Goal: Task Accomplishment & Management: Manage account settings

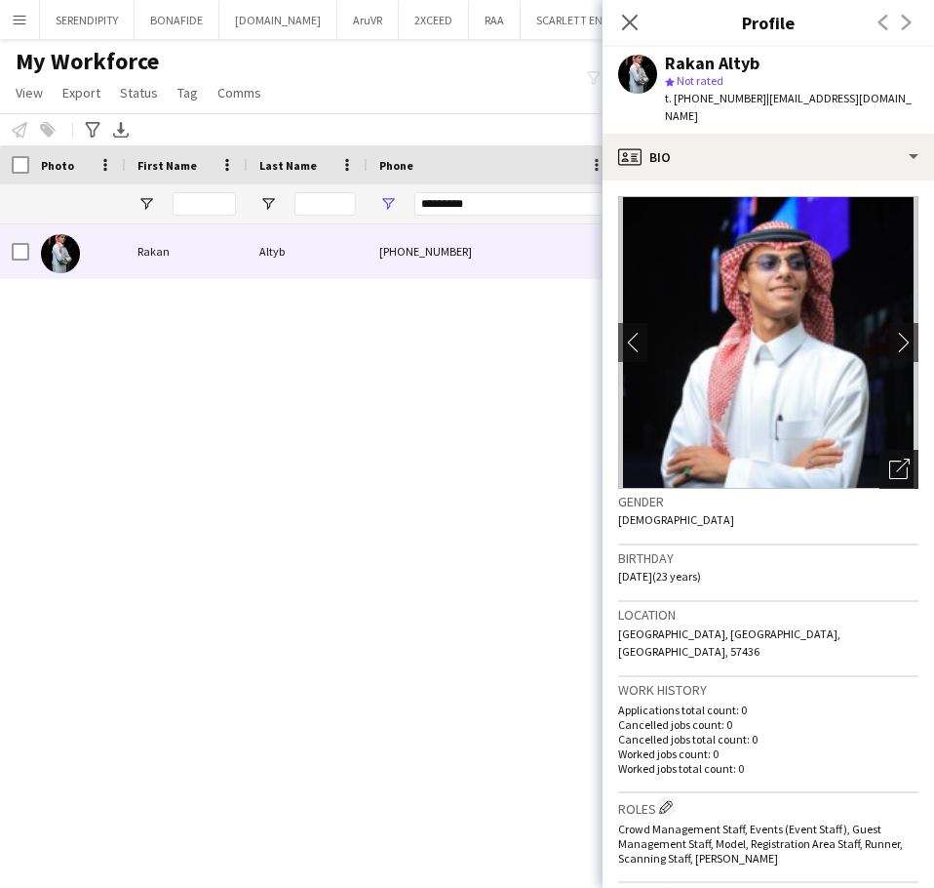
click at [890, 458] on icon "Open photos pop-in" at bounding box center [900, 468] width 20 height 20
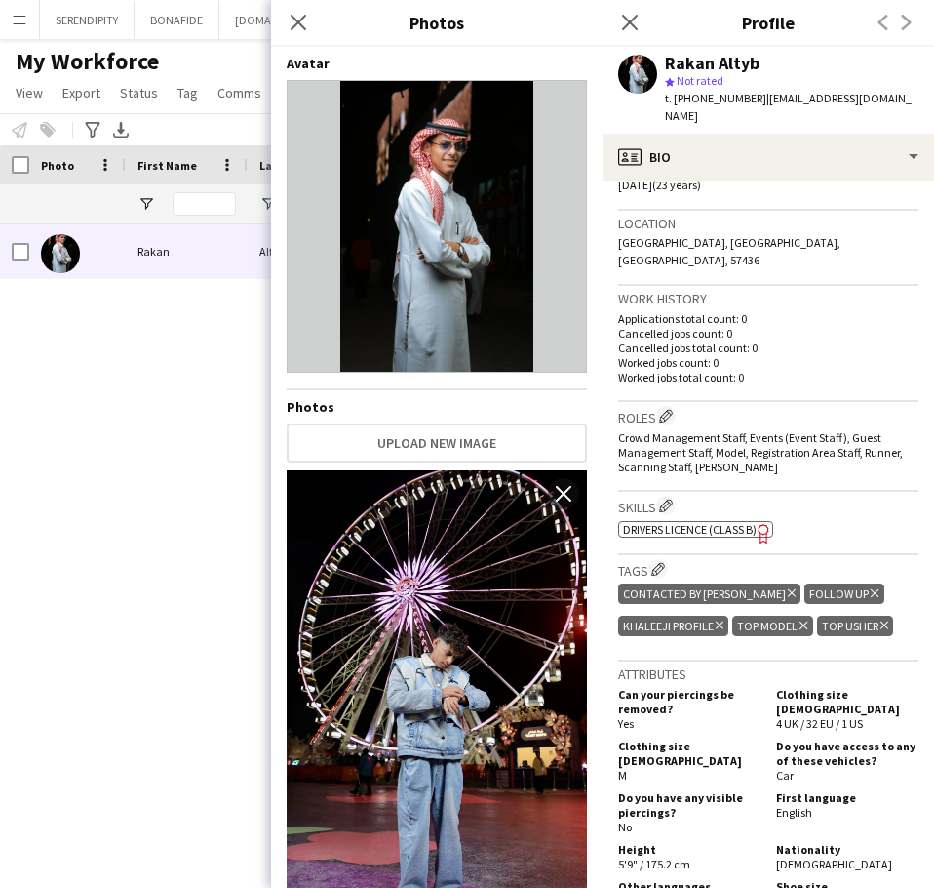
scroll to position [422, 0]
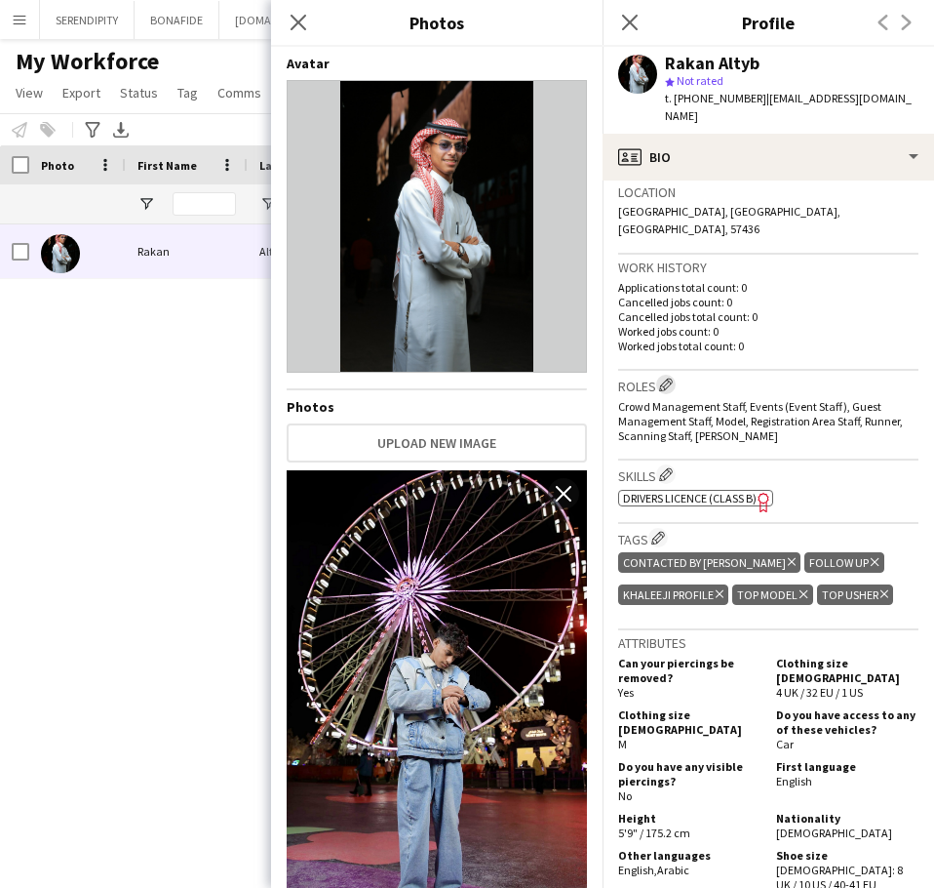
click at [665, 377] on app-icon "Edit crew company roles" at bounding box center [666, 384] width 14 height 14
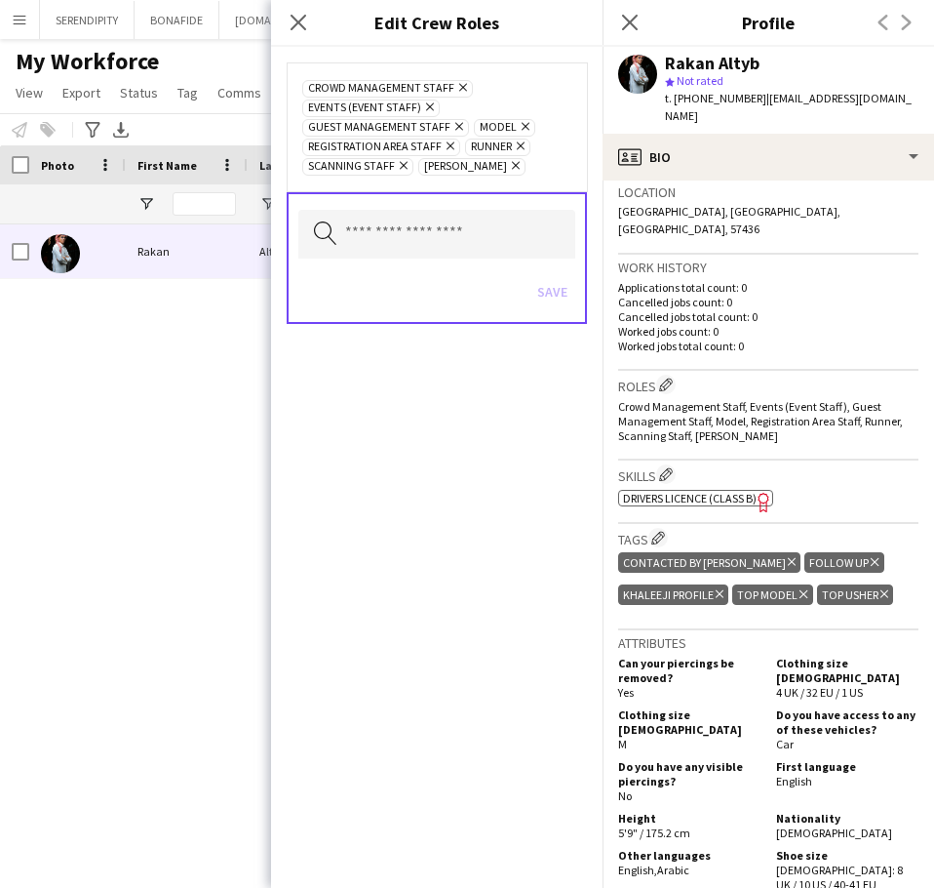
click at [522, 127] on icon at bounding box center [526, 127] width 8 height 8
click at [569, 294] on button "Save" at bounding box center [553, 291] width 46 height 31
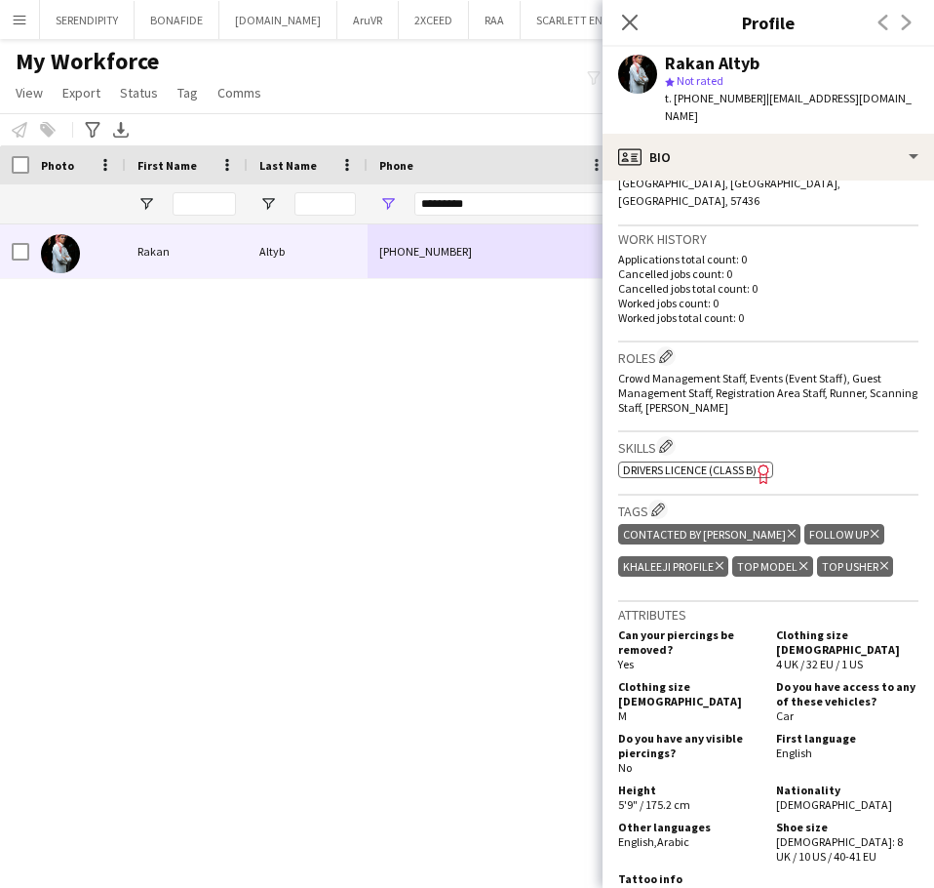
scroll to position [358, 0]
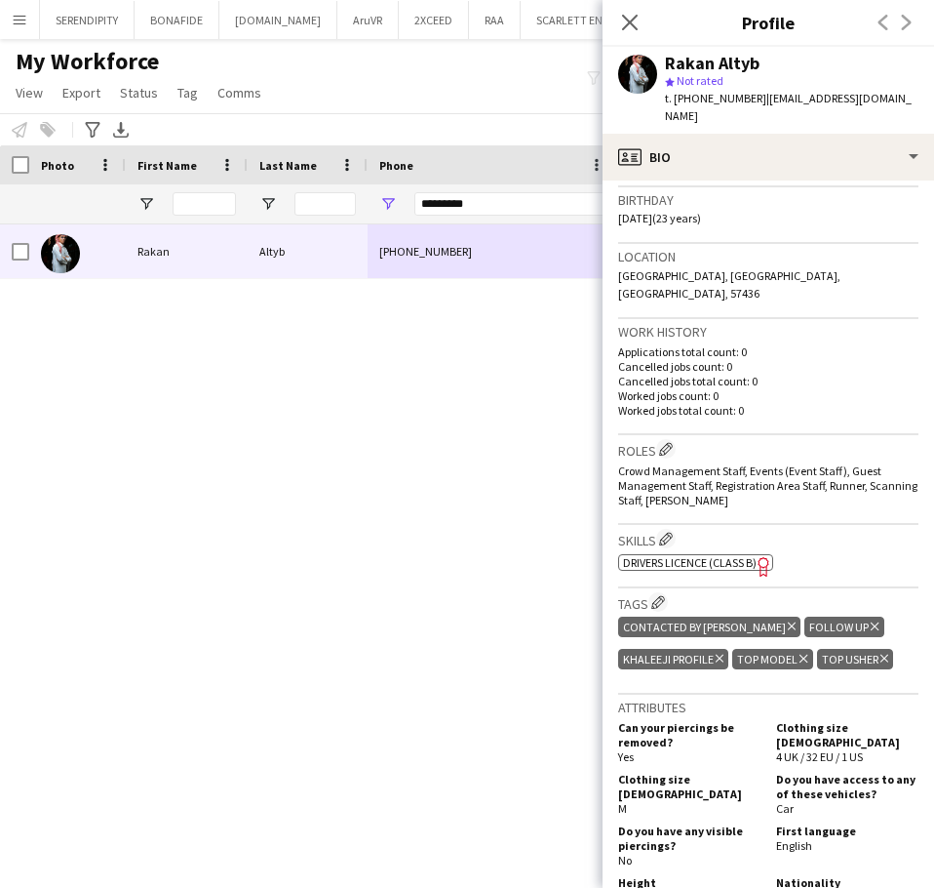
click at [804, 653] on icon "Delete tag" at bounding box center [804, 659] width 8 height 12
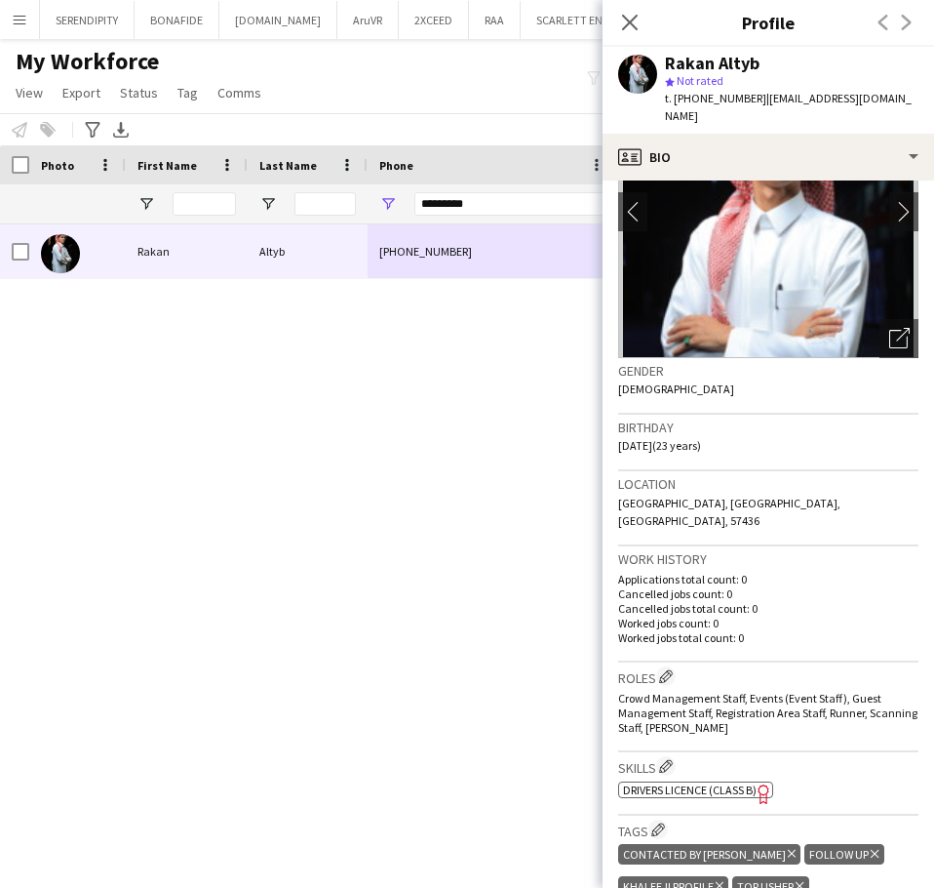
scroll to position [130, 0]
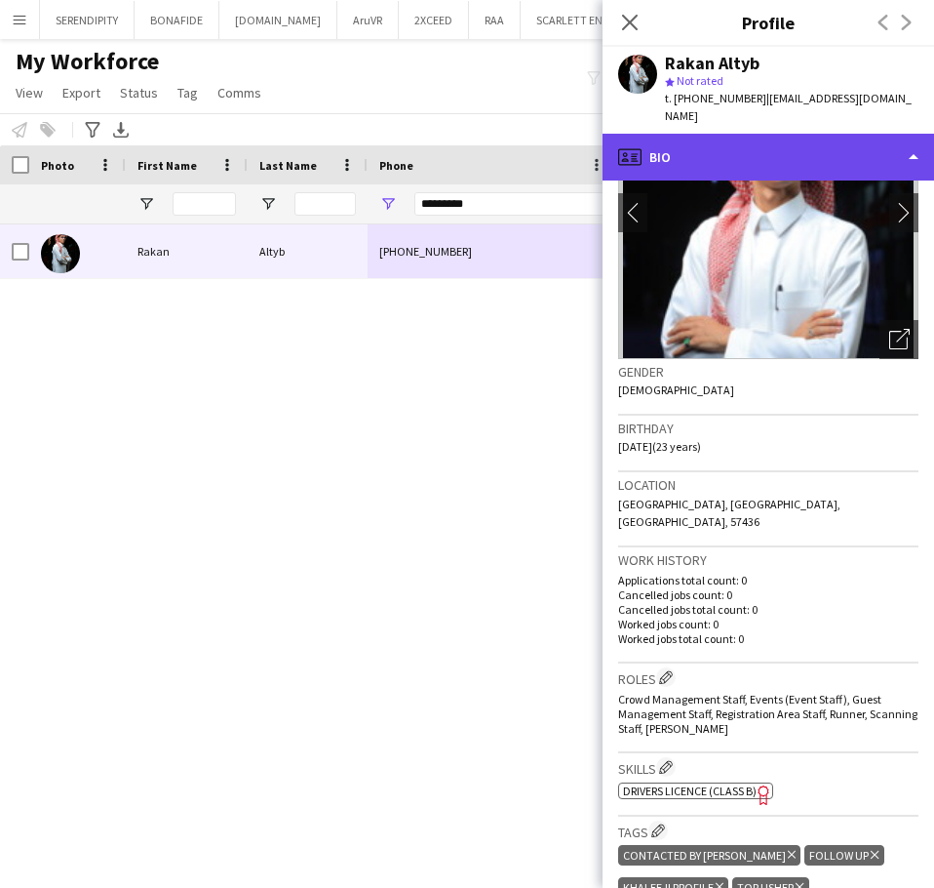
click at [787, 138] on div "profile Bio" at bounding box center [769, 157] width 332 height 47
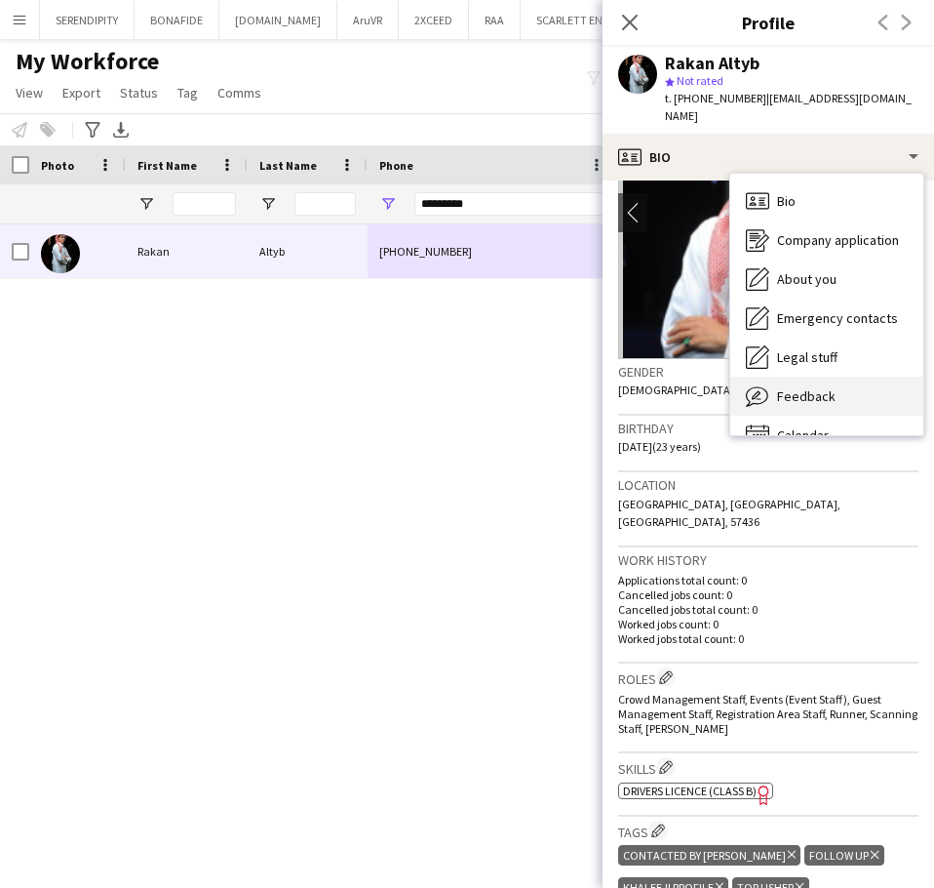
click at [841, 376] on div "Feedback Feedback" at bounding box center [827, 395] width 193 height 39
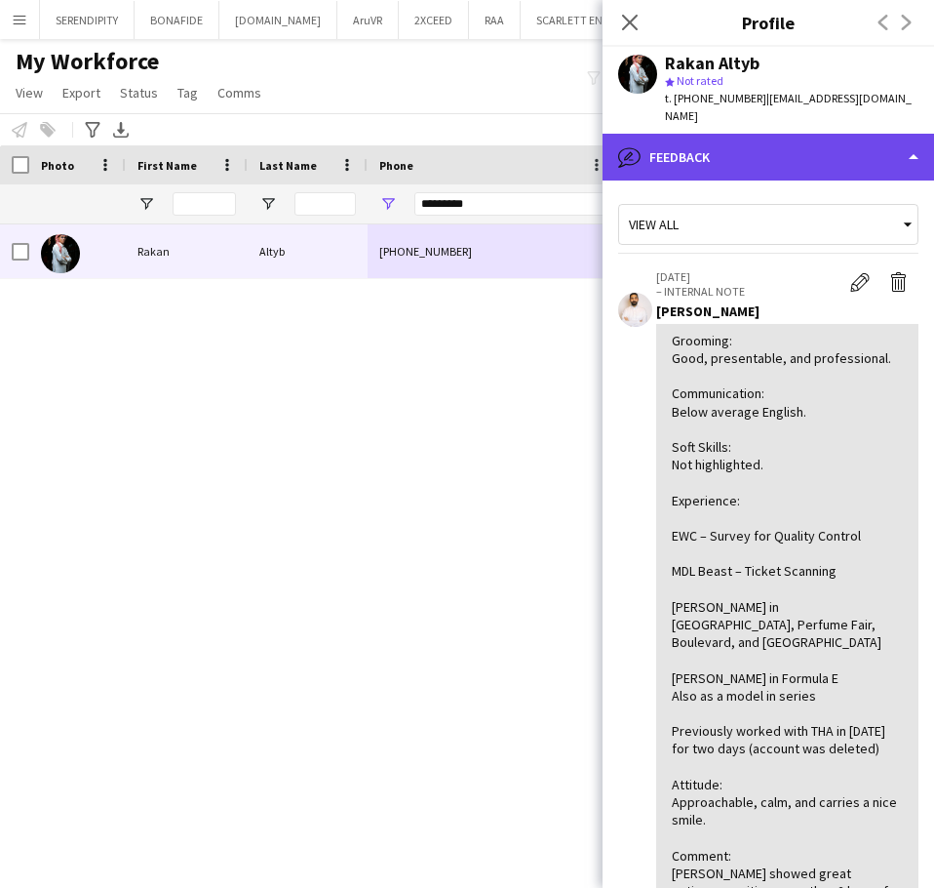
click at [830, 136] on div "bubble-pencil Feedback" at bounding box center [769, 157] width 332 height 47
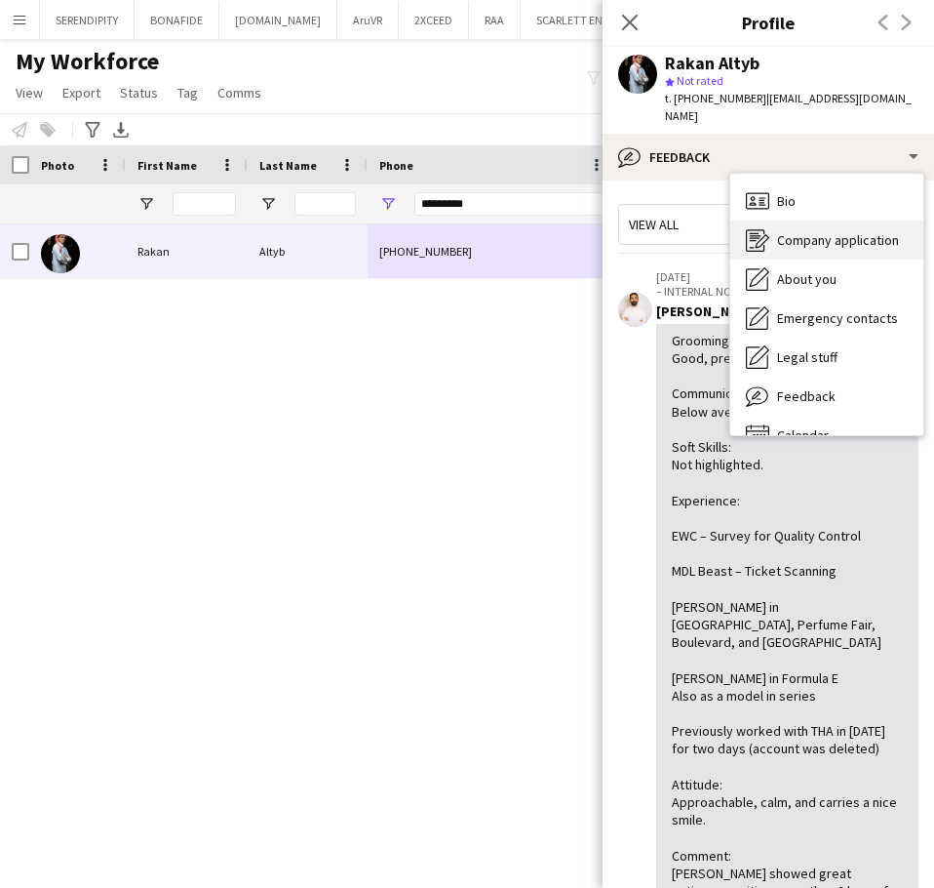
click at [854, 231] on span "Company application" at bounding box center [838, 240] width 122 height 18
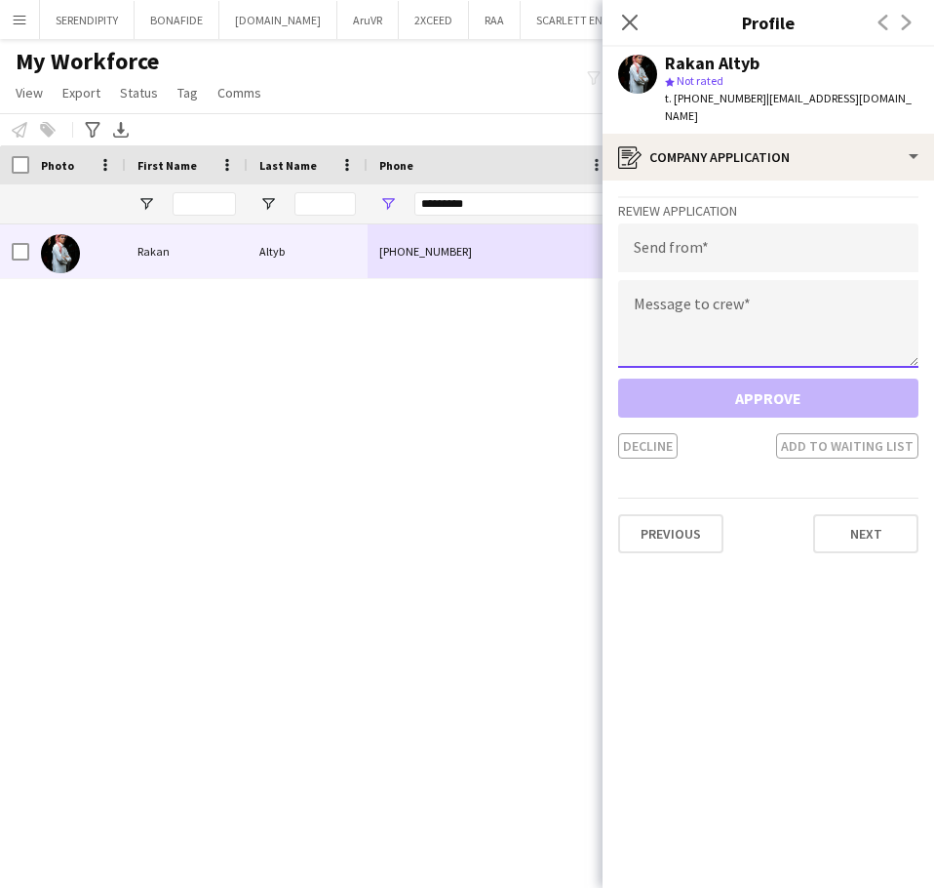
click at [752, 284] on textarea at bounding box center [768, 324] width 300 height 88
paste textarea "**********"
click at [504, 773] on div "[PERSON_NAME] [PHONE_NUMBER] [EMAIL_ADDRESS][DOMAIN_NAME] Applicant" at bounding box center [432, 531] width 864 height 614
drag, startPoint x: 748, startPoint y: 297, endPoint x: 629, endPoint y: 282, distance: 119.9
click at [629, 282] on textarea "**********" at bounding box center [768, 324] width 300 height 88
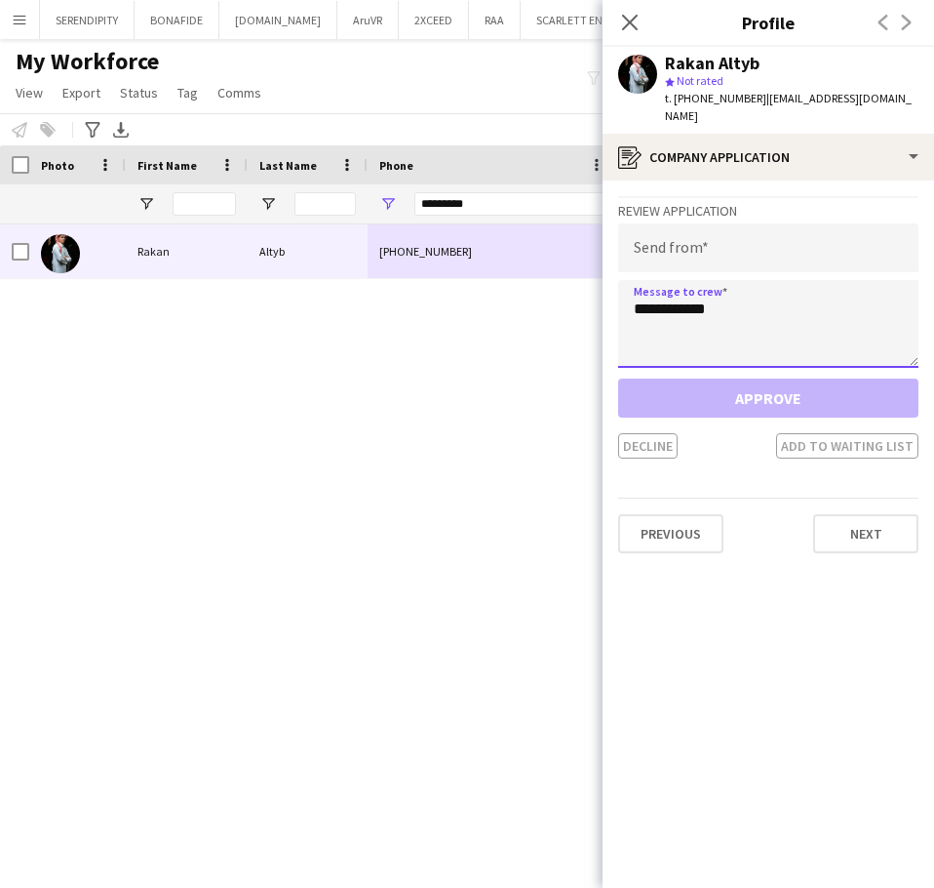
paste textarea "**********"
type textarea "**********"
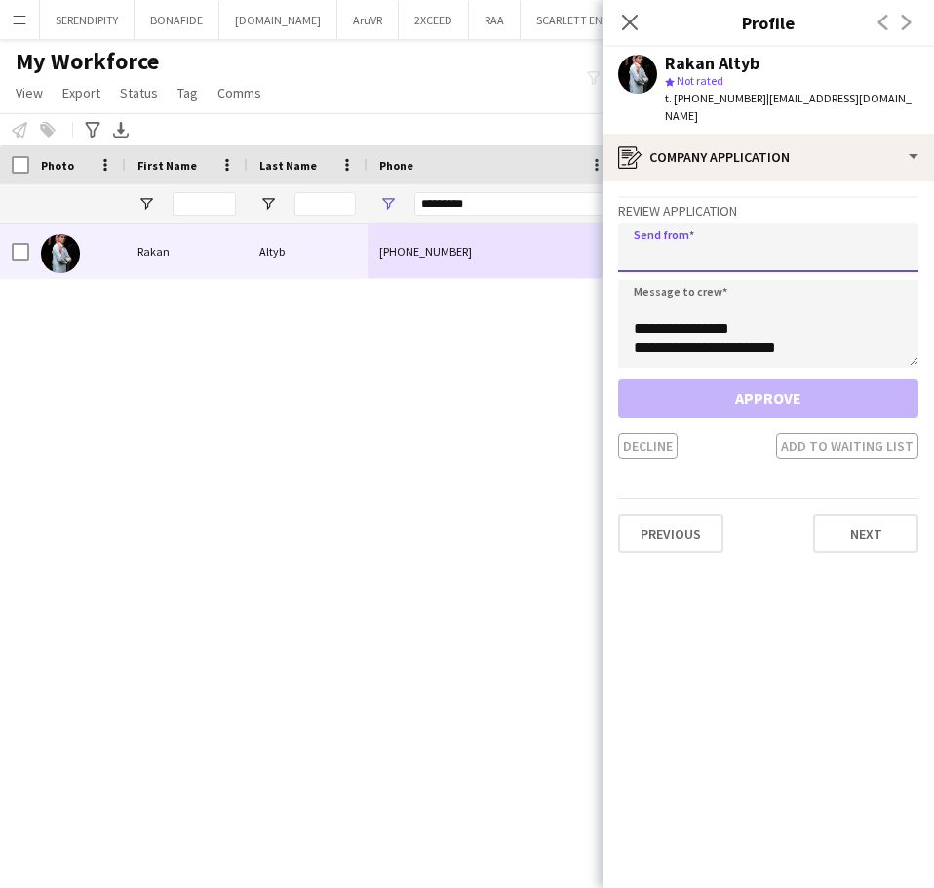
click at [732, 245] on input "email" at bounding box center [768, 247] width 300 height 49
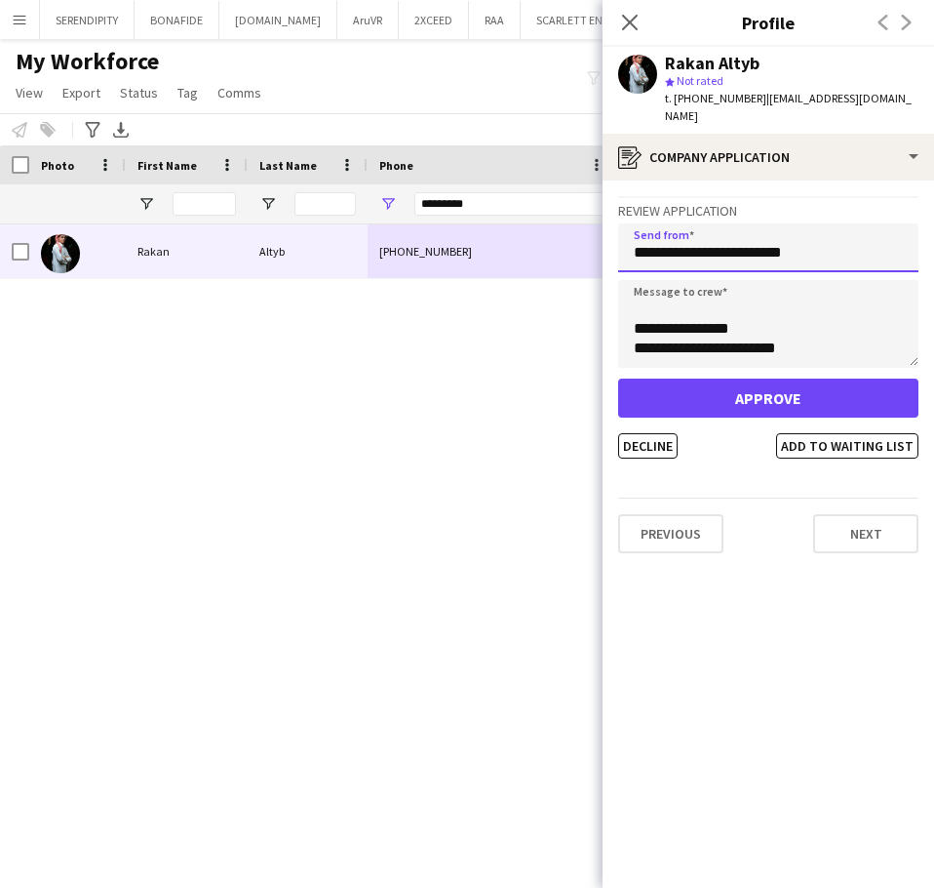
type input "**********"
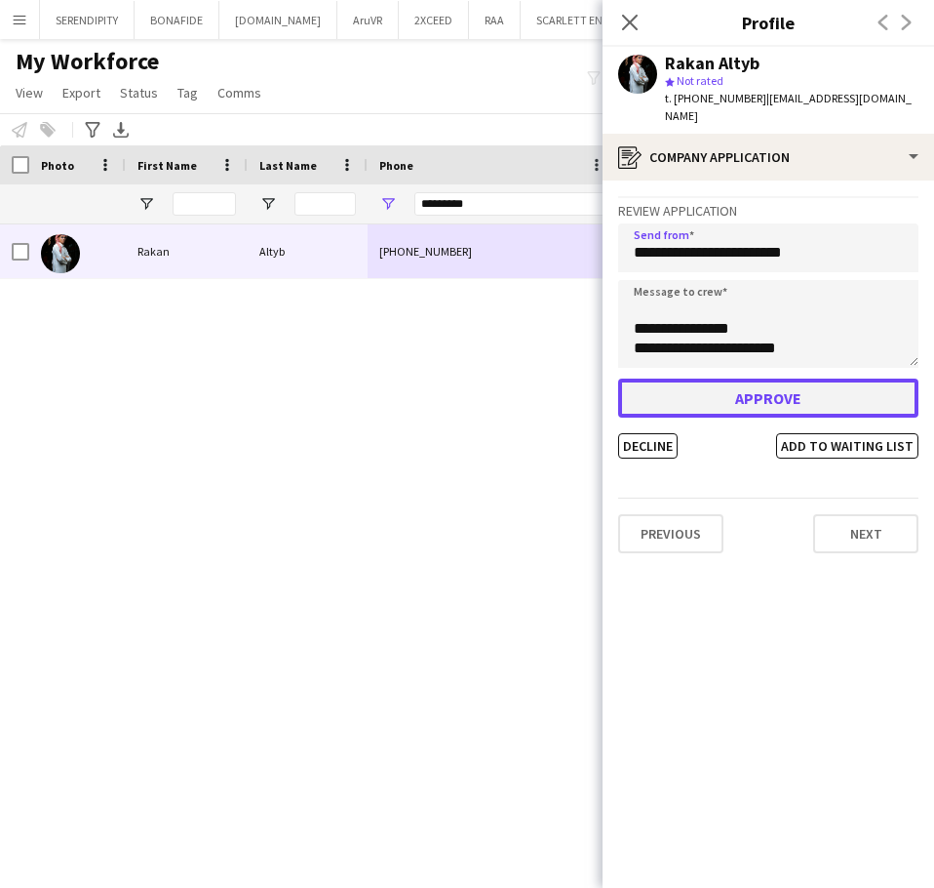
click at [798, 378] on button "Approve" at bounding box center [768, 397] width 300 height 39
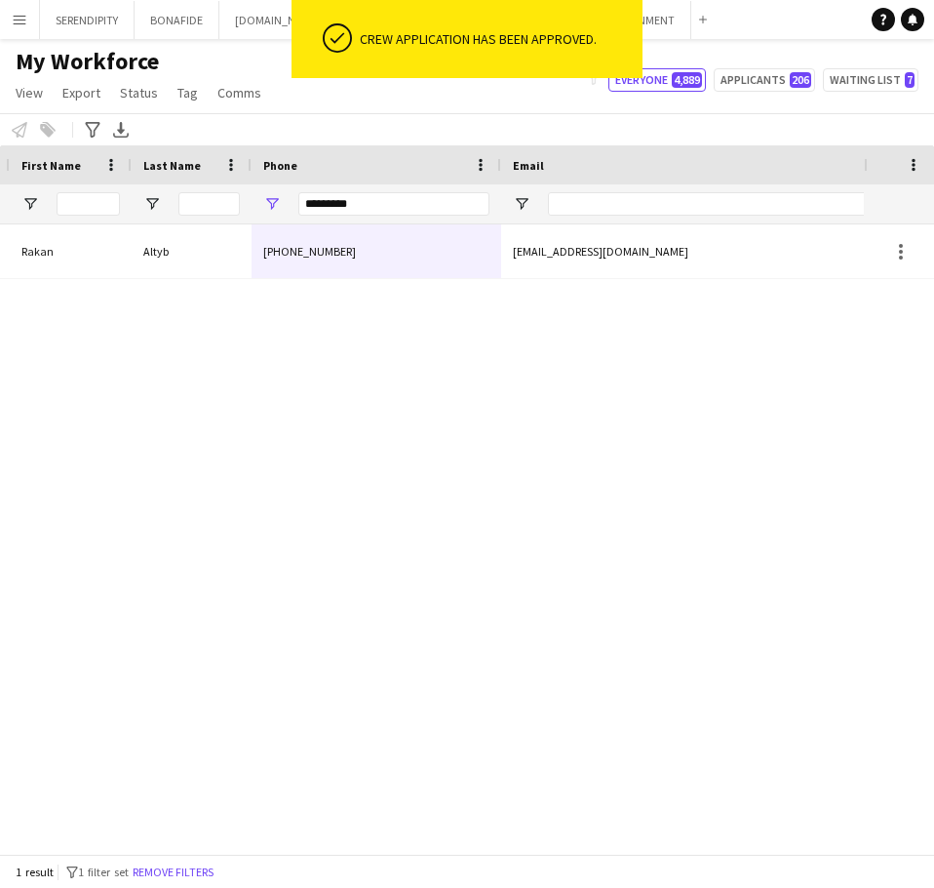
scroll to position [0, 0]
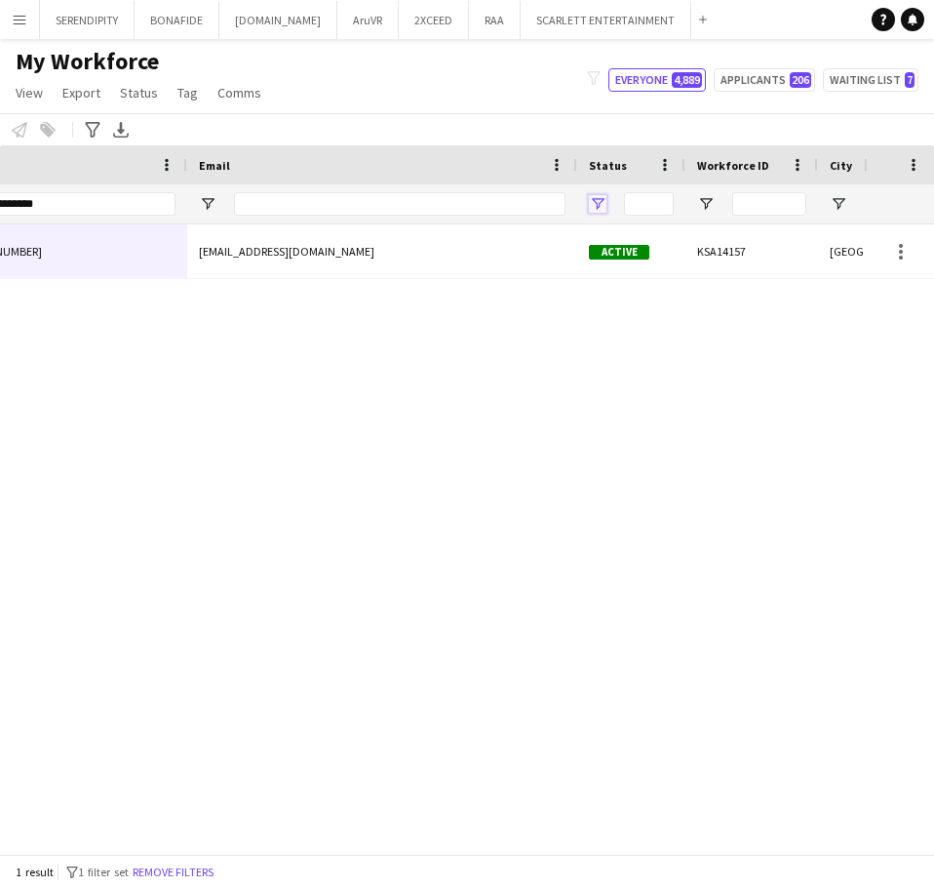
click at [599, 199] on span "Open Filter Menu" at bounding box center [598, 204] width 18 height 18
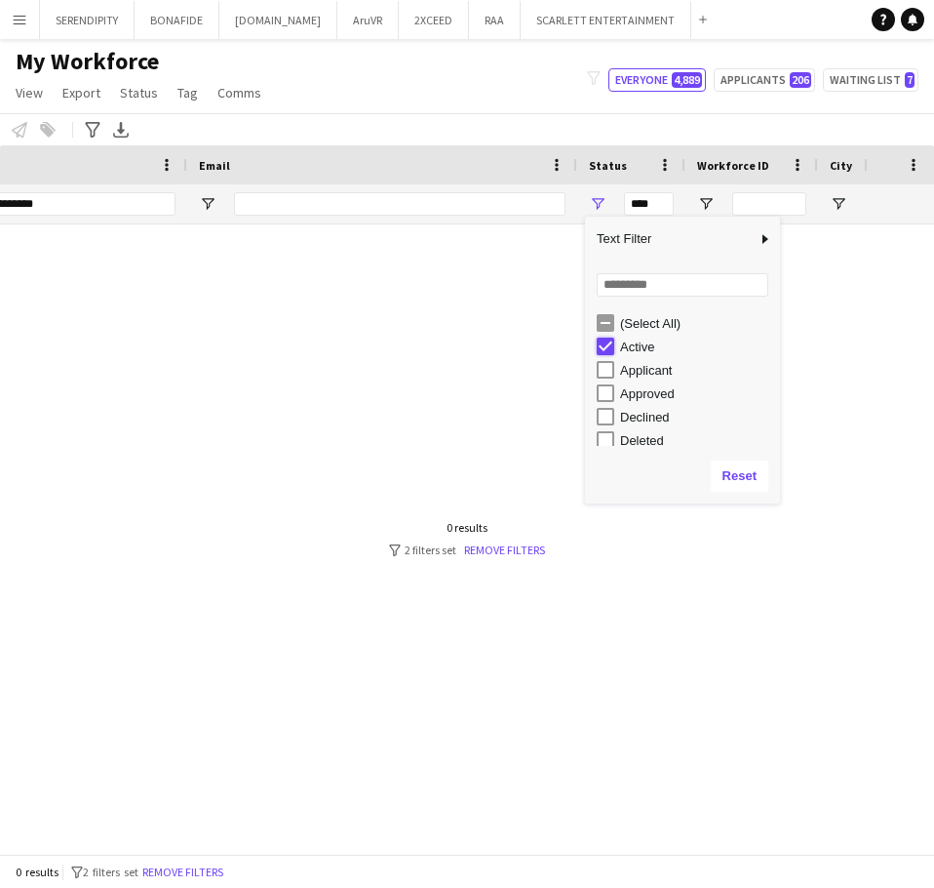
type input "**********"
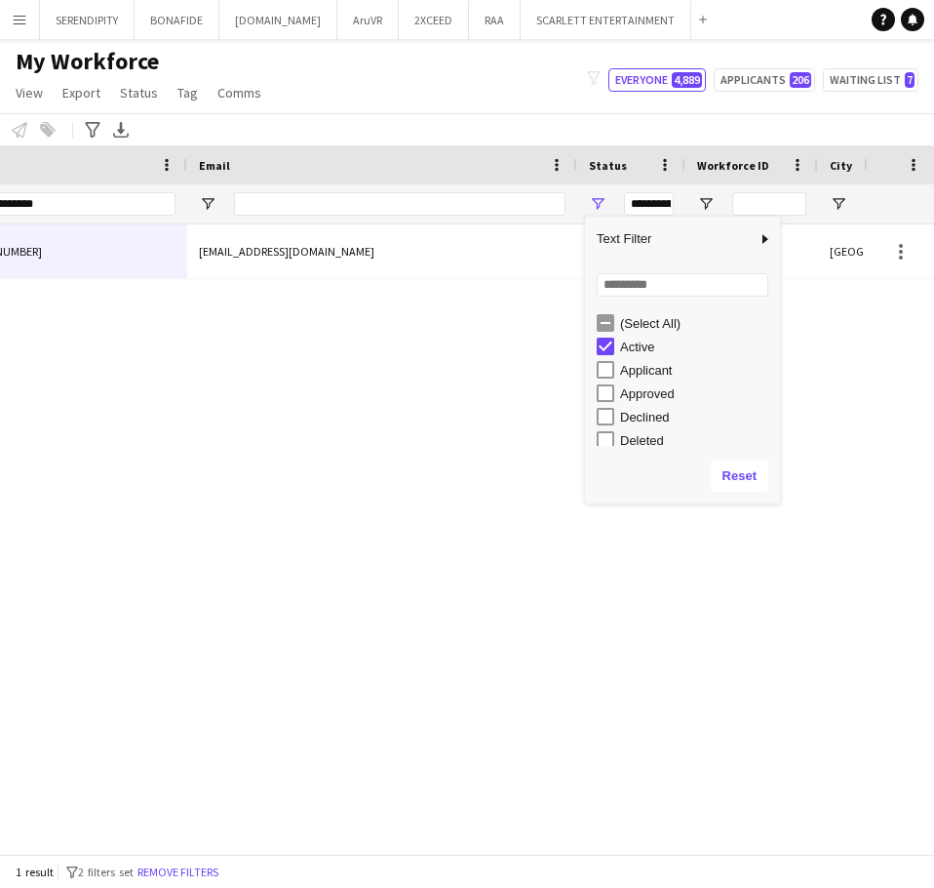
click at [622, 612] on div "[PERSON_NAME] [PHONE_NUMBER] [EMAIL_ADDRESS][DOMAIN_NAME] Active KSA14157 [GEOG…" at bounding box center [432, 531] width 864 height 614
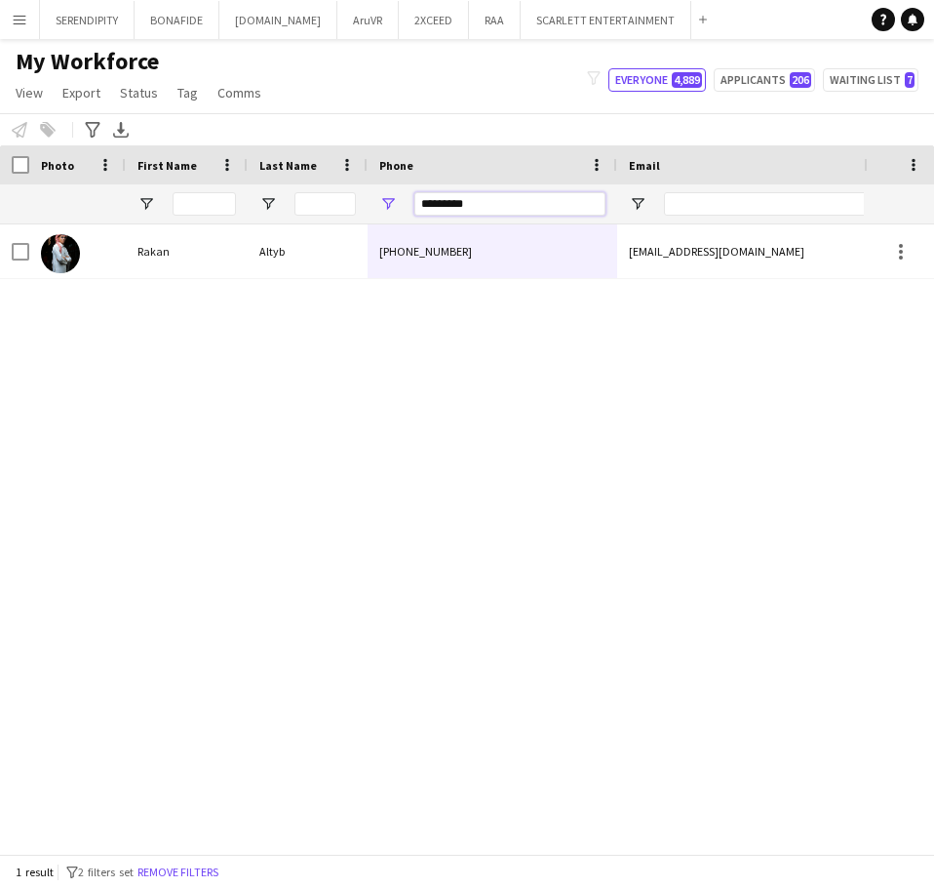
drag, startPoint x: 497, startPoint y: 198, endPoint x: 201, endPoint y: 190, distance: 296.6
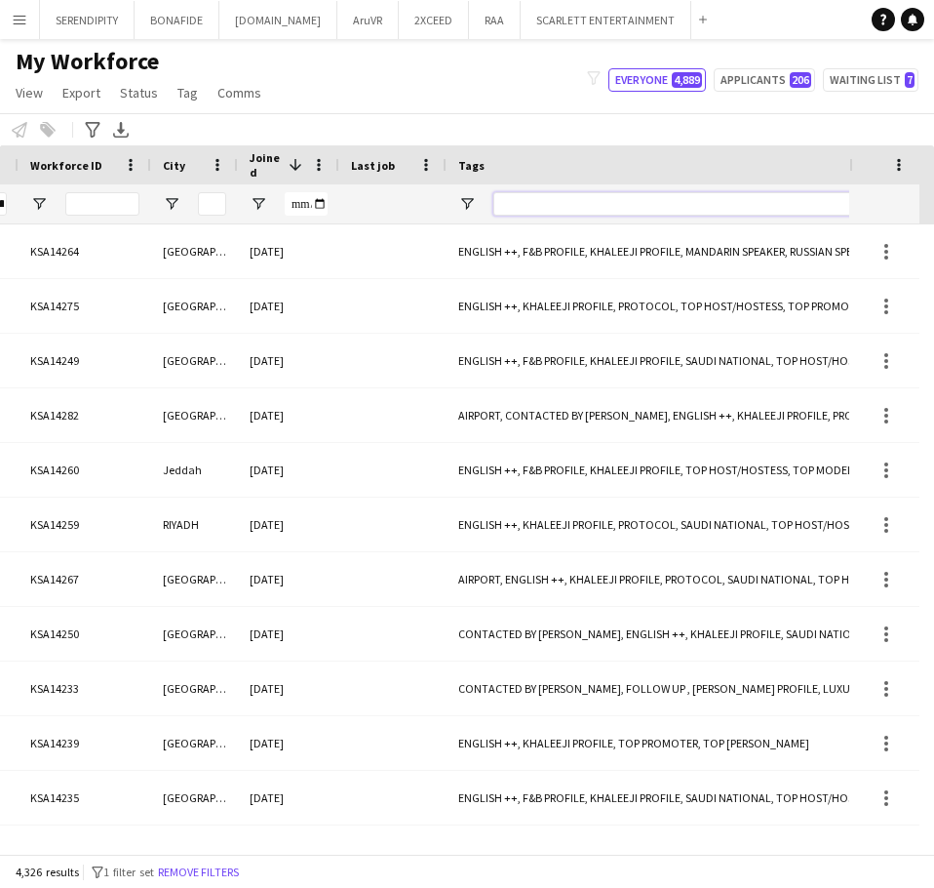
click at [612, 214] on input "Tags Filter Input" at bounding box center [784, 203] width 580 height 23
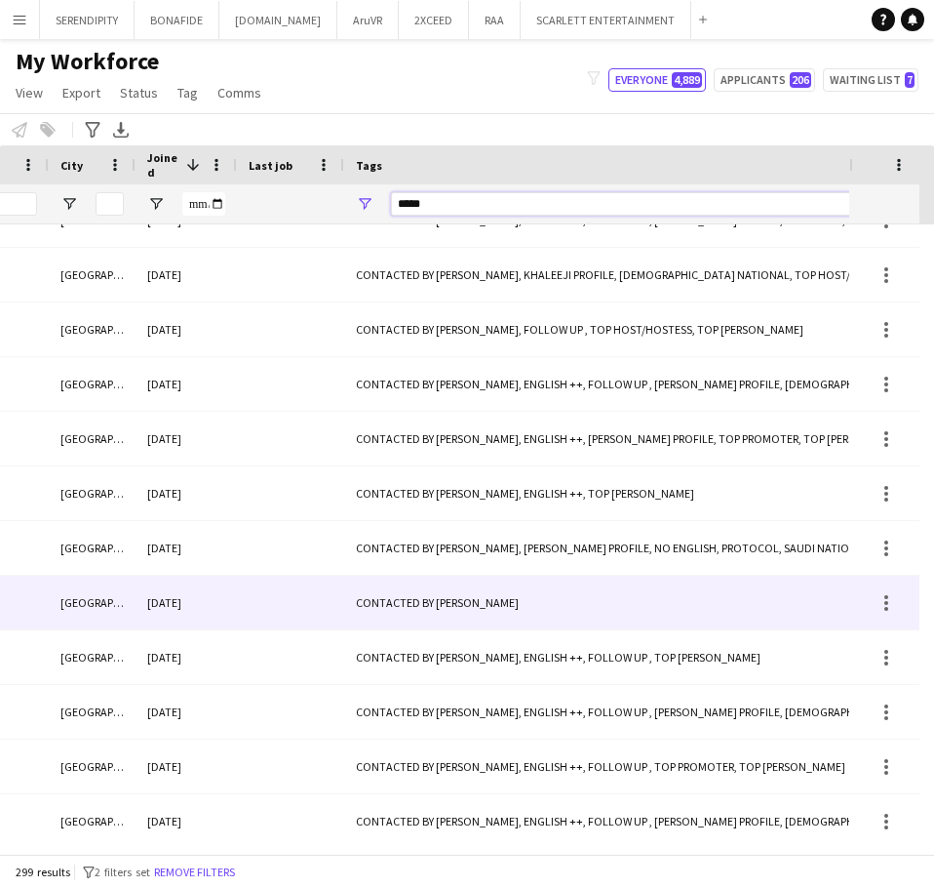
type input "*****"
click at [632, 616] on div "CONTACTED BY [PERSON_NAME]" at bounding box center [663, 602] width 639 height 54
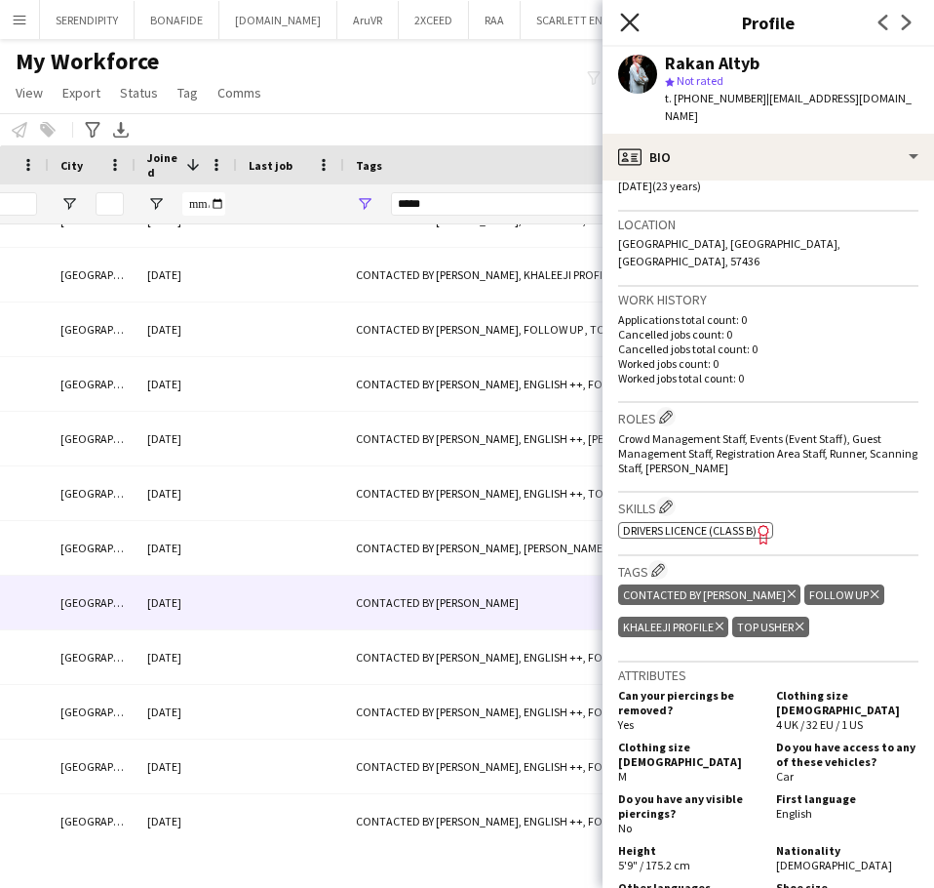
click at [636, 28] on icon at bounding box center [629, 22] width 19 height 19
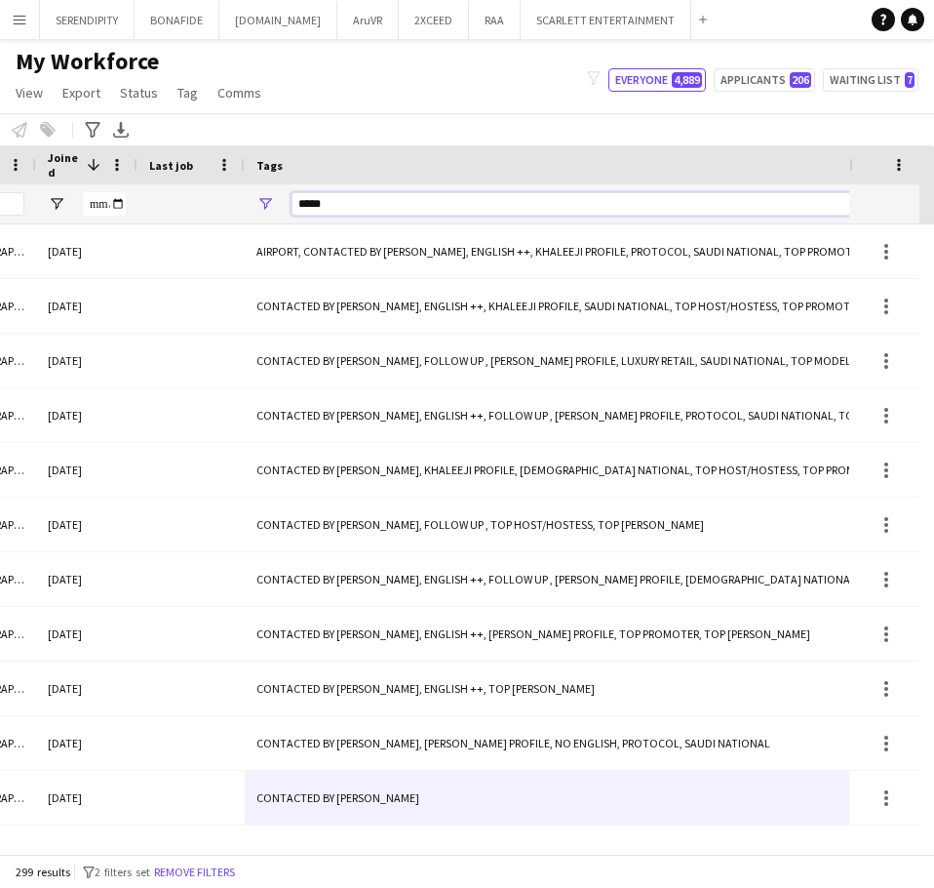
click at [381, 203] on input "*****" at bounding box center [582, 203] width 580 height 23
type input "*"
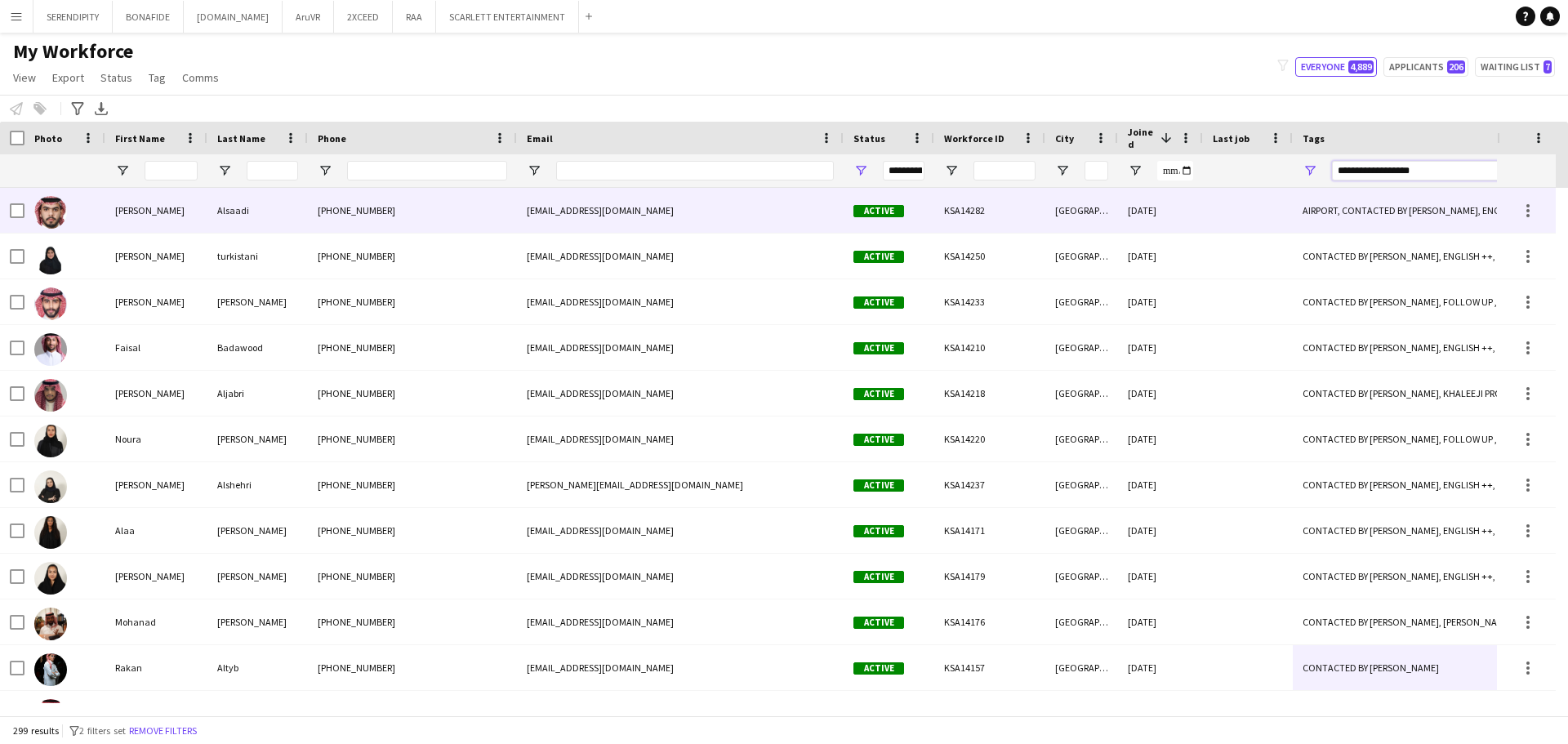
type input "**********"
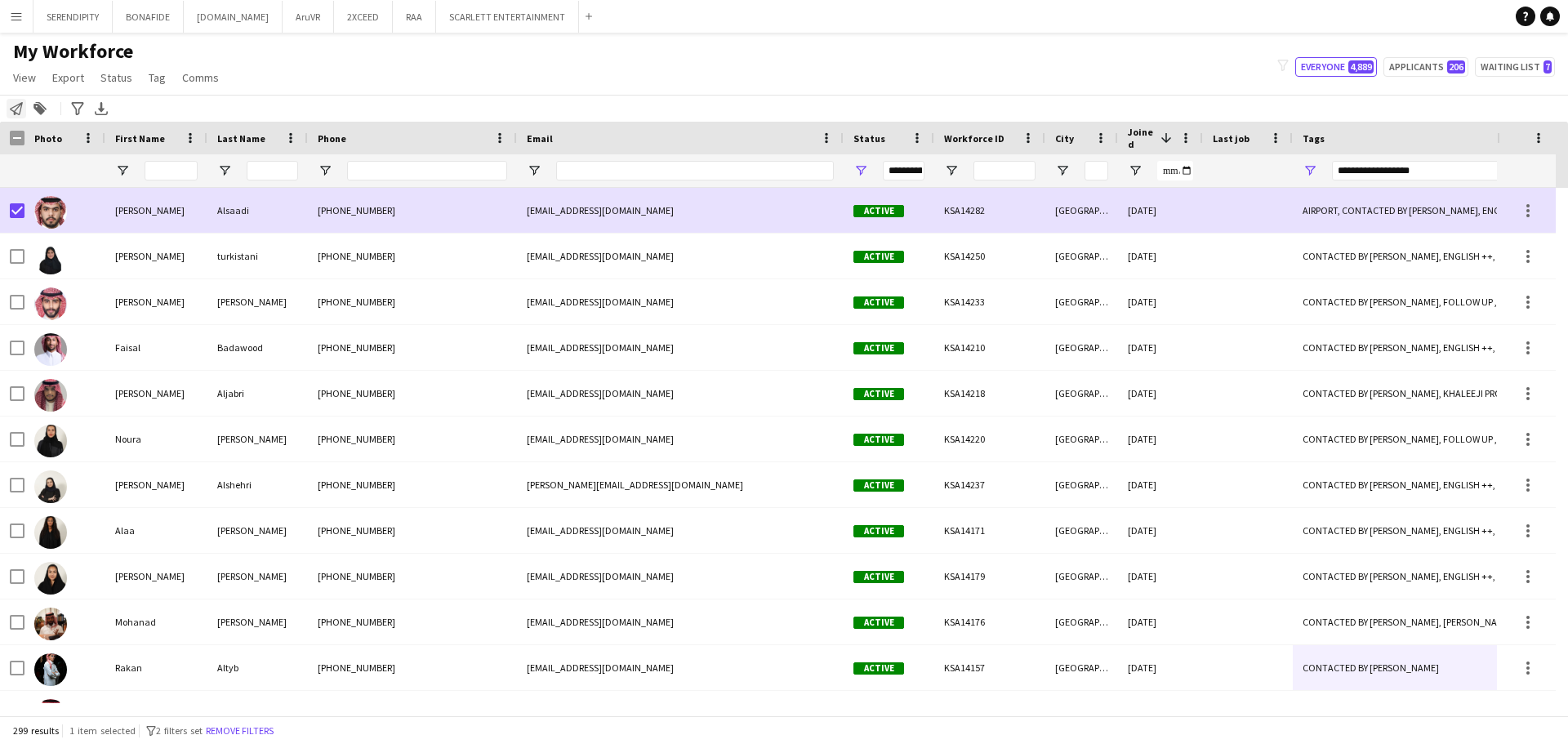
click at [12, 105] on icon "Notify workforce" at bounding box center [17, 109] width 13 height 13
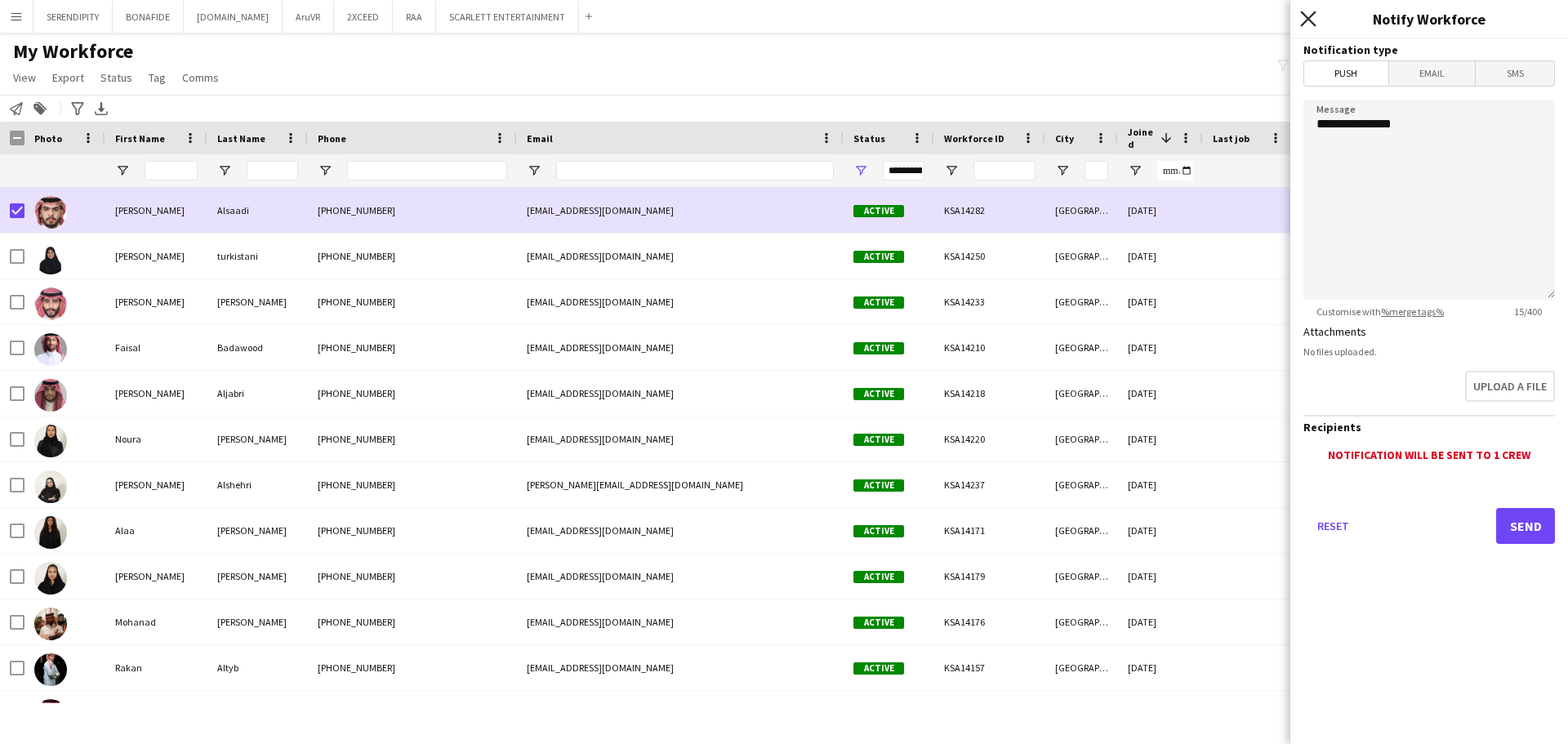
click at [781, 13] on icon "Close pop-in" at bounding box center [1308, 18] width 16 height 16
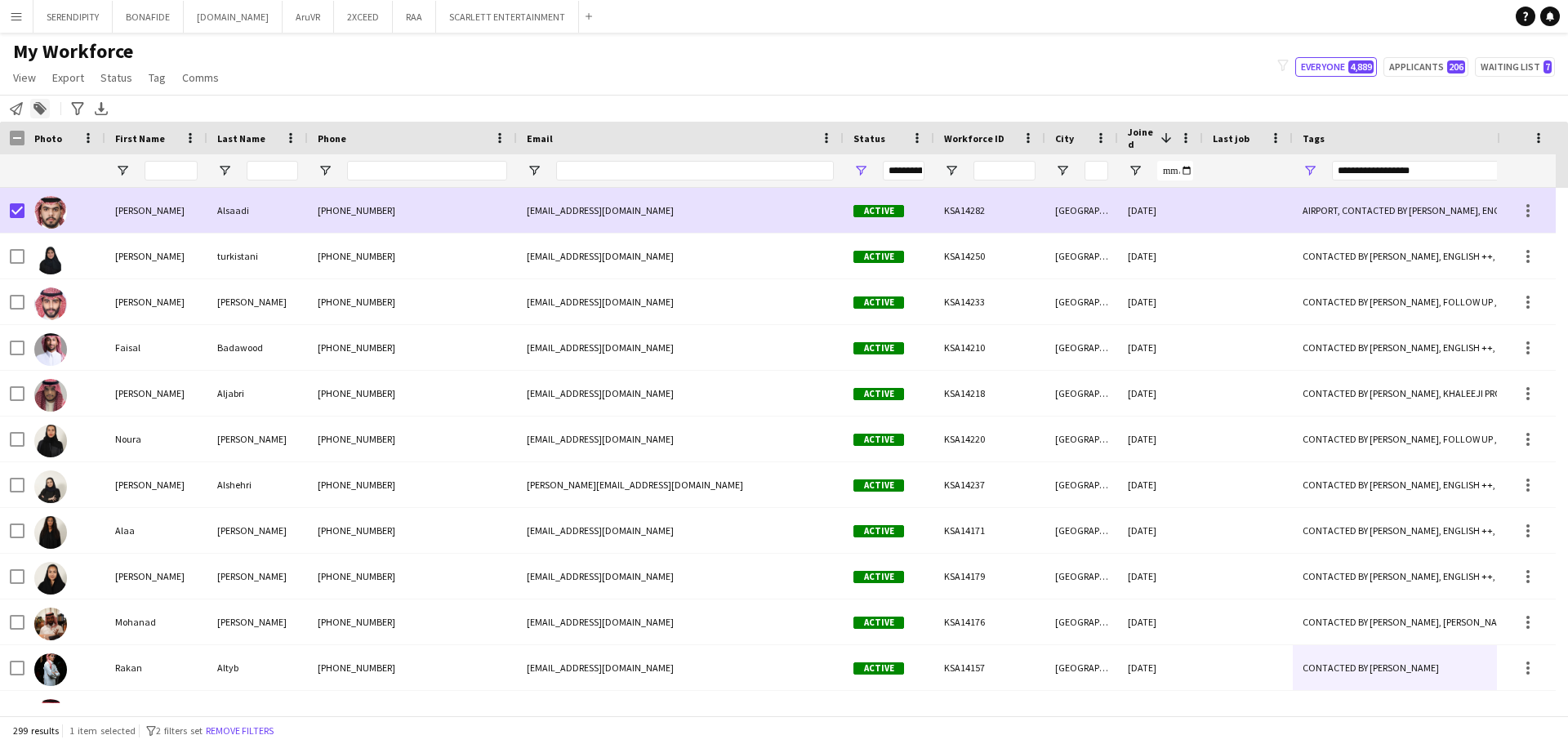
click at [39, 113] on icon at bounding box center [39, 110] width 12 height 12
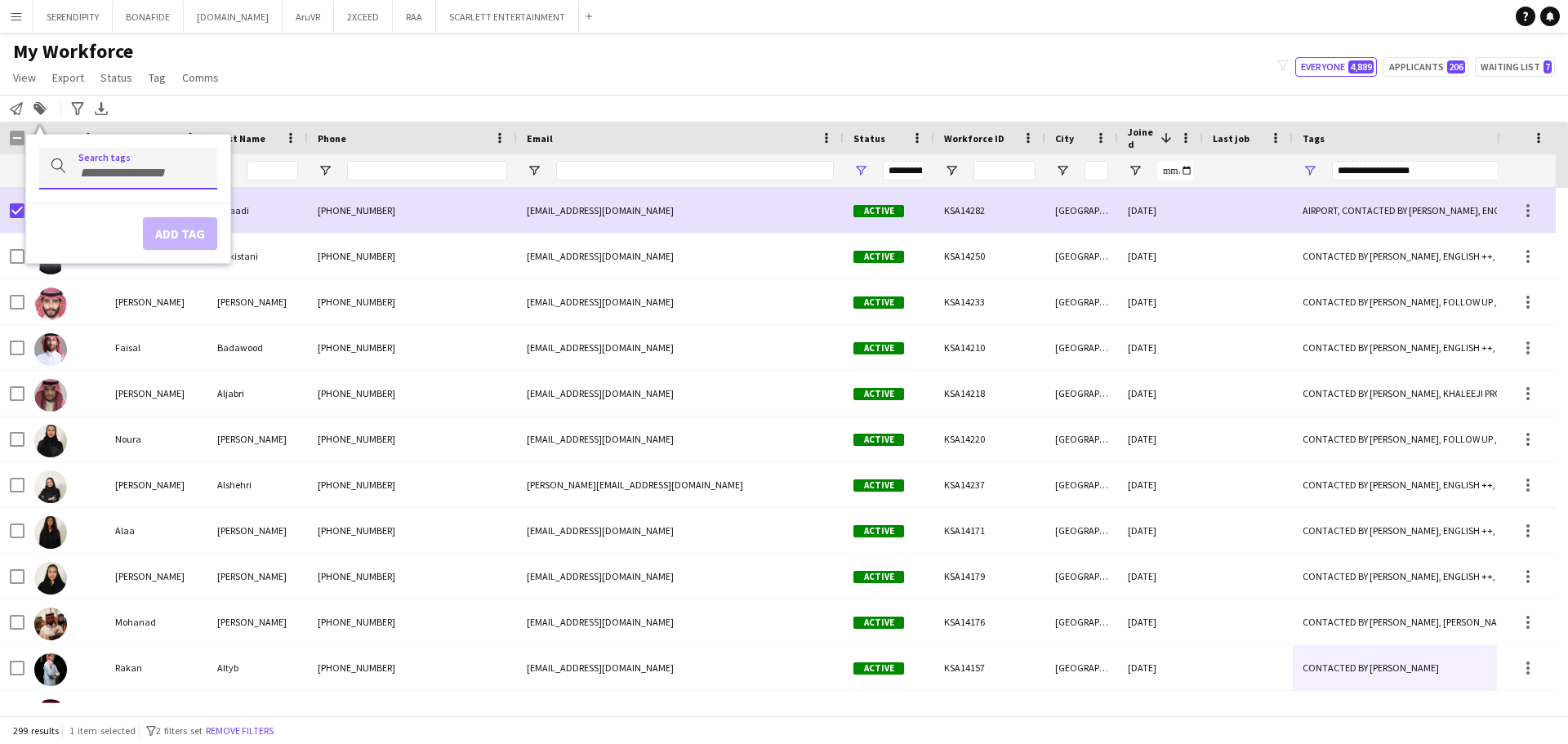
click at [81, 162] on div at bounding box center [128, 169] width 178 height 42
click at [241, 100] on div "Notify workforce Add to tag Search tags magnifier Add tag Advanced filters Adva…" at bounding box center [784, 108] width 1568 height 27
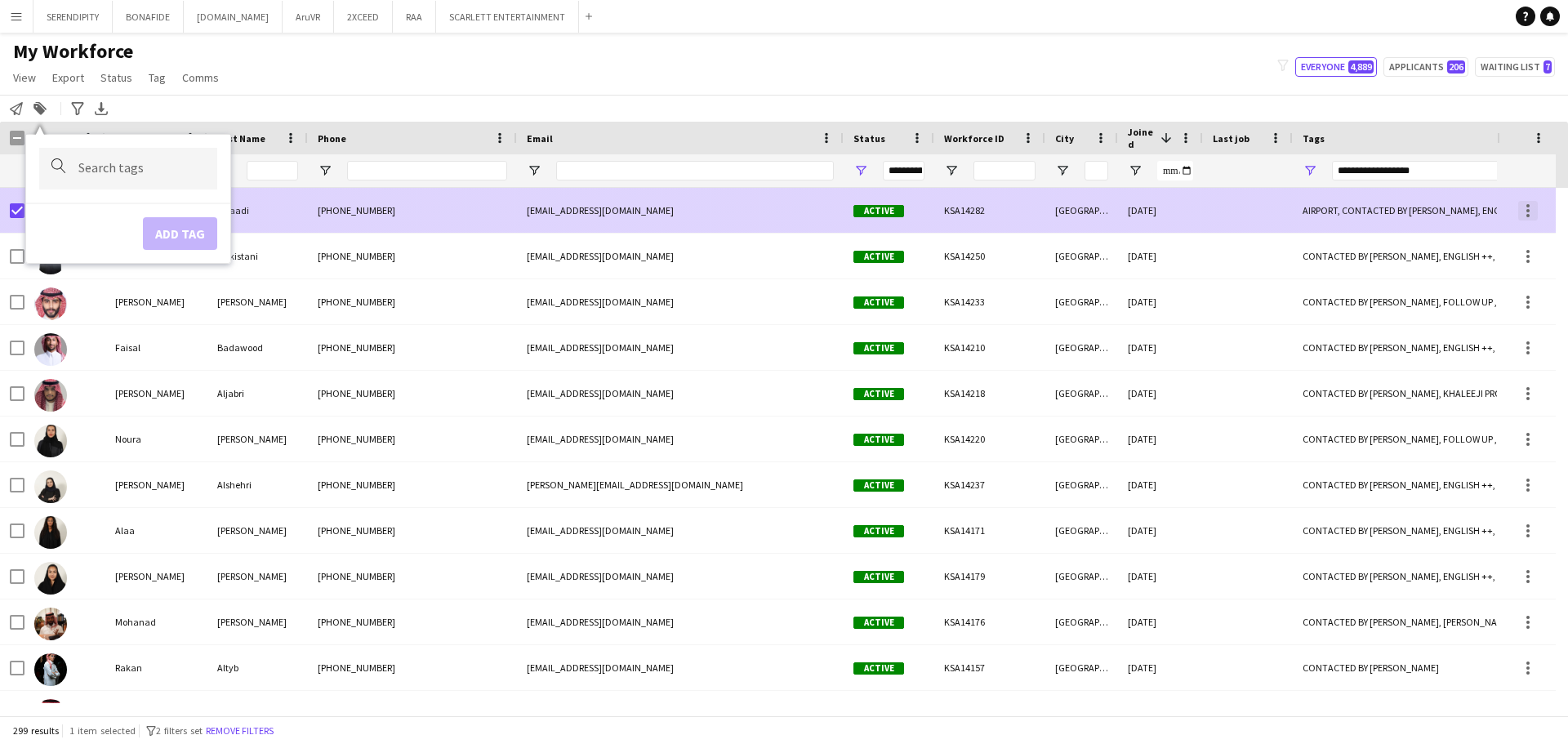
click at [781, 209] on div at bounding box center [1527, 210] width 19 height 19
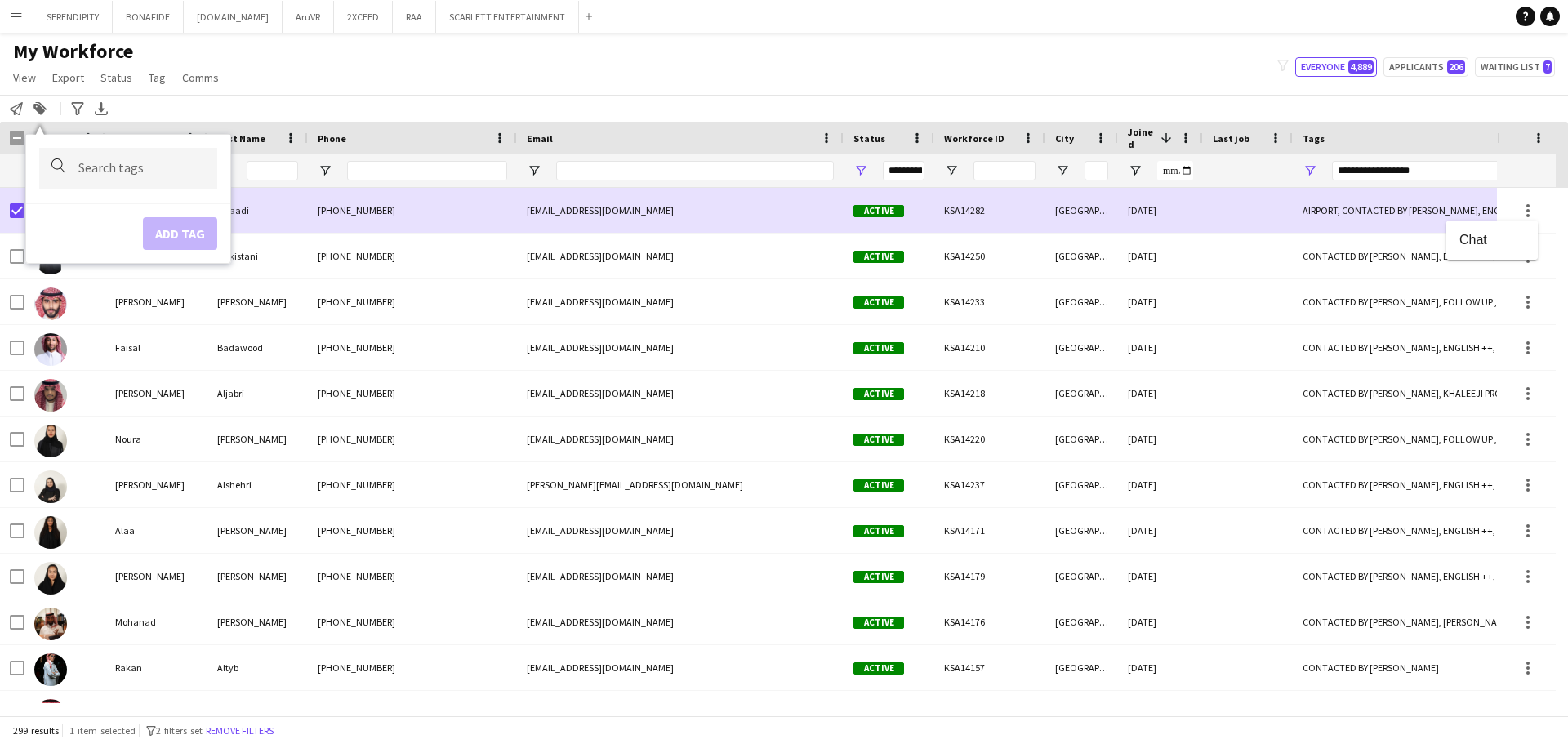
click at [781, 213] on div at bounding box center [784, 372] width 1568 height 744
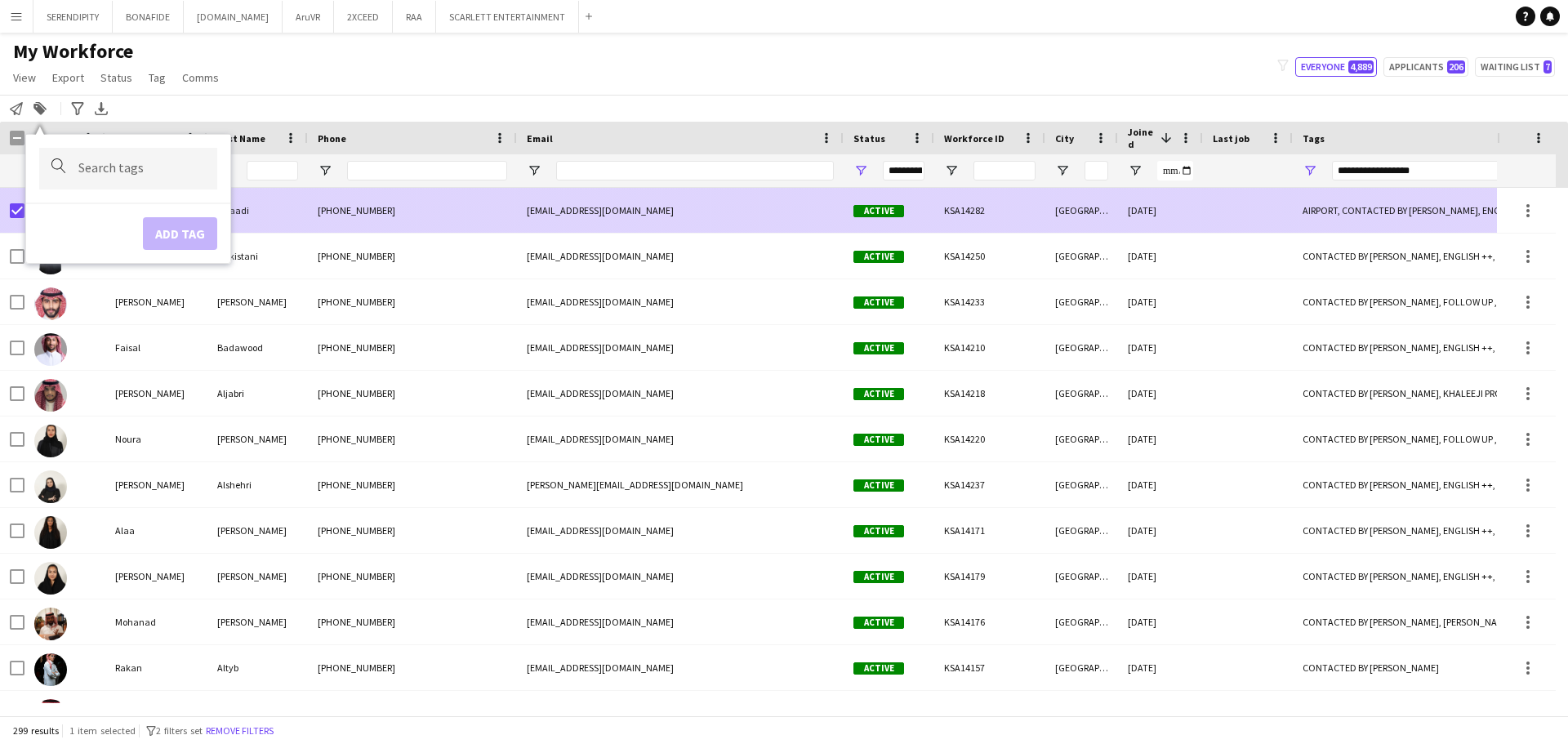
click at [781, 212] on div "AIRPORT, CONTACTED BY [PERSON_NAME], ENGLISH ++, KHALEEJI PROFILE, PROTOCOL, SA…" at bounding box center [1560, 210] width 535 height 45
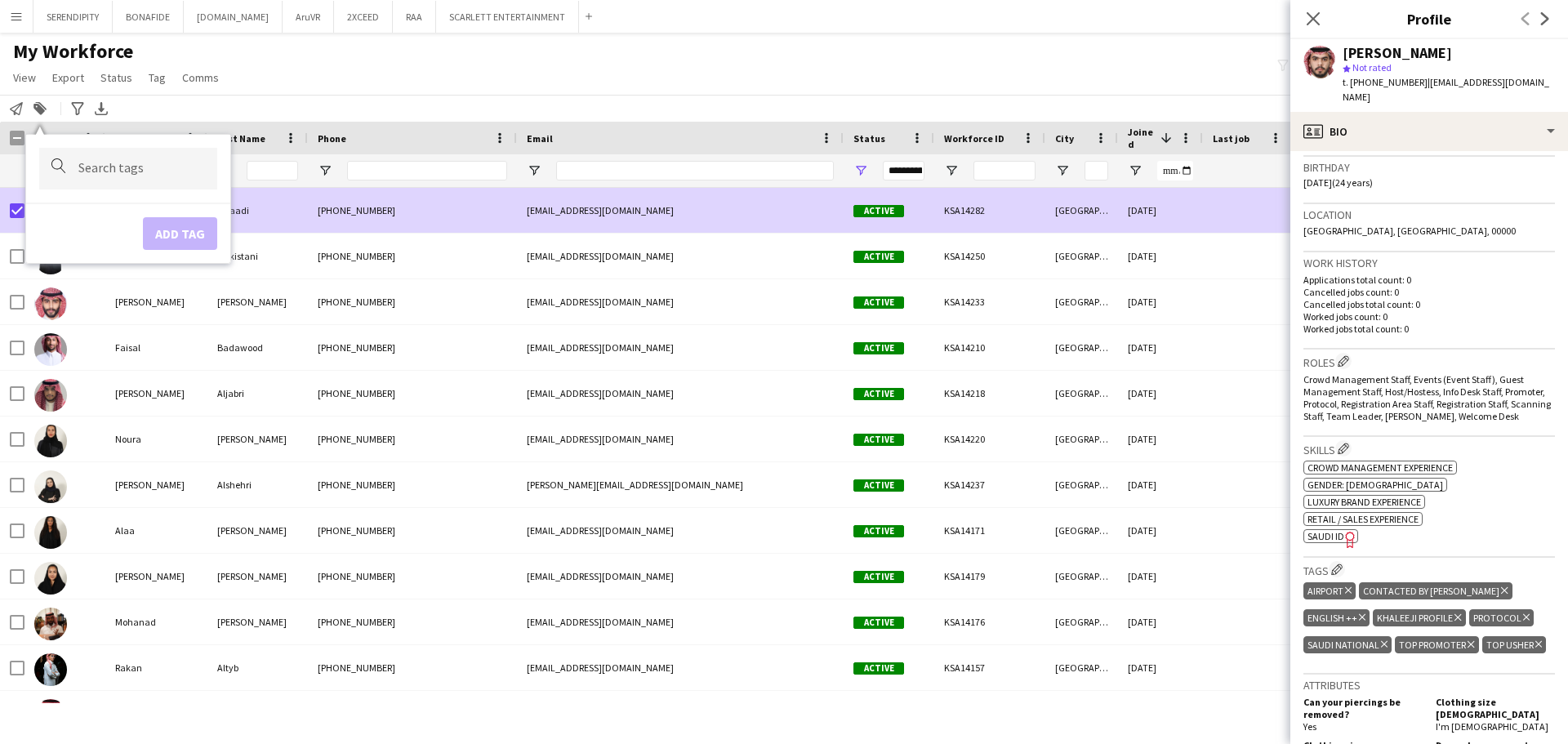
click at [781, 585] on icon "Delete tag" at bounding box center [1504, 590] width 7 height 10
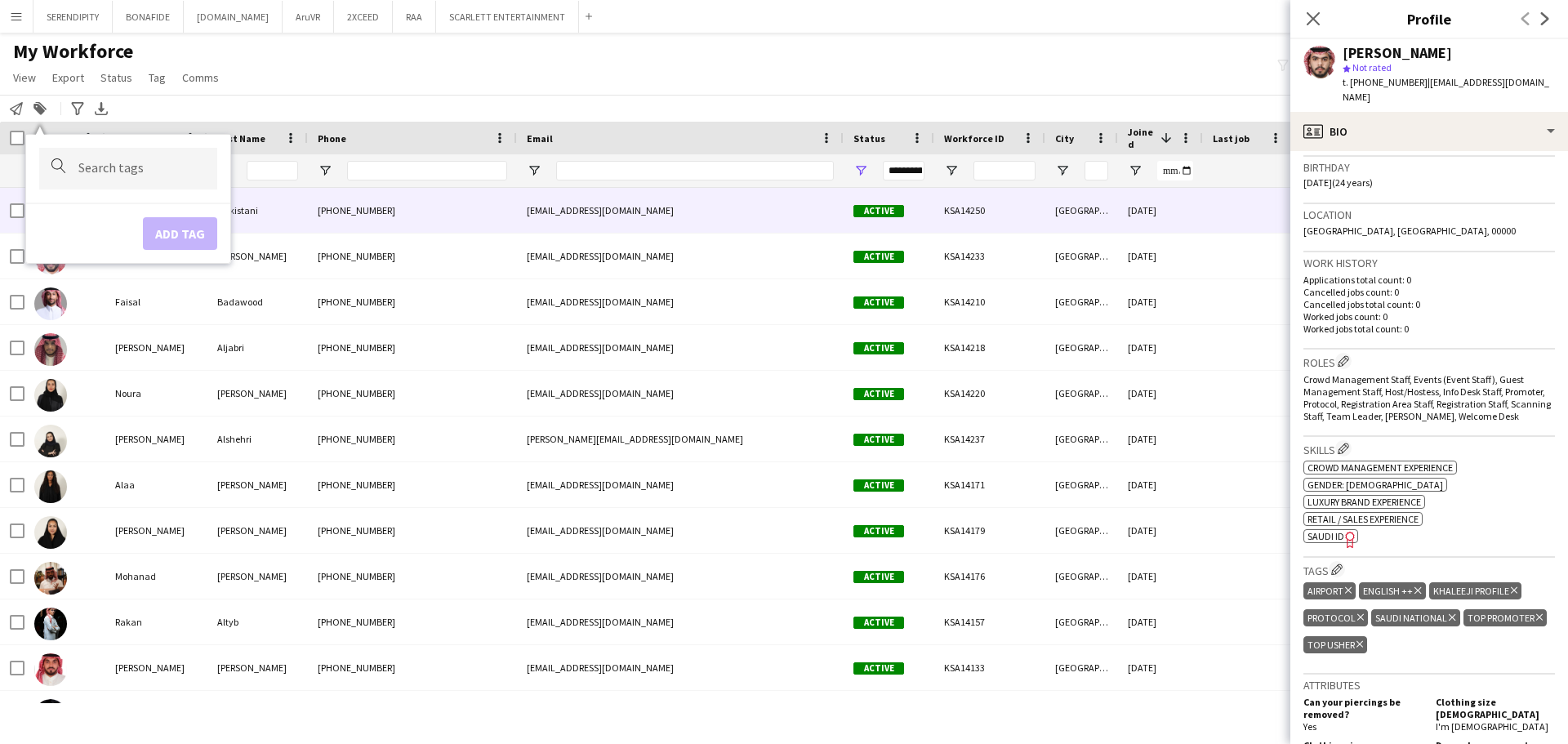
click at [781, 216] on div "[DATE]" at bounding box center [1159, 210] width 85 height 45
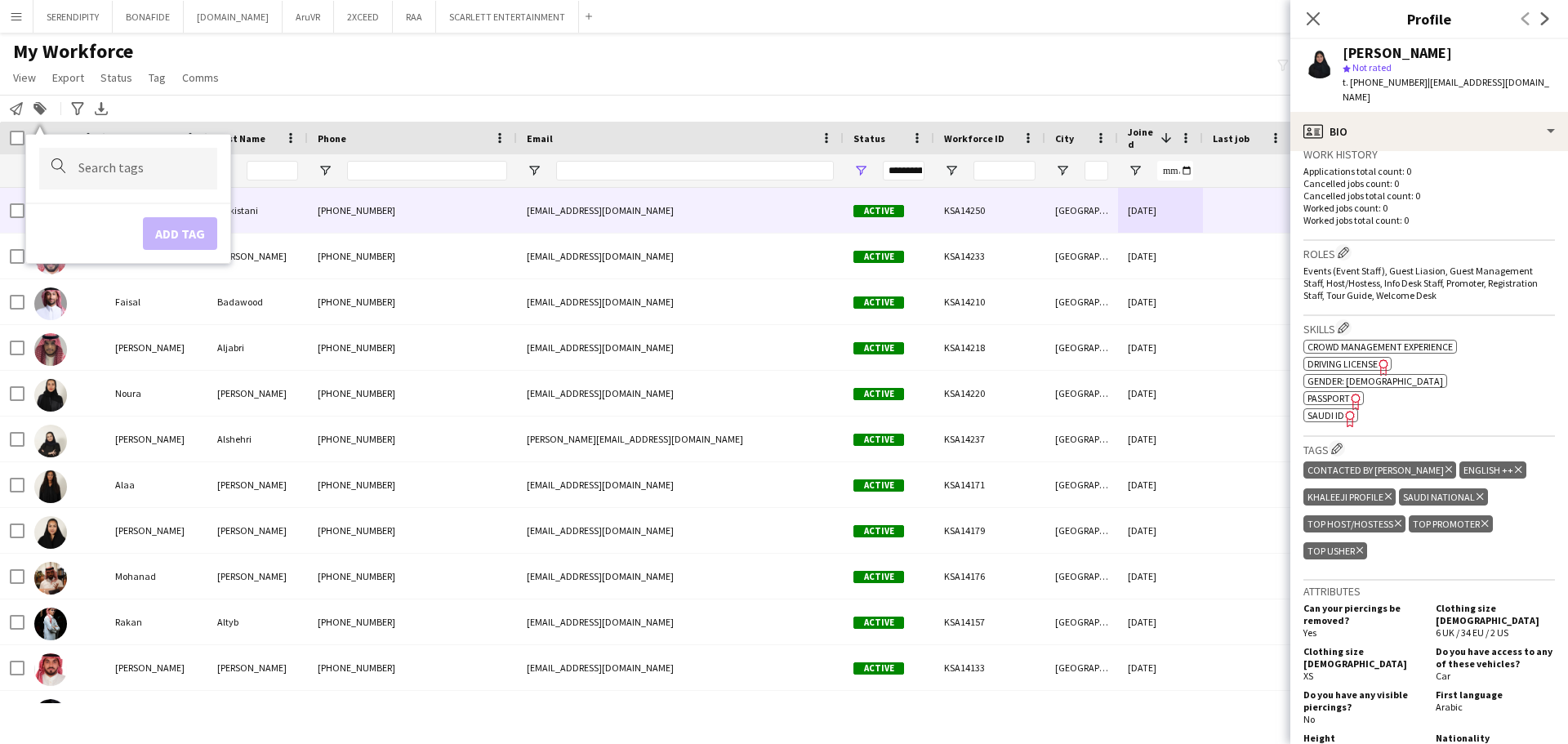
click at [781, 464] on icon "Delete tag" at bounding box center [1448, 469] width 7 height 10
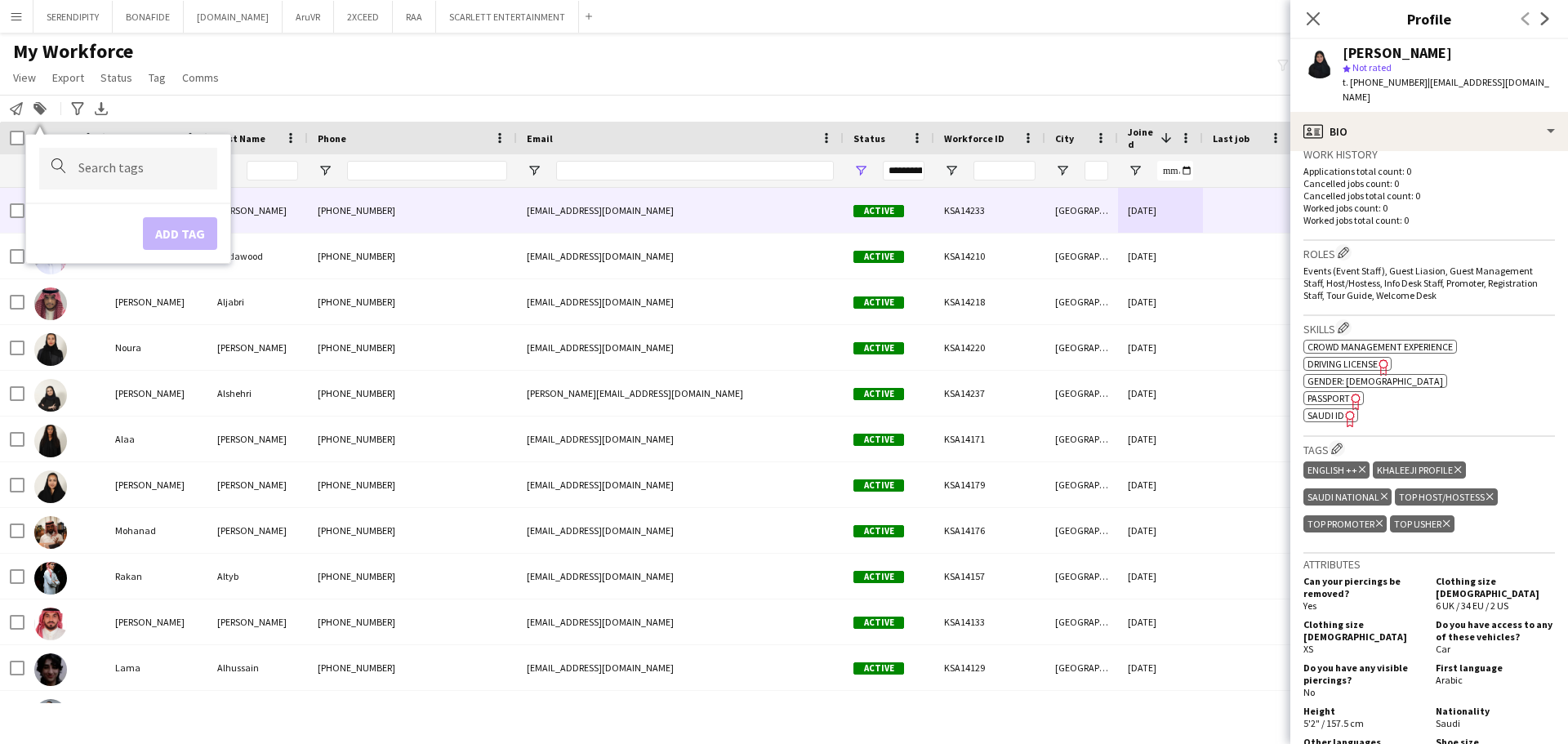
click at [781, 224] on div at bounding box center [1247, 210] width 90 height 45
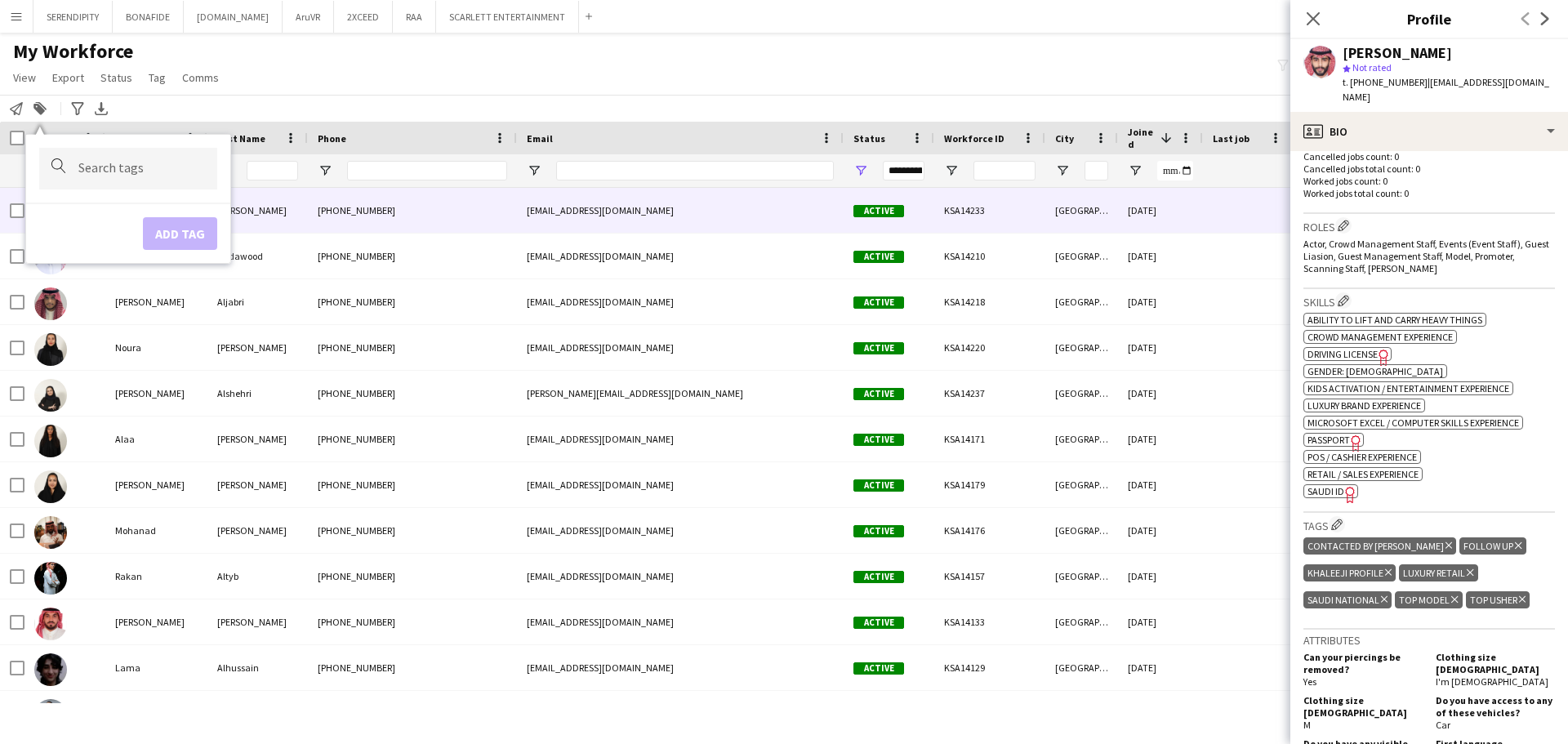
click at [781, 542] on icon at bounding box center [1448, 546] width 7 height 7
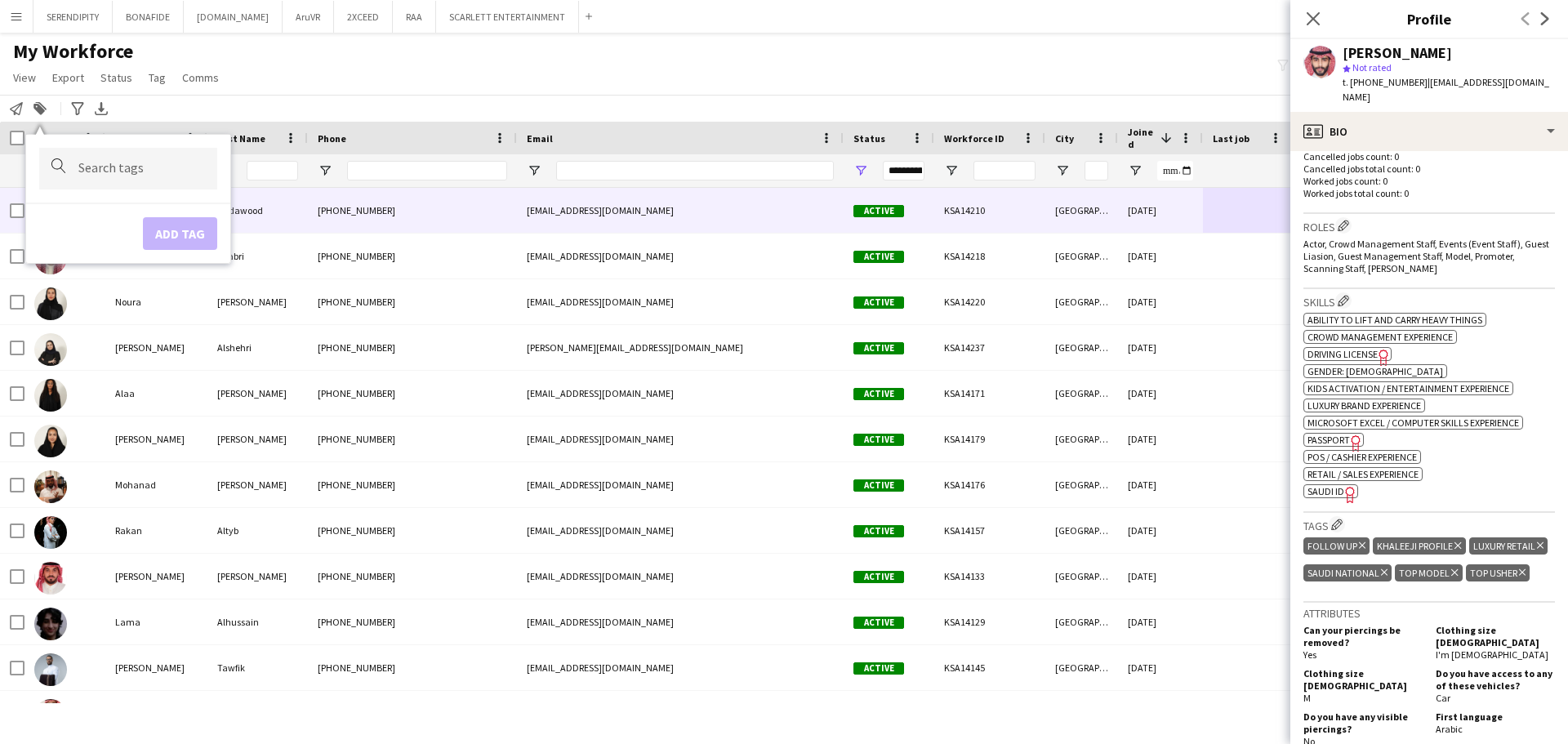
click at [781, 223] on div at bounding box center [1247, 210] width 90 height 45
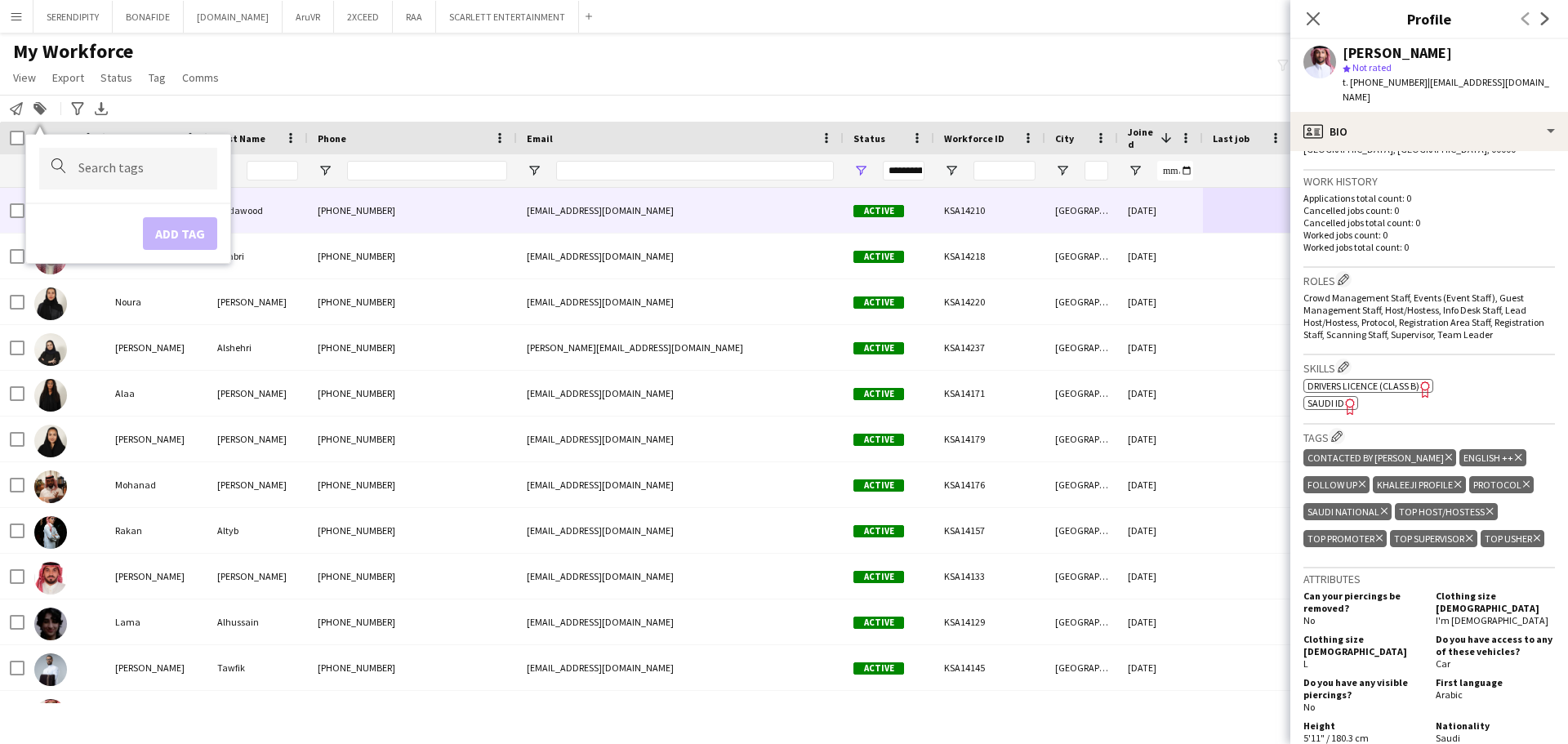
click at [781, 454] on icon at bounding box center [1448, 457] width 7 height 7
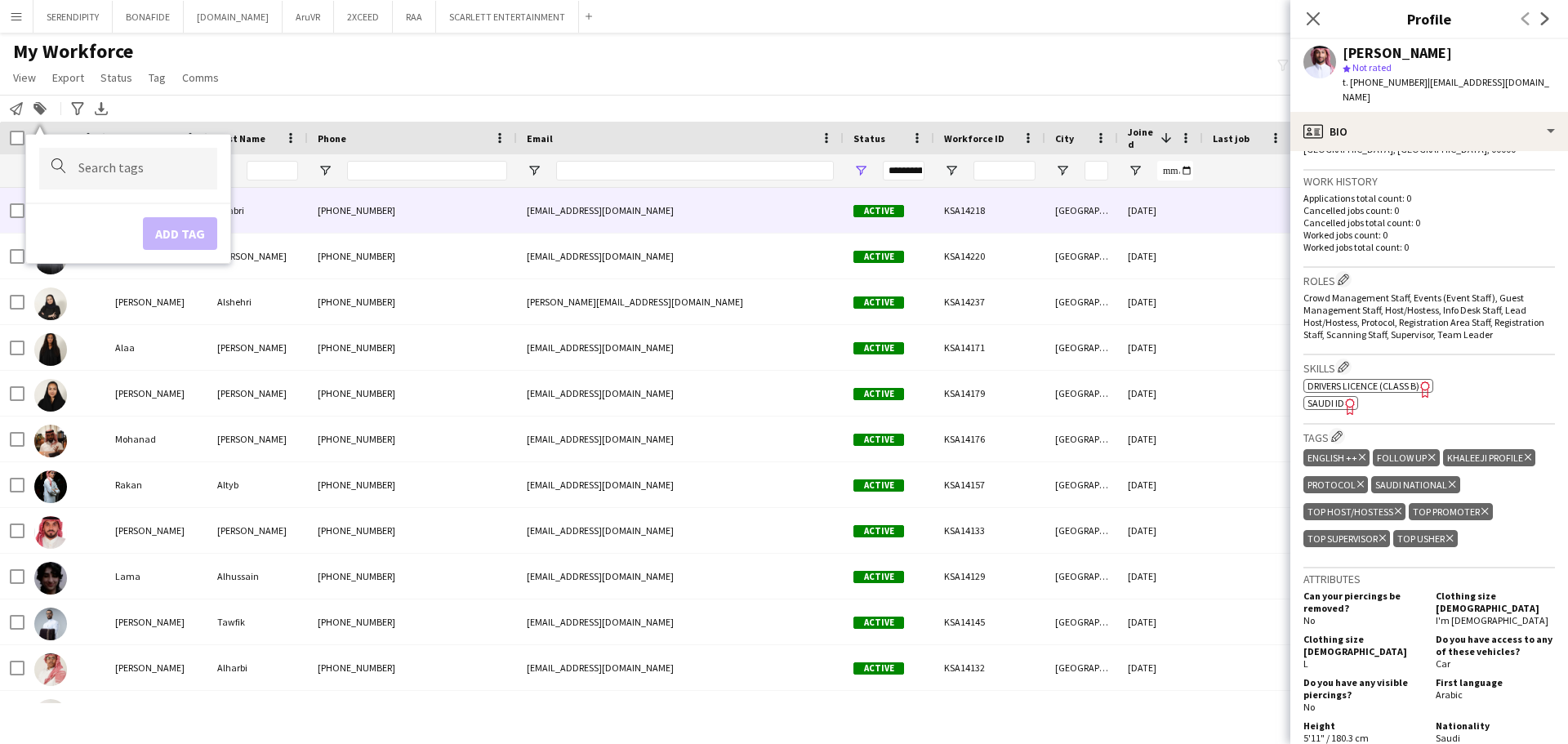
click at [781, 223] on div at bounding box center [1247, 210] width 90 height 45
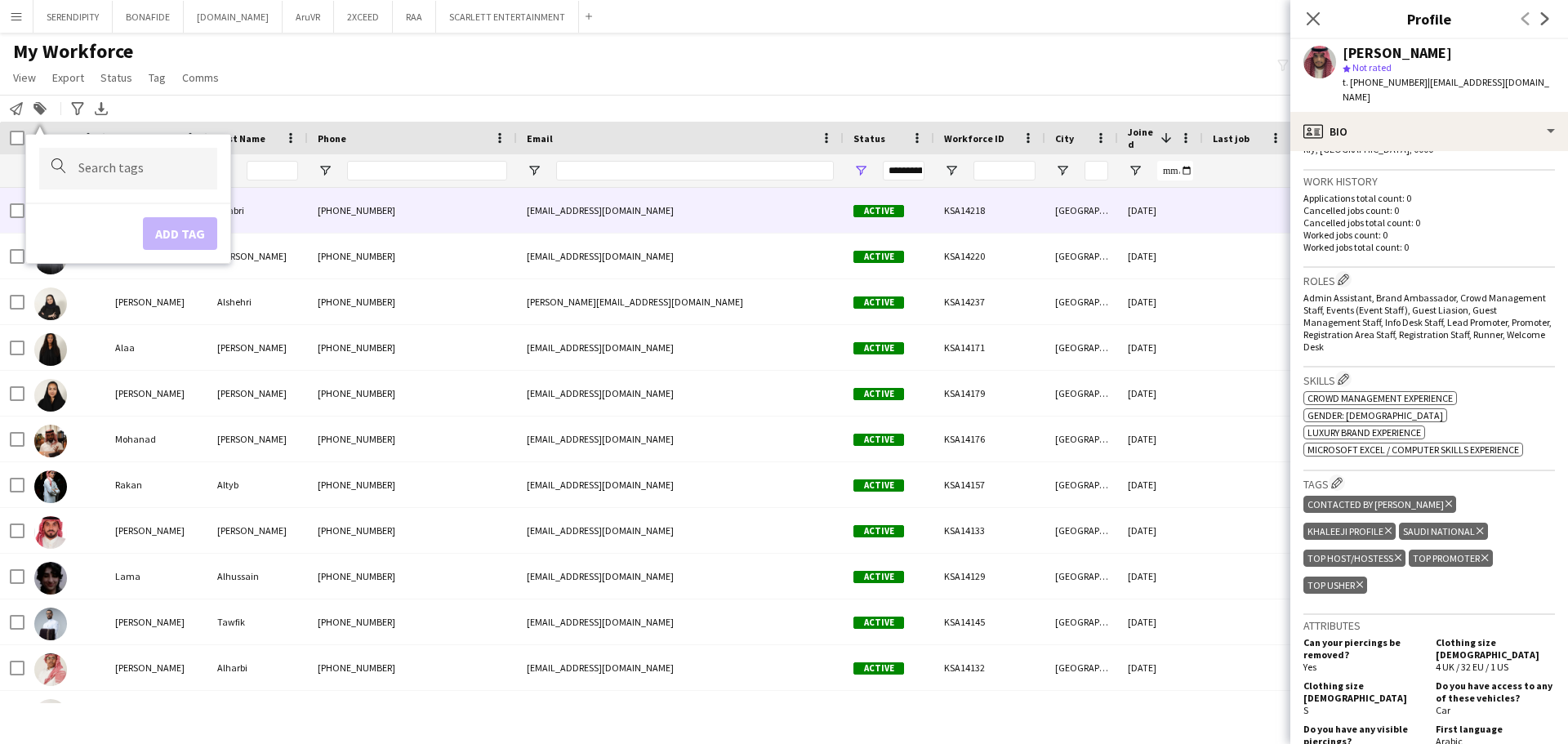
click at [781, 500] on icon at bounding box center [1448, 504] width 7 height 7
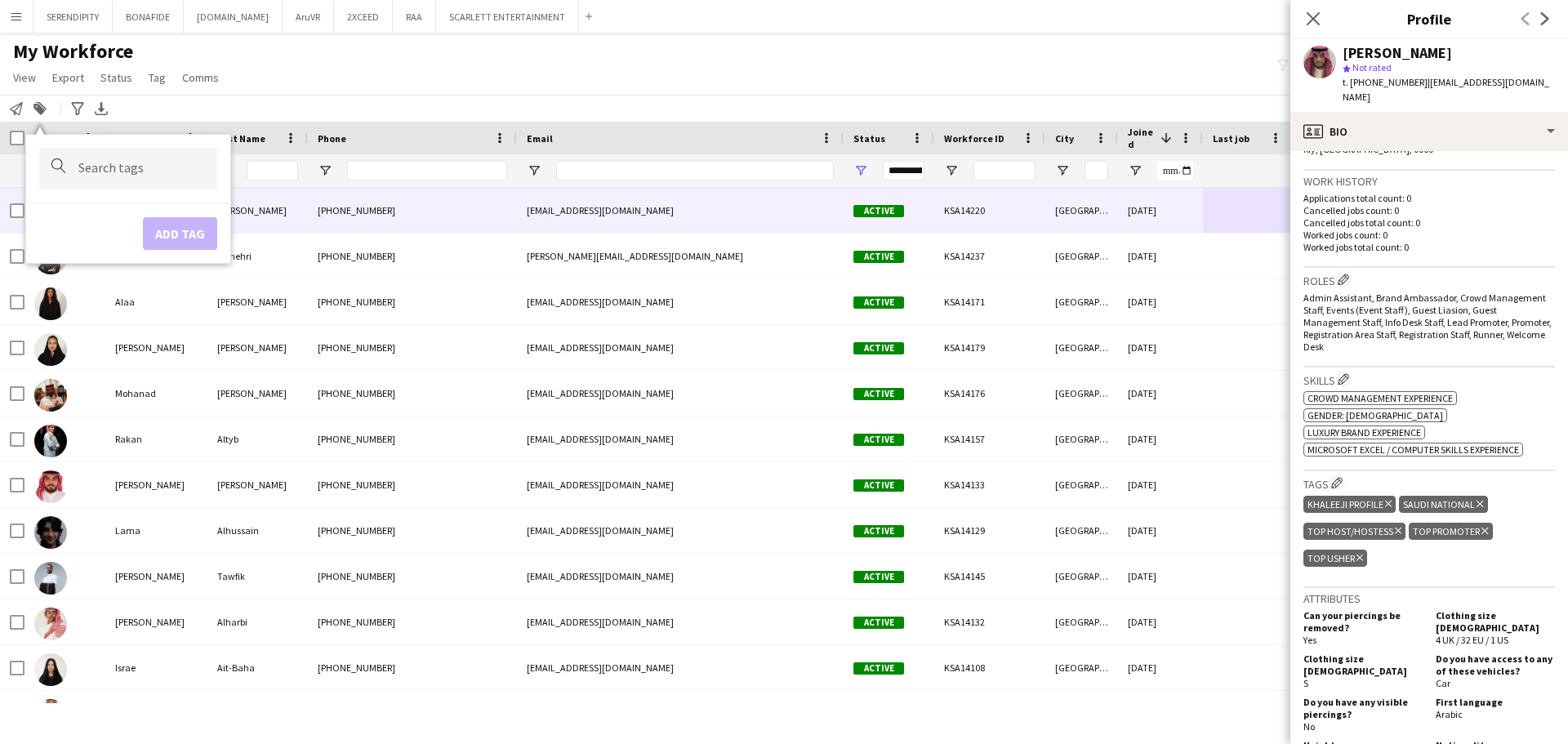
click at [781, 218] on div at bounding box center [1247, 210] width 90 height 45
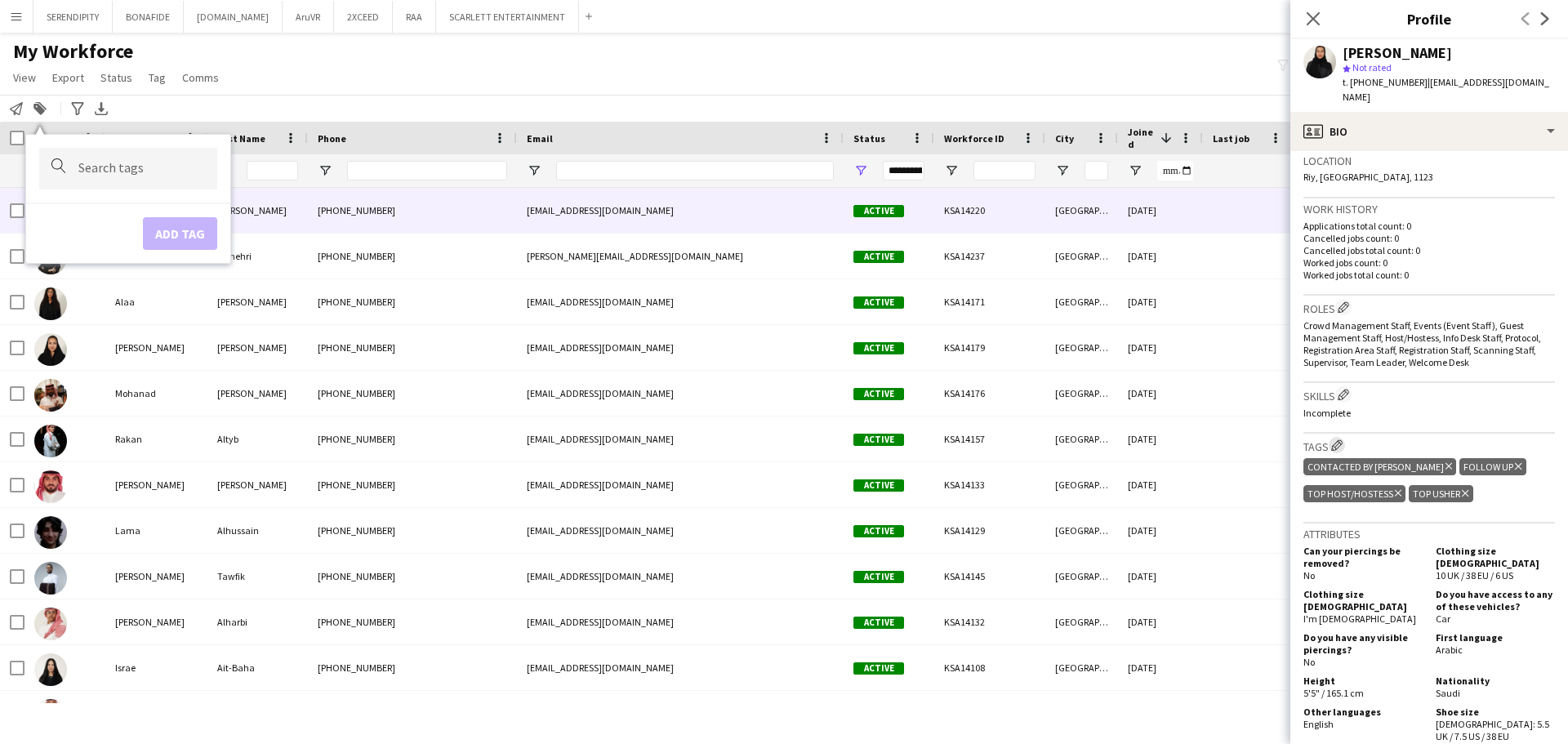
click at [781, 437] on button "Edit crew company tags" at bounding box center [1337, 445] width 17 height 17
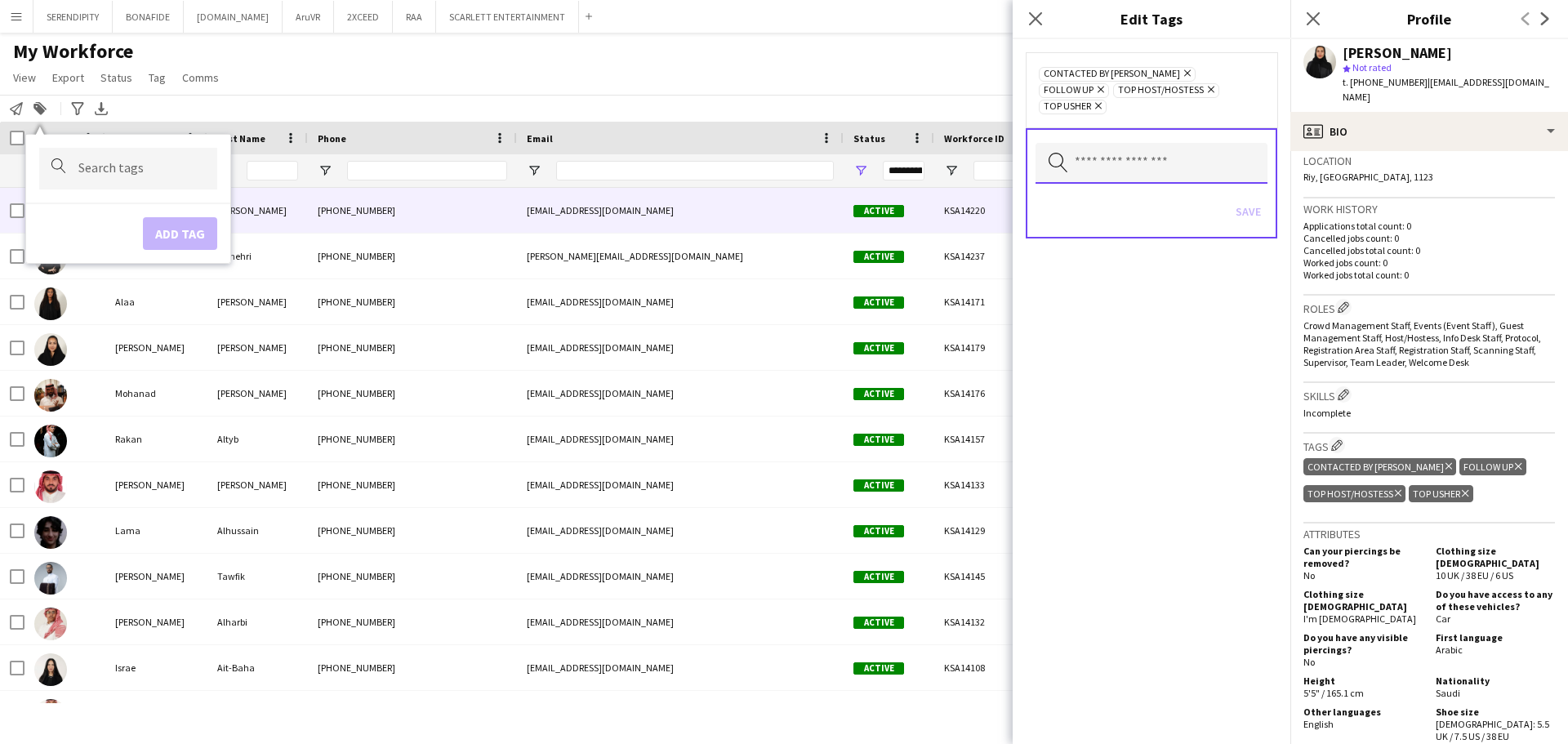
click at [781, 156] on input "text" at bounding box center [1151, 163] width 232 height 41
type input "*****"
click at [781, 203] on mat-option "SAUDI NATIONAL" at bounding box center [1151, 193] width 232 height 39
type input "*"
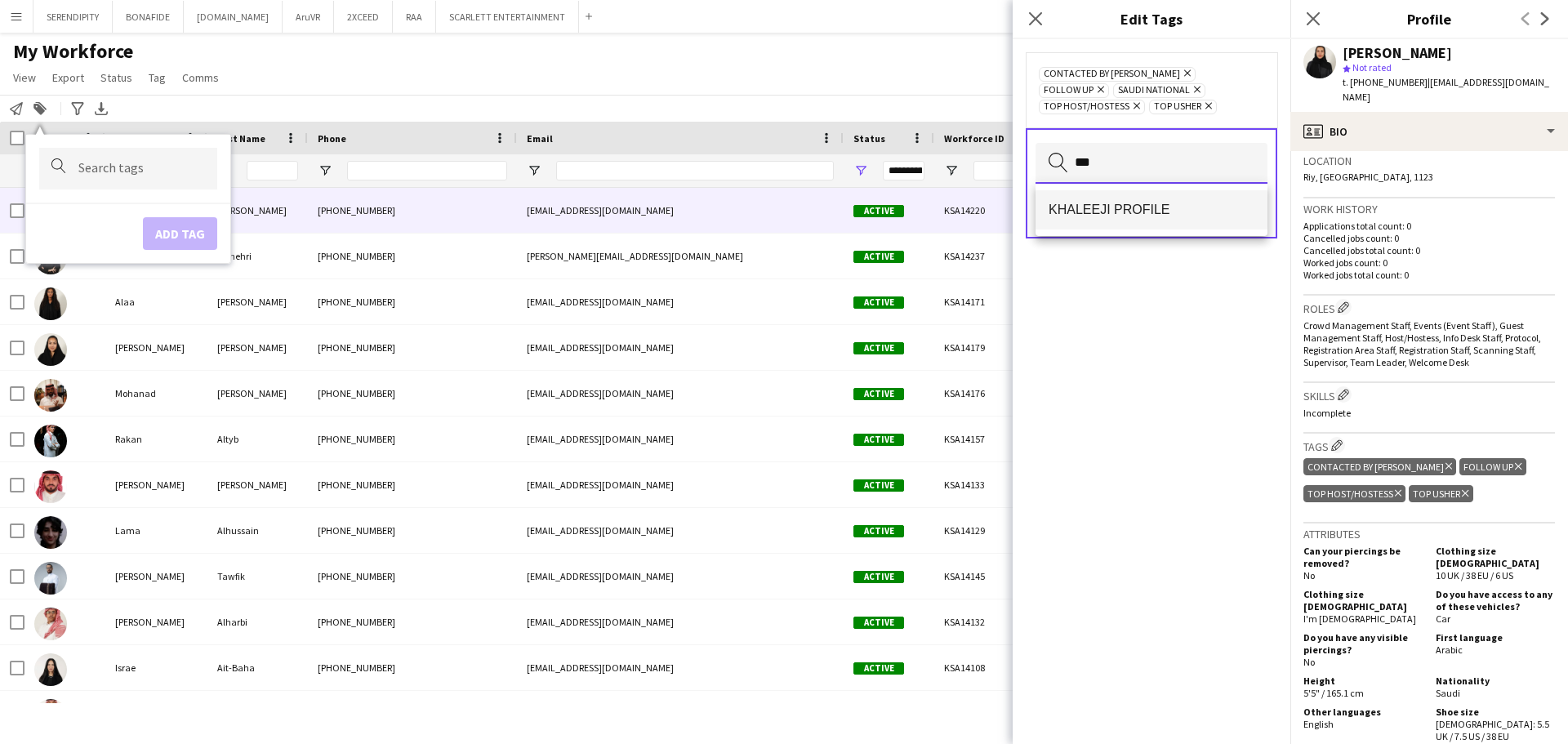
type input "***"
click at [781, 218] on mat-option "KHALEEJI PROFILE" at bounding box center [1151, 209] width 232 height 39
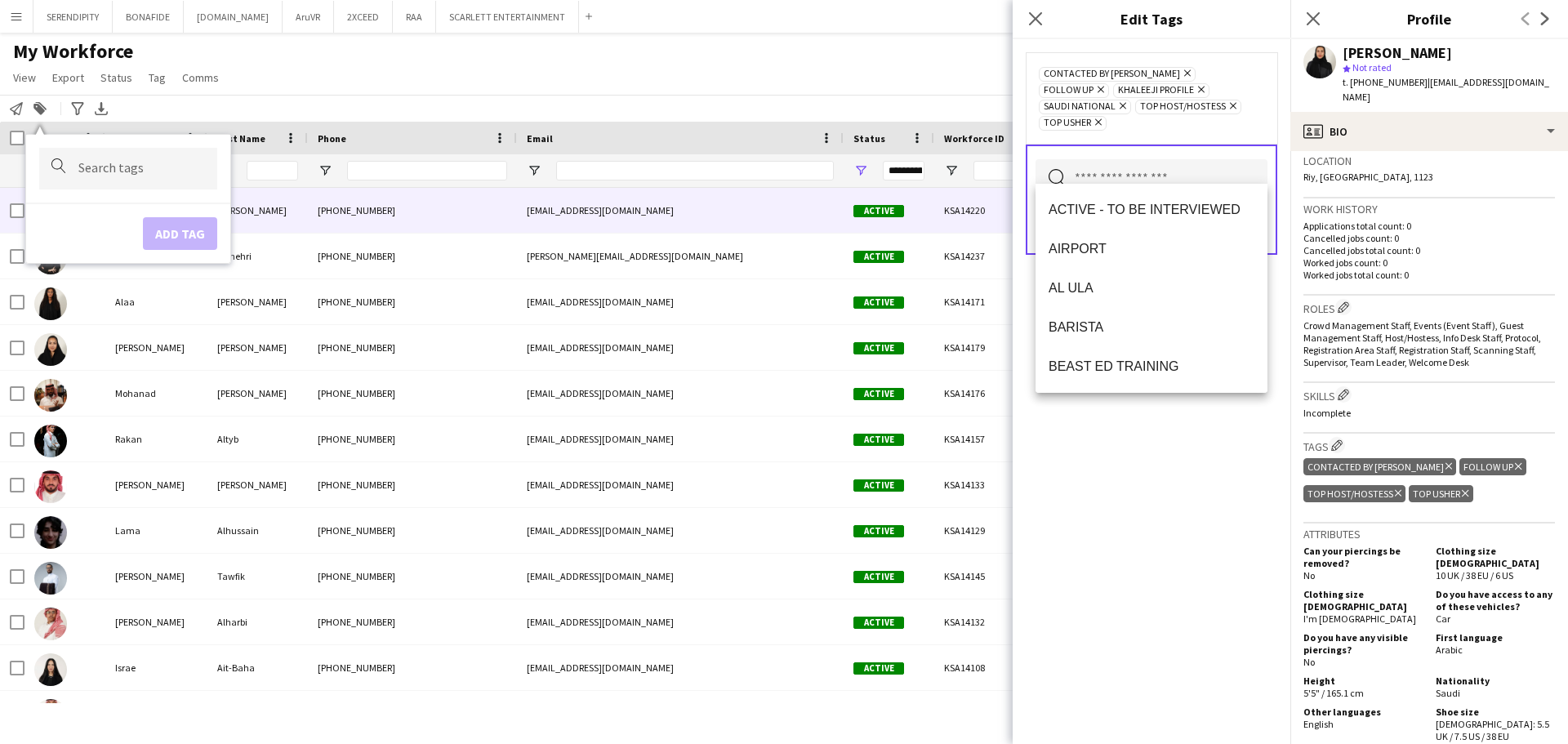
click at [781, 554] on div "CONTACTED BY [PERSON_NAME] Remove FOLLOW UP Remove KHALEEJI PROFILE Remove [DEM…" at bounding box center [1151, 392] width 278 height 705
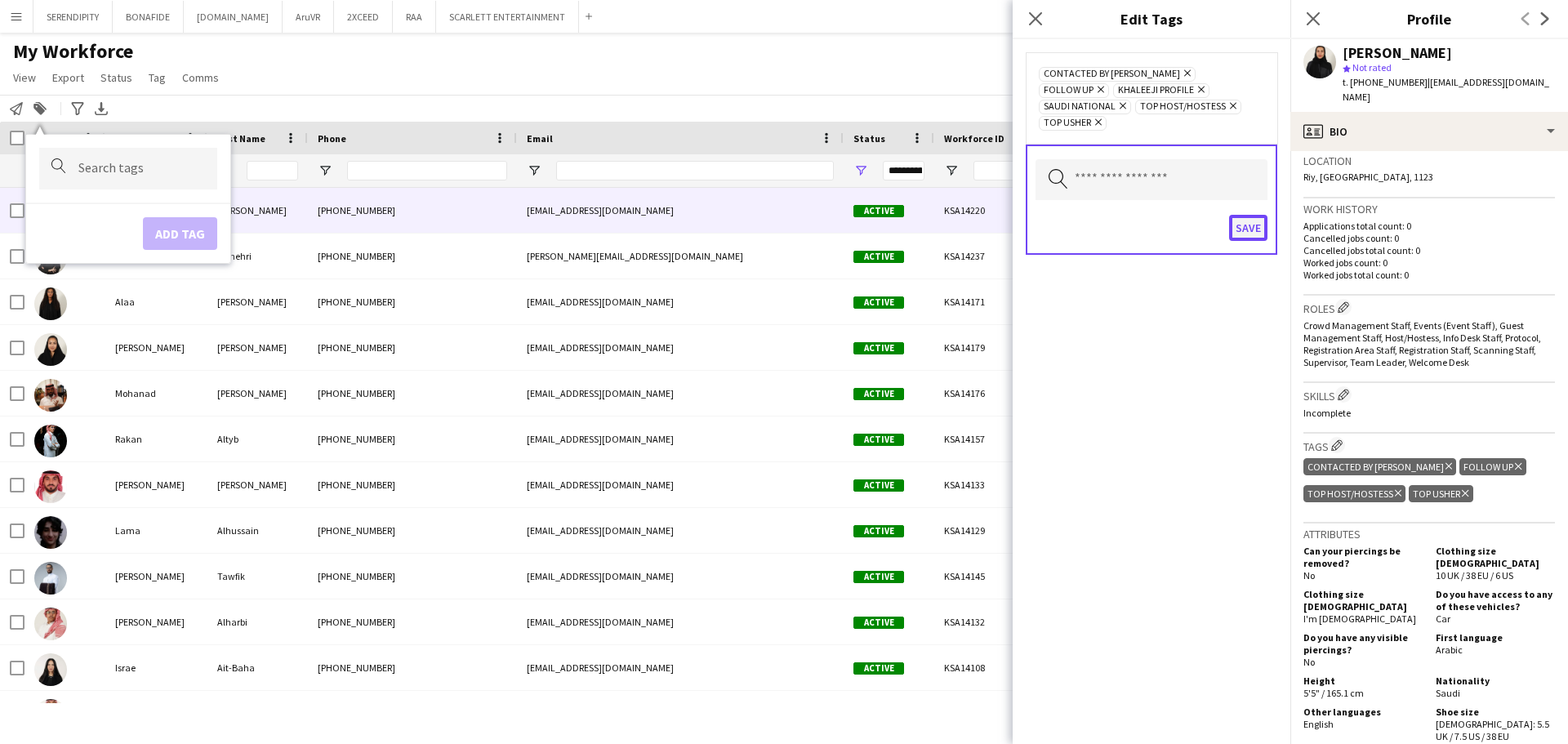
click at [781, 215] on button "Save" at bounding box center [1248, 228] width 39 height 26
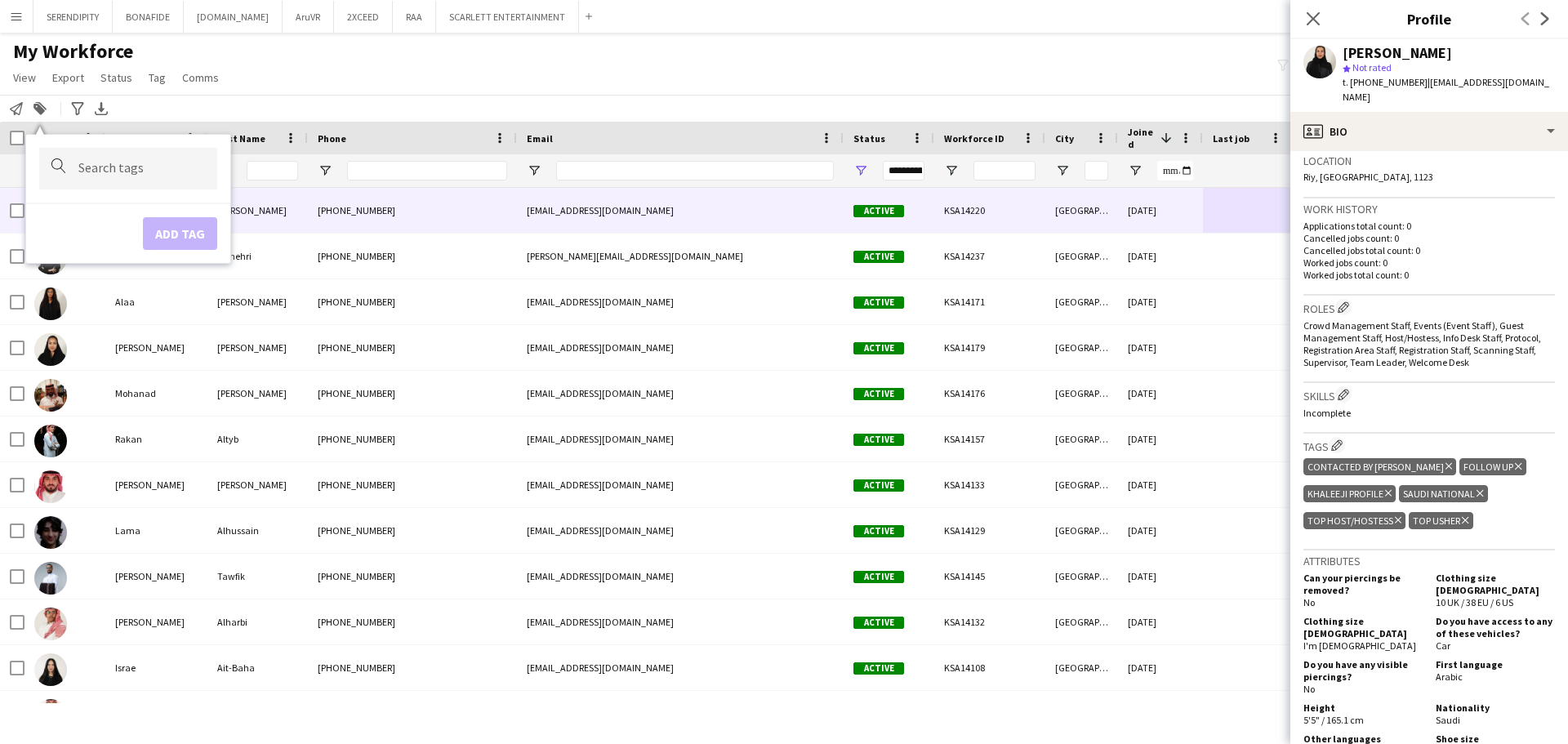
click at [781, 461] on icon "Delete tag" at bounding box center [1448, 466] width 7 height 10
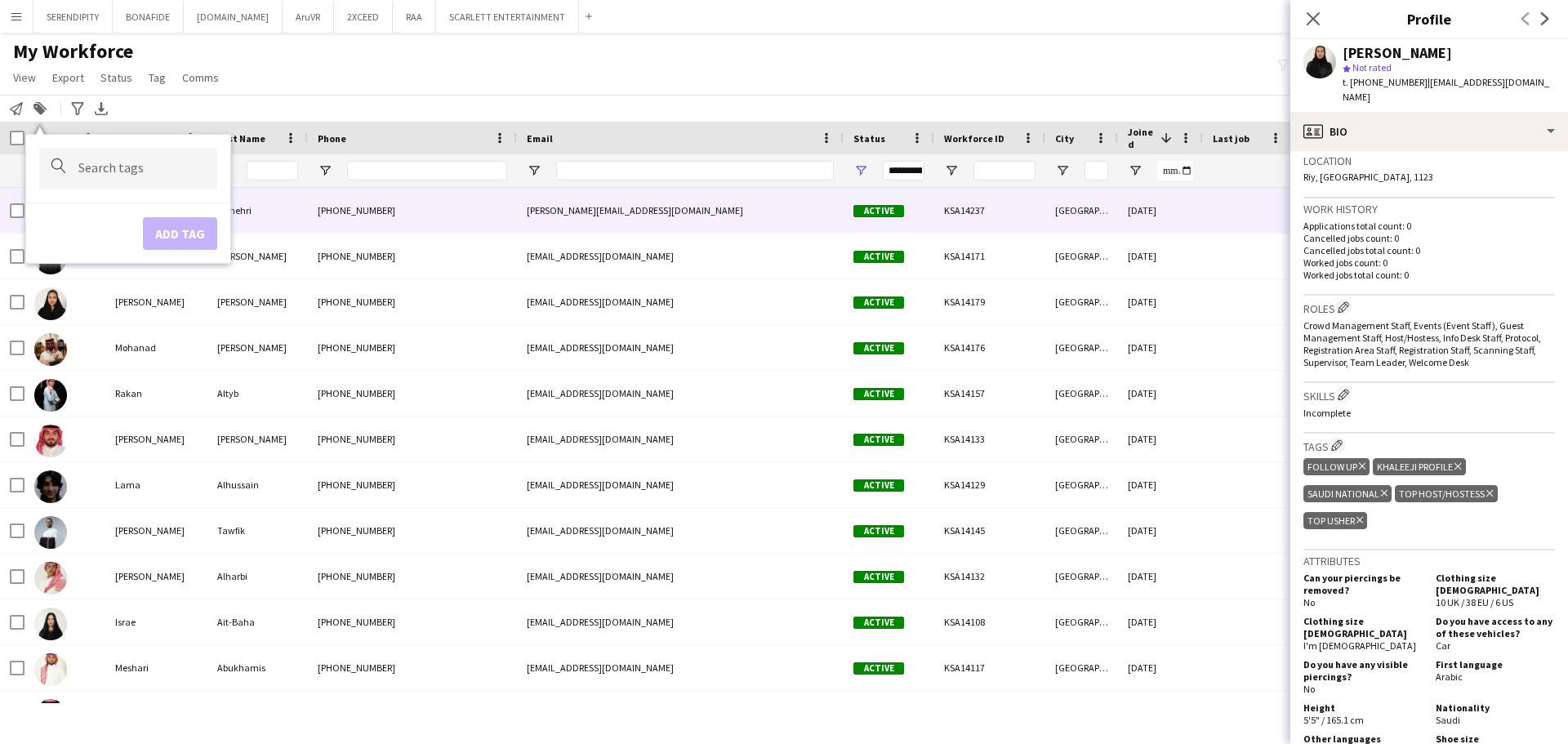
click at [781, 215] on div "[DATE]" at bounding box center [1159, 210] width 85 height 45
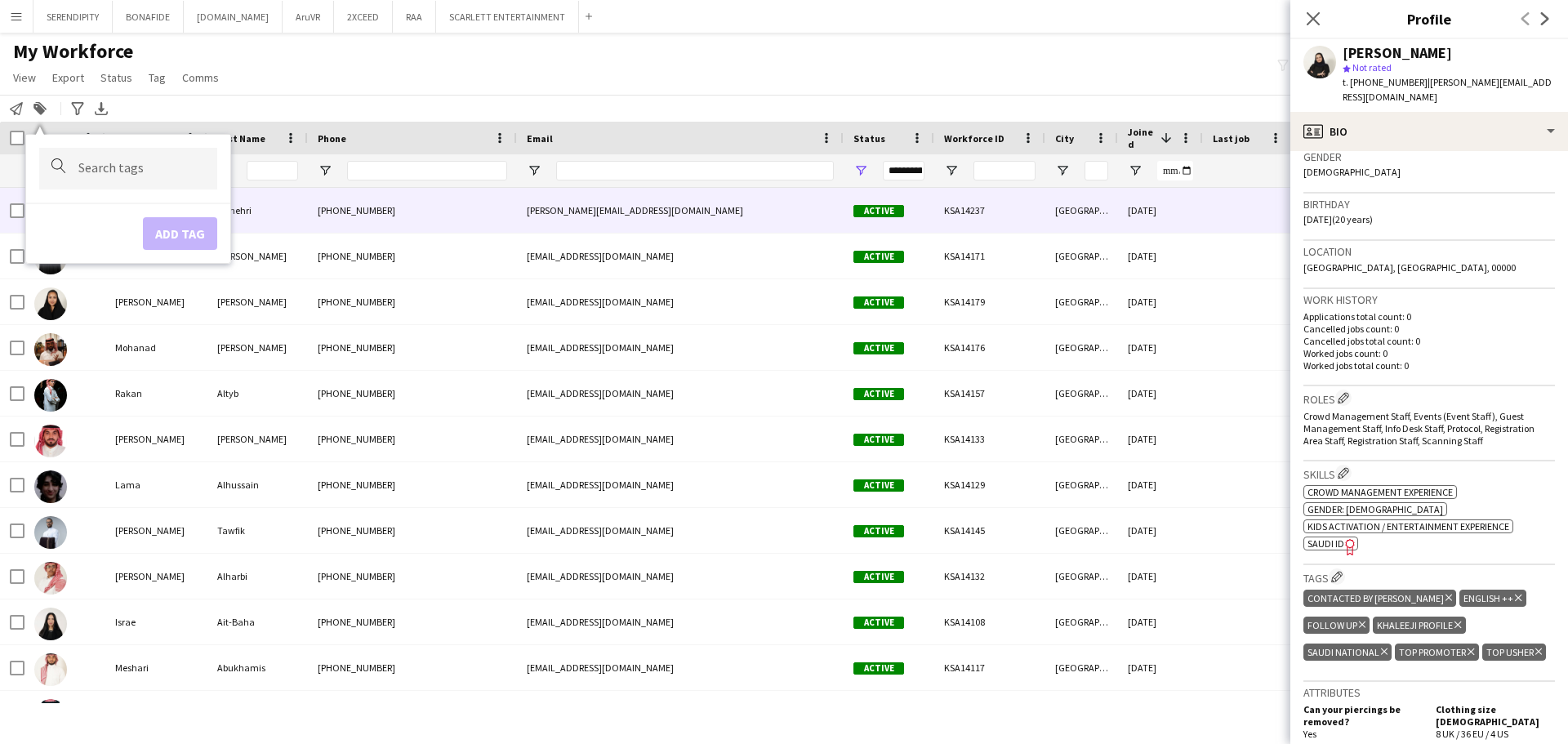
scroll to position [272, 0]
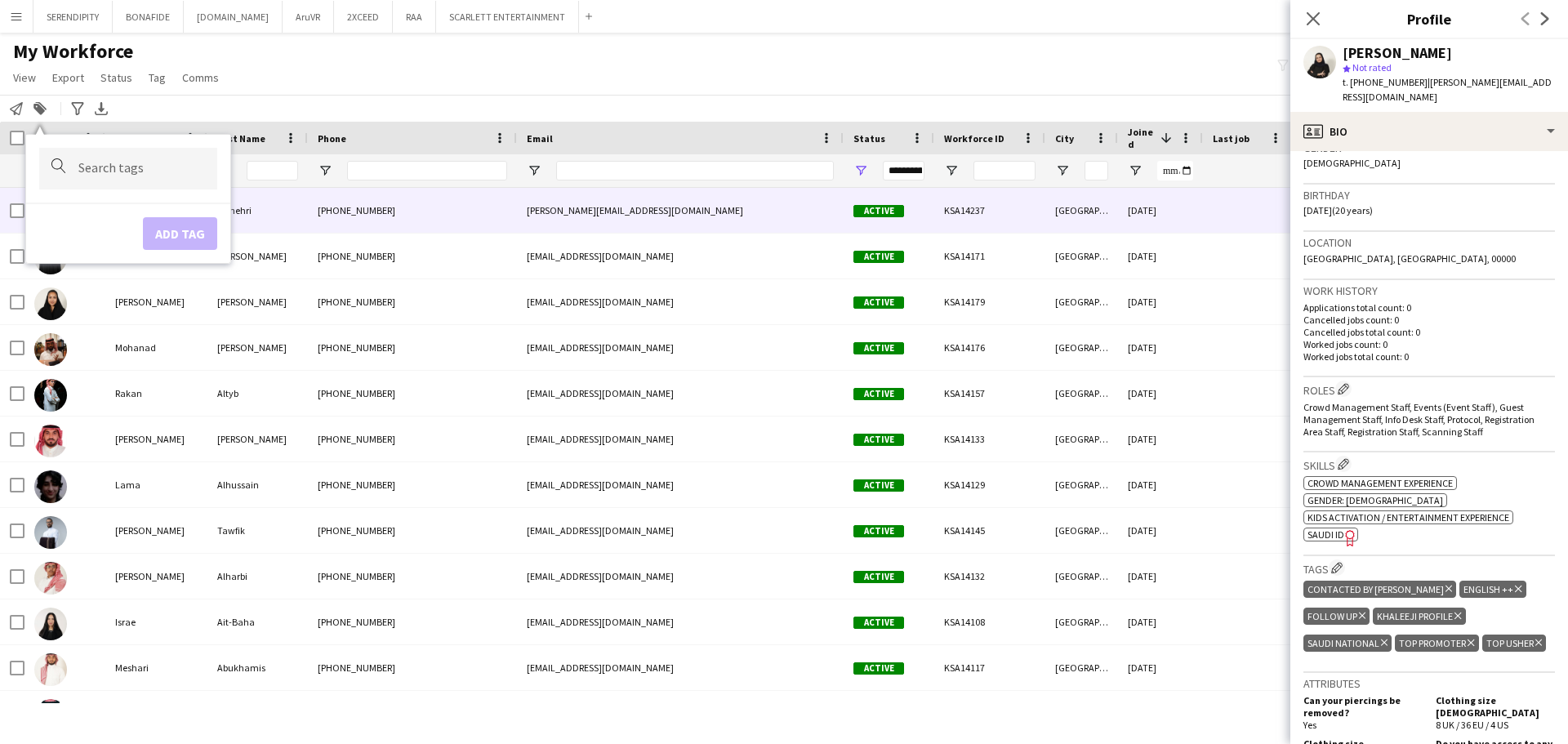
click at [781, 583] on icon "Delete tag" at bounding box center [1448, 588] width 7 height 10
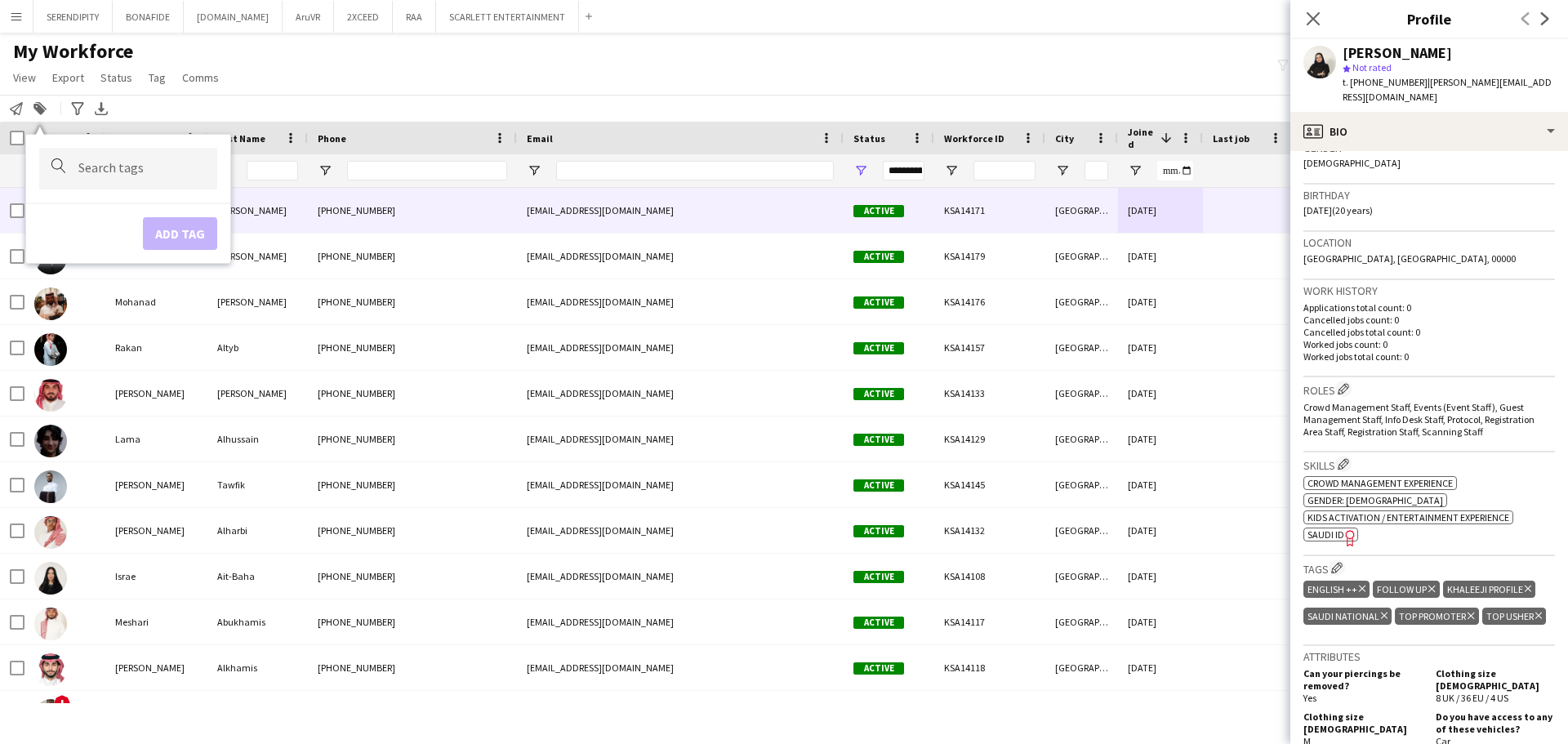
click at [781, 213] on div at bounding box center [1247, 210] width 90 height 45
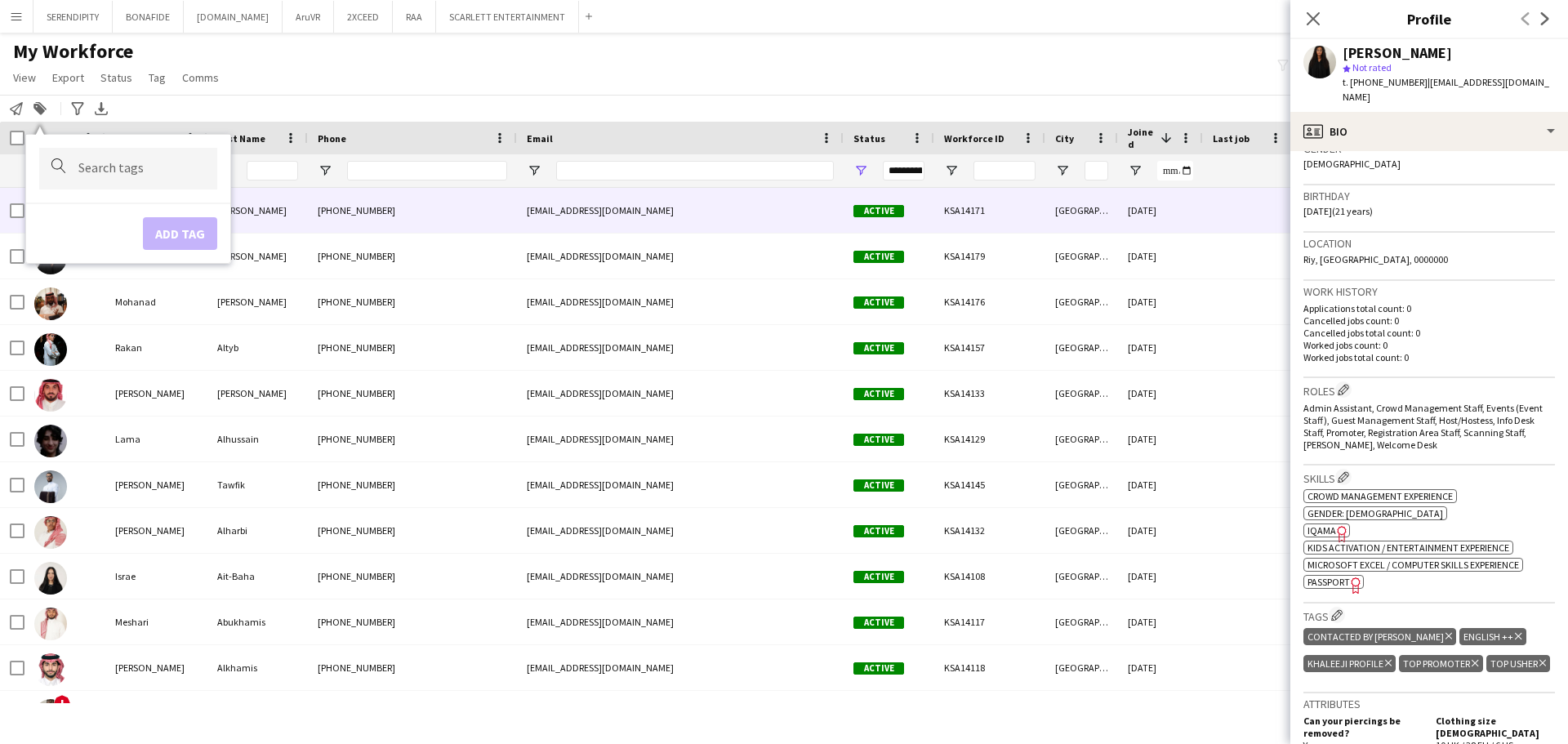
scroll to position [326, 0]
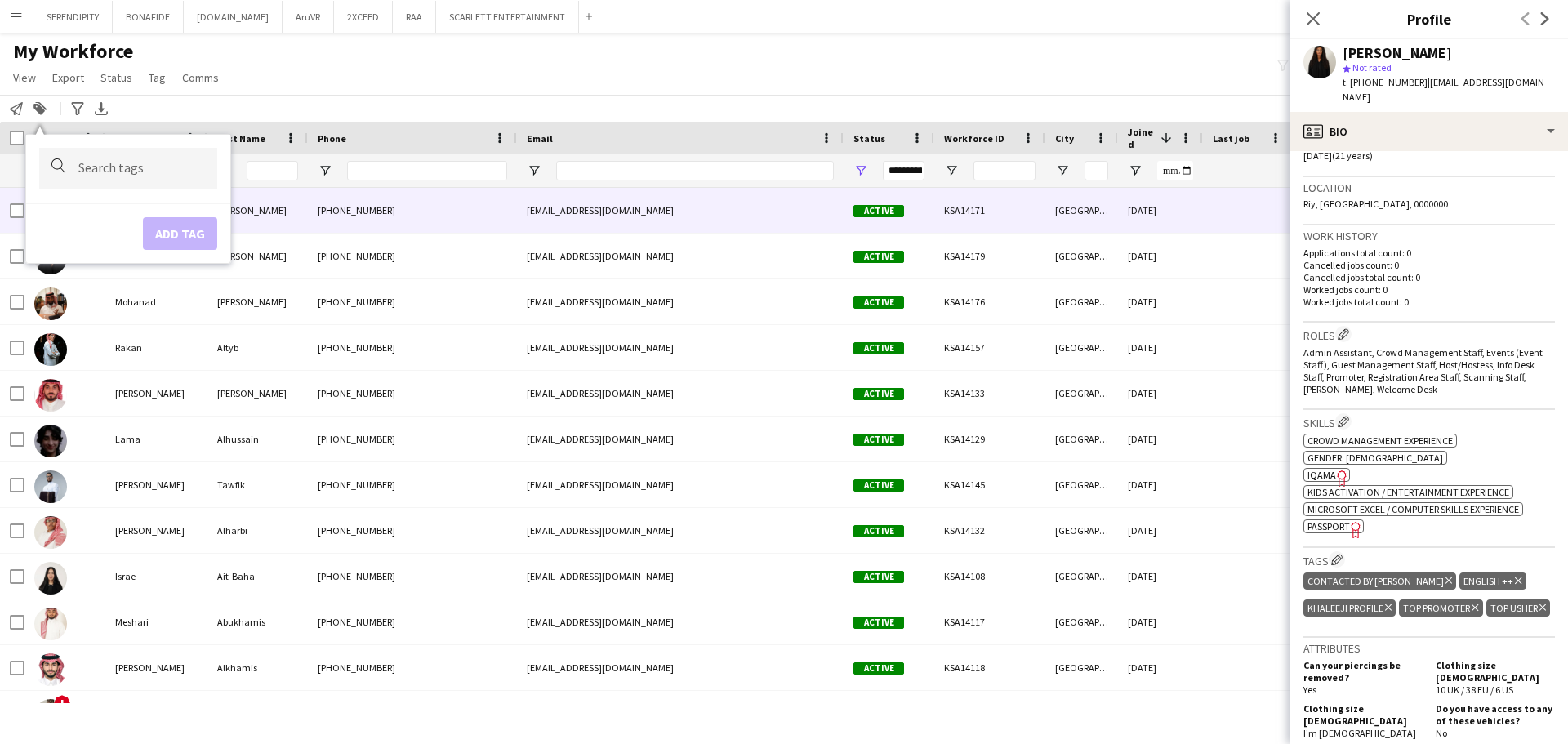
click at [781, 577] on icon at bounding box center [1448, 581] width 7 height 7
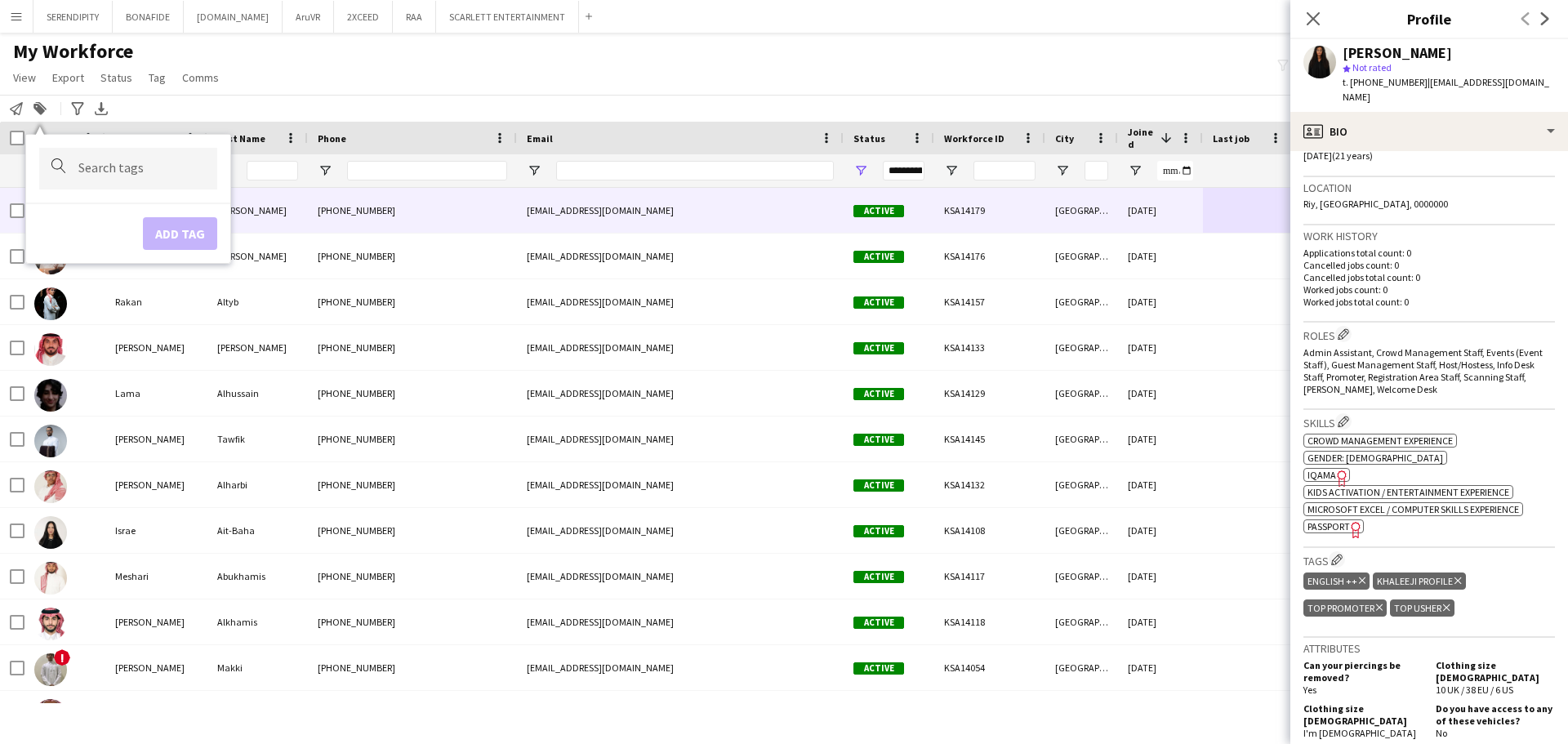
click at [781, 207] on div "[DATE]" at bounding box center [1159, 210] width 85 height 45
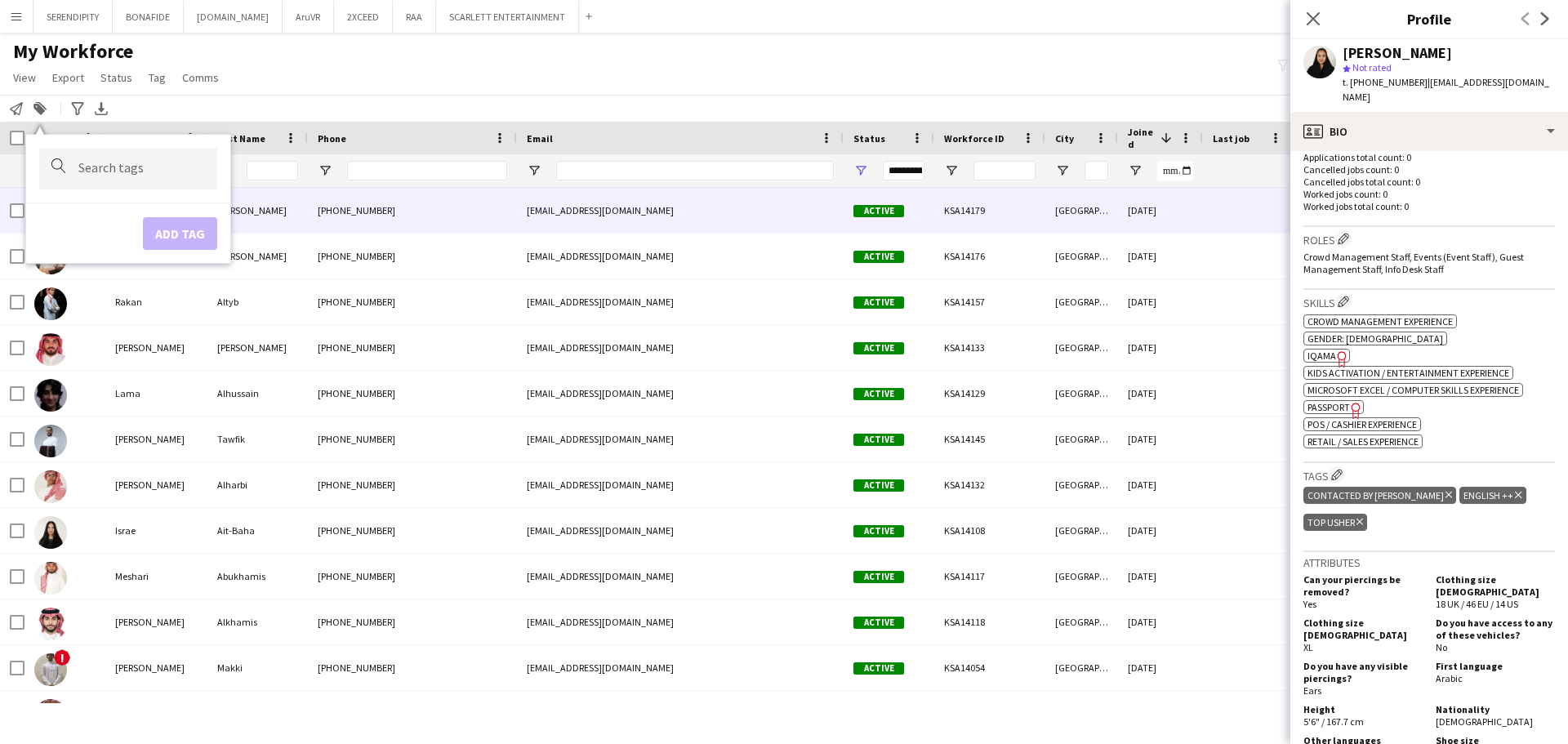
scroll to position [435, 0]
click at [781, 491] on icon "Delete tag" at bounding box center [1448, 496] width 7 height 10
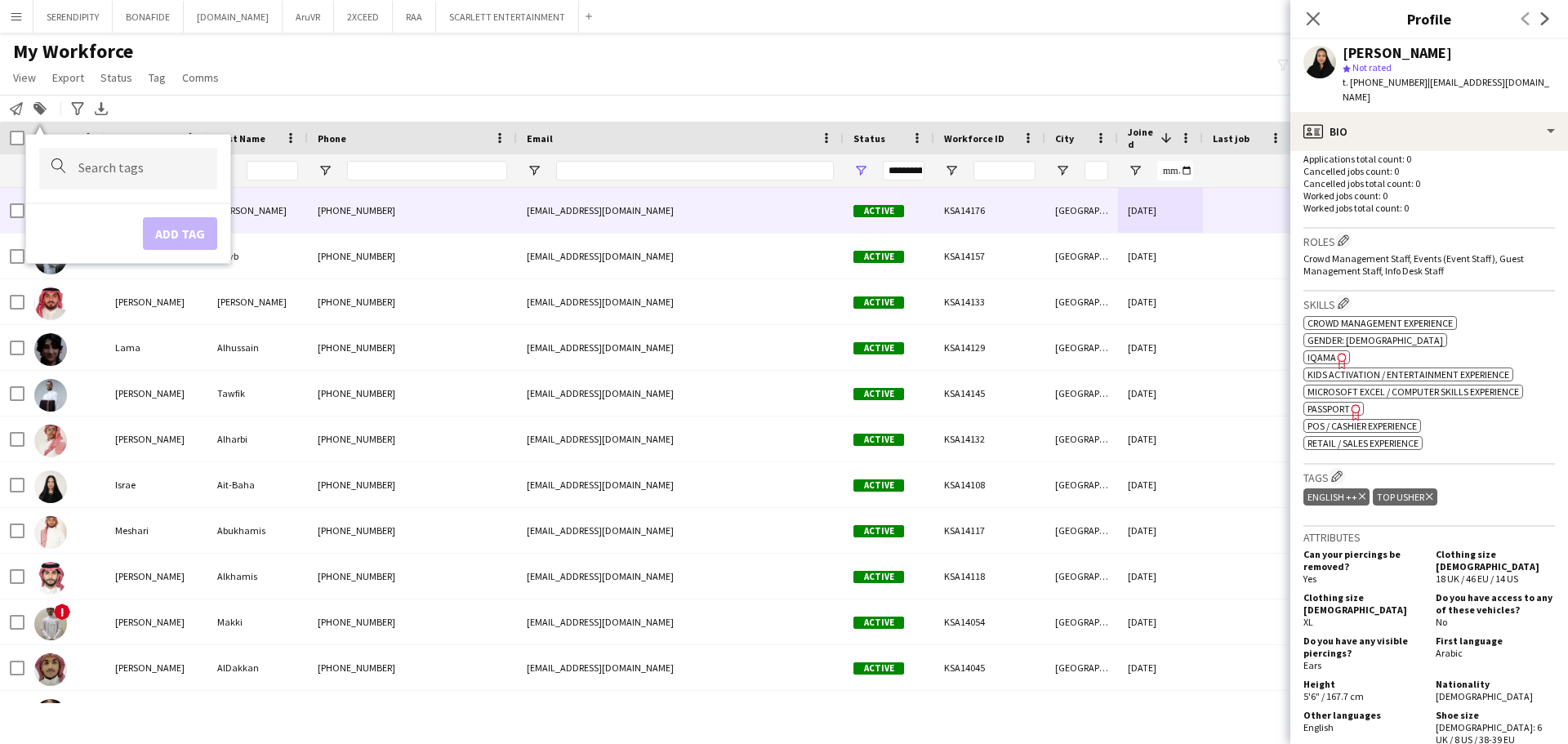
click at [781, 215] on div at bounding box center [1247, 210] width 90 height 45
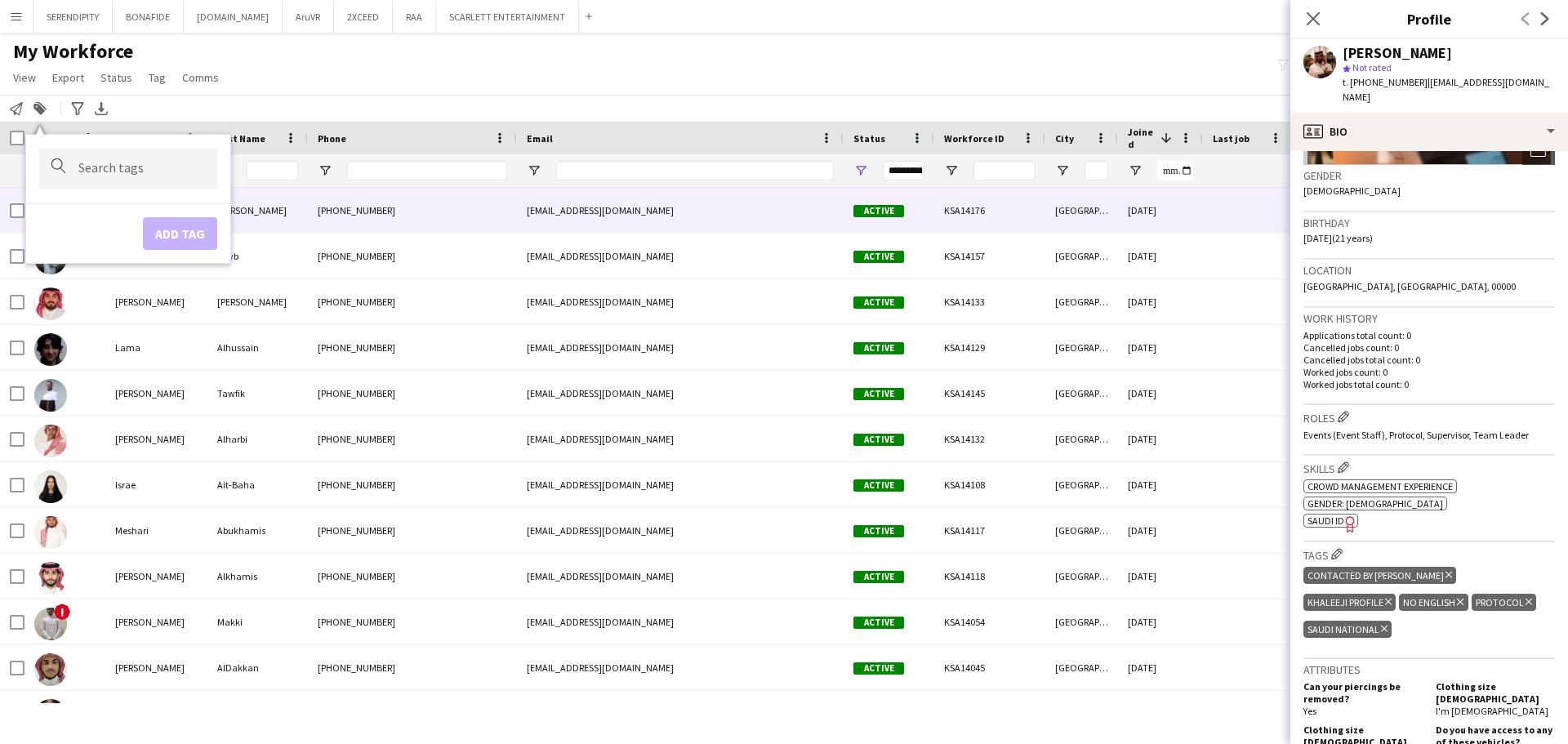
scroll to position [245, 0]
click at [781, 569] on icon "Delete tag" at bounding box center [1448, 574] width 7 height 10
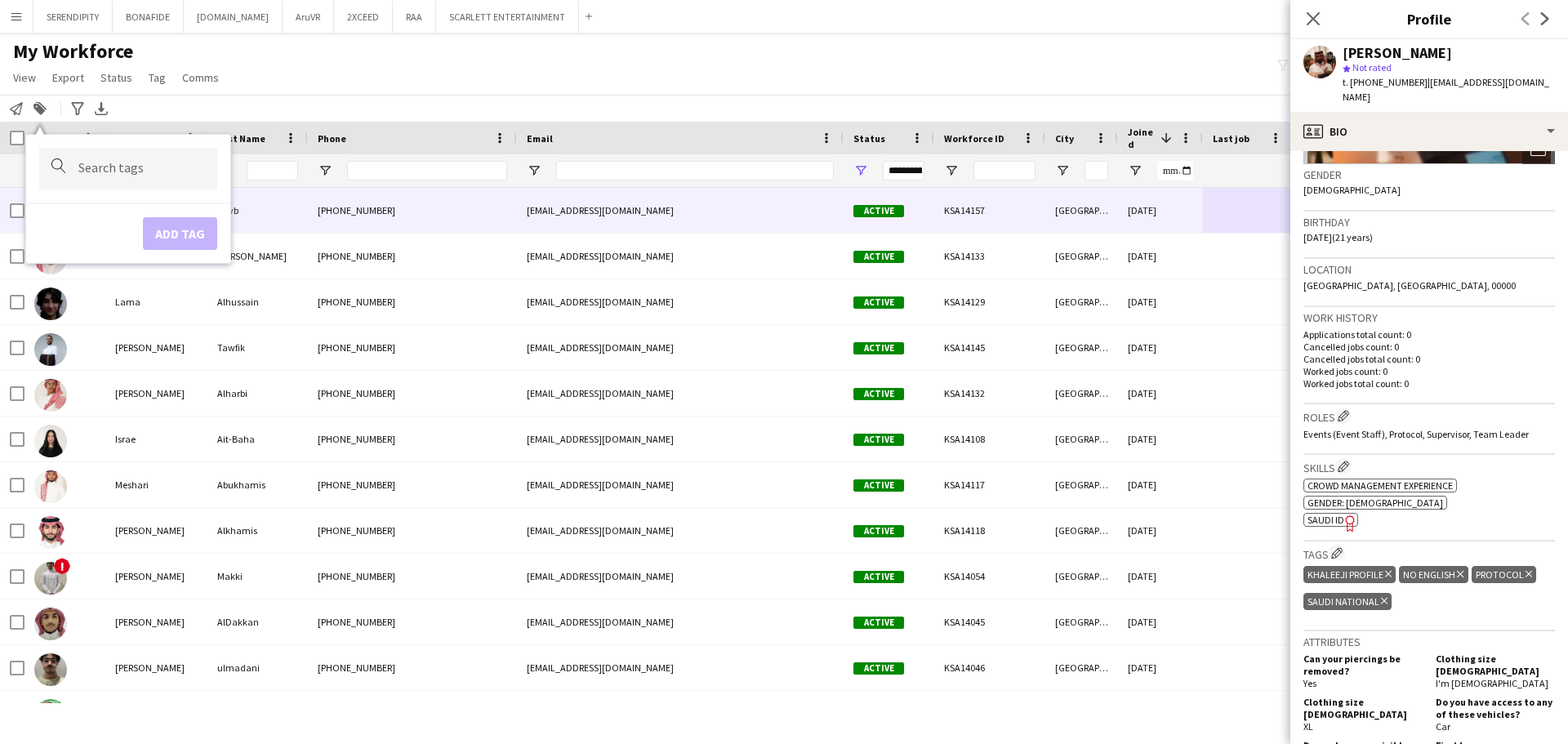
click at [781, 220] on div "[DATE]" at bounding box center [1159, 210] width 85 height 45
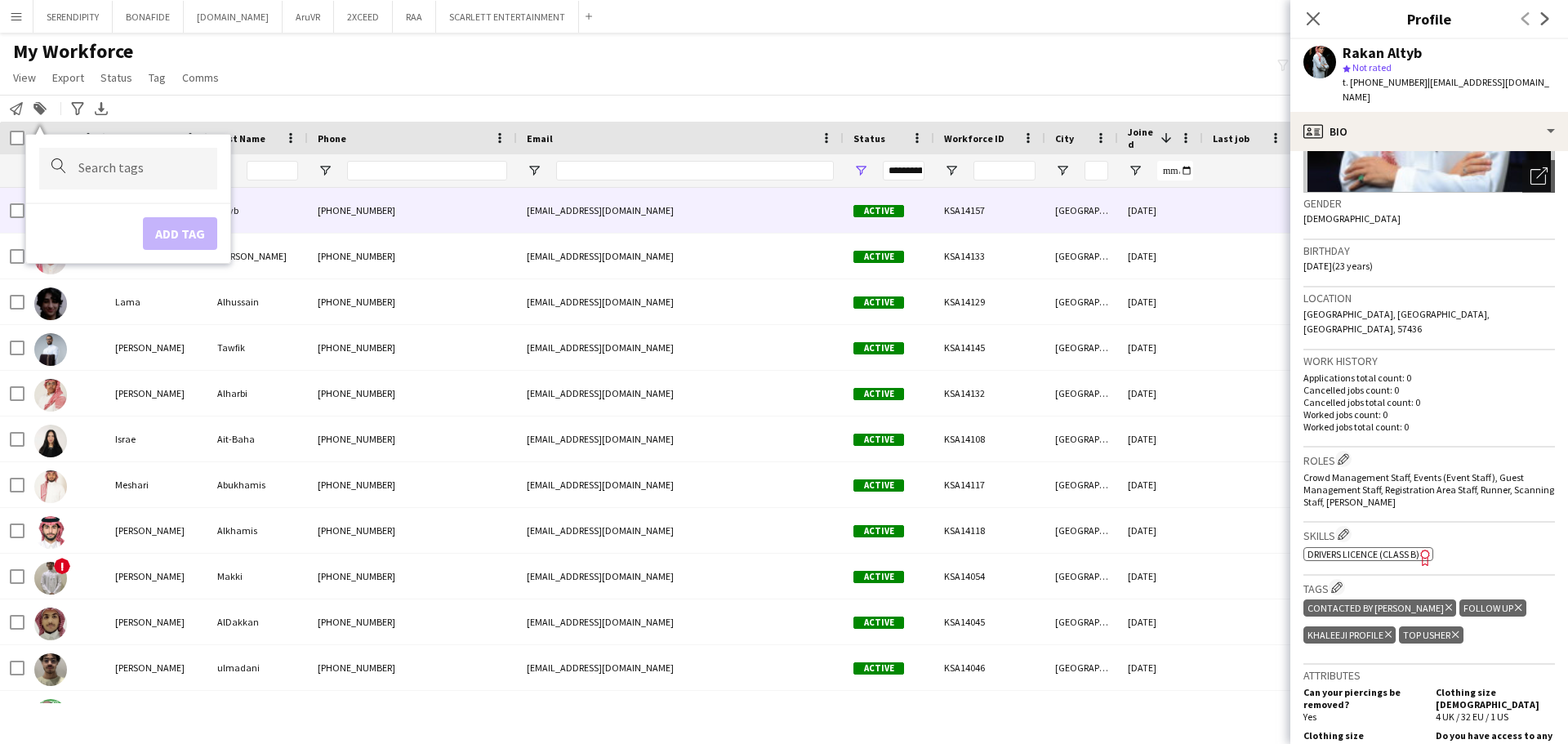
scroll to position [218, 0]
click at [781, 601] on icon "Delete tag" at bounding box center [1448, 606] width 7 height 10
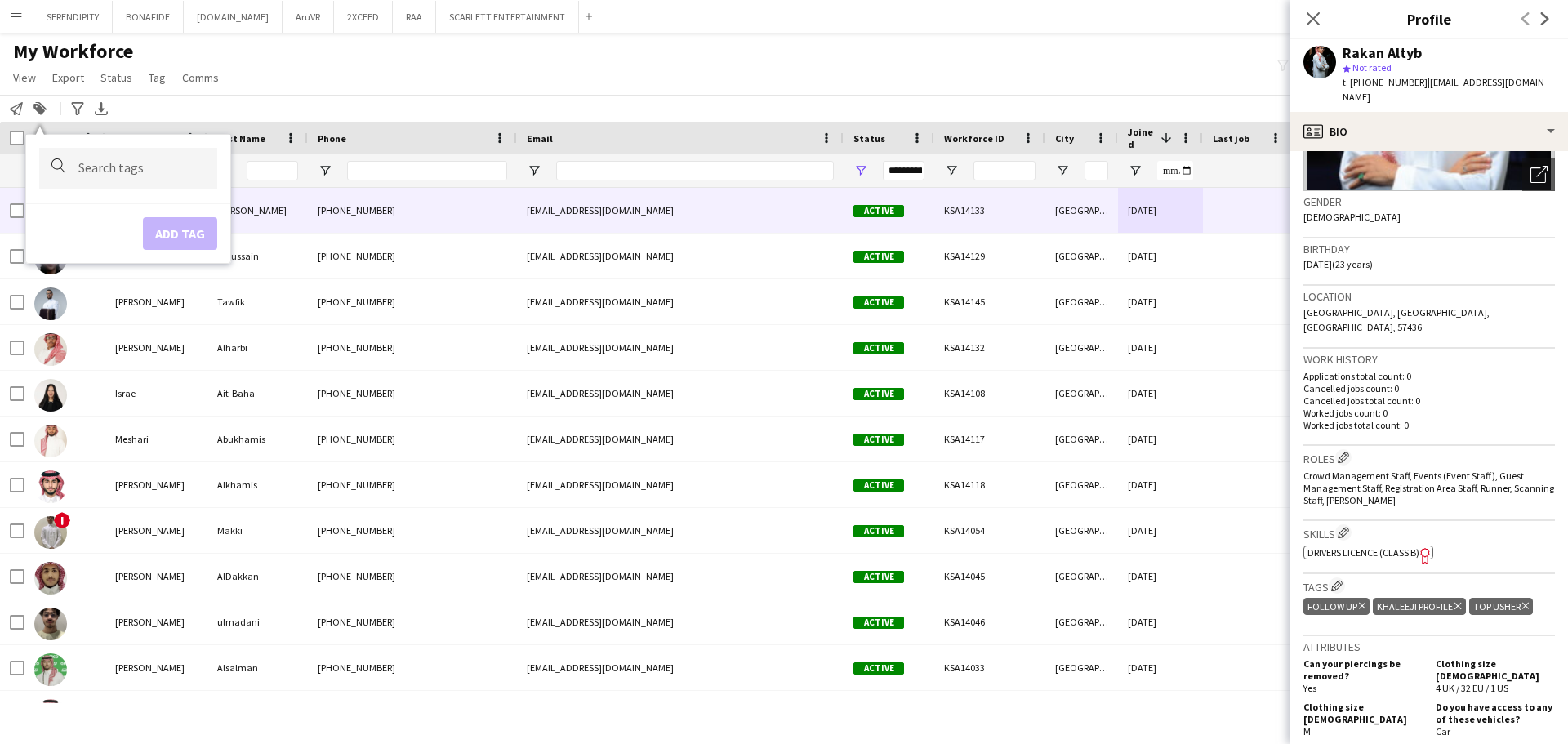
click at [781, 219] on div at bounding box center [1247, 210] width 90 height 45
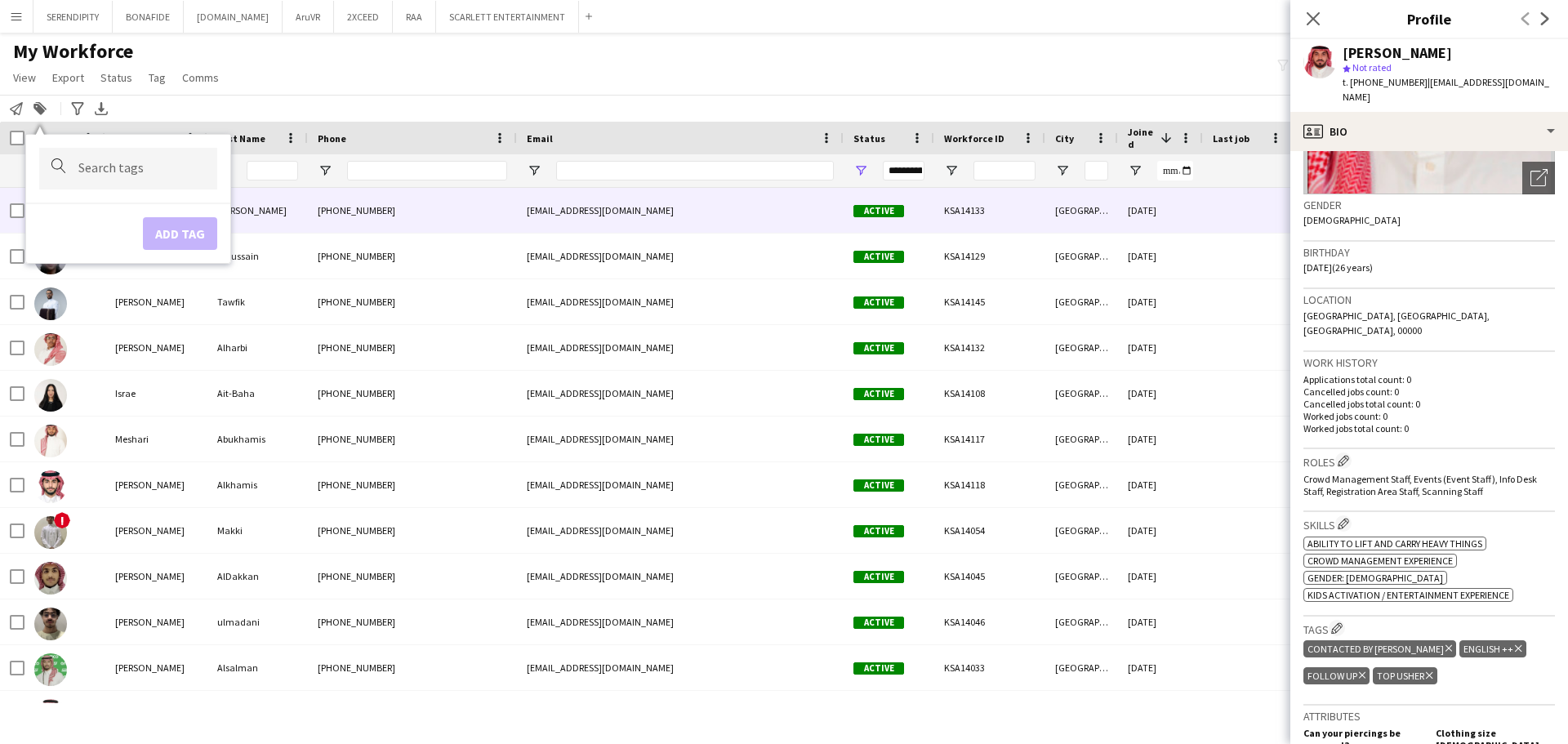
scroll to position [245, 0]
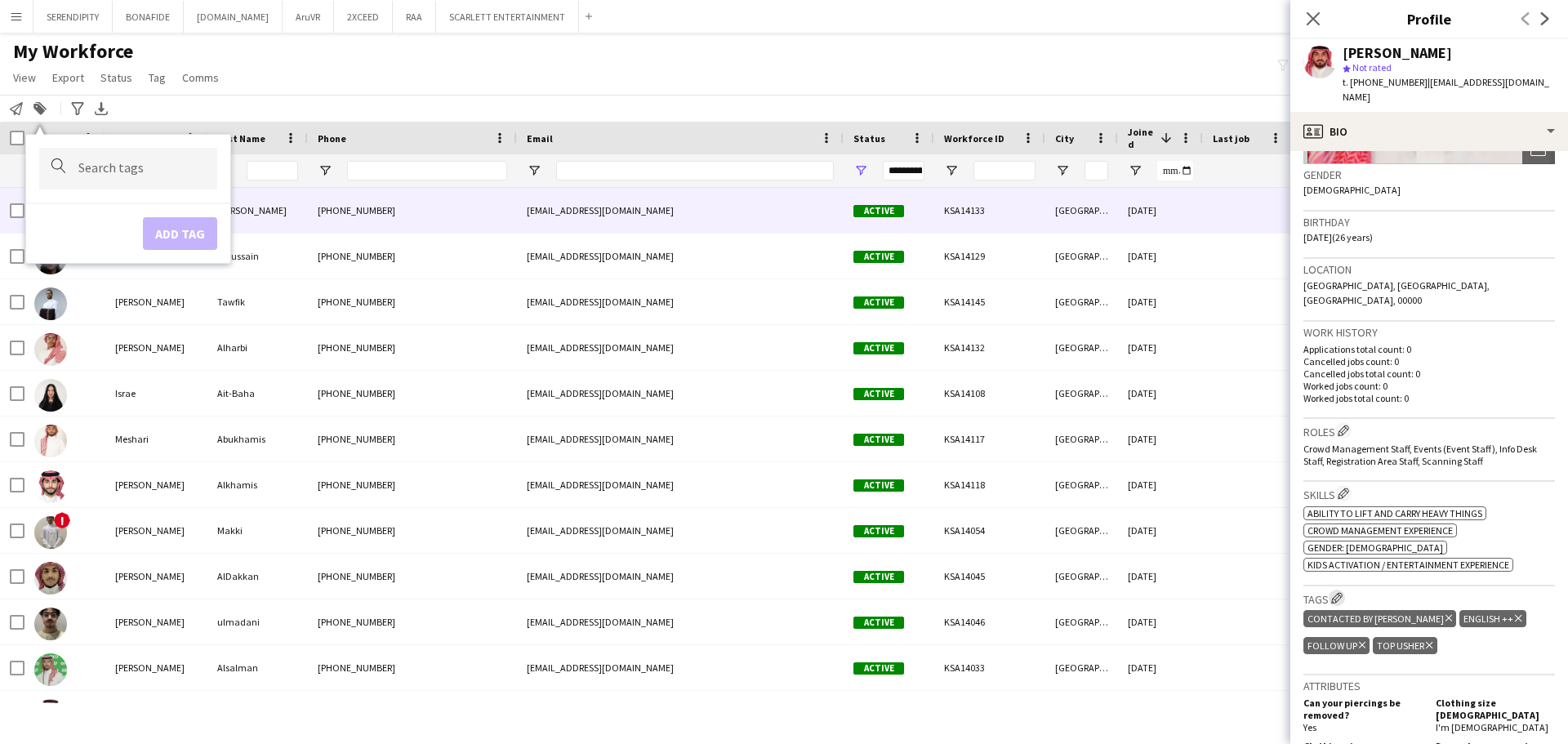
click at [781, 592] on app-icon "Edit crew company tags" at bounding box center [1337, 598] width 12 height 12
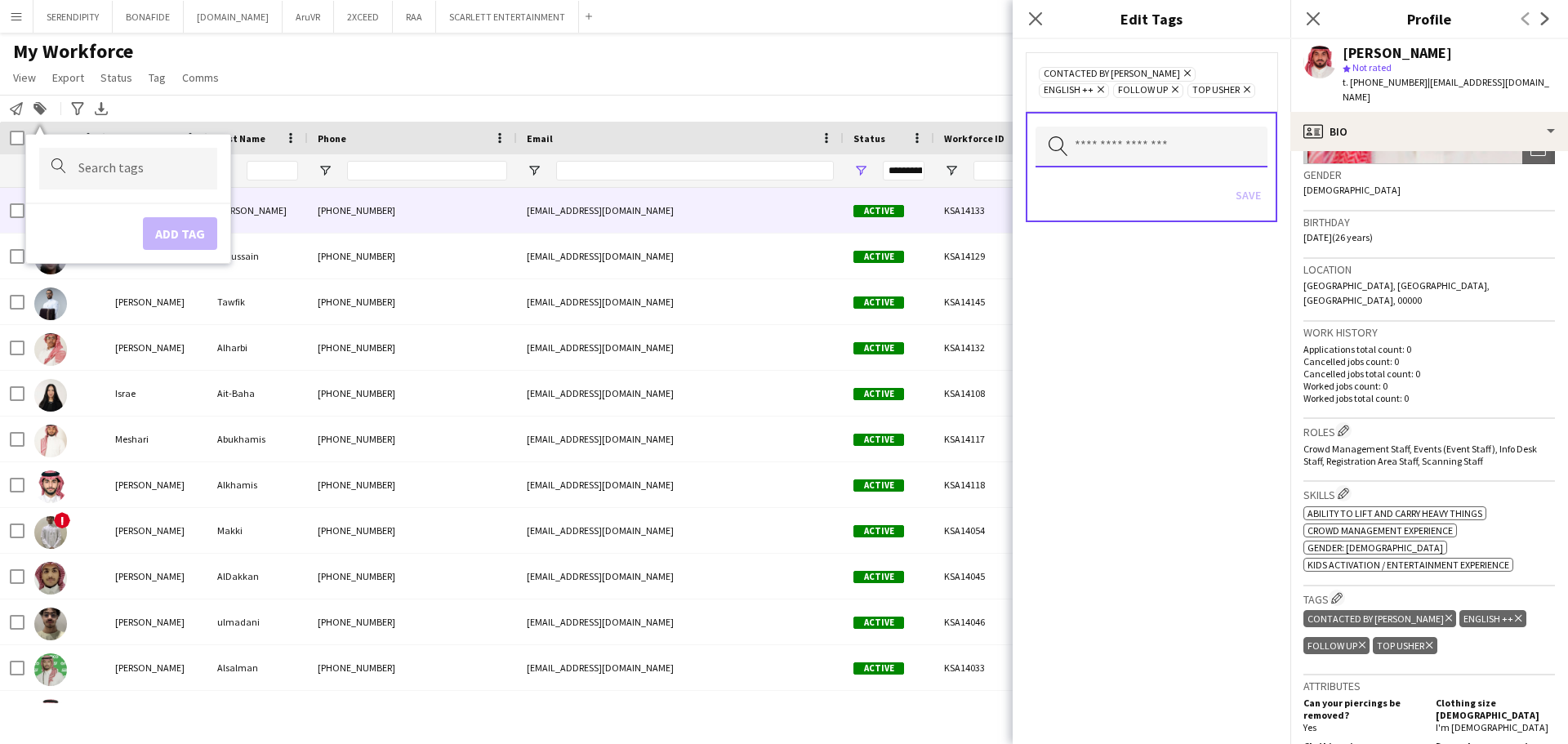
click at [781, 143] on input "text" at bounding box center [1151, 146] width 232 height 41
type input "**"
click at [781, 182] on mat-option "KHALEEJI PROFILE" at bounding box center [1151, 193] width 232 height 39
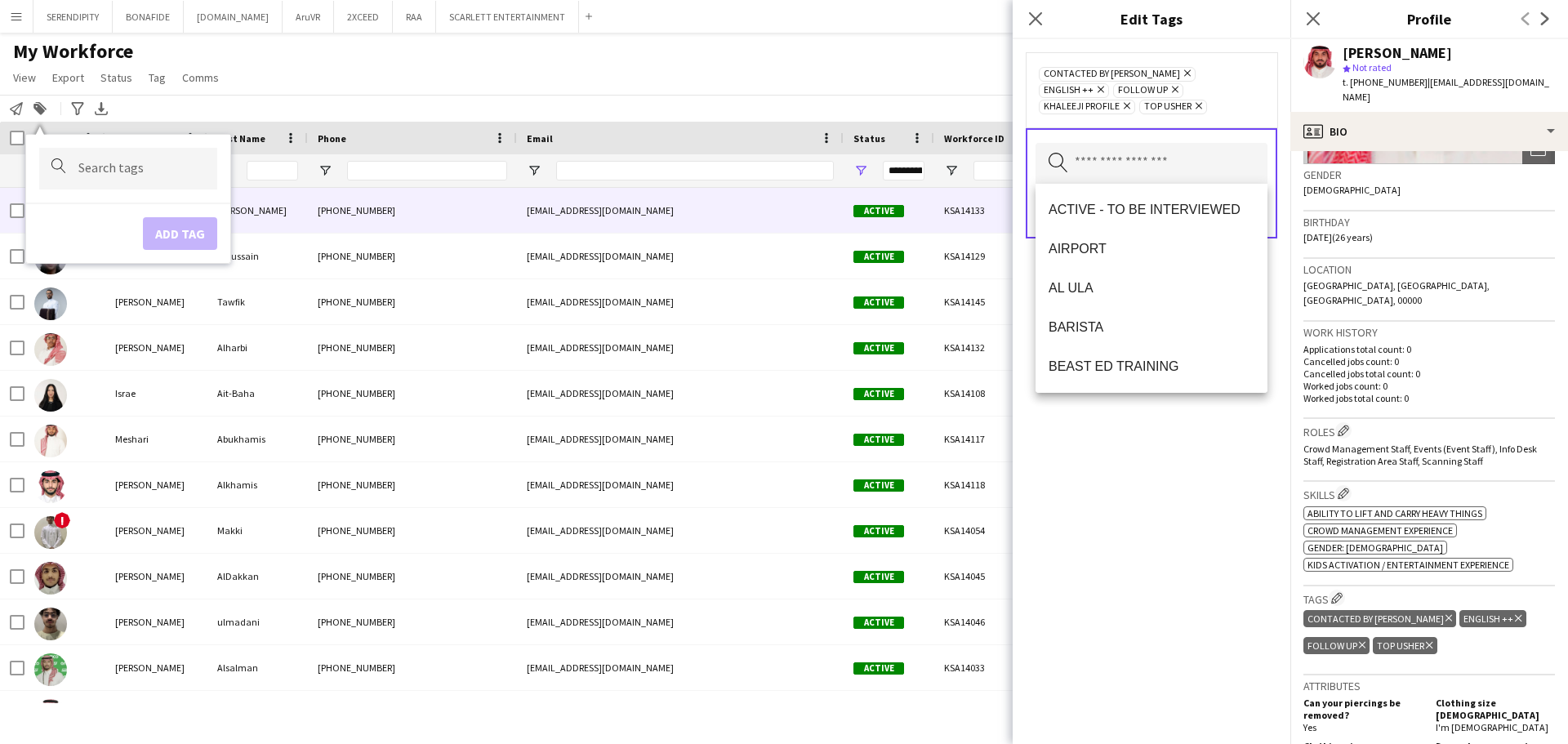
click at [781, 76] on icon "Remove" at bounding box center [1185, 73] width 11 height 11
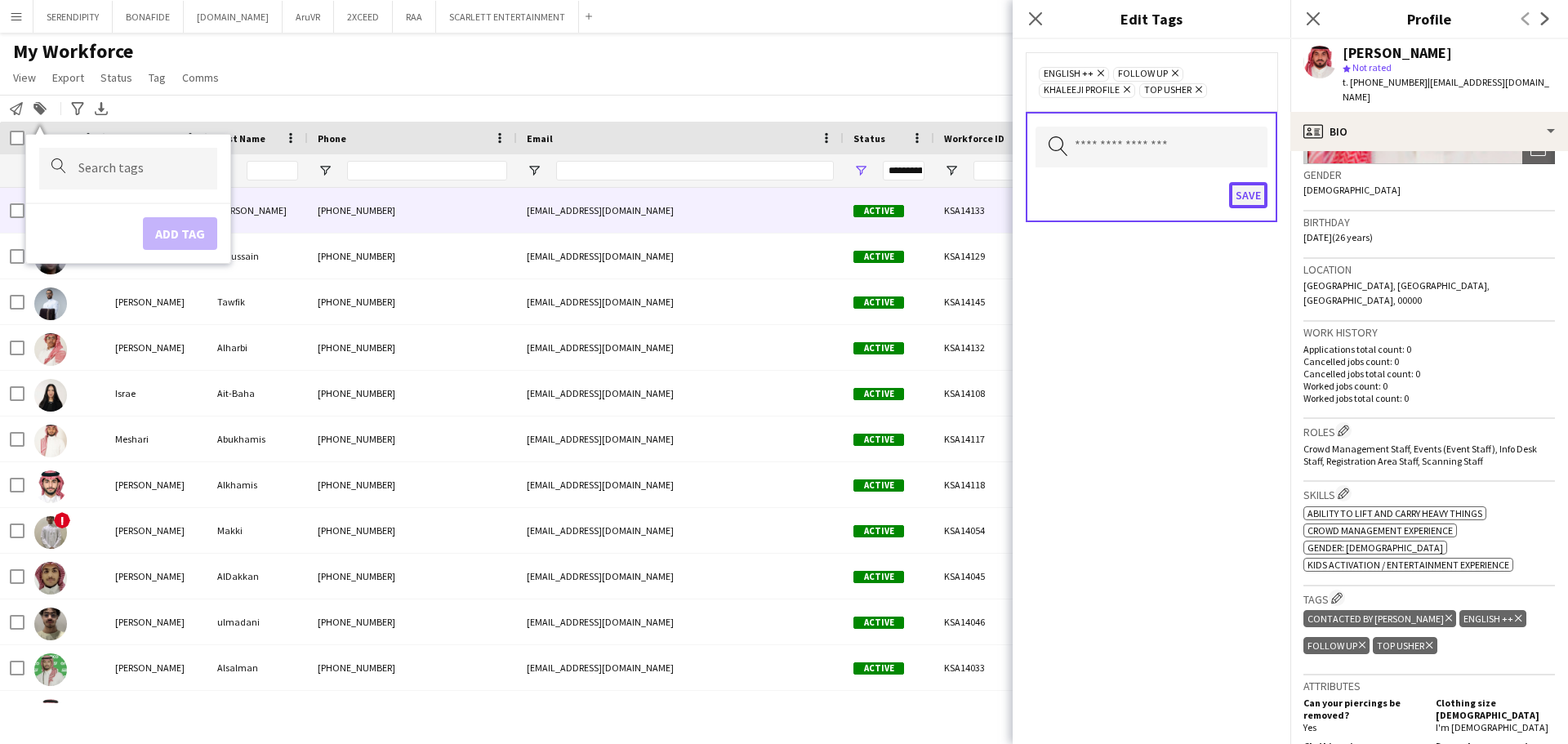
click at [781, 198] on button "Save" at bounding box center [1248, 195] width 39 height 26
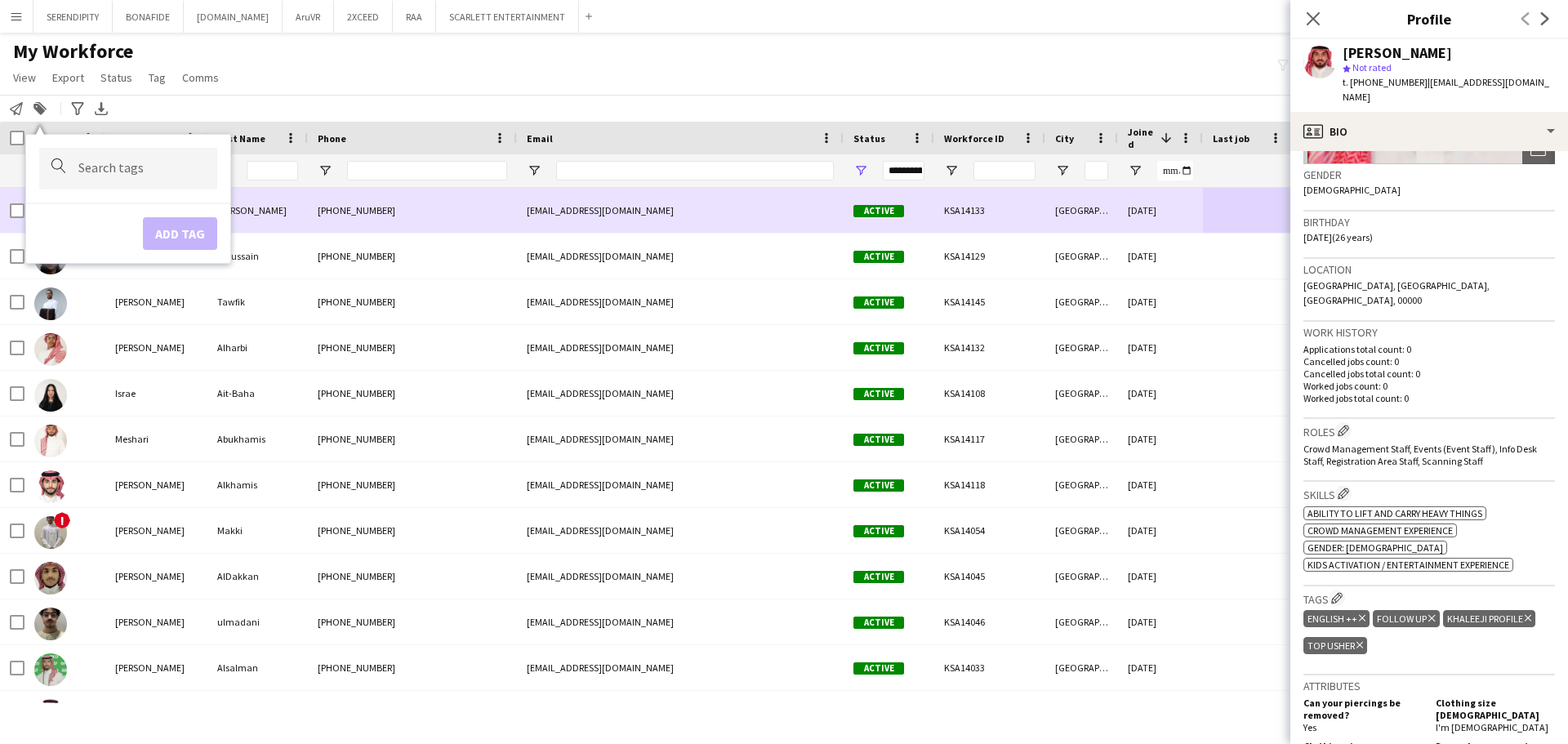
click at [781, 215] on div "[GEOGRAPHIC_DATA]" at bounding box center [1081, 210] width 73 height 45
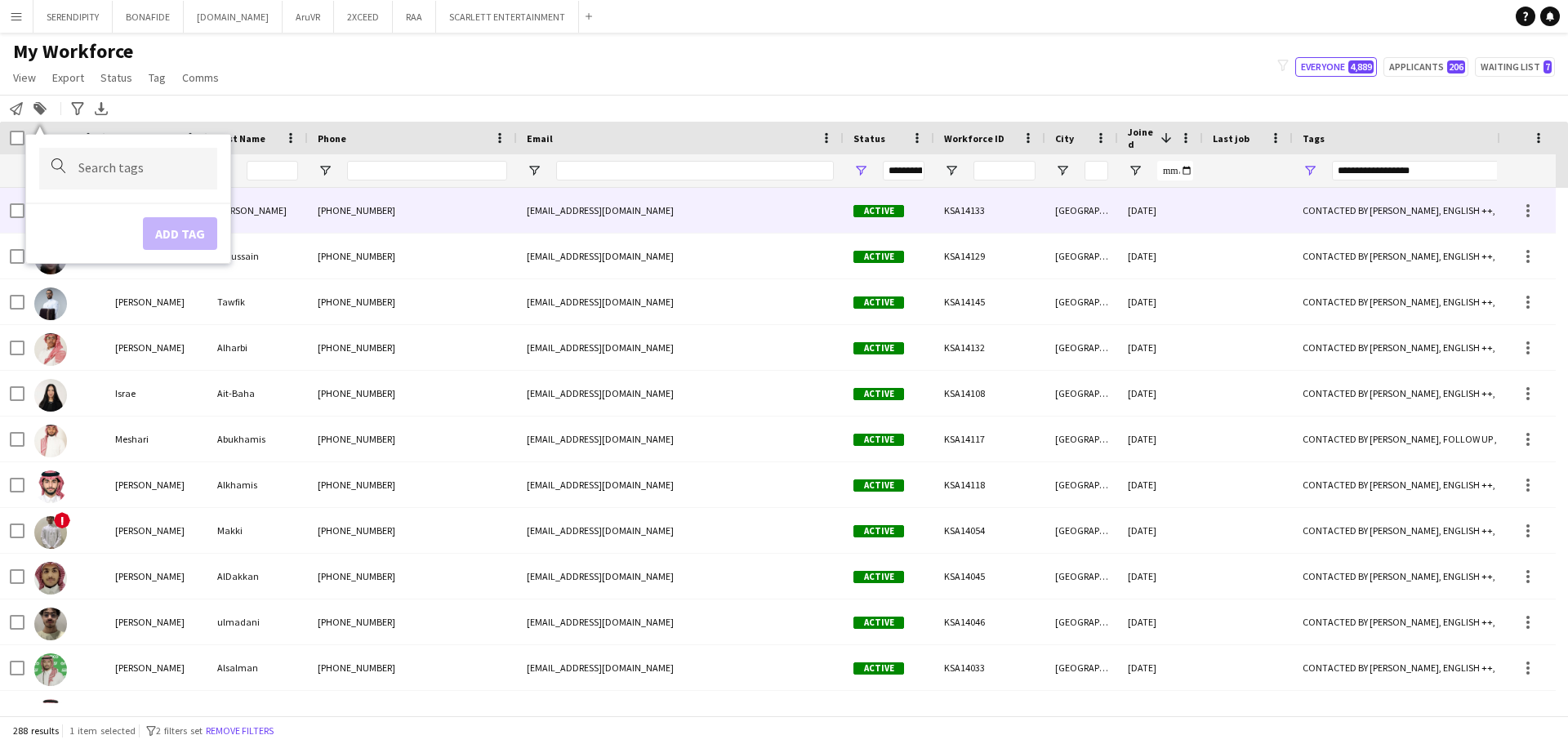
click at [781, 219] on div "[GEOGRAPHIC_DATA]" at bounding box center [1081, 210] width 73 height 45
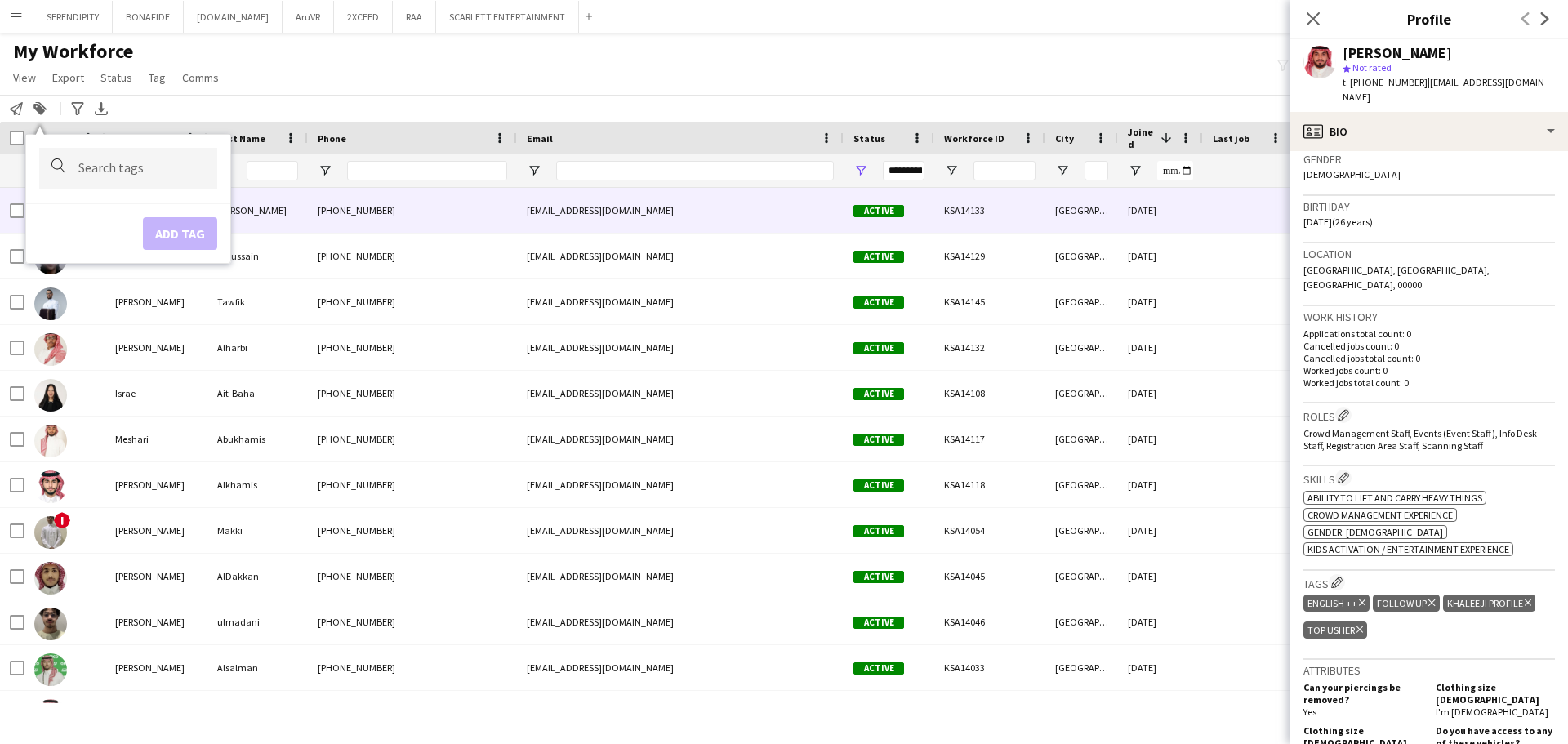
scroll to position [272, 0]
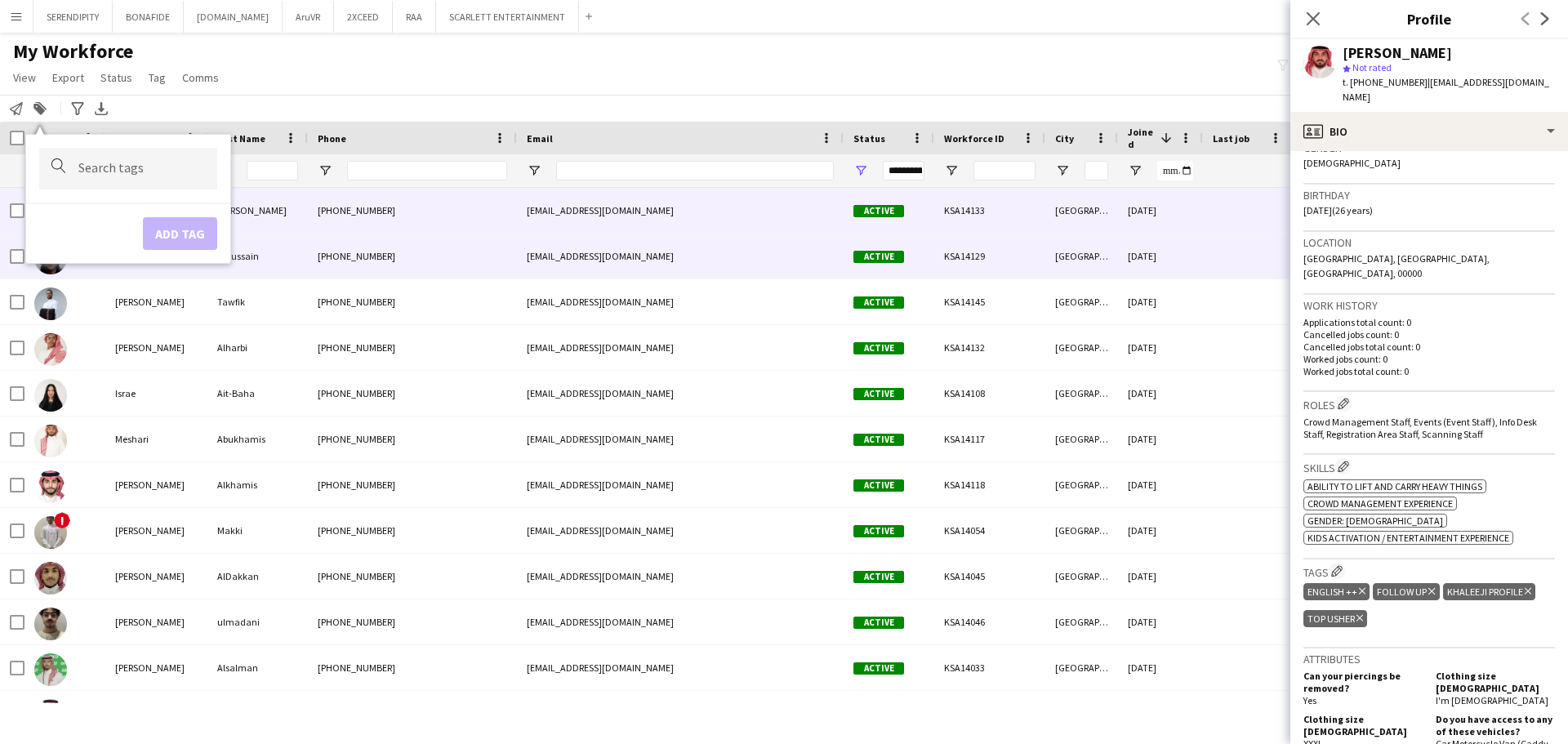
click at [781, 254] on div "[DATE]" at bounding box center [1159, 256] width 85 height 45
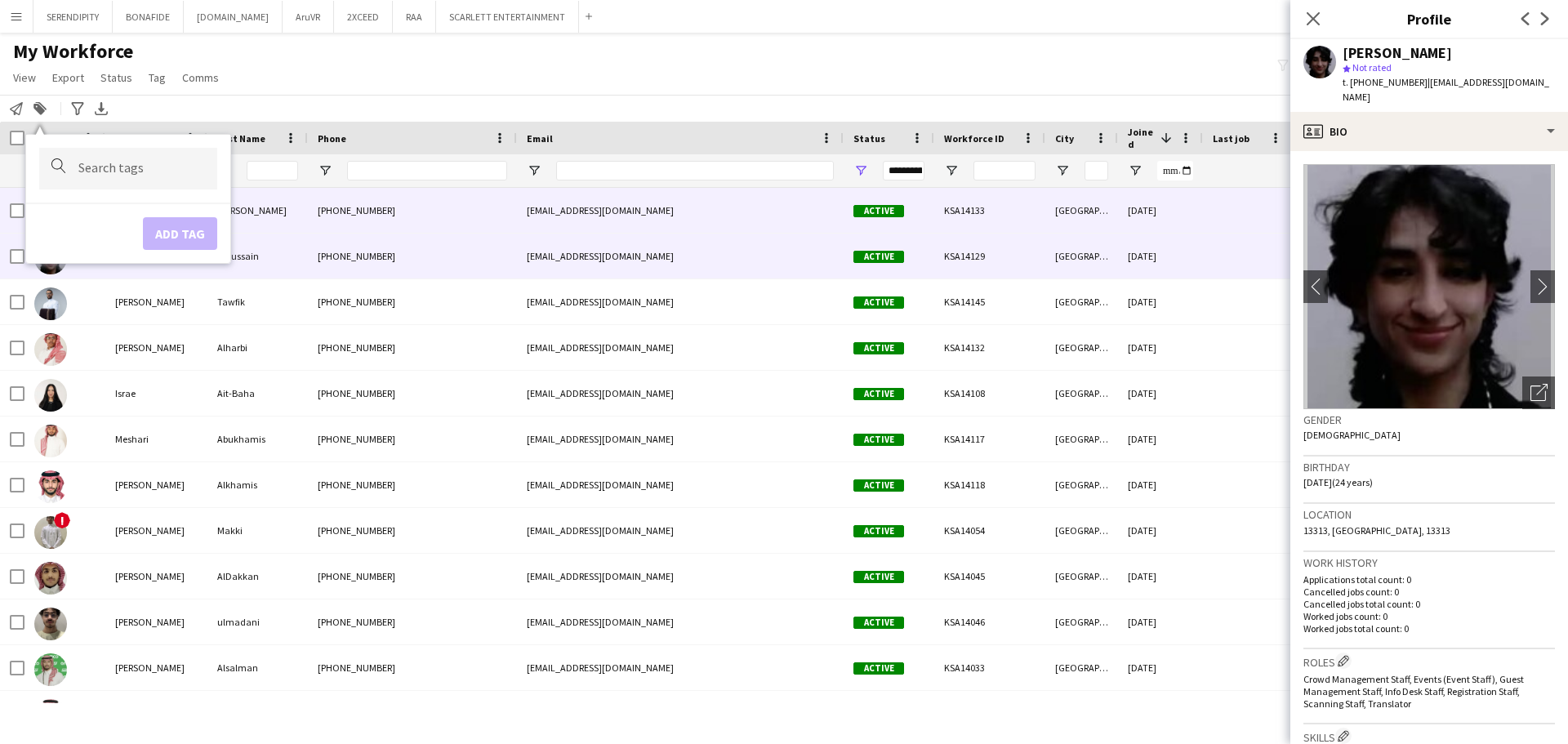
click at [781, 208] on div "[DATE]" at bounding box center [1159, 210] width 85 height 45
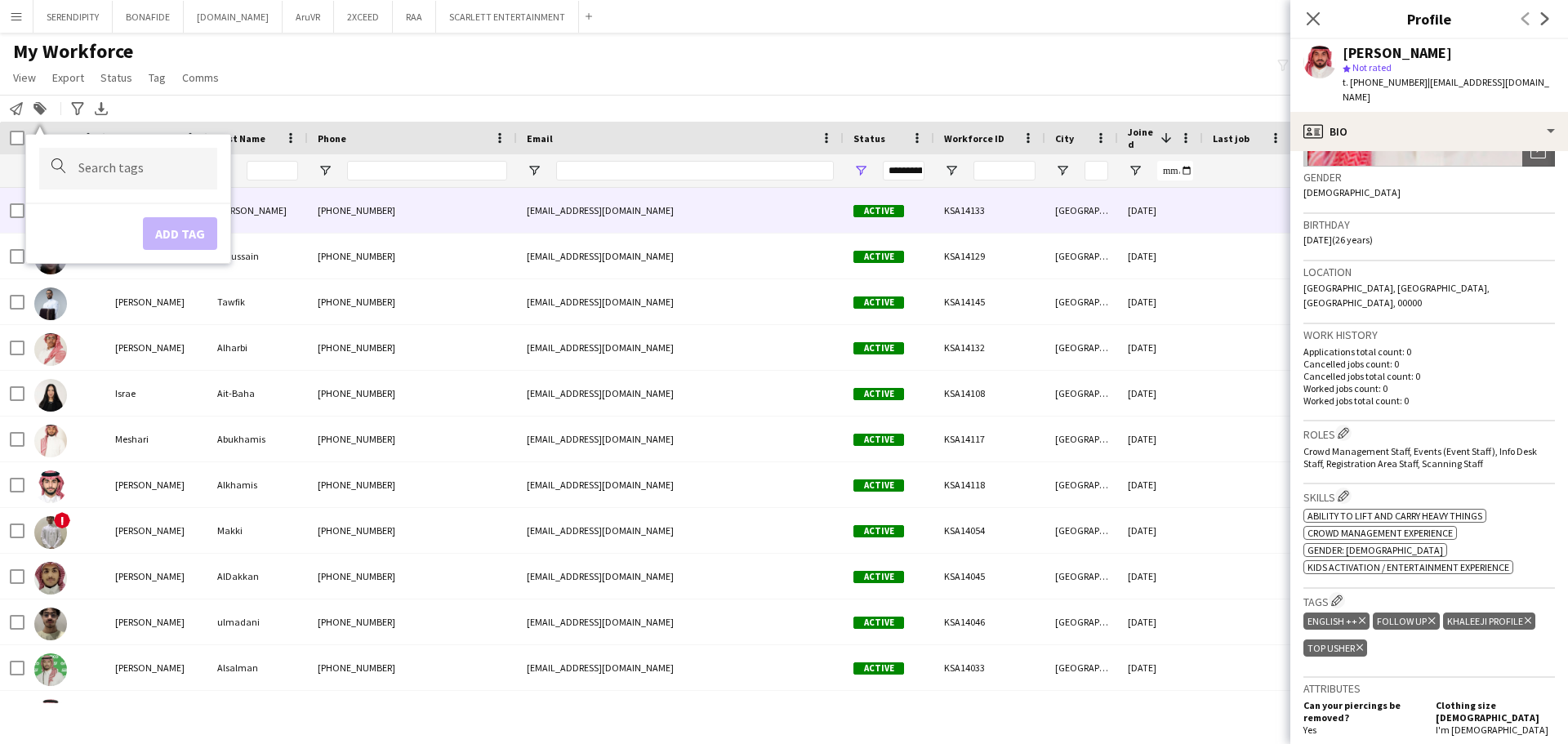
scroll to position [245, 0]
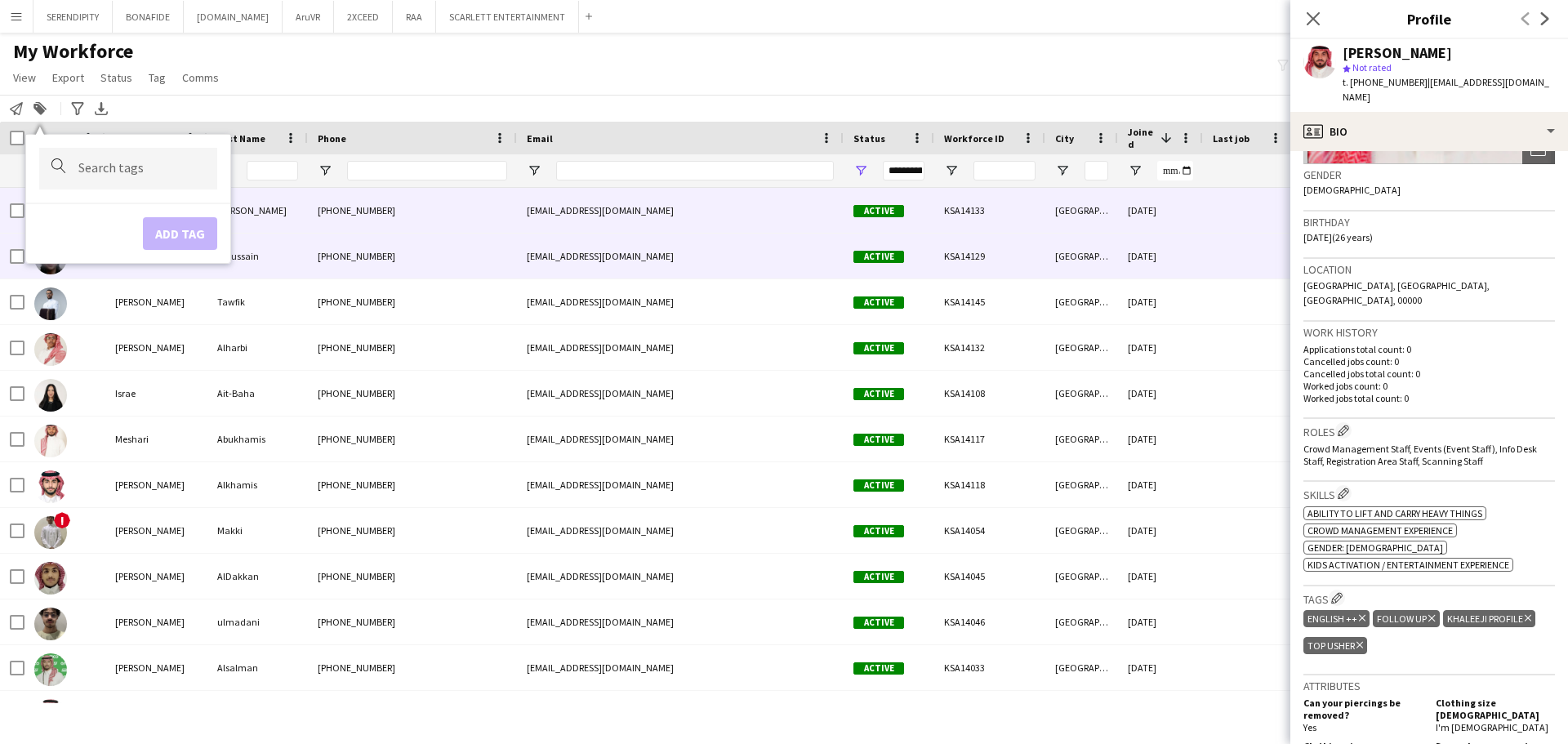
click at [781, 262] on div "[DATE]" at bounding box center [1159, 256] width 85 height 45
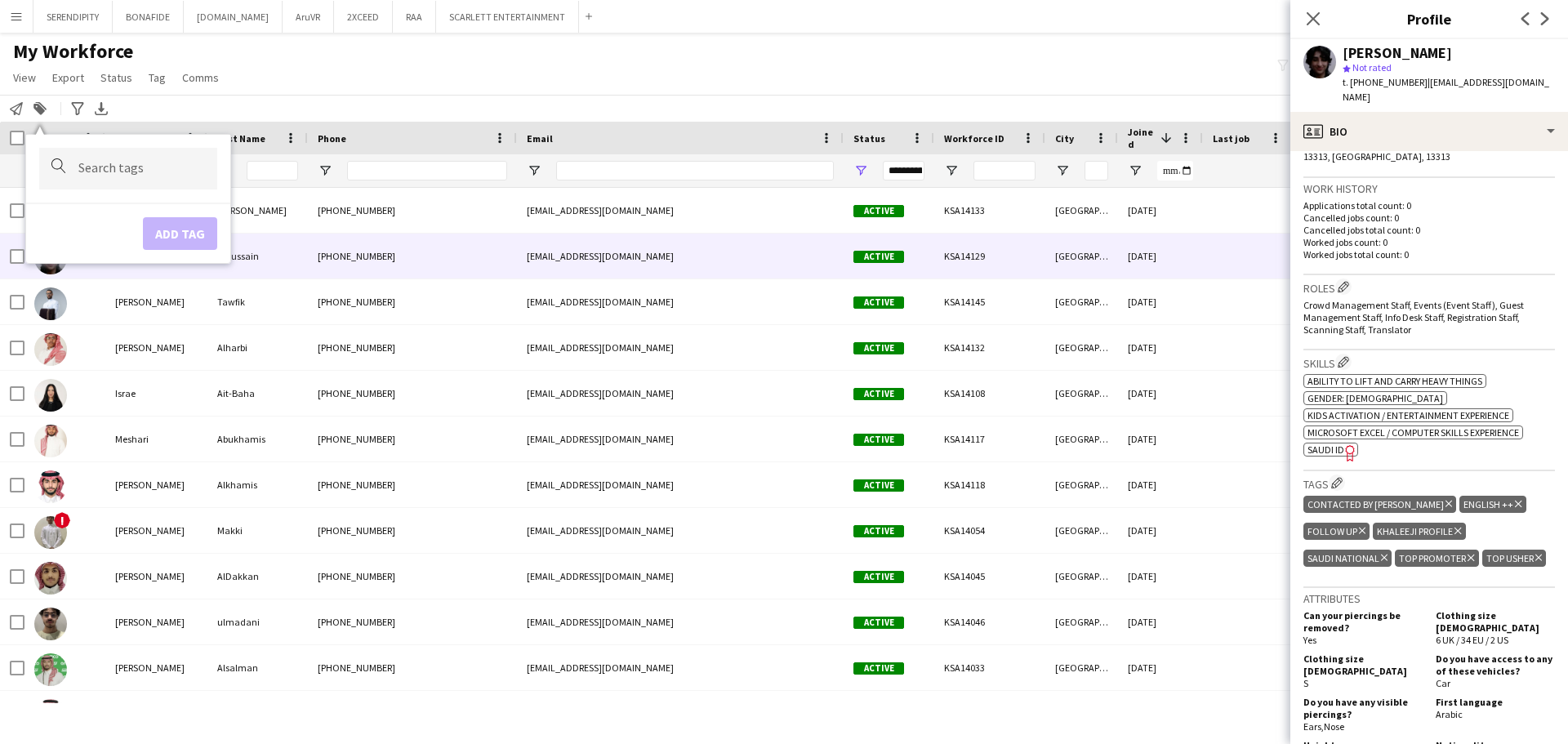
scroll to position [382, 0]
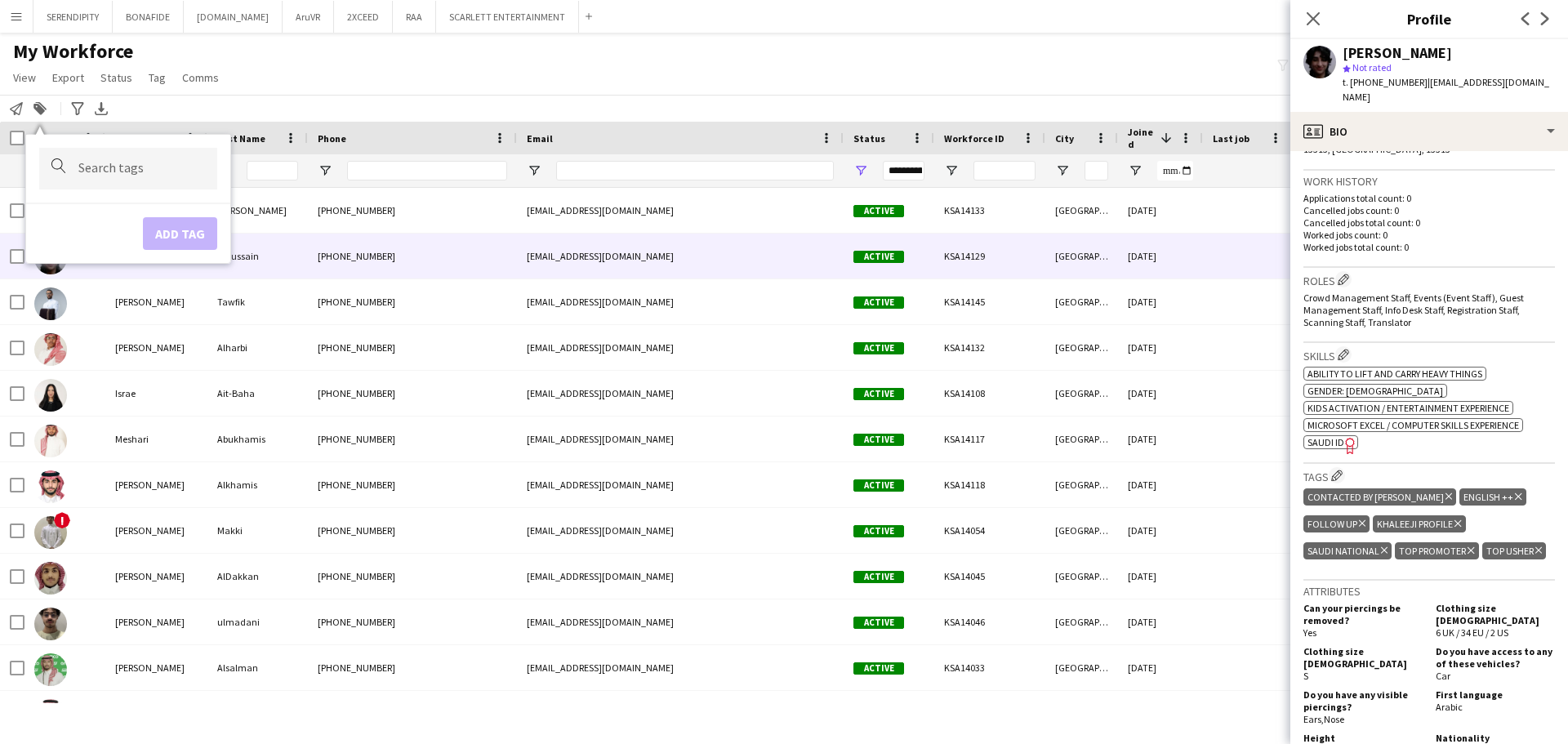
click at [781, 491] on icon "Delete tag" at bounding box center [1448, 496] width 7 height 10
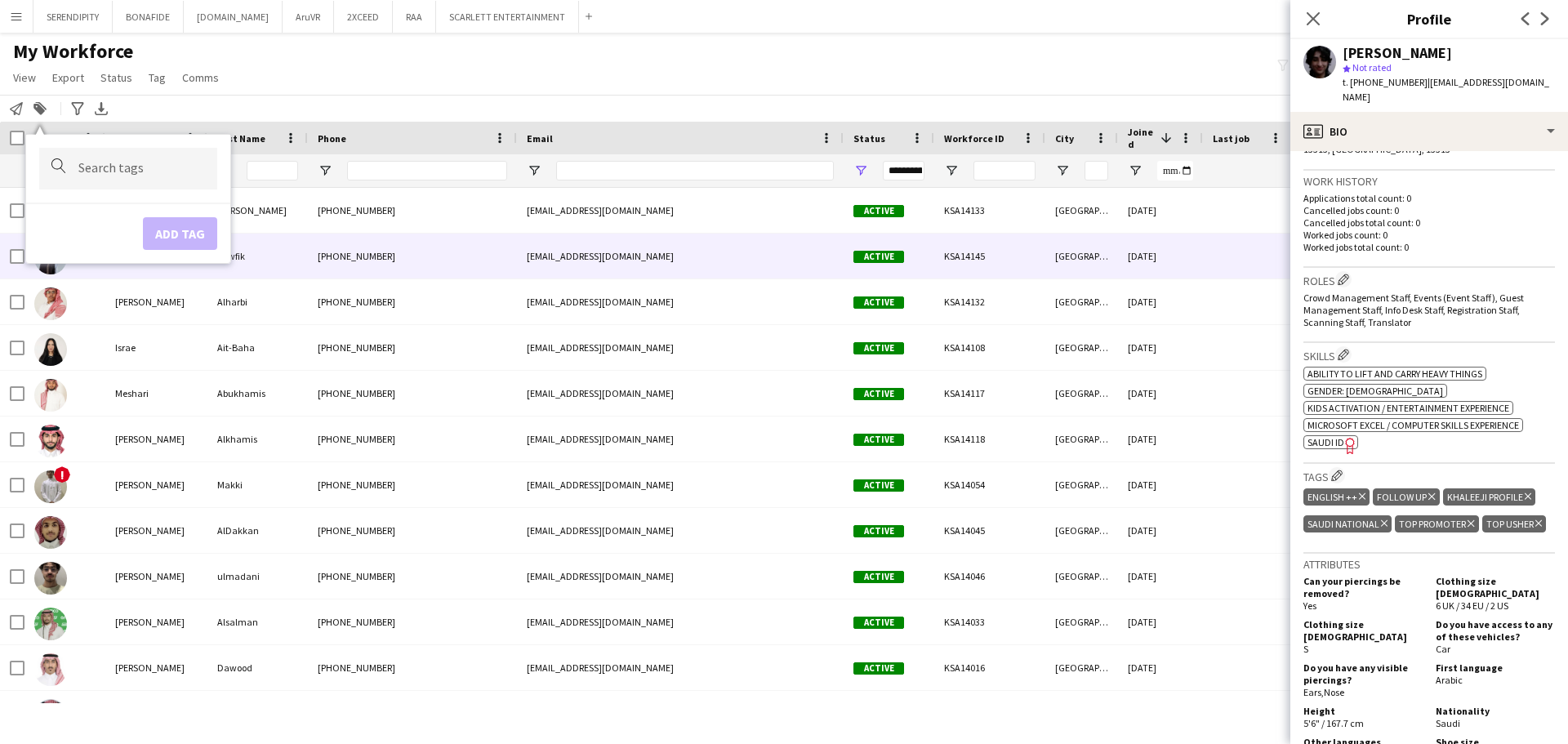
click at [781, 266] on div at bounding box center [1247, 256] width 90 height 45
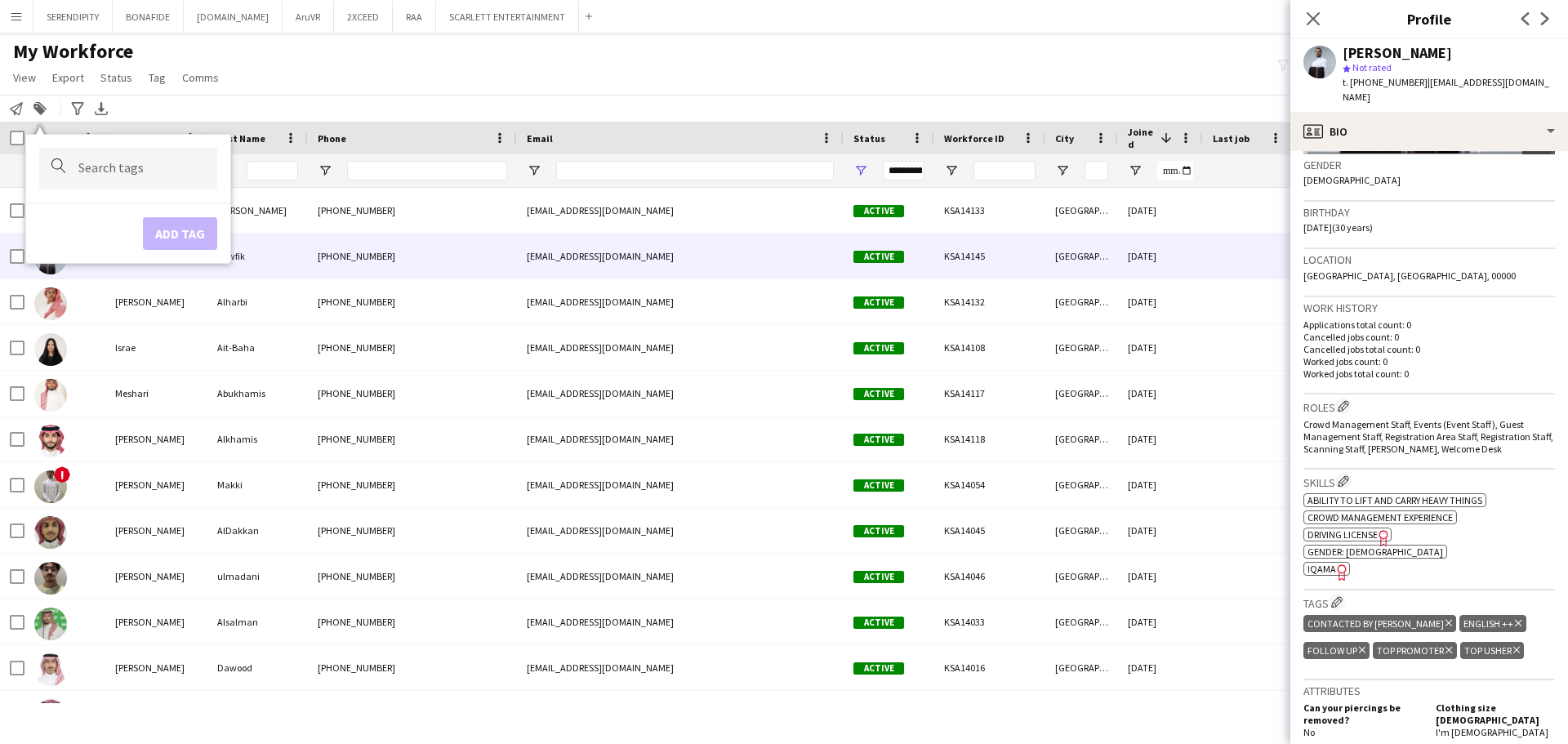
scroll to position [326, 0]
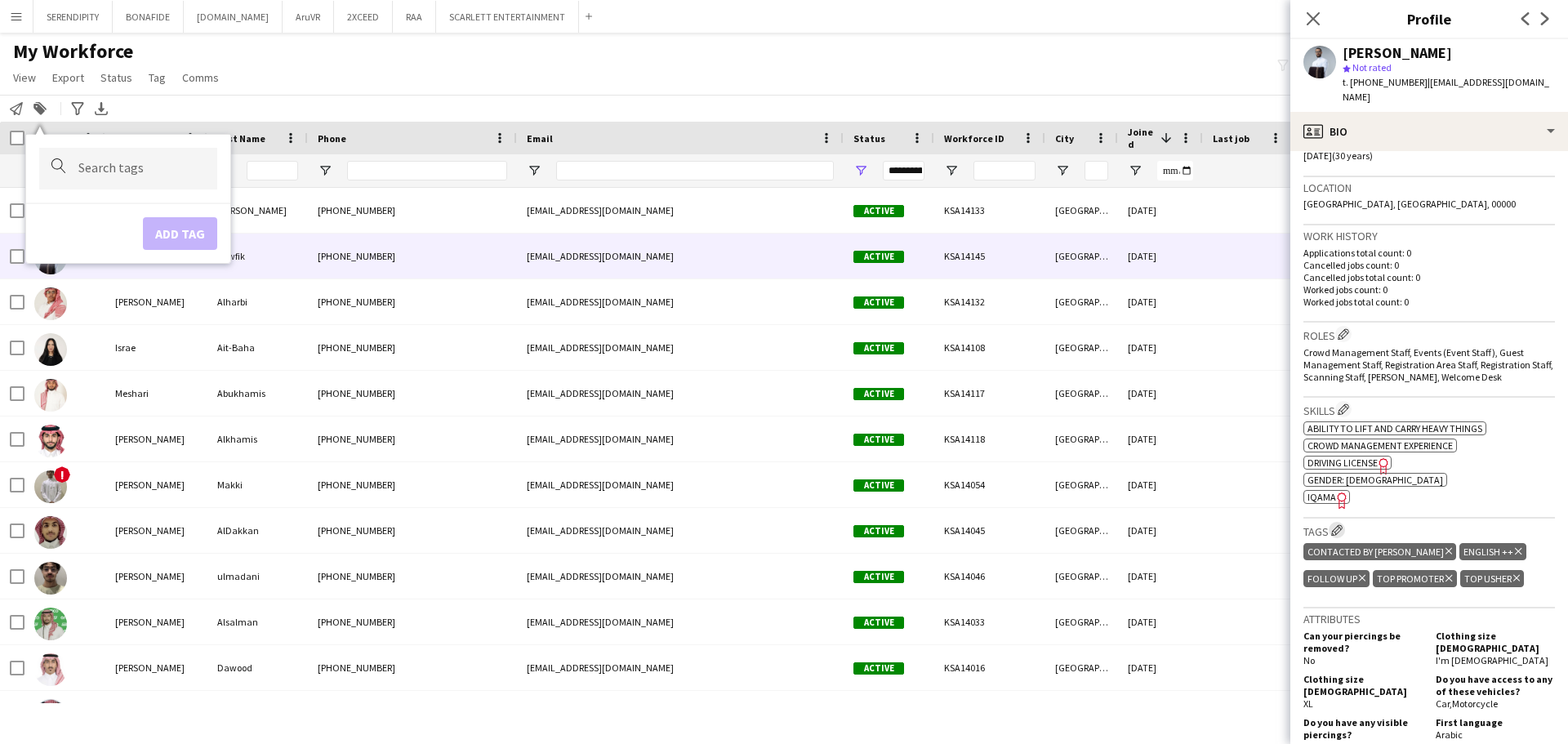
click at [781, 521] on button "Edit crew company tags" at bounding box center [1337, 530] width 17 height 17
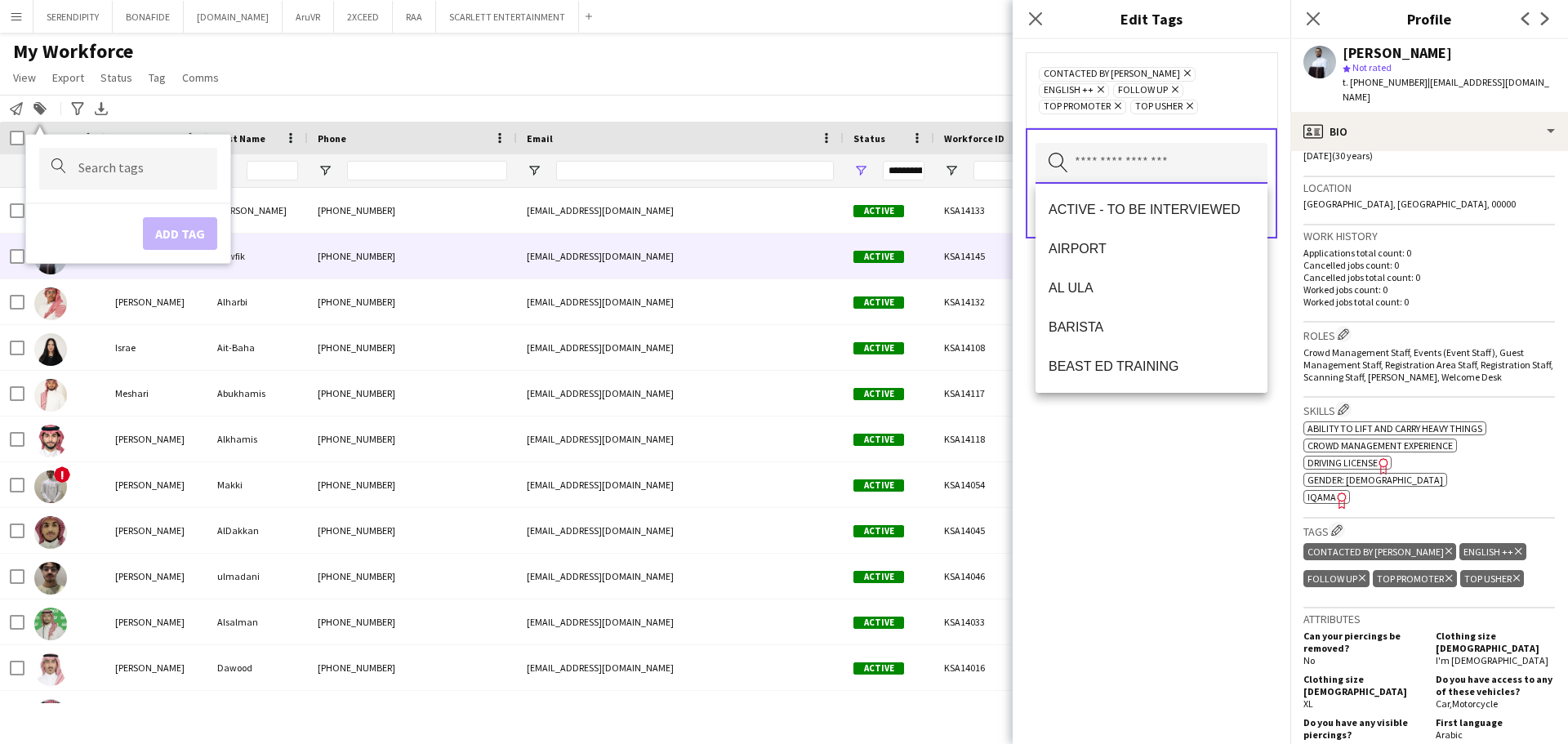
click at [781, 156] on input "text" at bounding box center [1151, 163] width 232 height 41
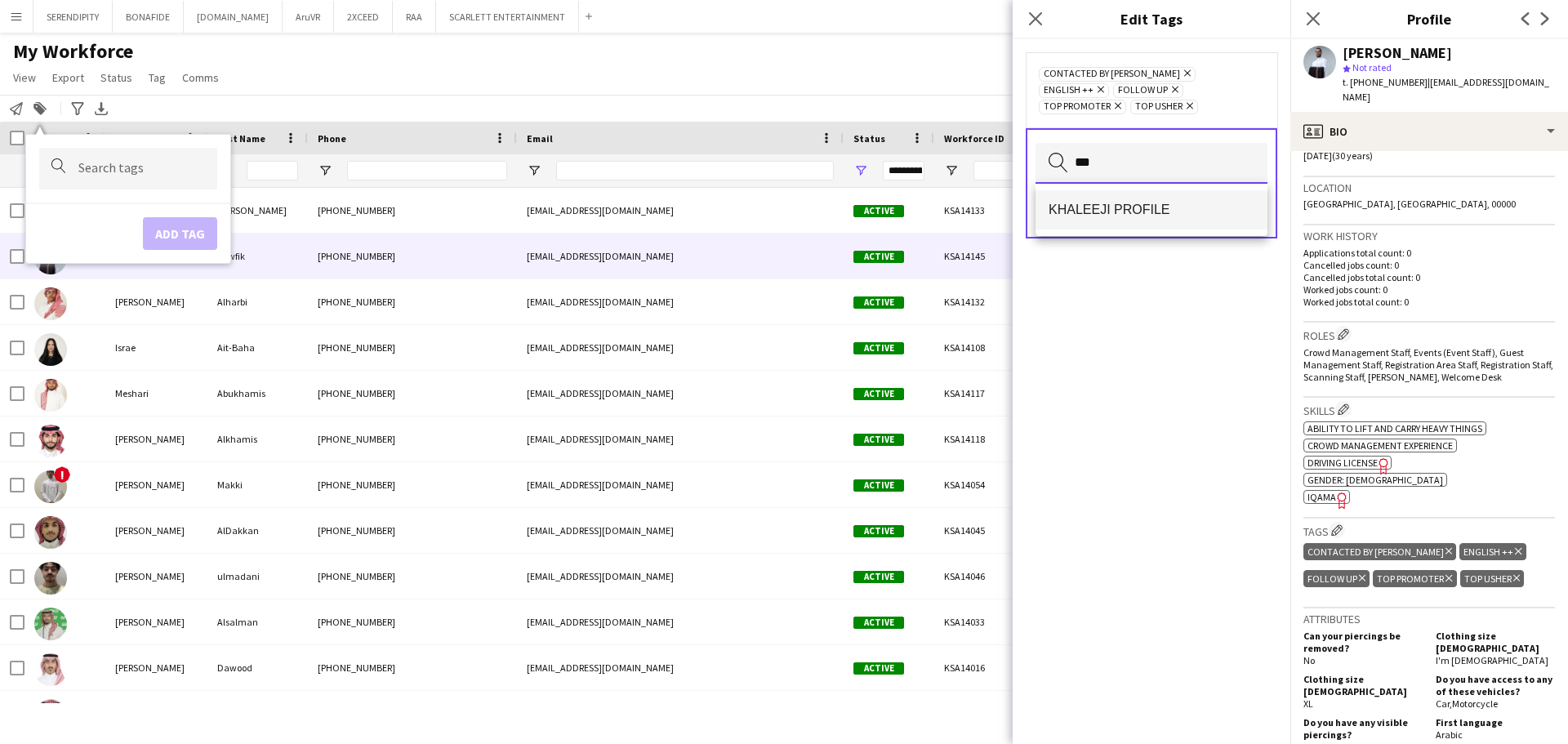
type input "***"
click at [781, 210] on span "KHALEEJI PROFILE" at bounding box center [1151, 209] width 206 height 16
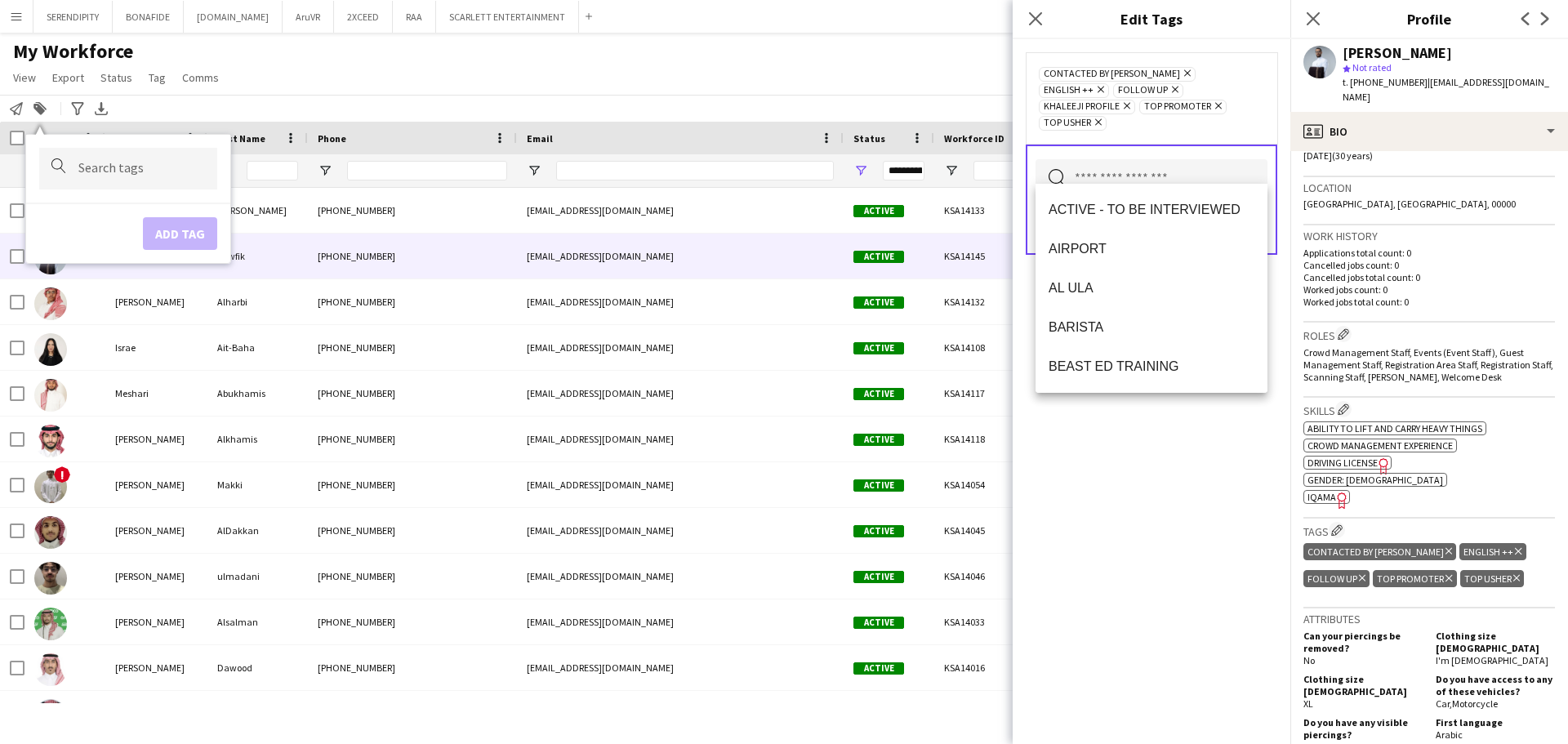
click at [781, 72] on icon "Remove" at bounding box center [1185, 73] width 11 height 11
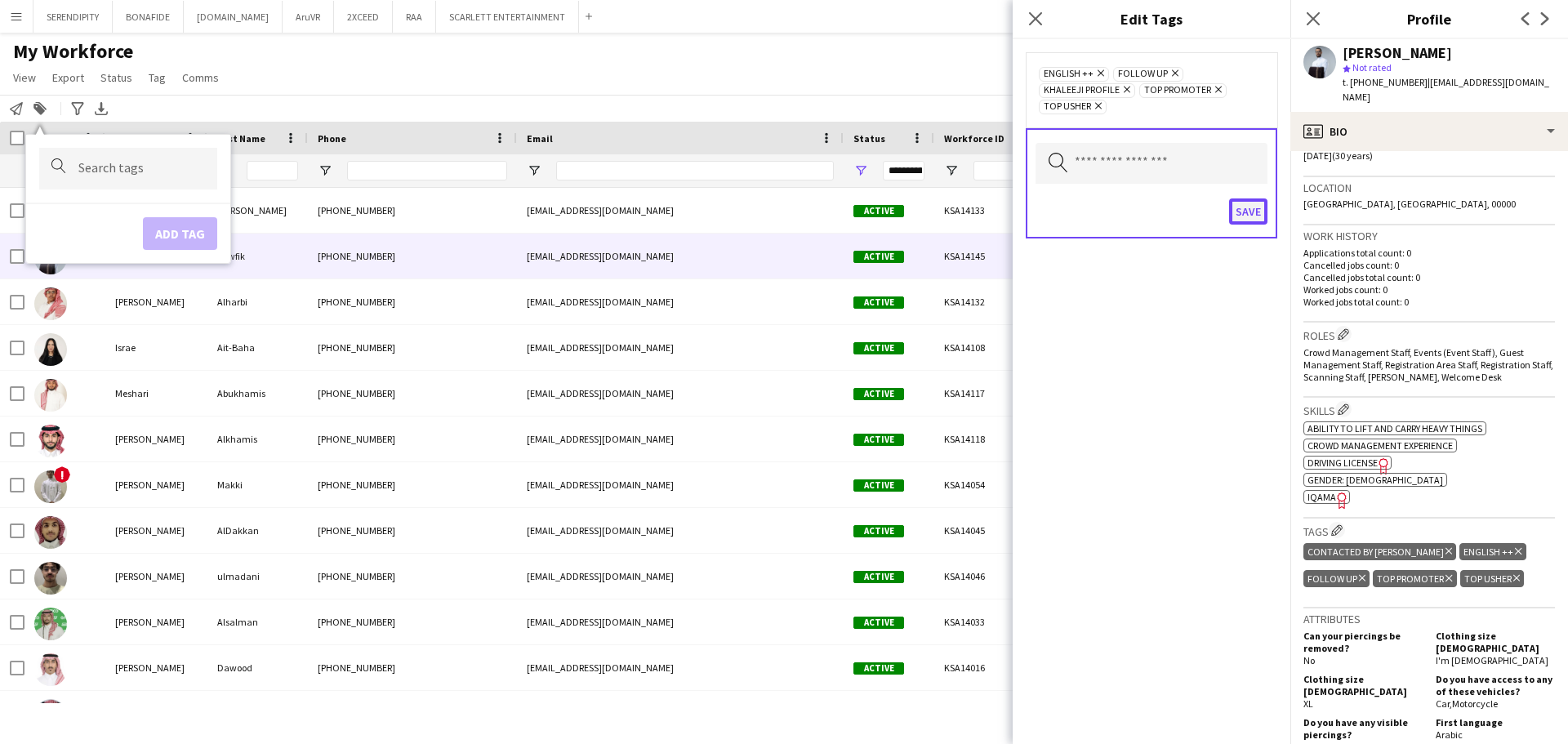
click at [781, 216] on button "Save" at bounding box center [1248, 211] width 39 height 26
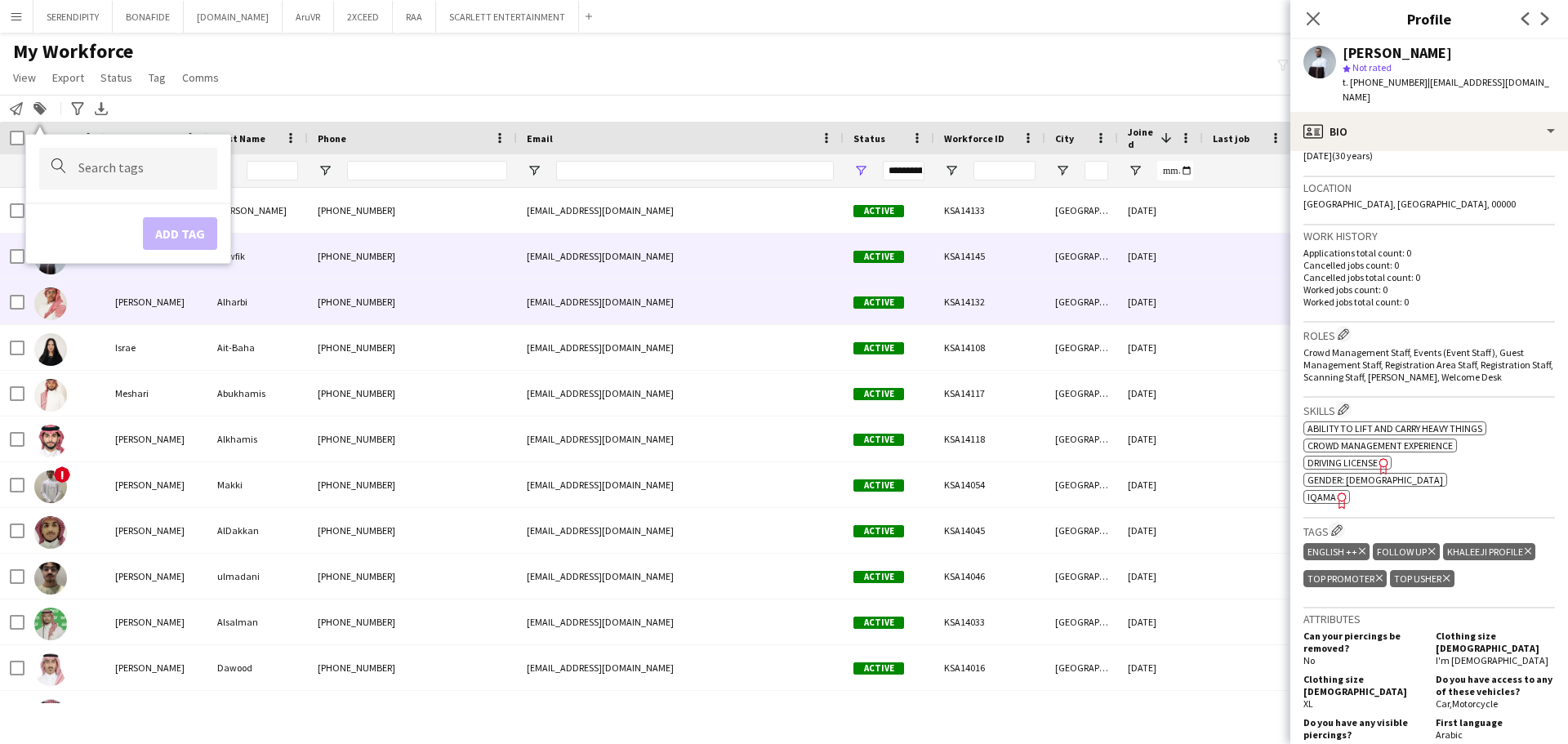
click at [781, 291] on div "[DATE]" at bounding box center [1159, 302] width 85 height 45
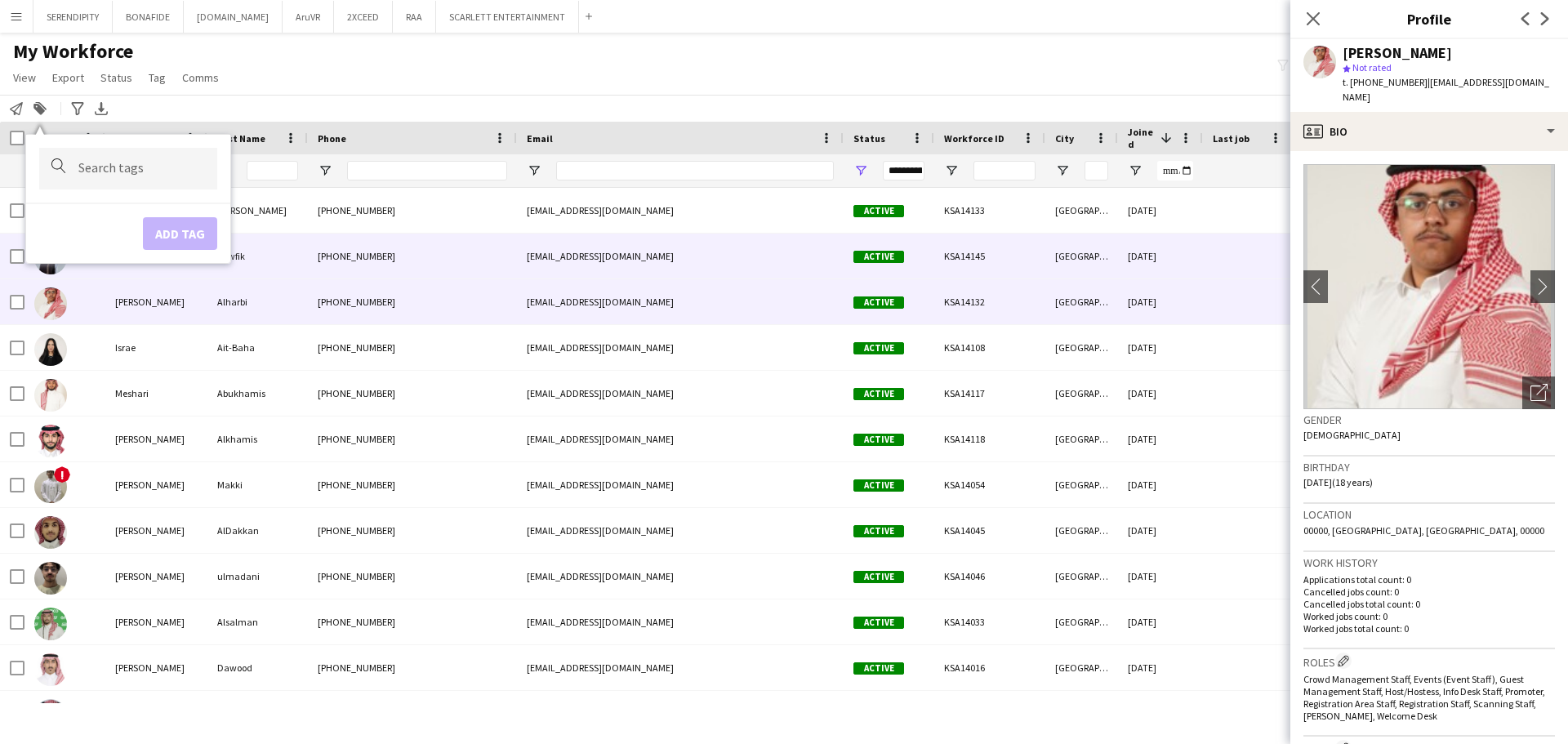
click at [781, 260] on div "[DATE]" at bounding box center [1159, 256] width 85 height 45
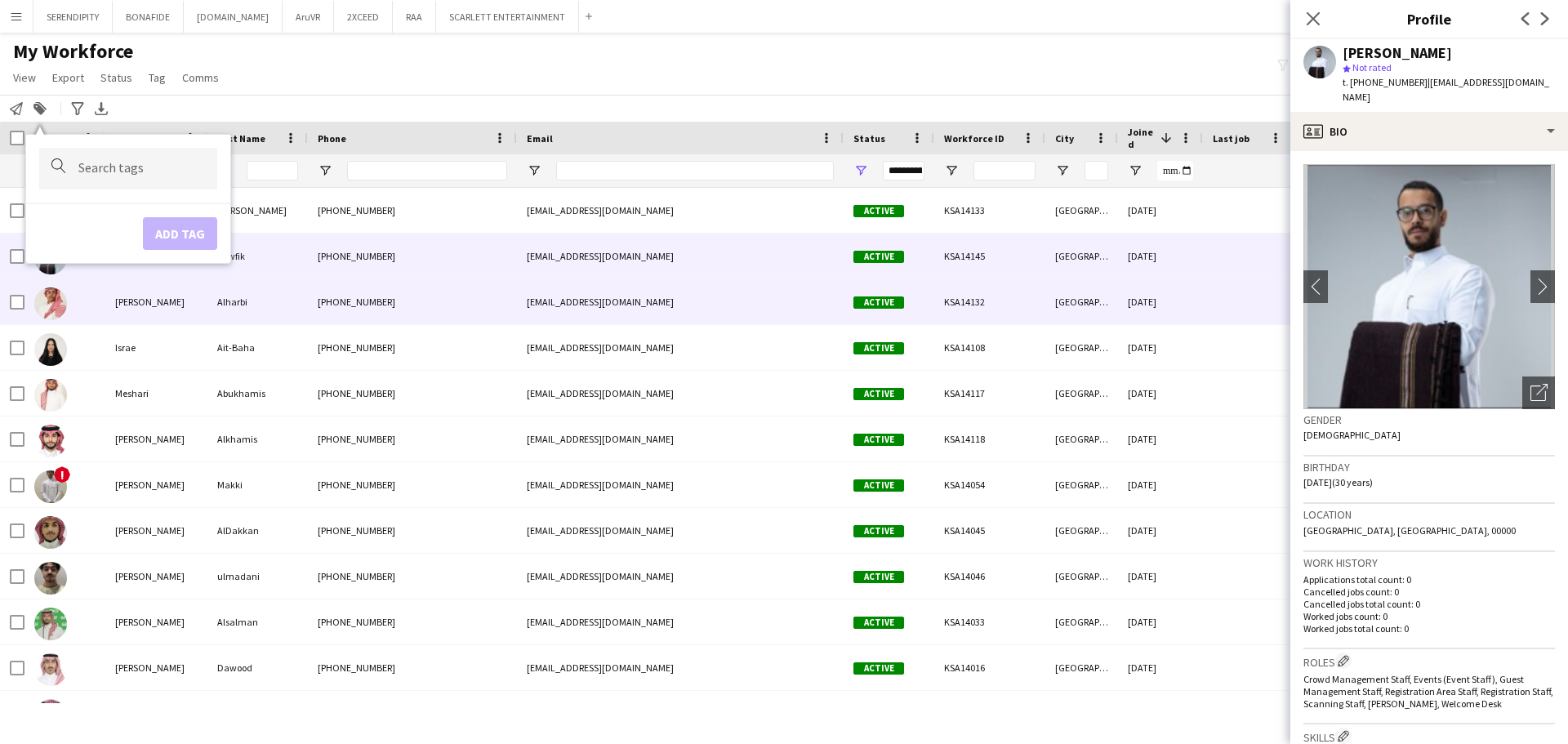
click at [781, 300] on div "[DATE]" at bounding box center [1159, 302] width 85 height 45
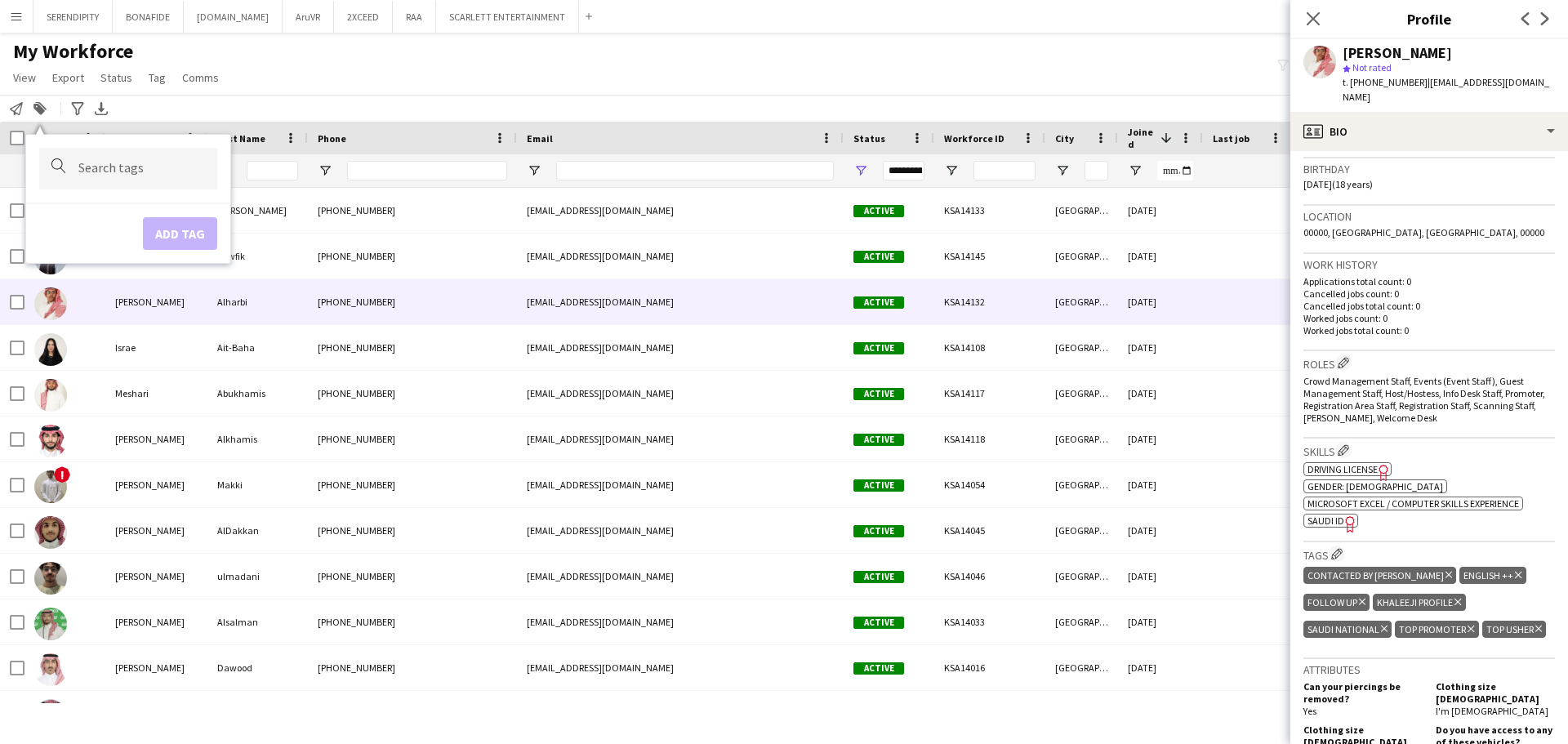
scroll to position [300, 0]
click at [781, 568] on icon "Delete tag" at bounding box center [1448, 573] width 7 height 10
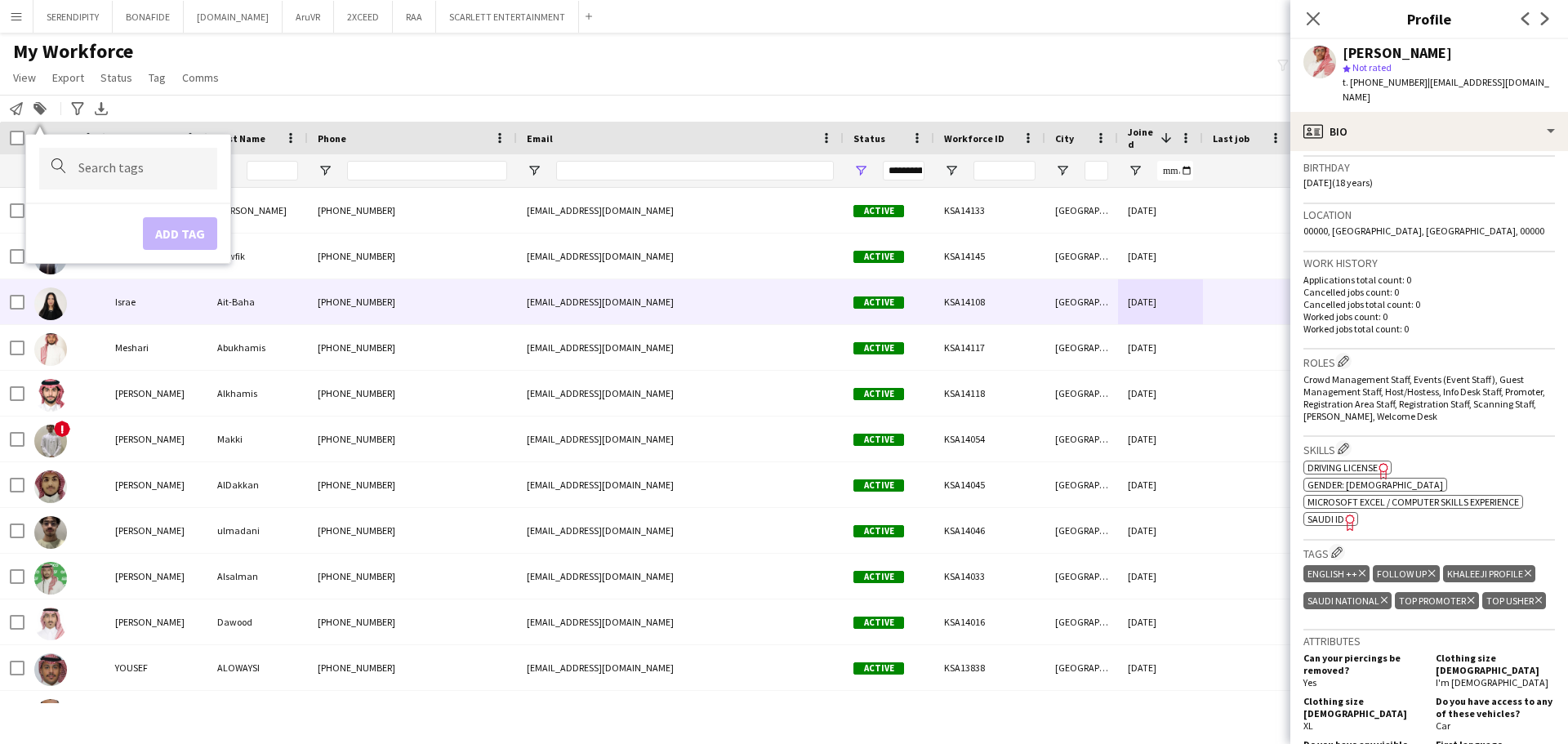
click at [781, 301] on div "[DATE]" at bounding box center [1159, 302] width 85 height 45
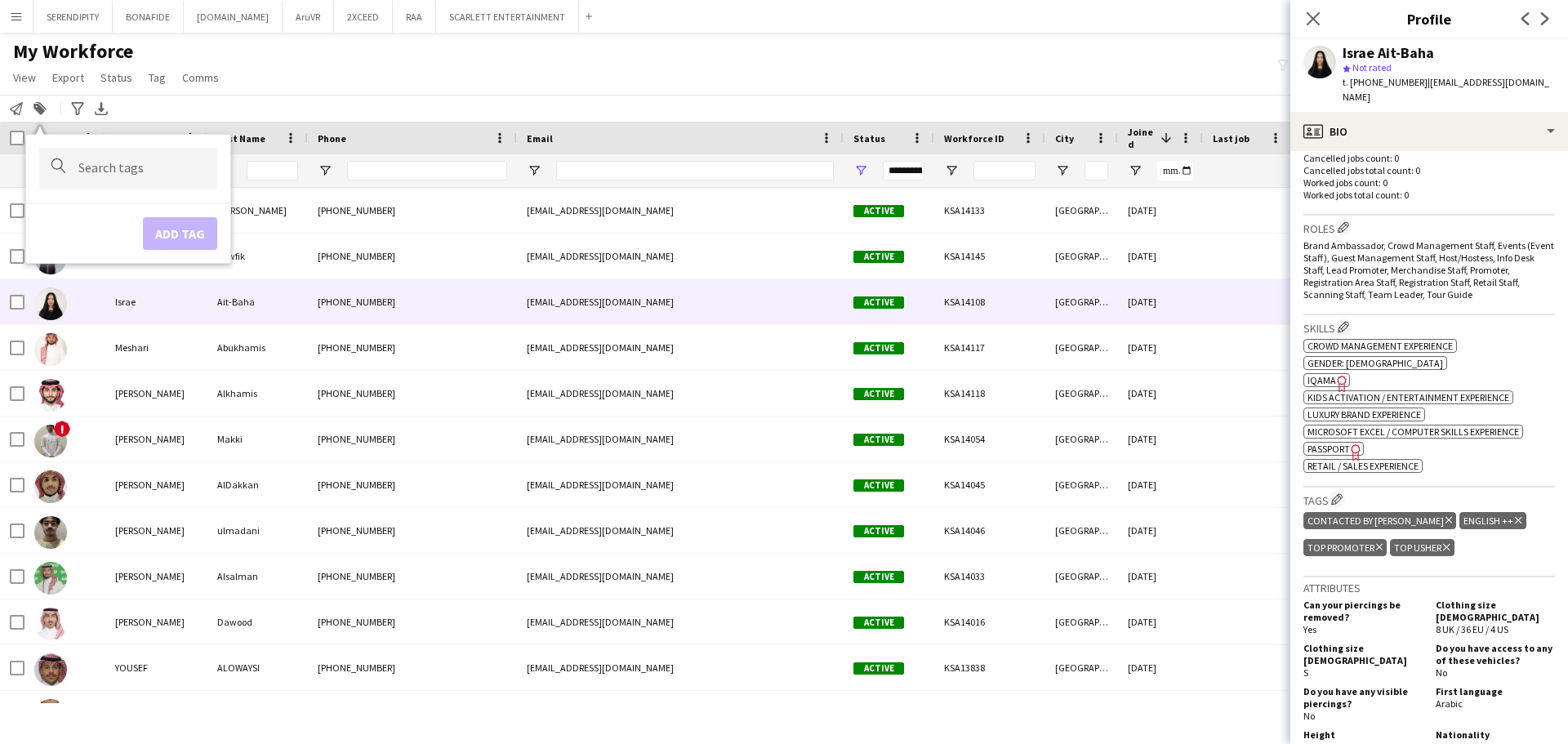
scroll to position [463, 0]
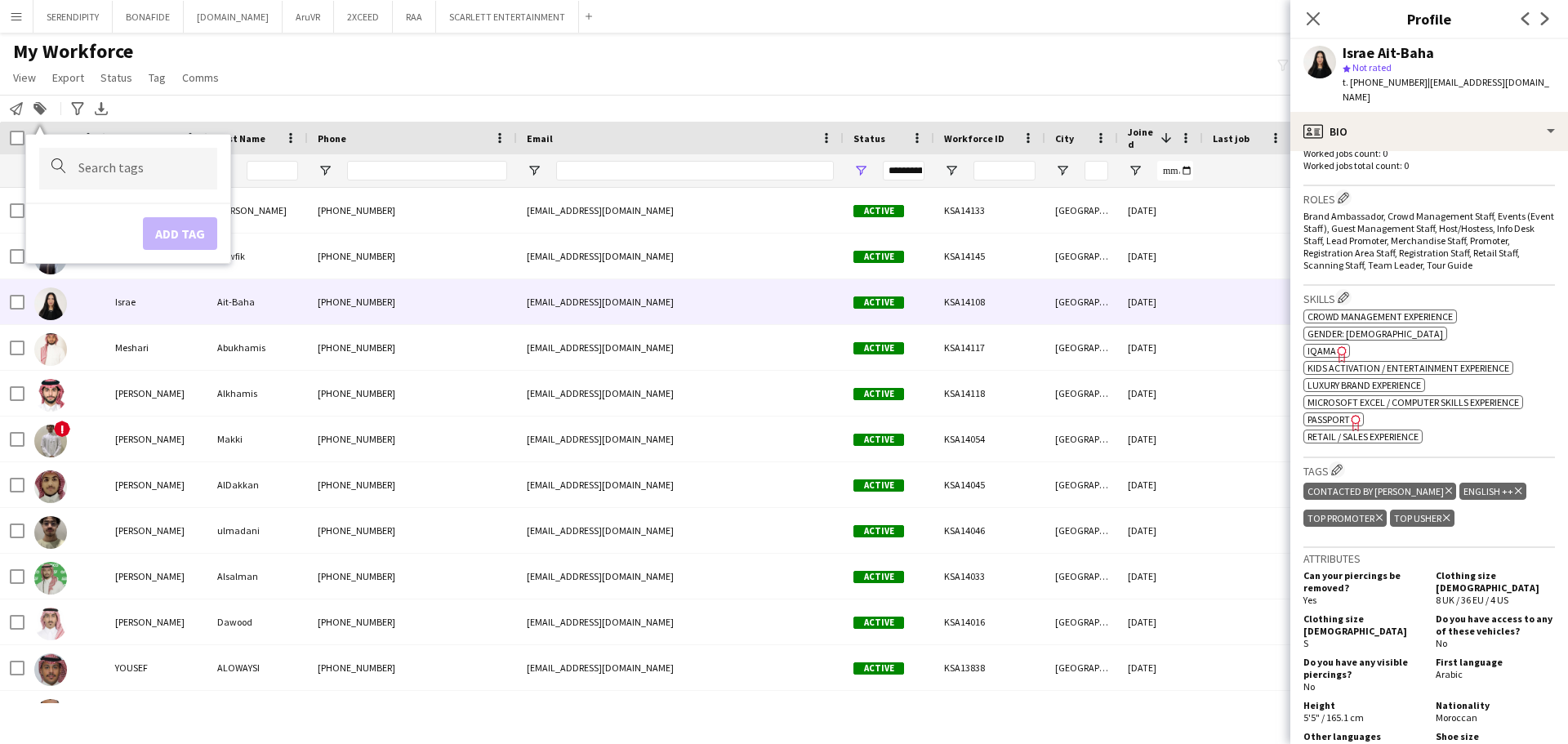
click at [781, 487] on icon at bounding box center [1448, 490] width 7 height 7
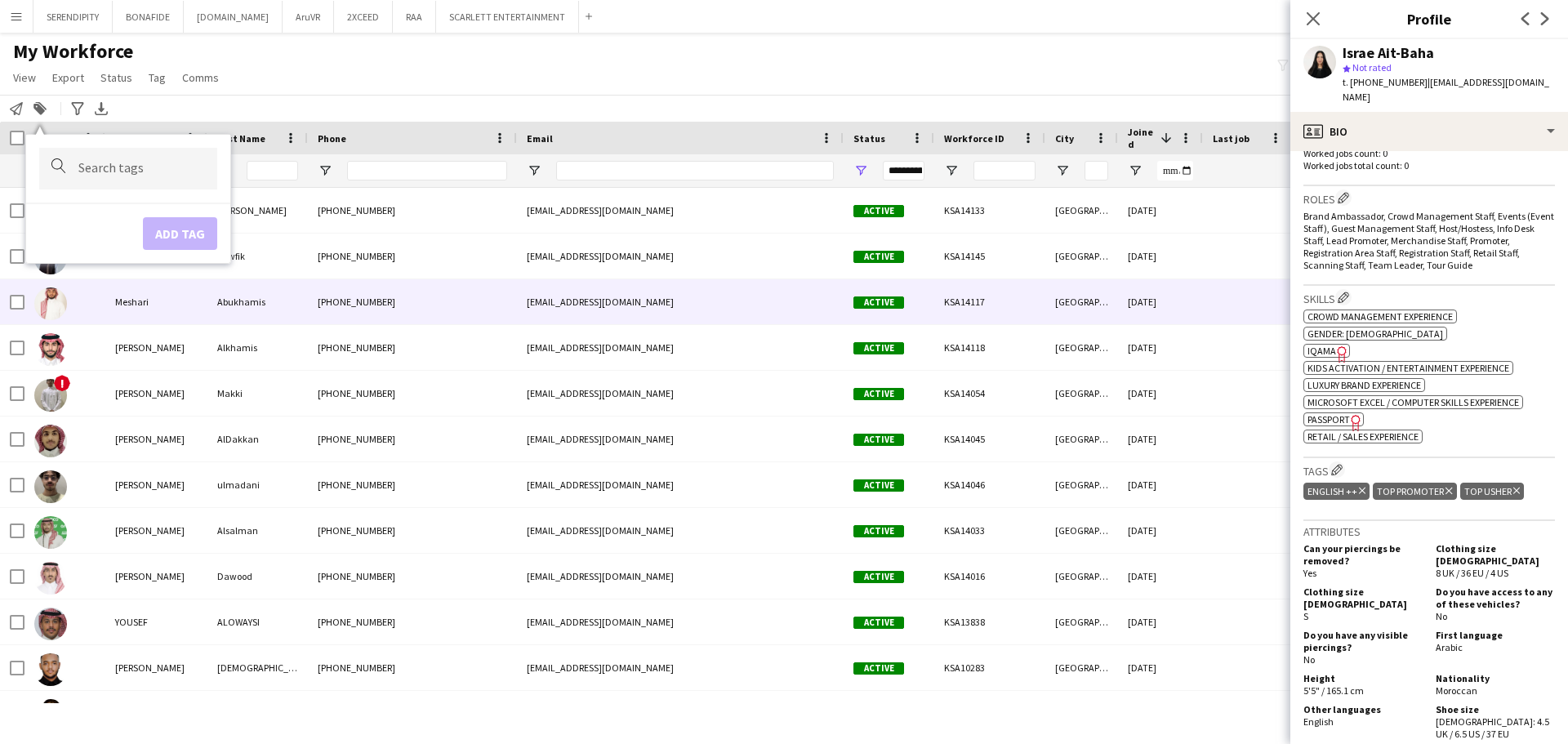
click at [781, 308] on div "[GEOGRAPHIC_DATA]" at bounding box center [1081, 302] width 73 height 45
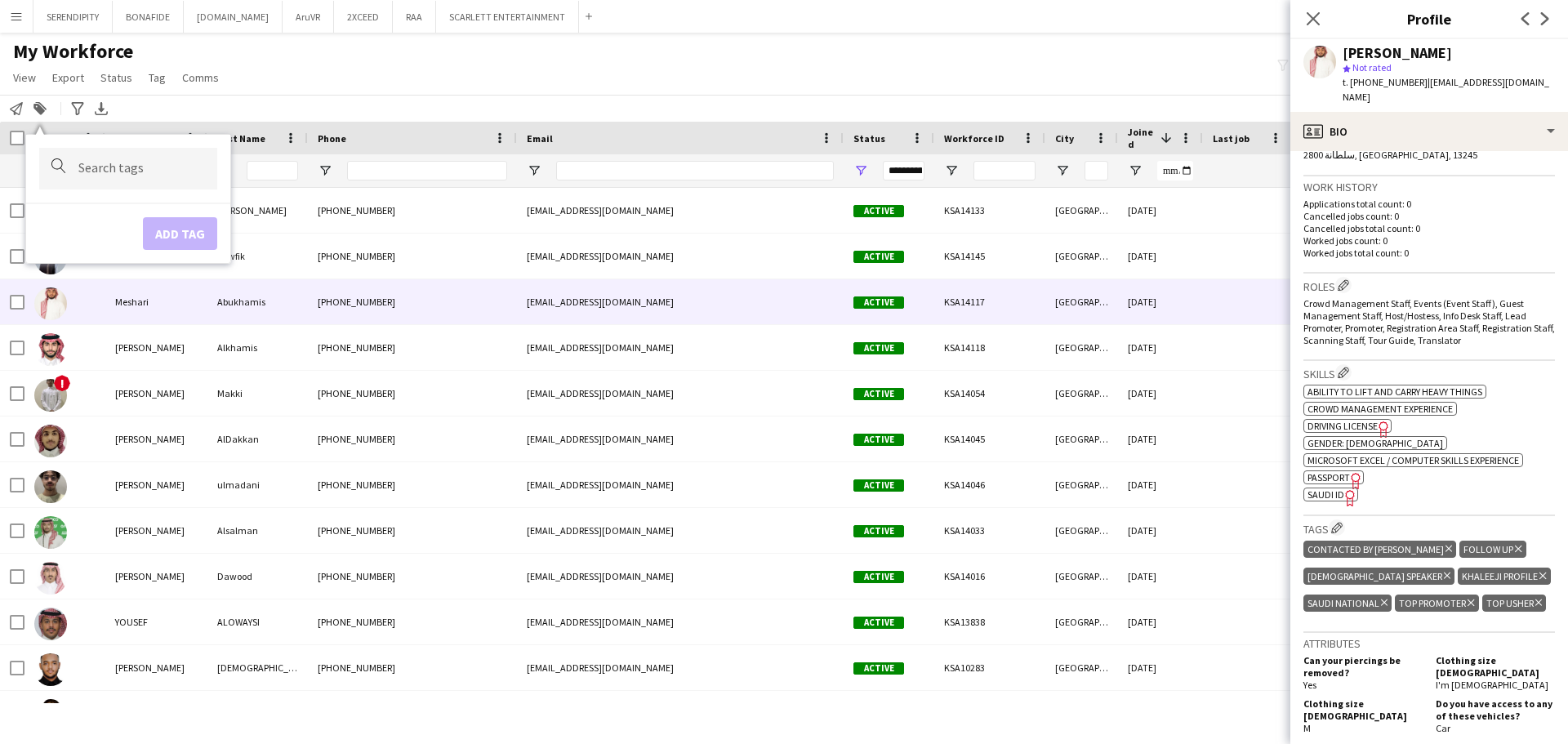
scroll to position [382, 0]
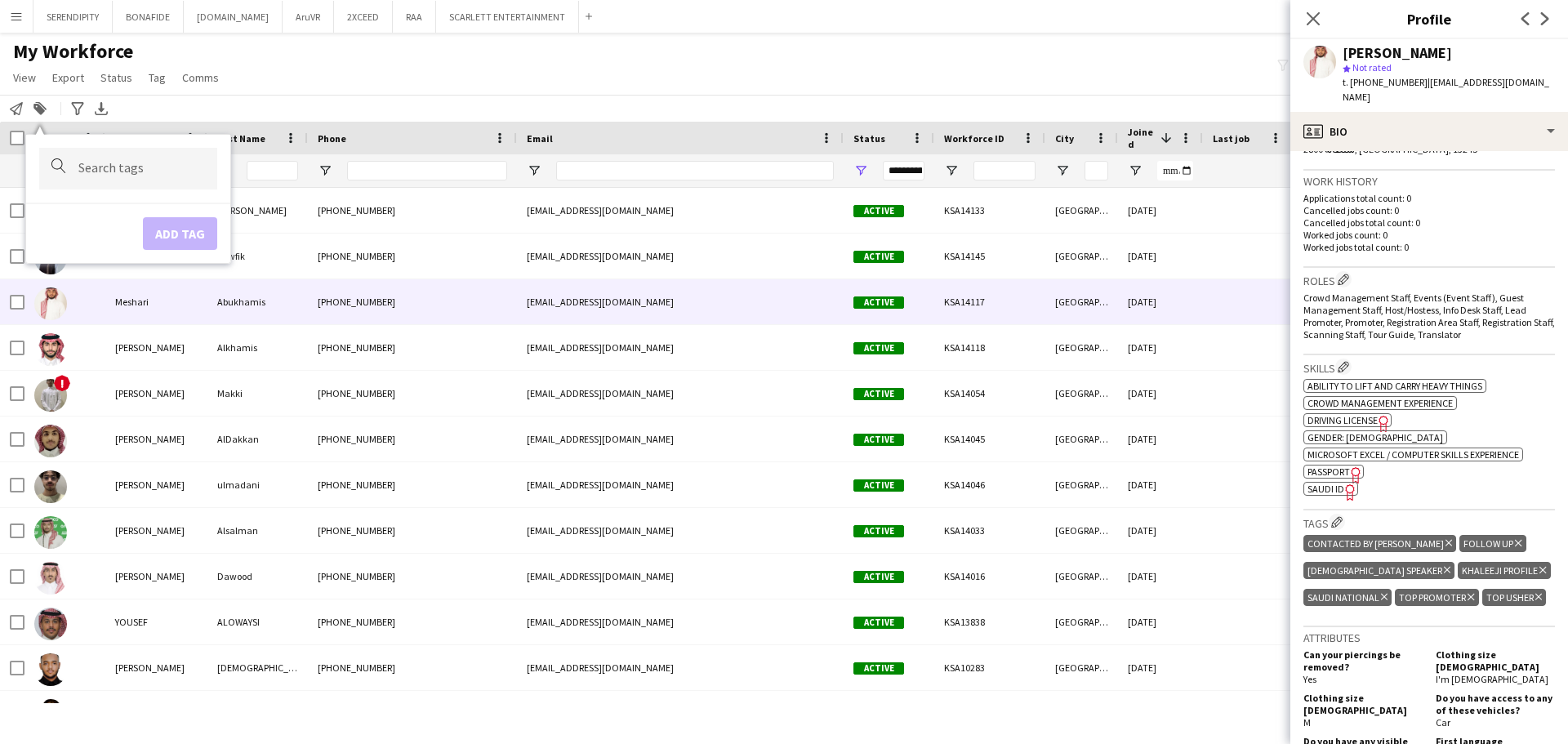
click at [781, 538] on icon "Delete tag" at bounding box center [1448, 543] width 7 height 10
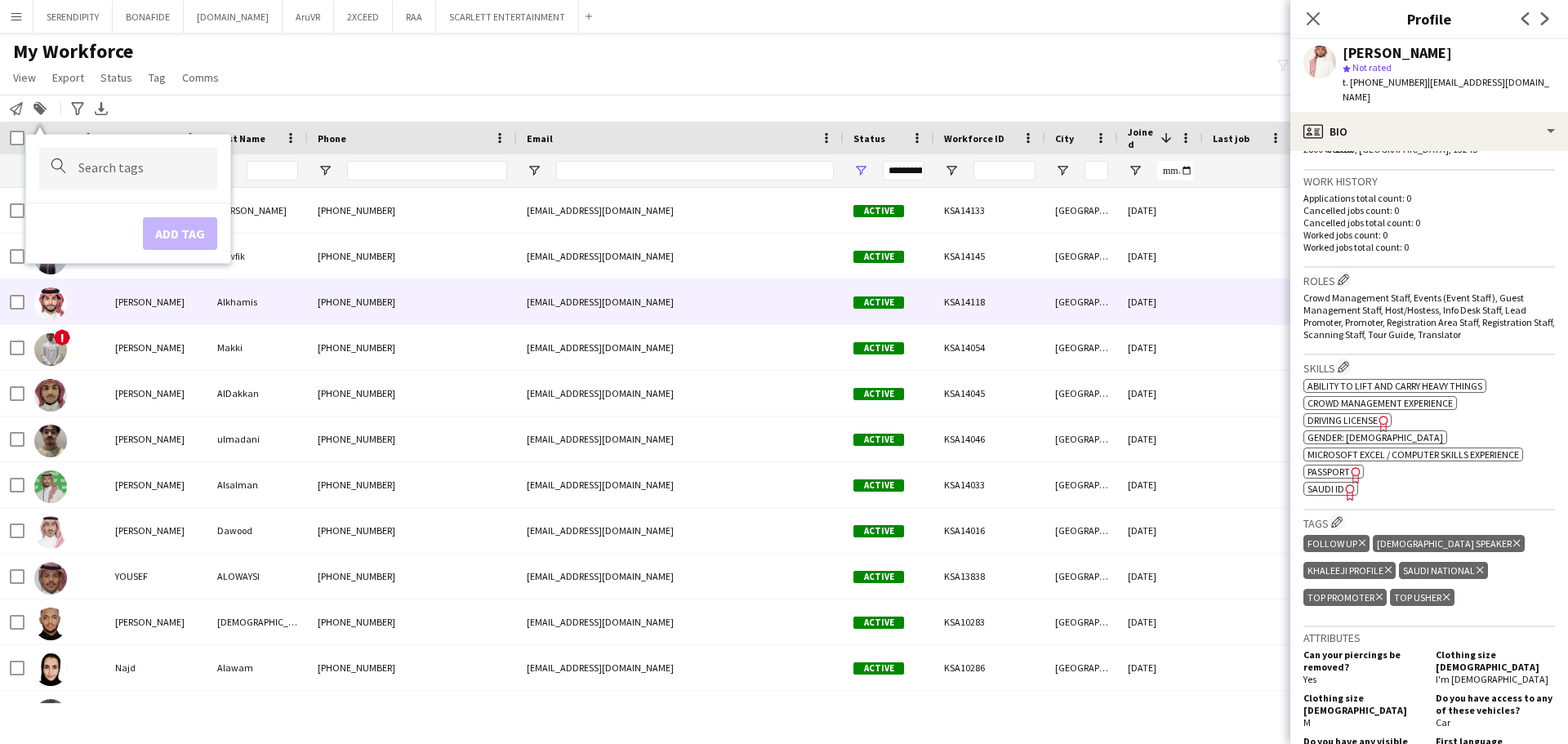
click at [781, 317] on div "KSA14118" at bounding box center [990, 302] width 111 height 45
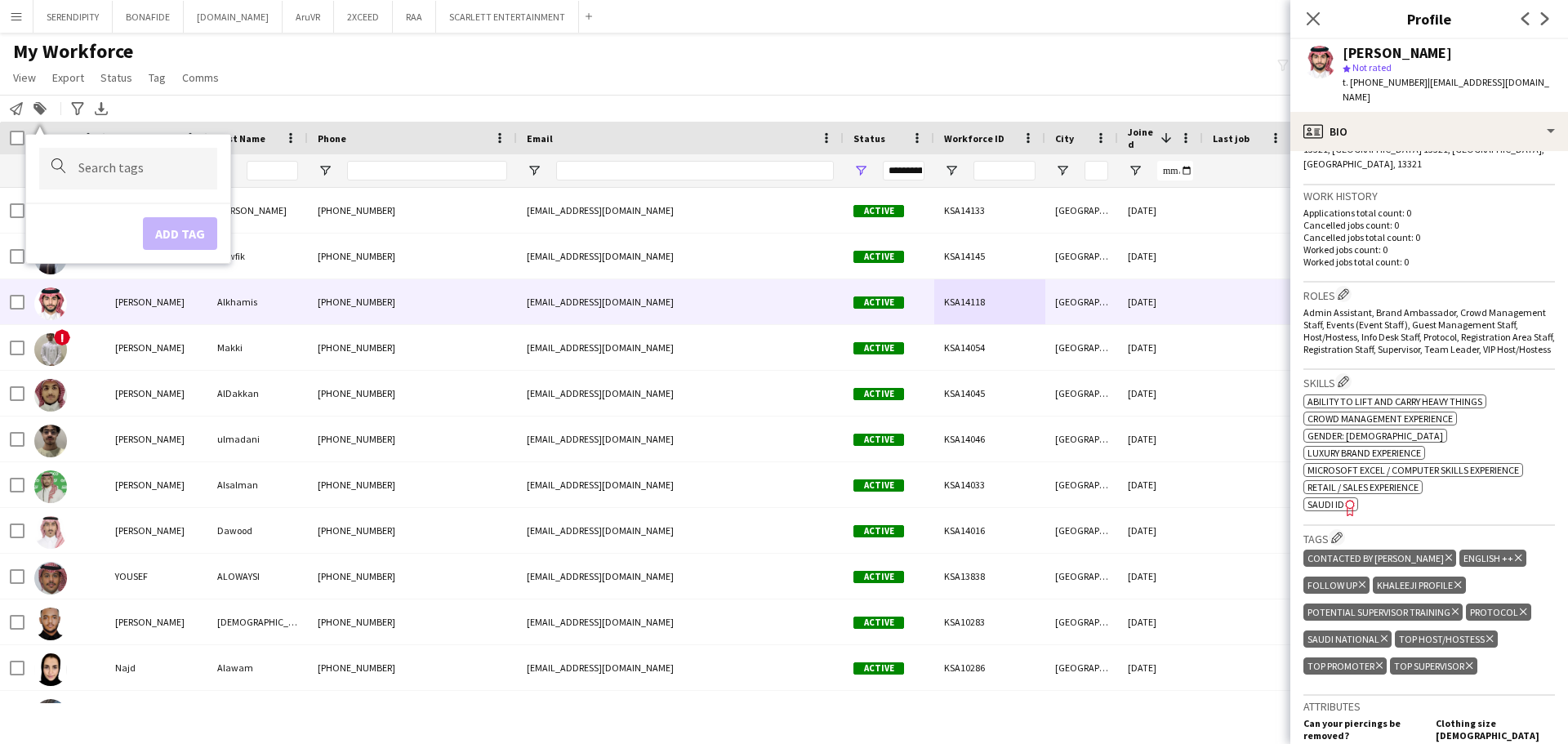
click at [781, 554] on icon at bounding box center [1448, 557] width 7 height 7
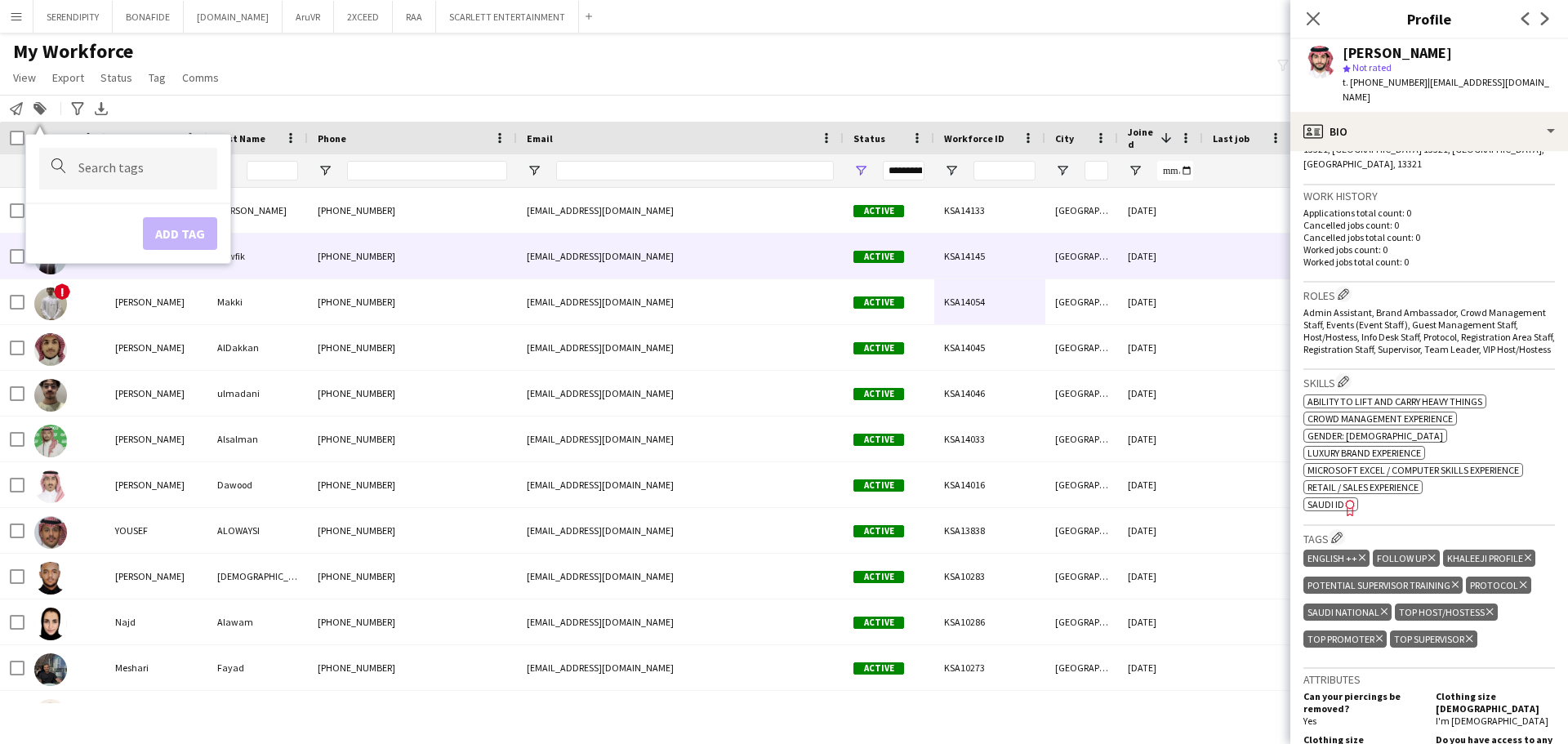
click at [781, 245] on div "[GEOGRAPHIC_DATA]" at bounding box center [1081, 256] width 73 height 45
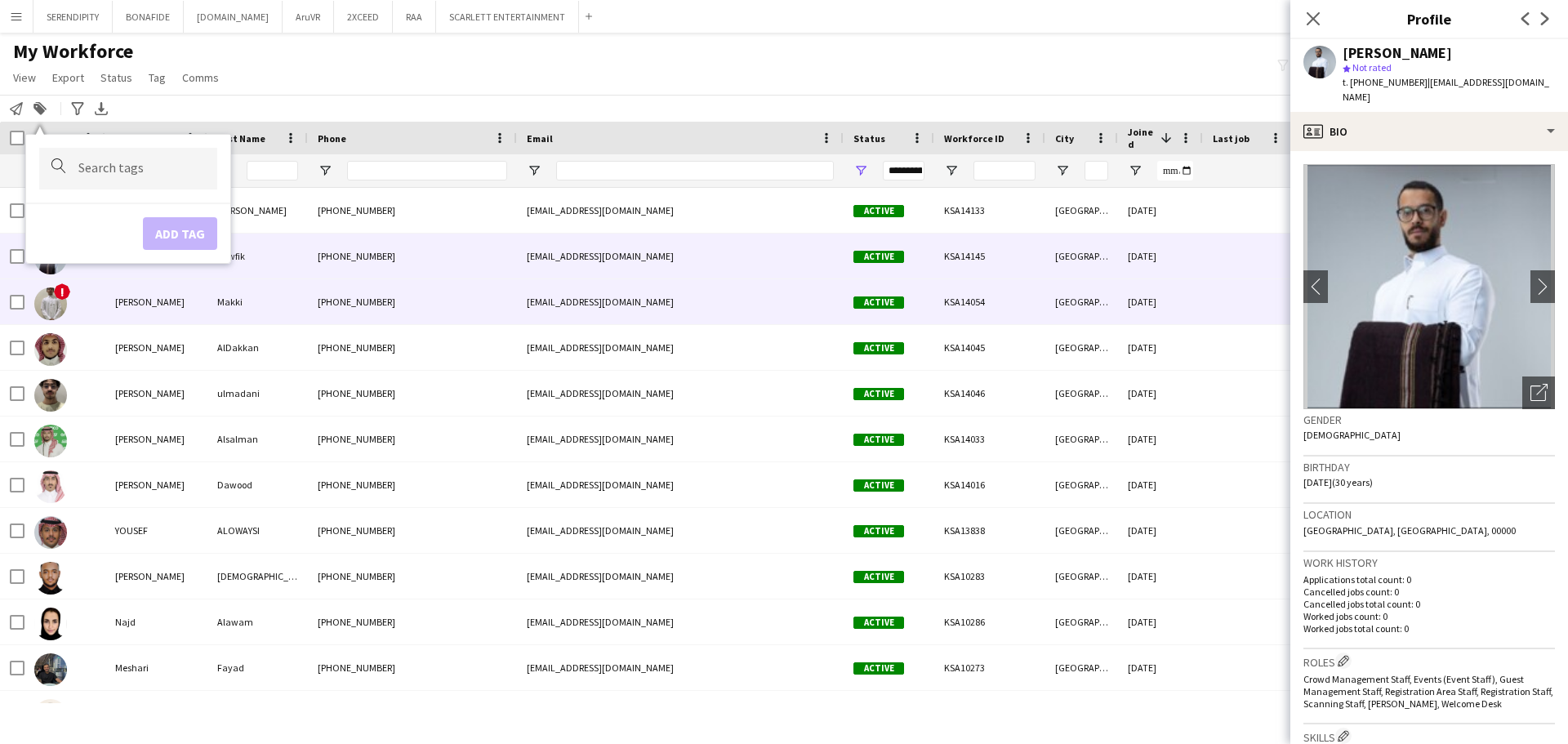
click at [781, 304] on div "[GEOGRAPHIC_DATA]" at bounding box center [1081, 302] width 73 height 45
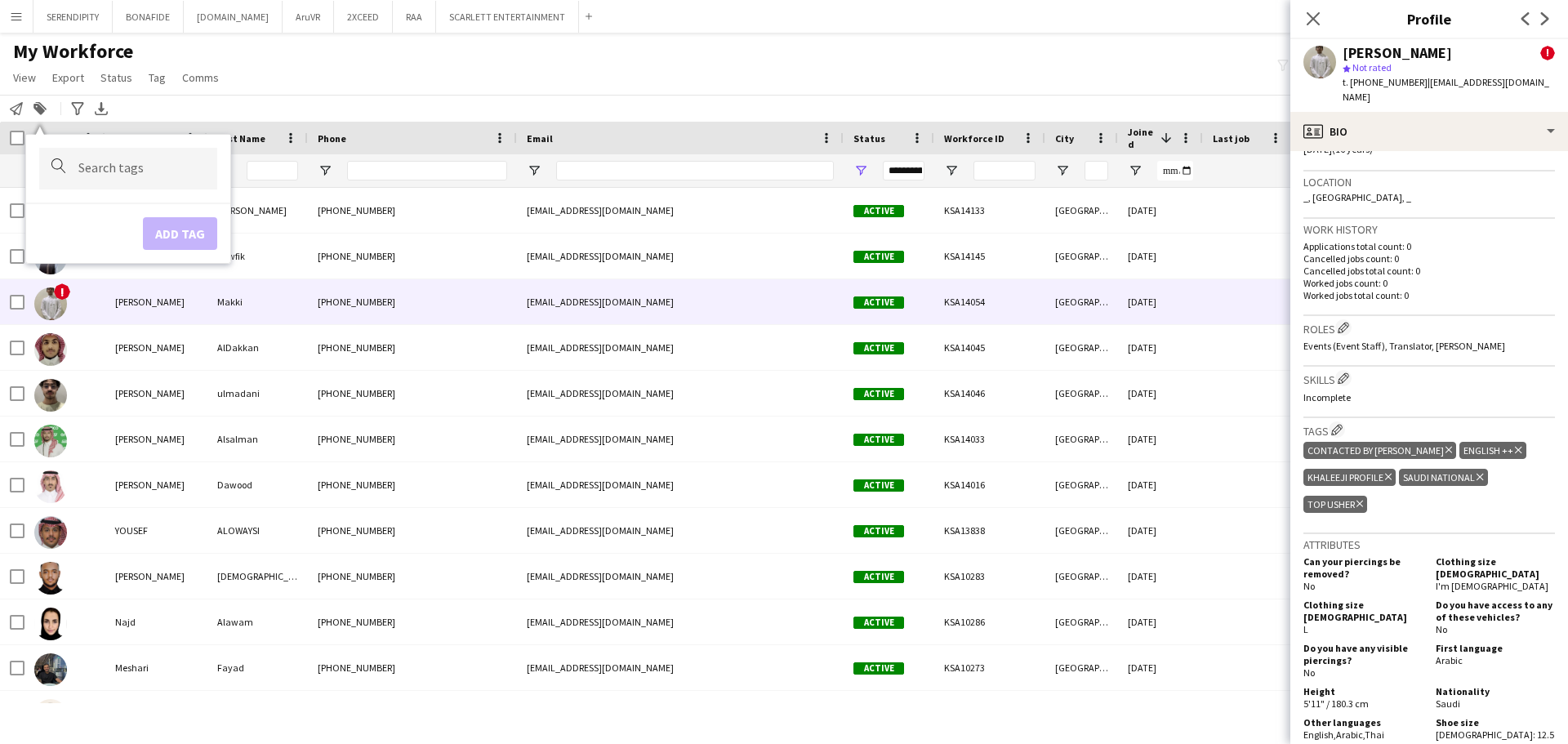
scroll to position [898, 0]
click at [781, 427] on app-icon "Edit crew company tags" at bounding box center [1337, 427] width 12 height 12
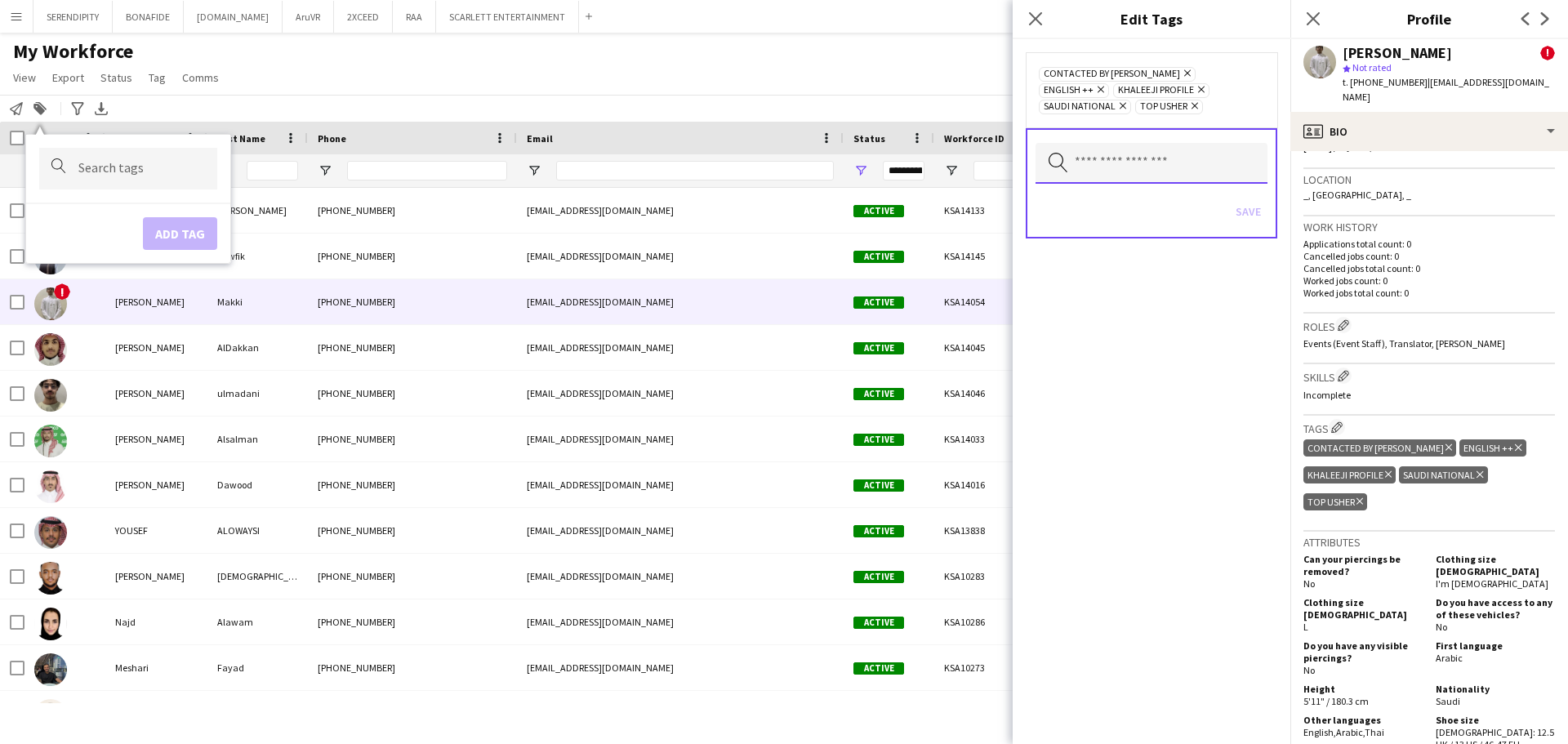
click at [781, 156] on input "text" at bounding box center [1151, 163] width 232 height 41
type input "****"
click at [781, 210] on span "FOLLOW UP" at bounding box center [1151, 209] width 206 height 16
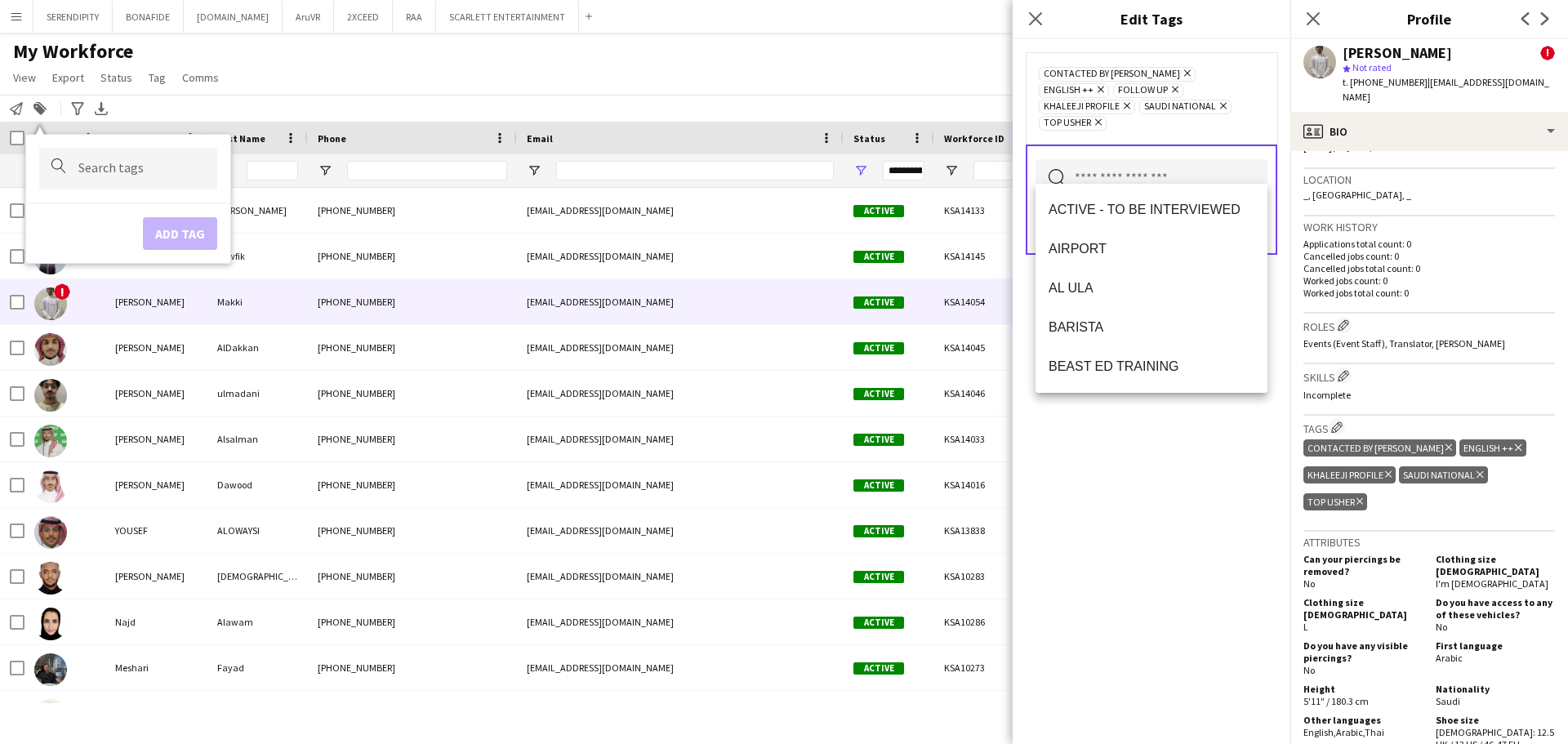
click at [781, 482] on div "CONTACTED BY [PERSON_NAME] Remove ENGLISH ++ Remove FOLLOW UP Remove KHALEEJI P…" at bounding box center [1151, 392] width 278 height 705
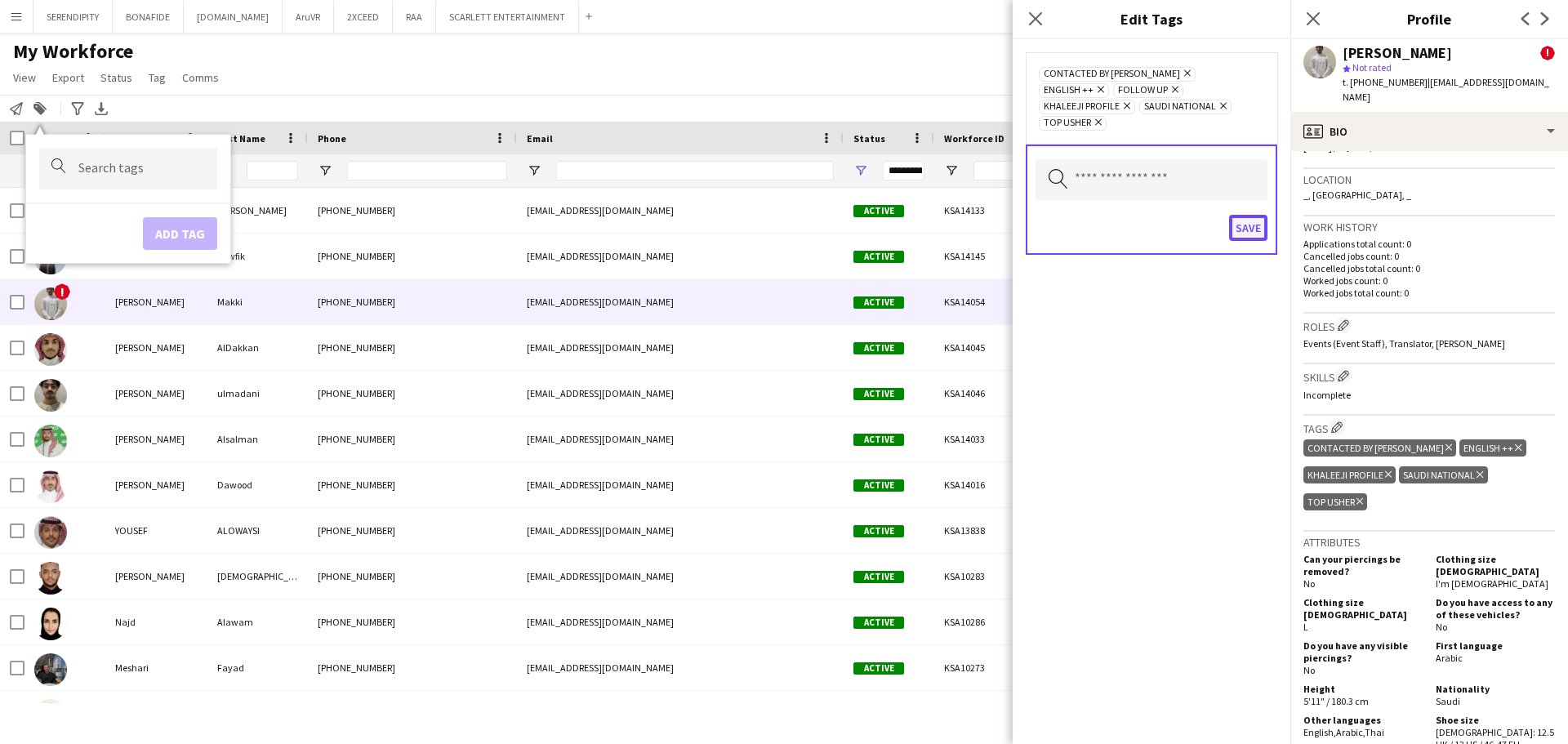
click at [781, 216] on button "Save" at bounding box center [1248, 228] width 39 height 26
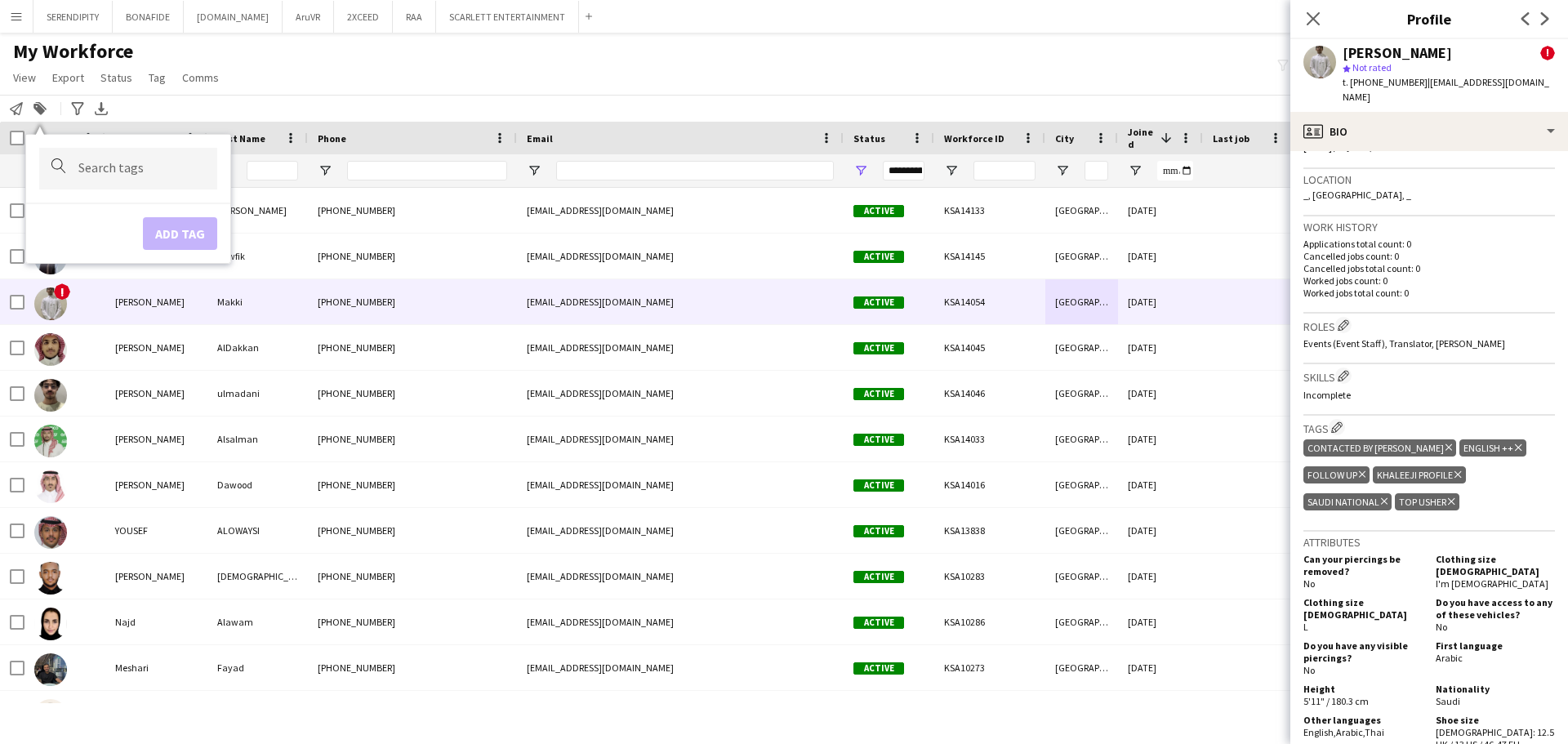
click at [781, 448] on icon "Delete tag" at bounding box center [1448, 448] width 7 height 10
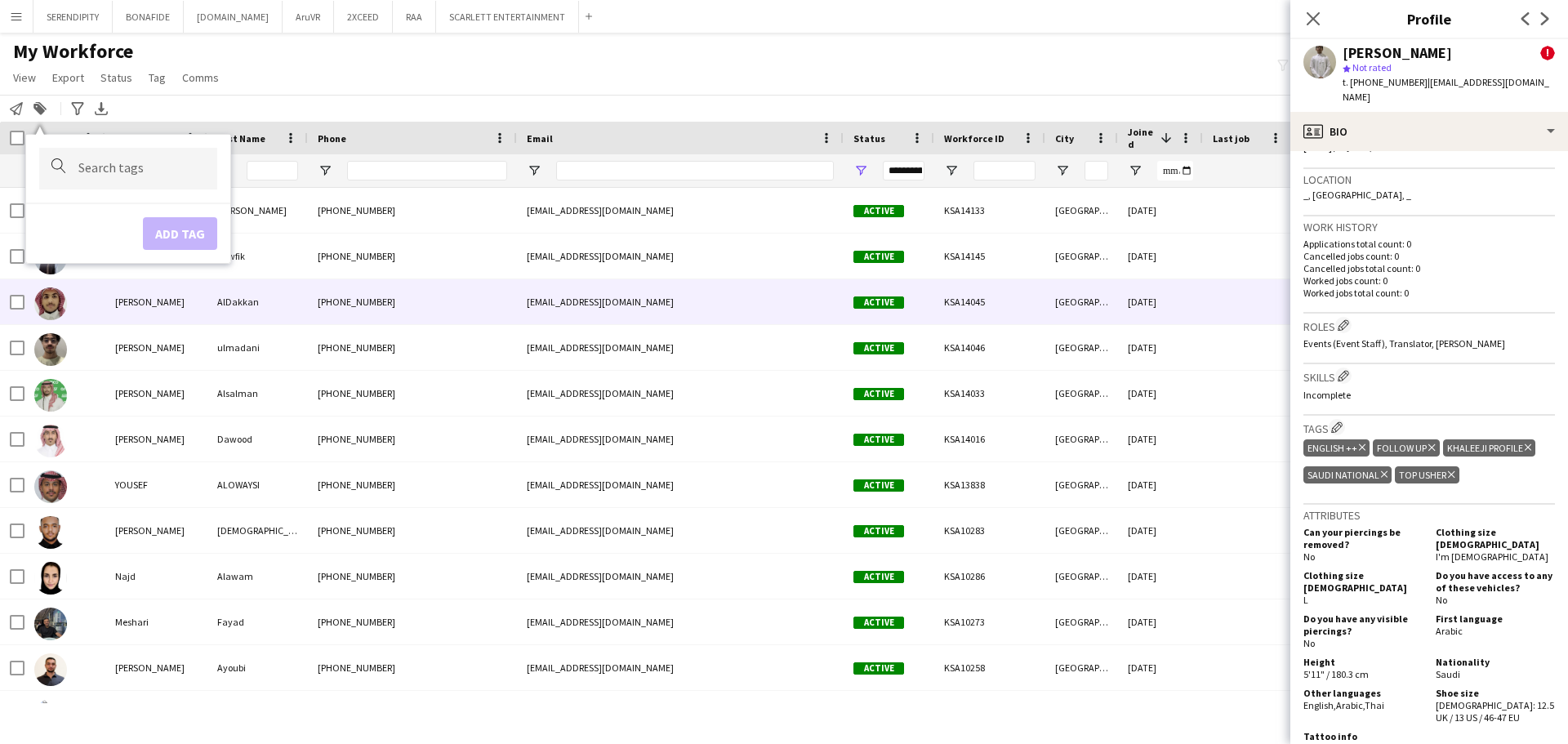
click at [781, 298] on div "[DATE]" at bounding box center [1159, 302] width 85 height 45
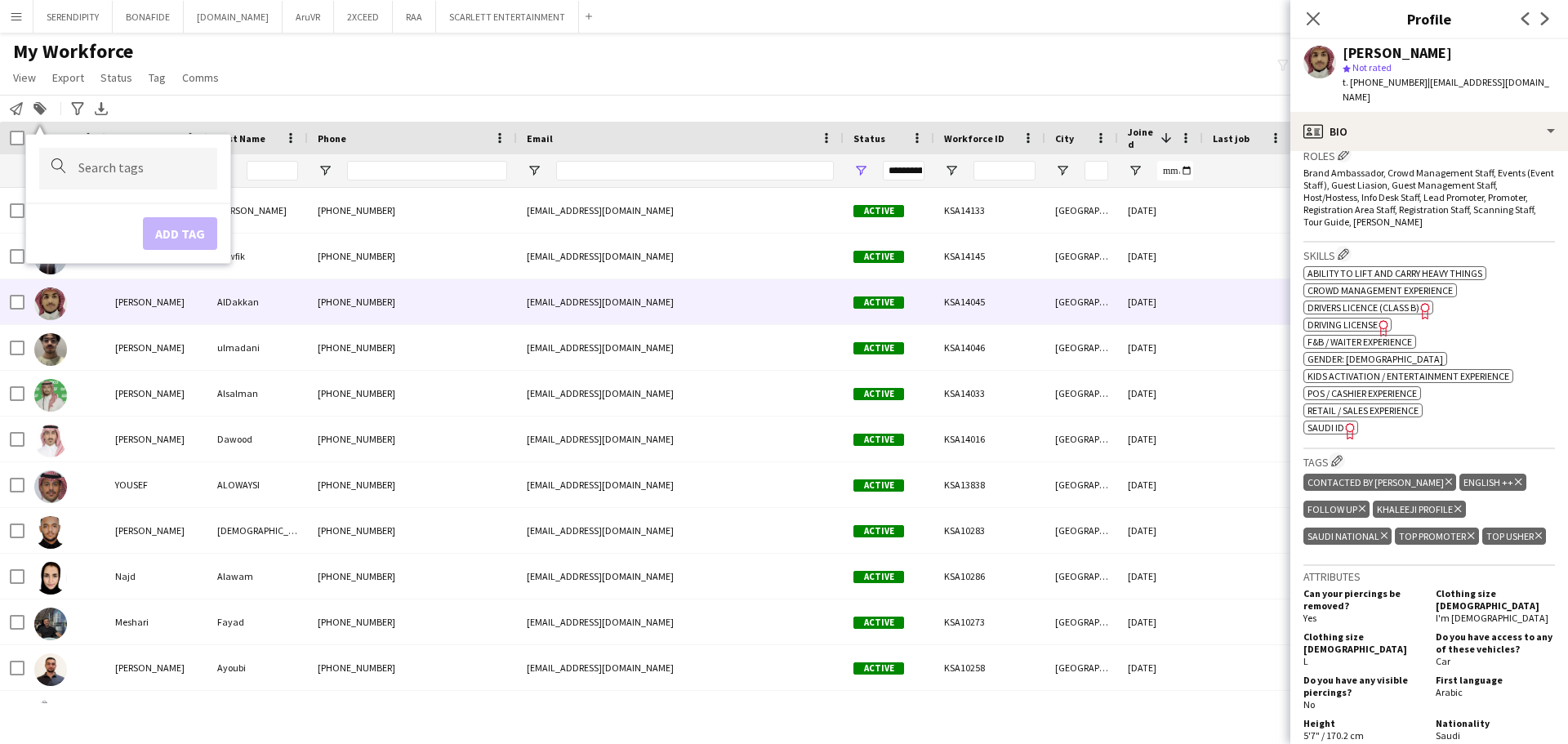
scroll to position [516, 0]
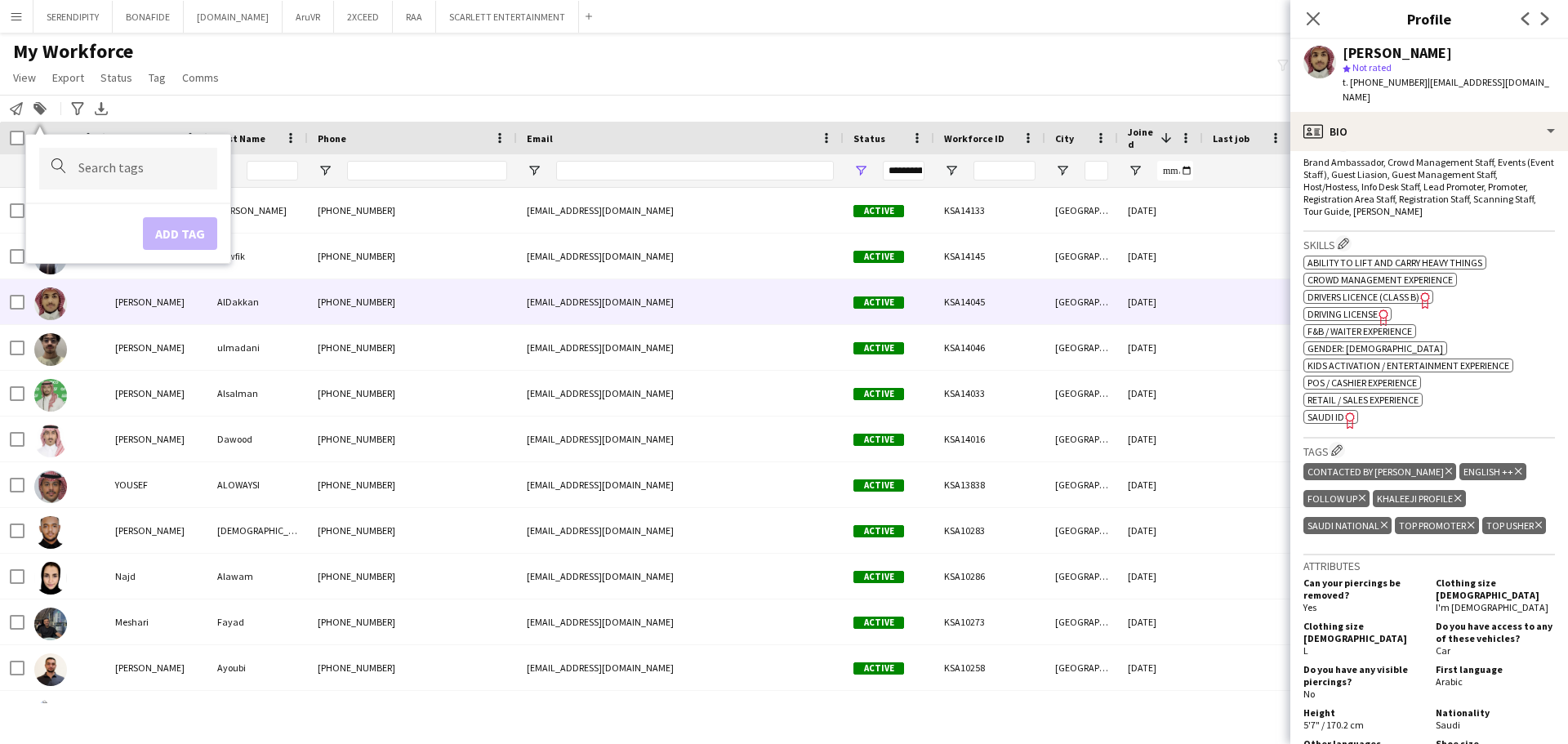
click at [781, 466] on icon "Delete tag" at bounding box center [1448, 471] width 7 height 10
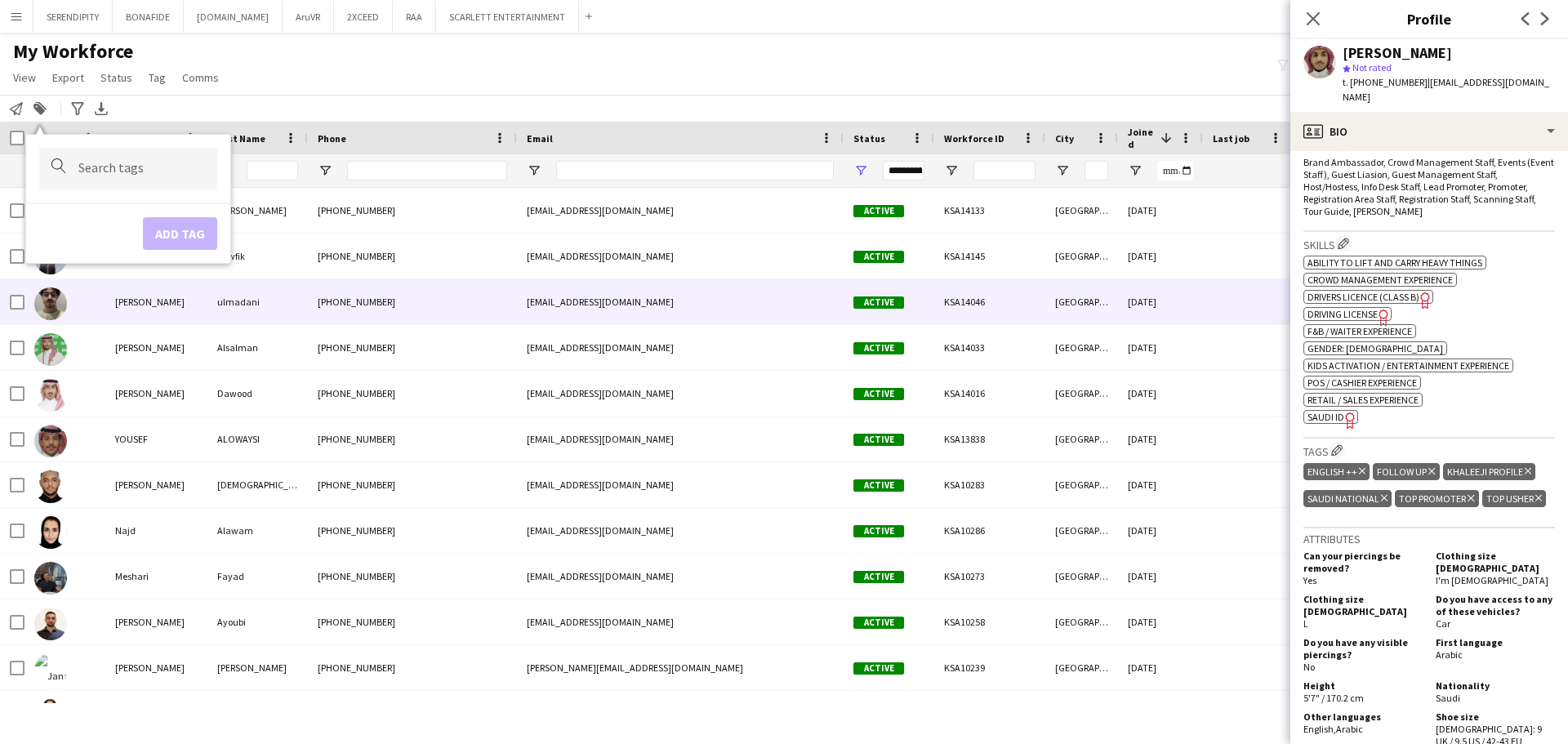
click at [781, 300] on div "[GEOGRAPHIC_DATA]" at bounding box center [1081, 302] width 73 height 45
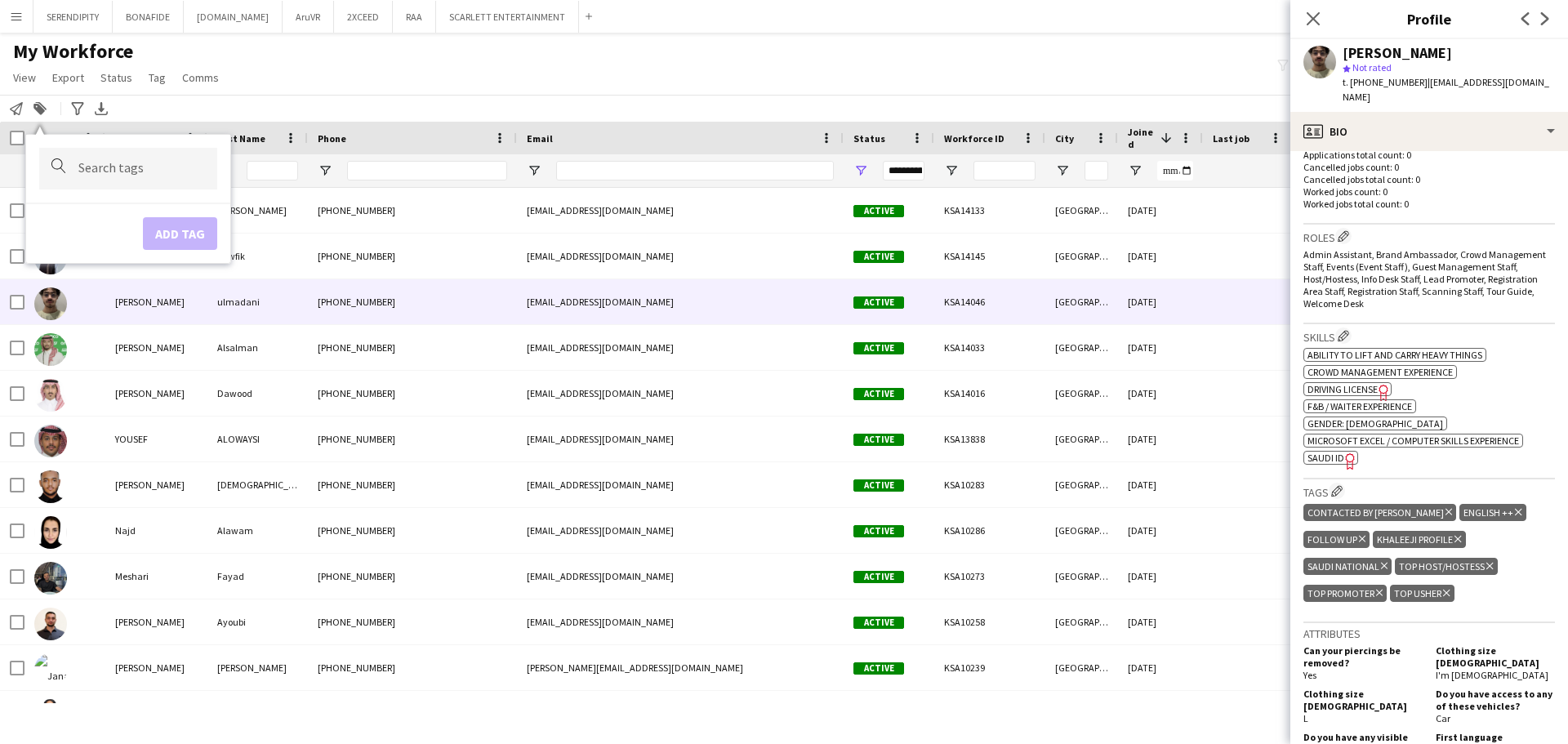
scroll to position [490, 0]
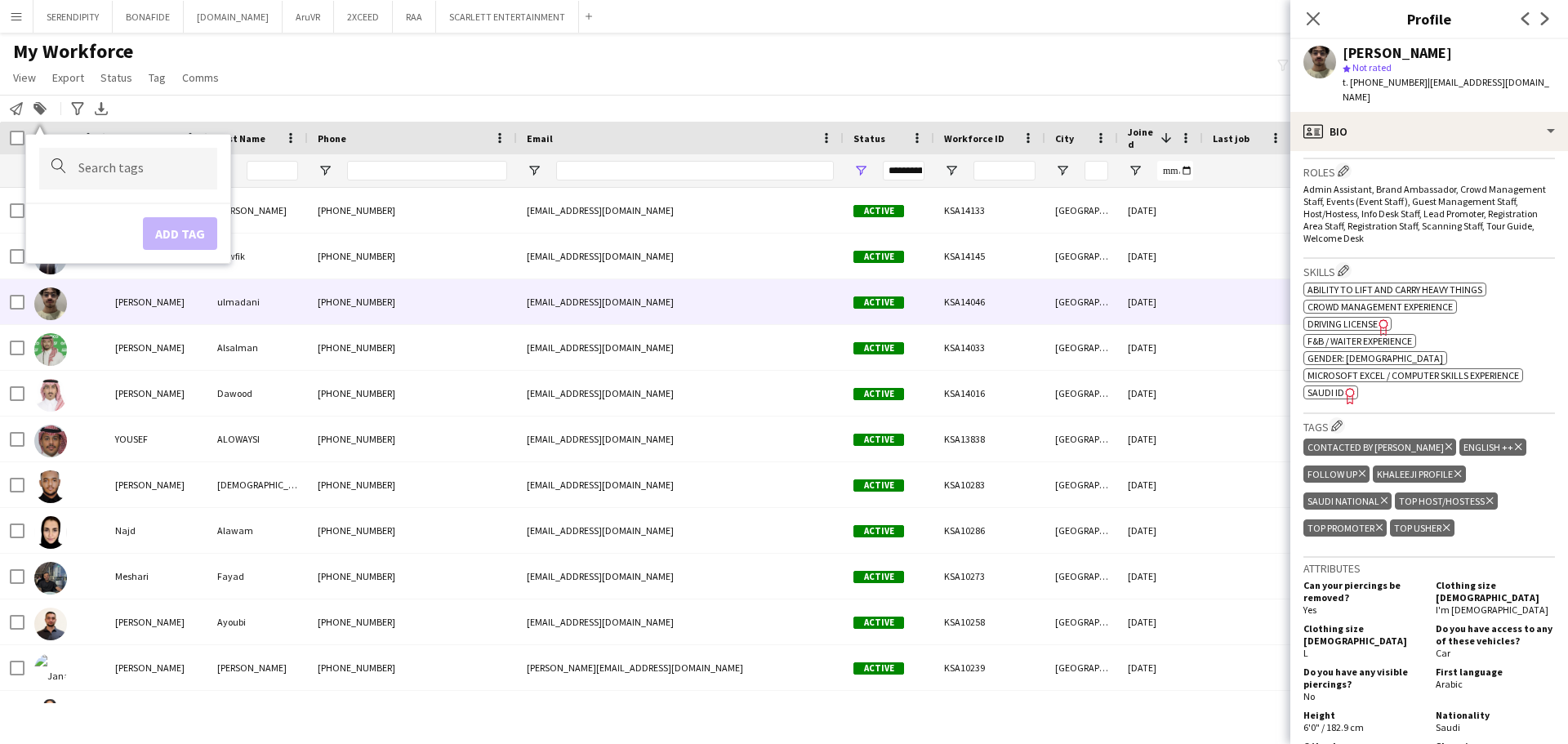
click at [781, 442] on icon "Delete tag" at bounding box center [1448, 447] width 7 height 10
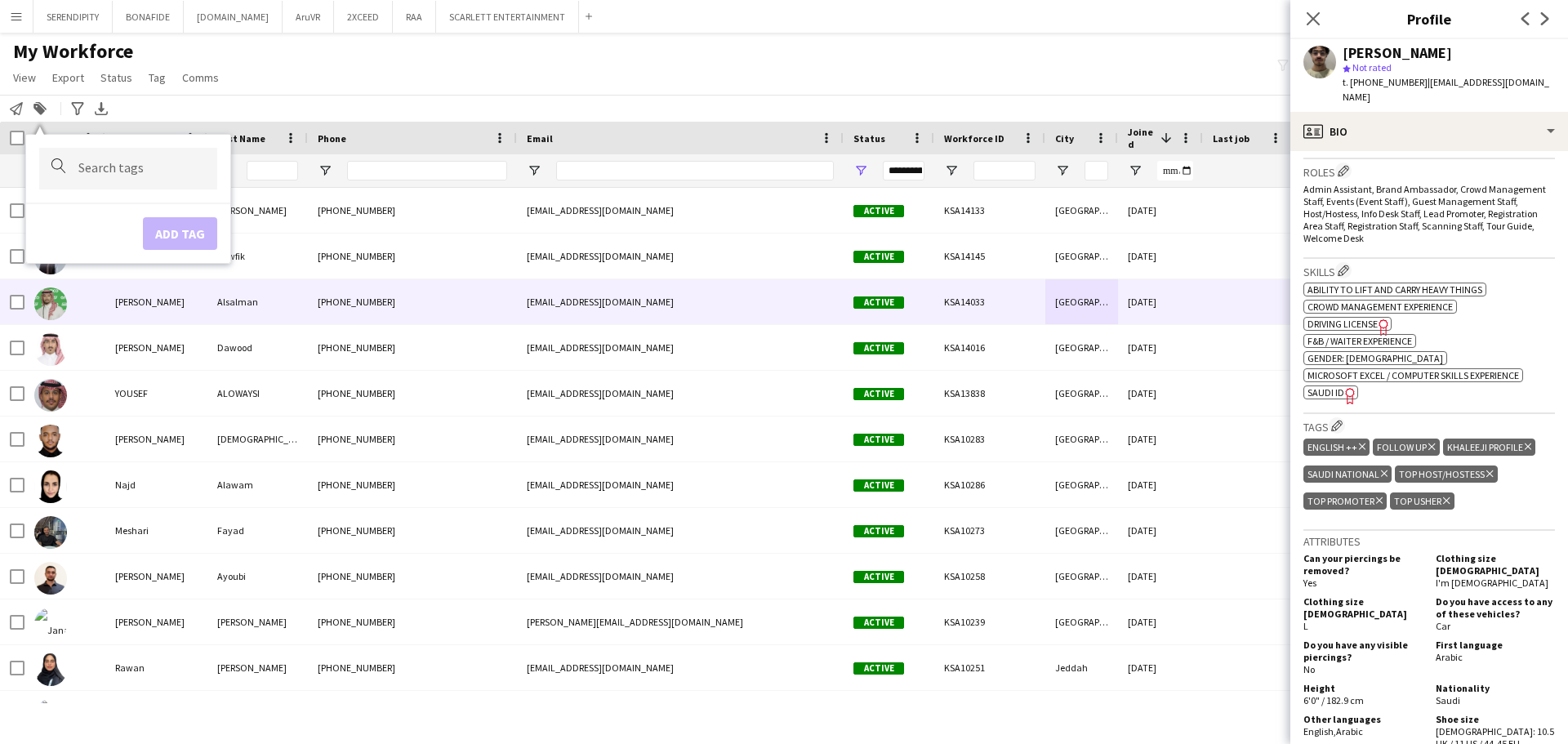
click at [781, 306] on div "KSA14033" at bounding box center [990, 302] width 111 height 45
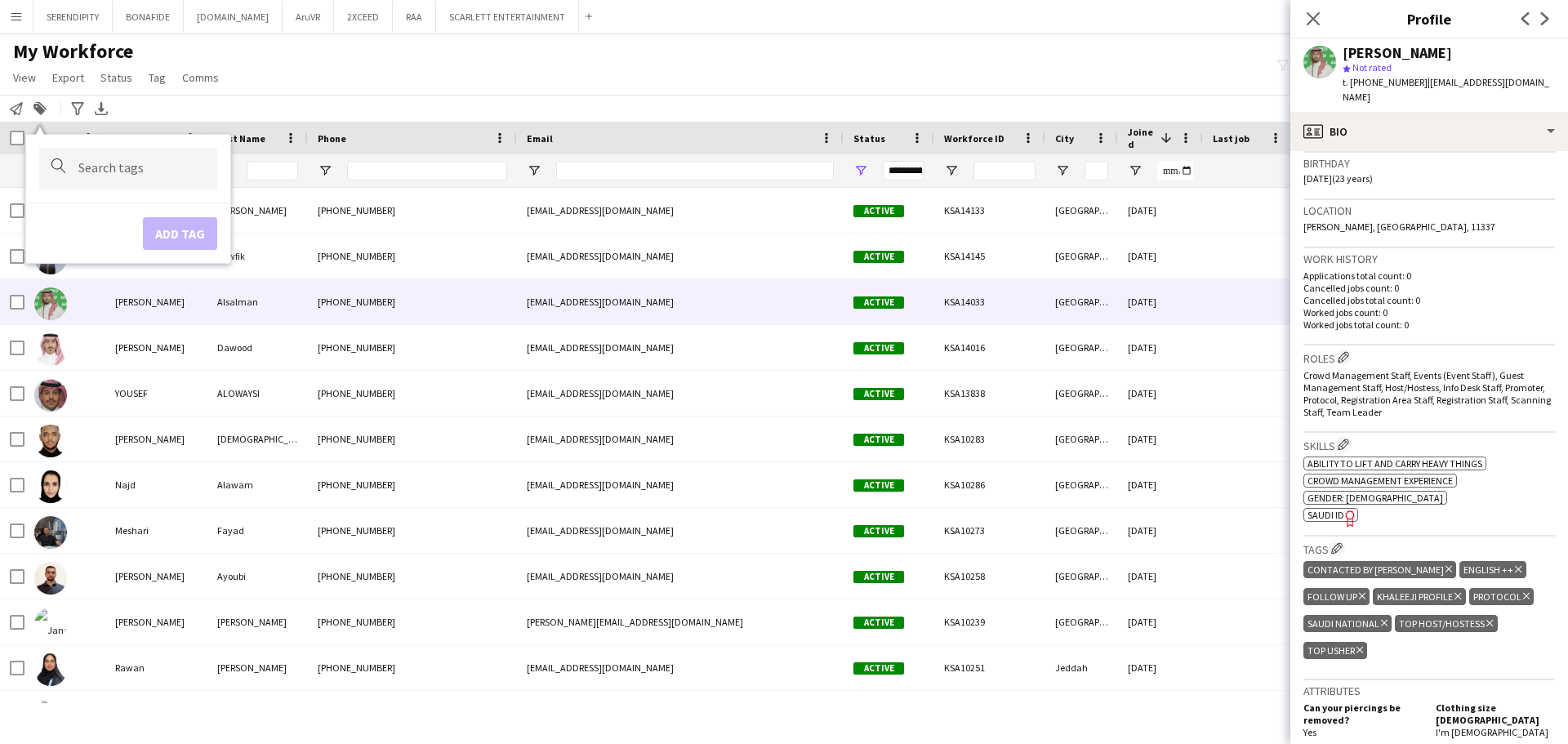
scroll to position [326, 0]
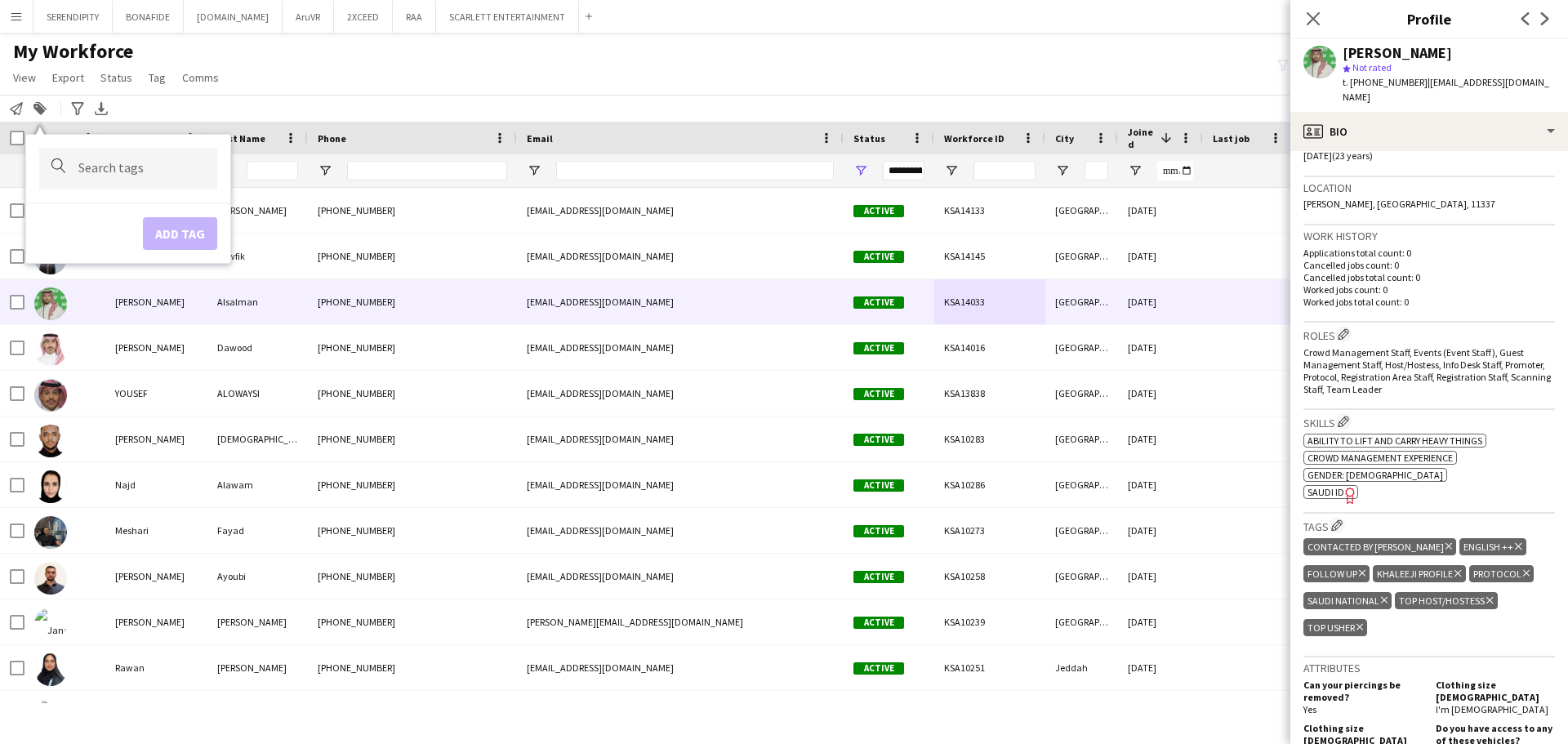
click at [781, 543] on icon at bounding box center [1448, 546] width 7 height 7
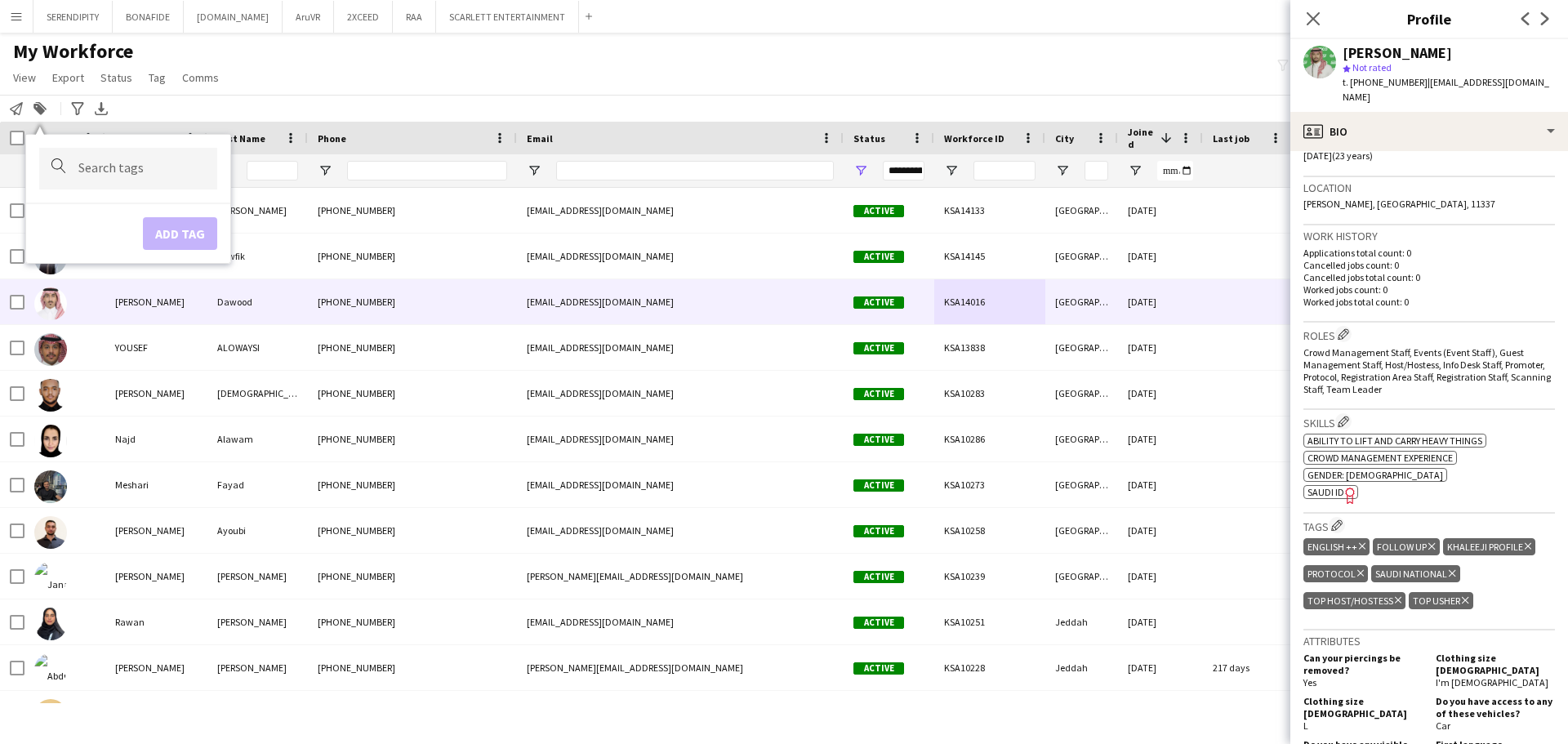
click at [781, 309] on div "[GEOGRAPHIC_DATA]" at bounding box center [1081, 302] width 73 height 45
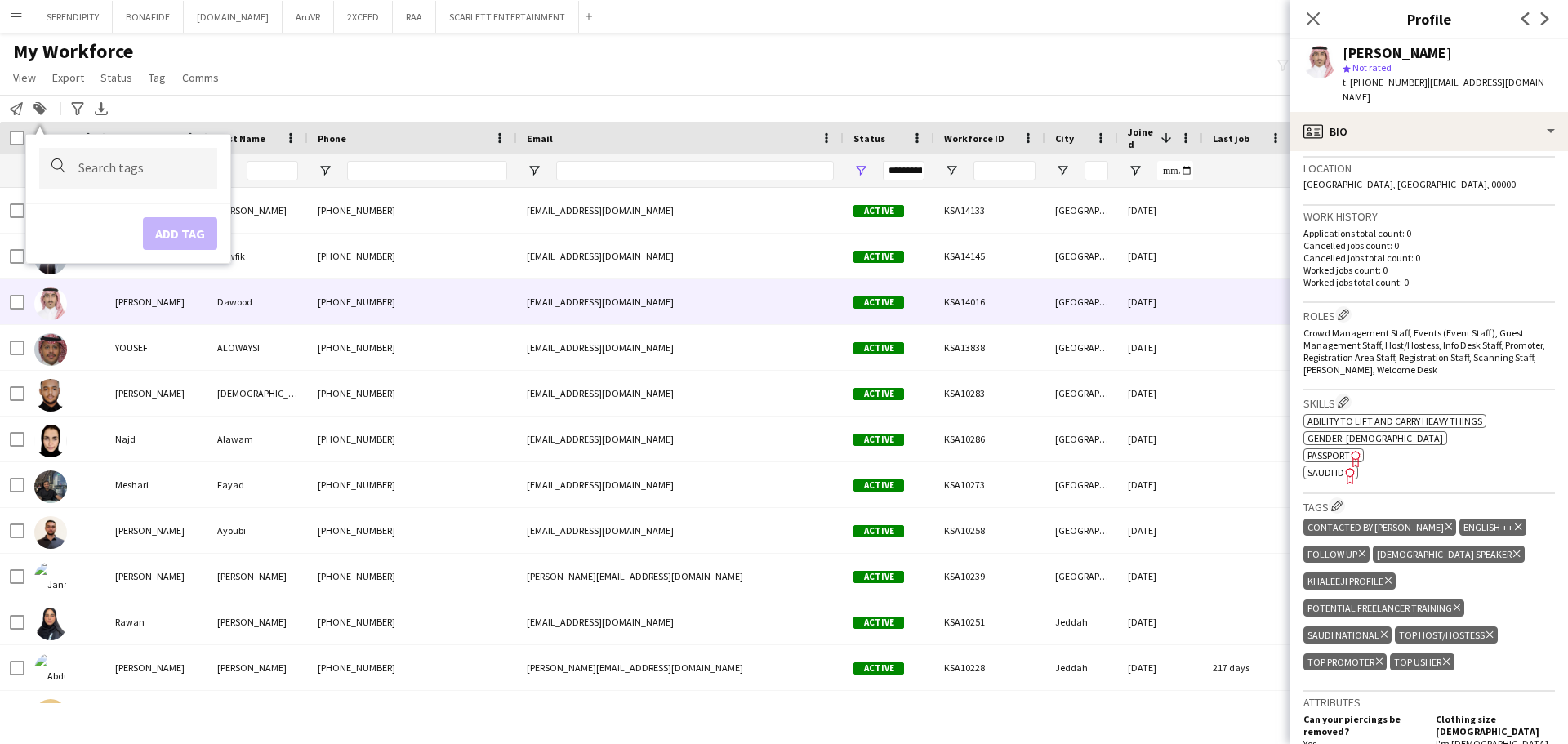
scroll to position [353, 0]
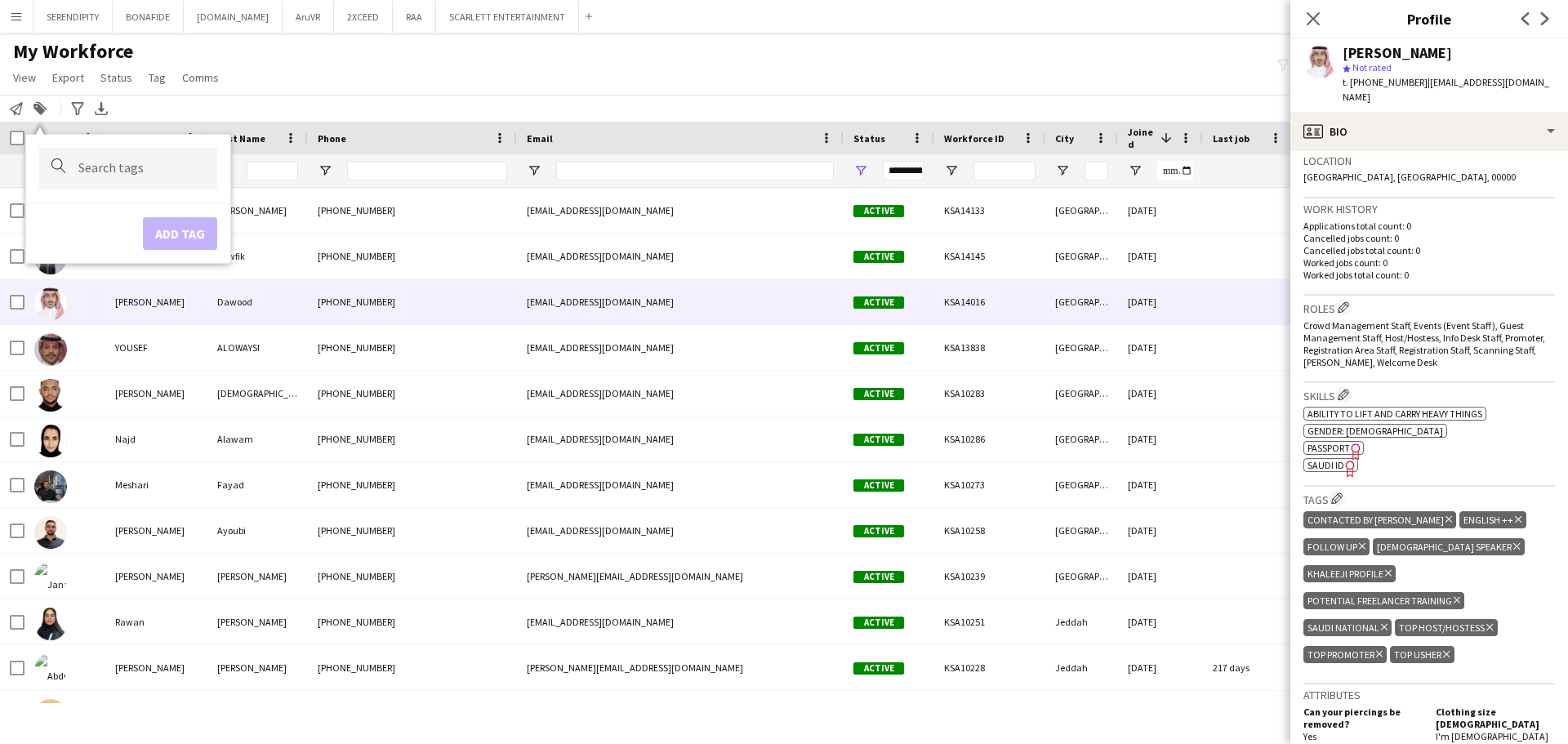
click at [781, 514] on icon "Delete tag" at bounding box center [1448, 519] width 7 height 10
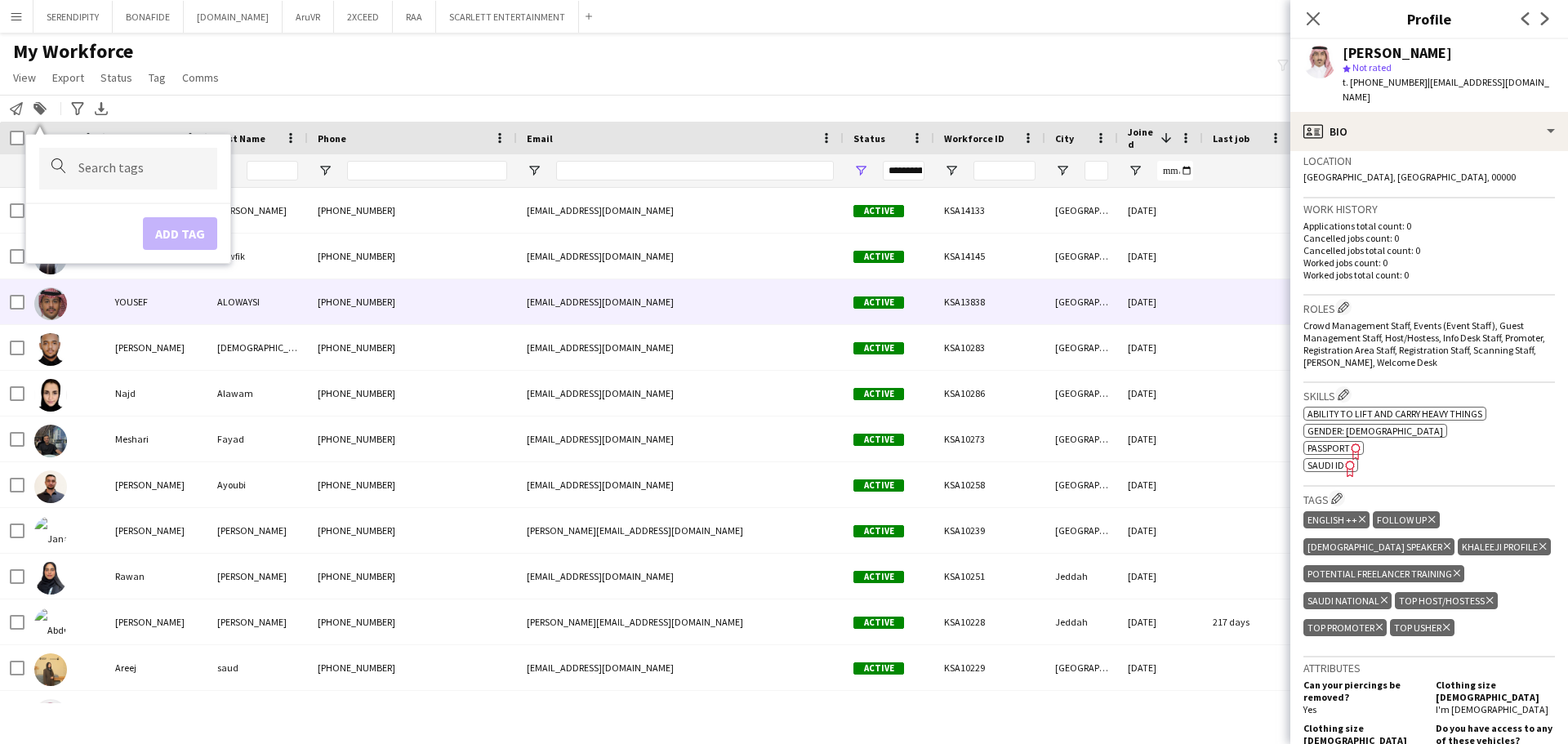
click at [781, 313] on div "[DATE]" at bounding box center [1159, 302] width 85 height 45
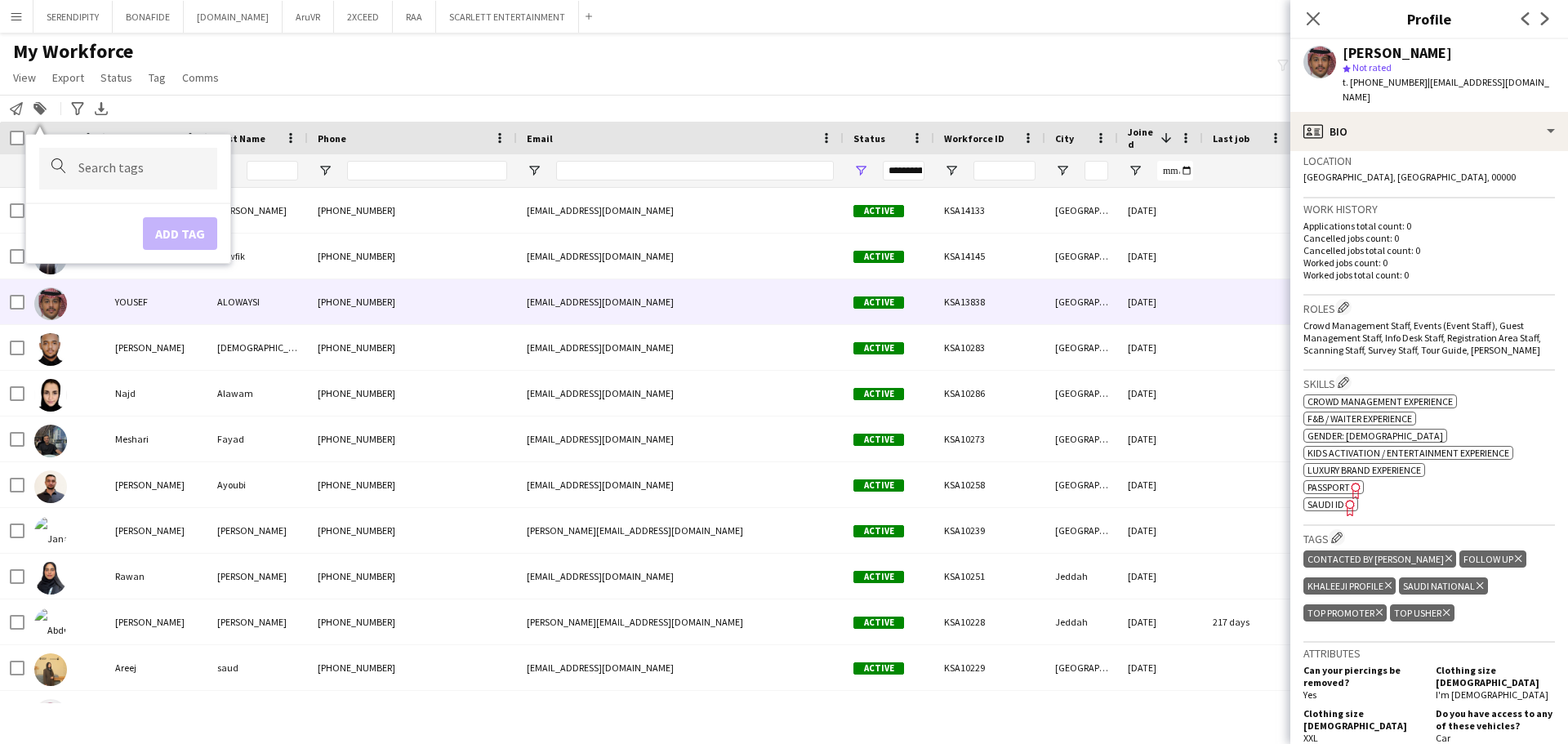
click at [781, 555] on icon at bounding box center [1448, 558] width 7 height 7
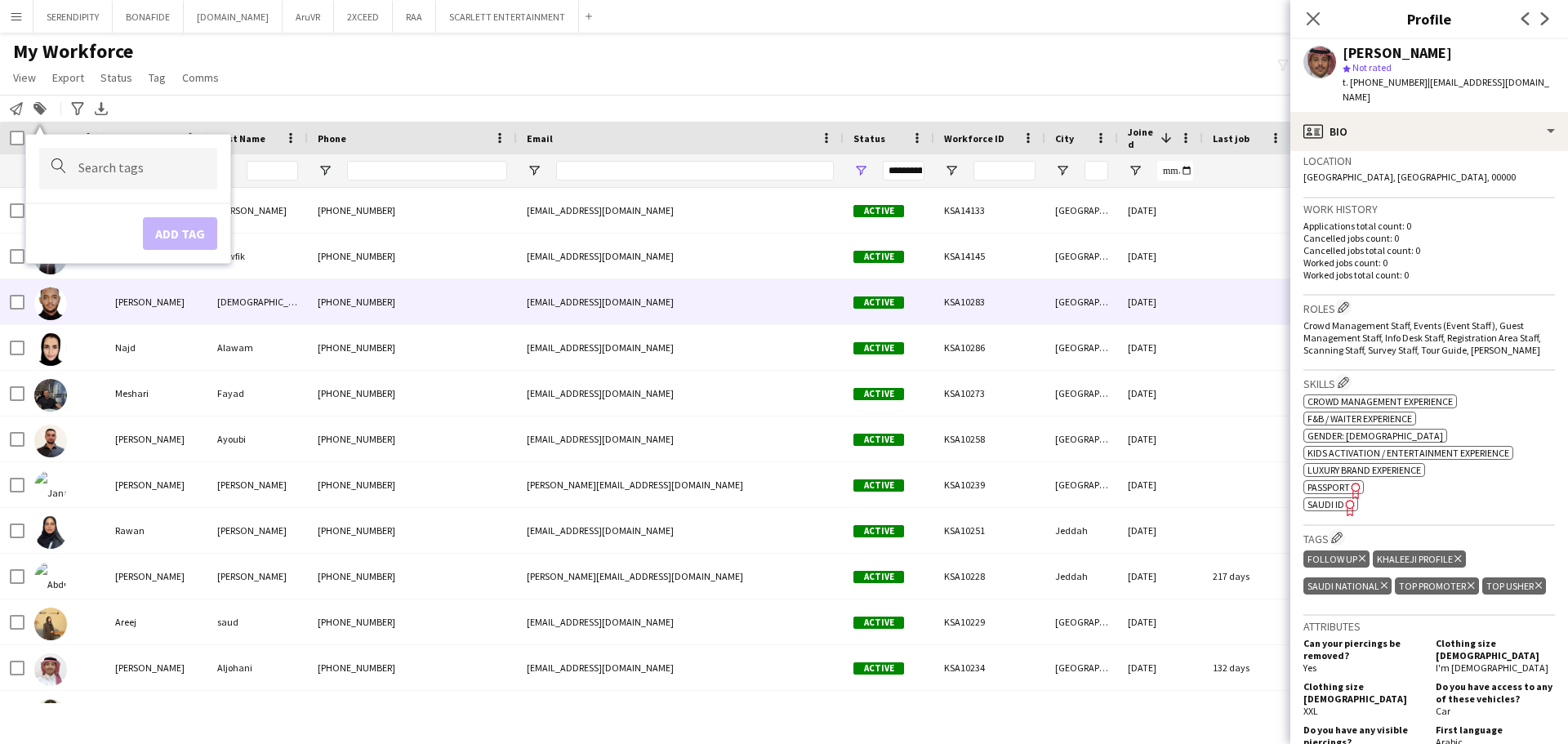
click at [781, 316] on div "[GEOGRAPHIC_DATA]" at bounding box center [1081, 302] width 73 height 45
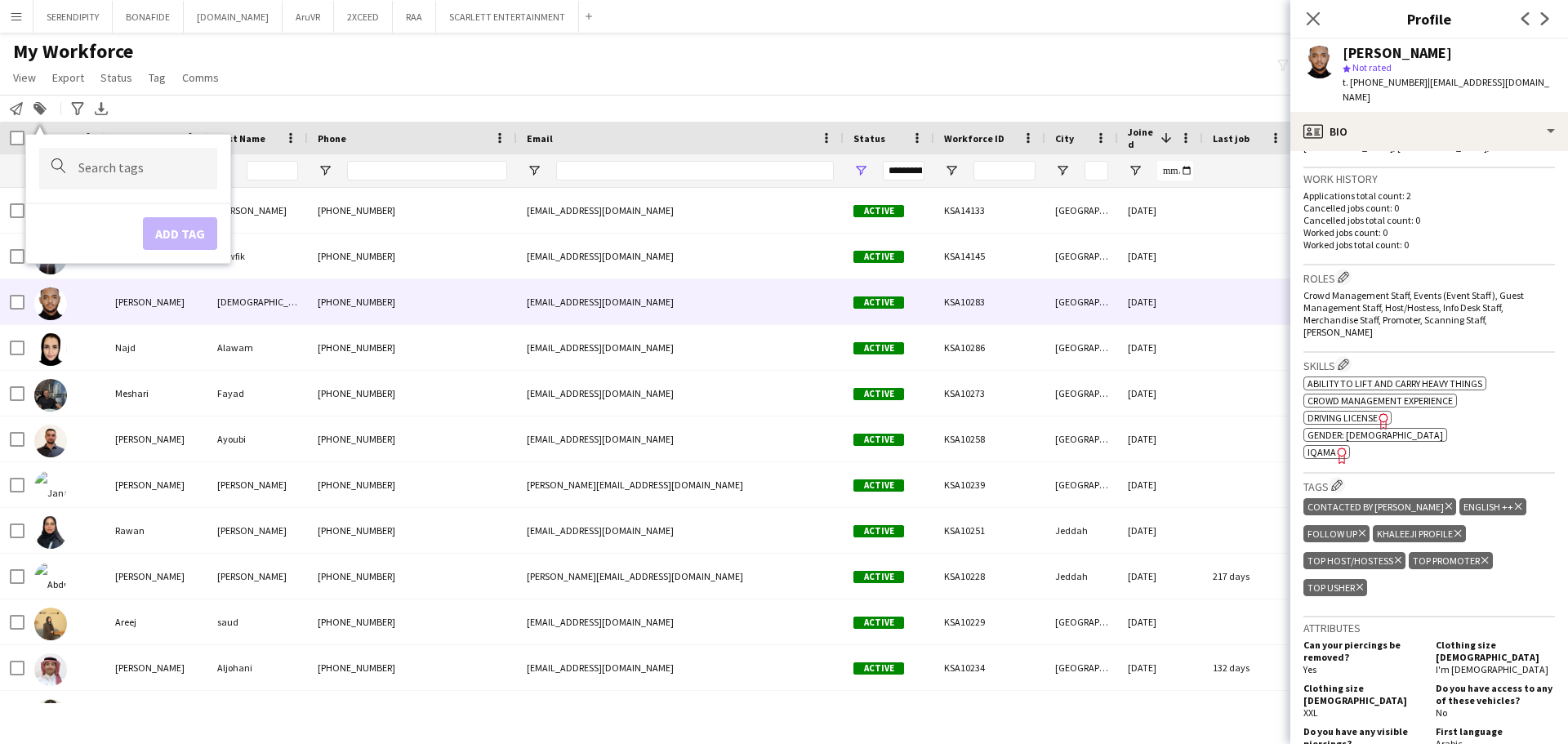
scroll to position [382, 0]
click at [781, 504] on icon "Delete tag" at bounding box center [1448, 509] width 7 height 10
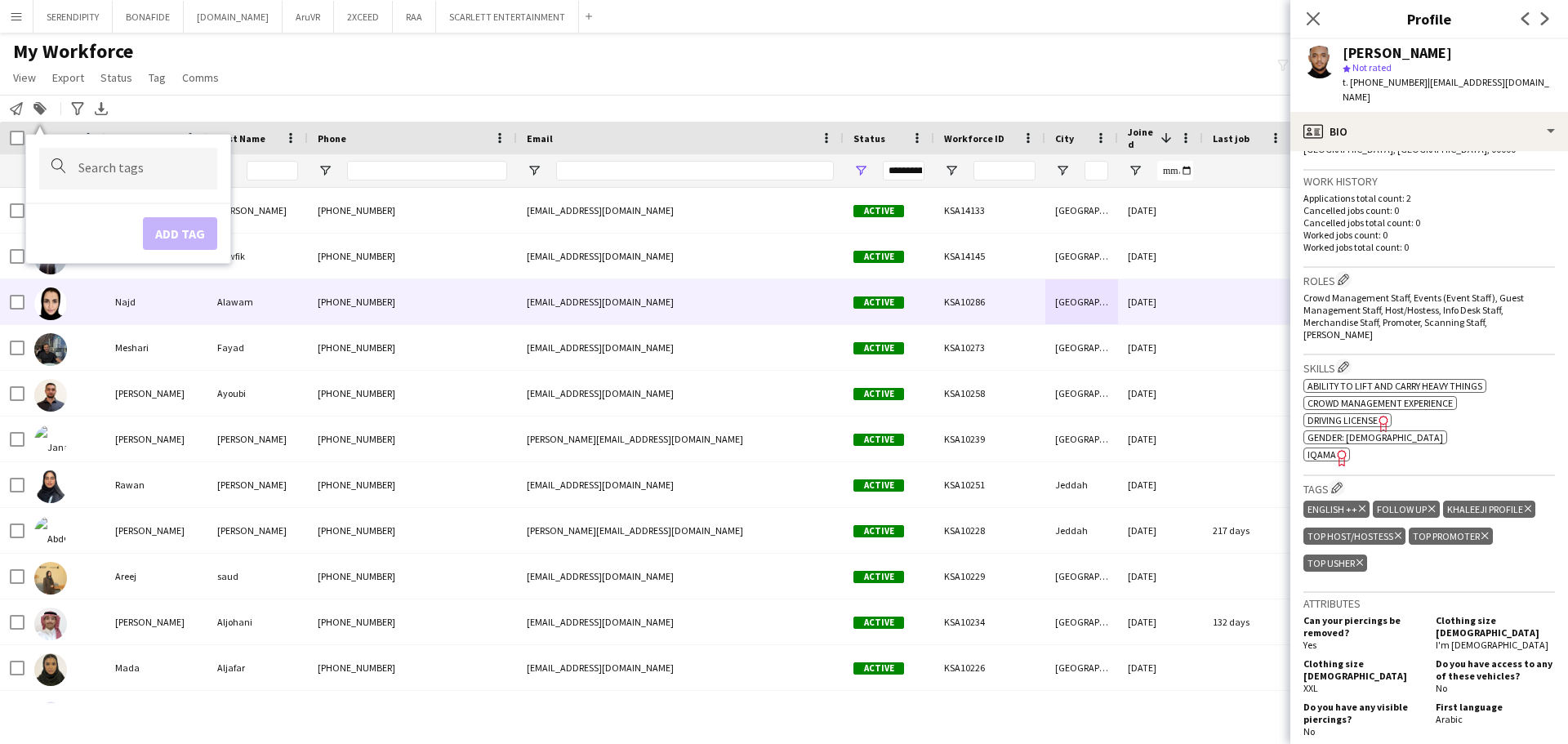
click at [781, 299] on div "KSA10286" at bounding box center [990, 302] width 111 height 45
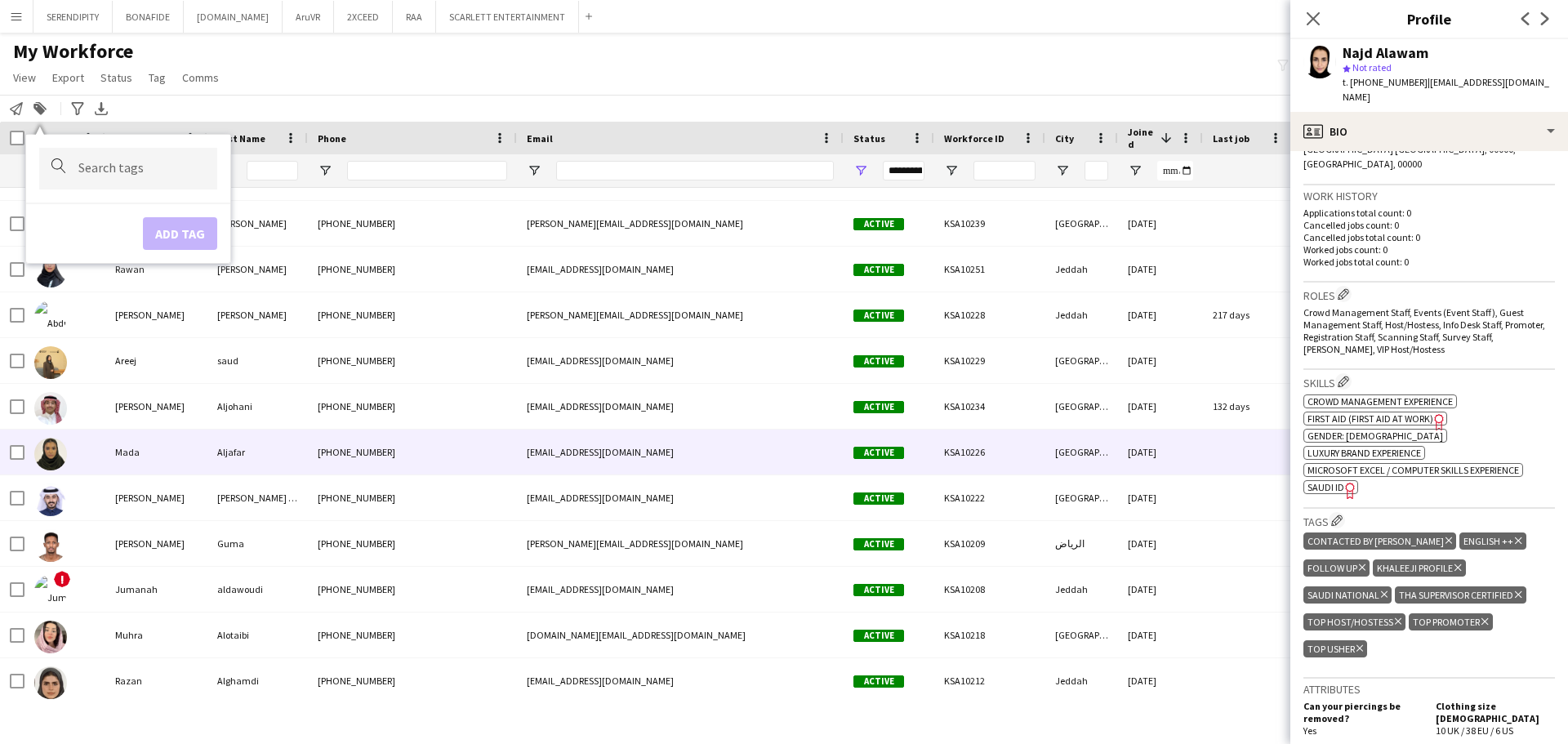
scroll to position [241, 0]
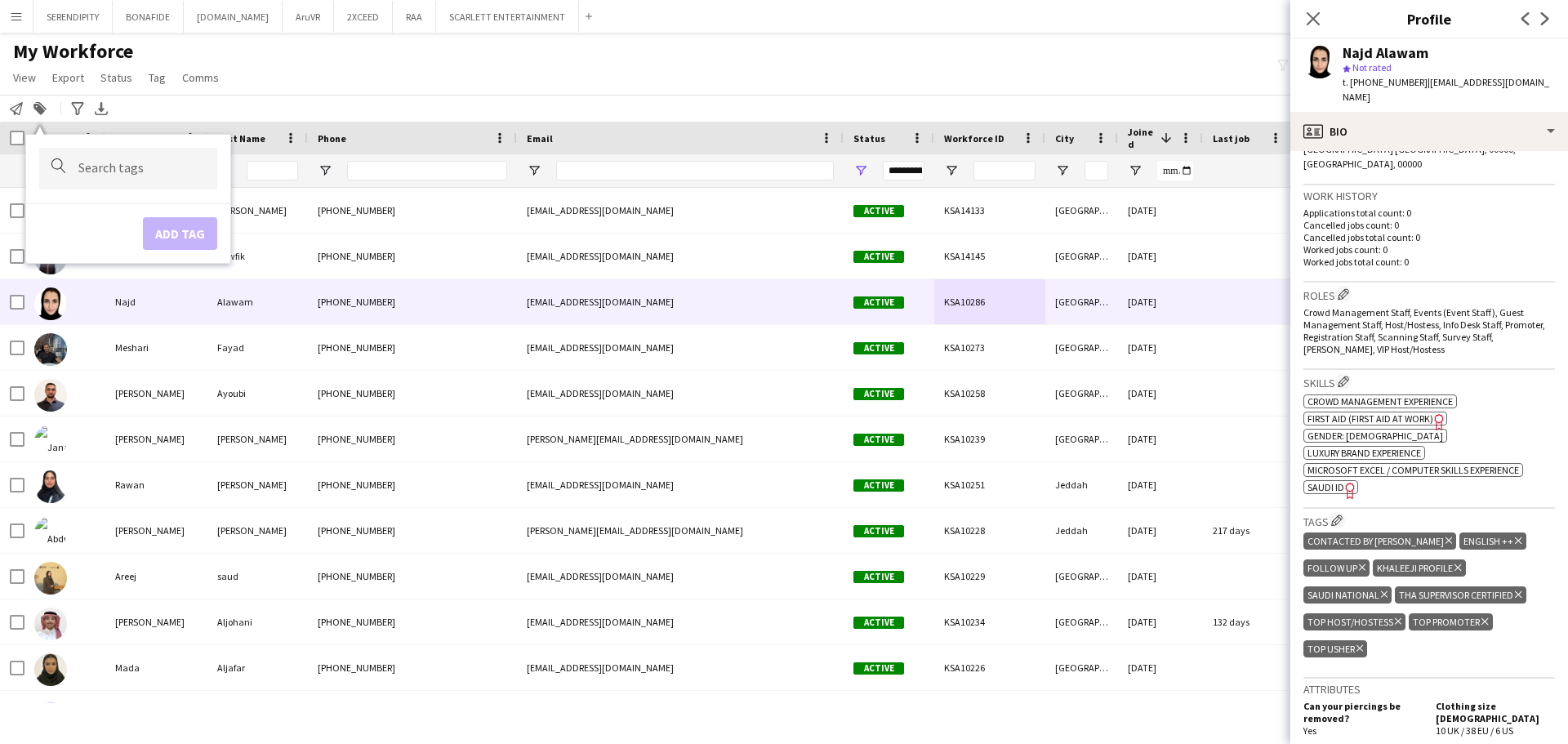
click at [781, 135] on span at bounding box center [1166, 138] width 15 height 15
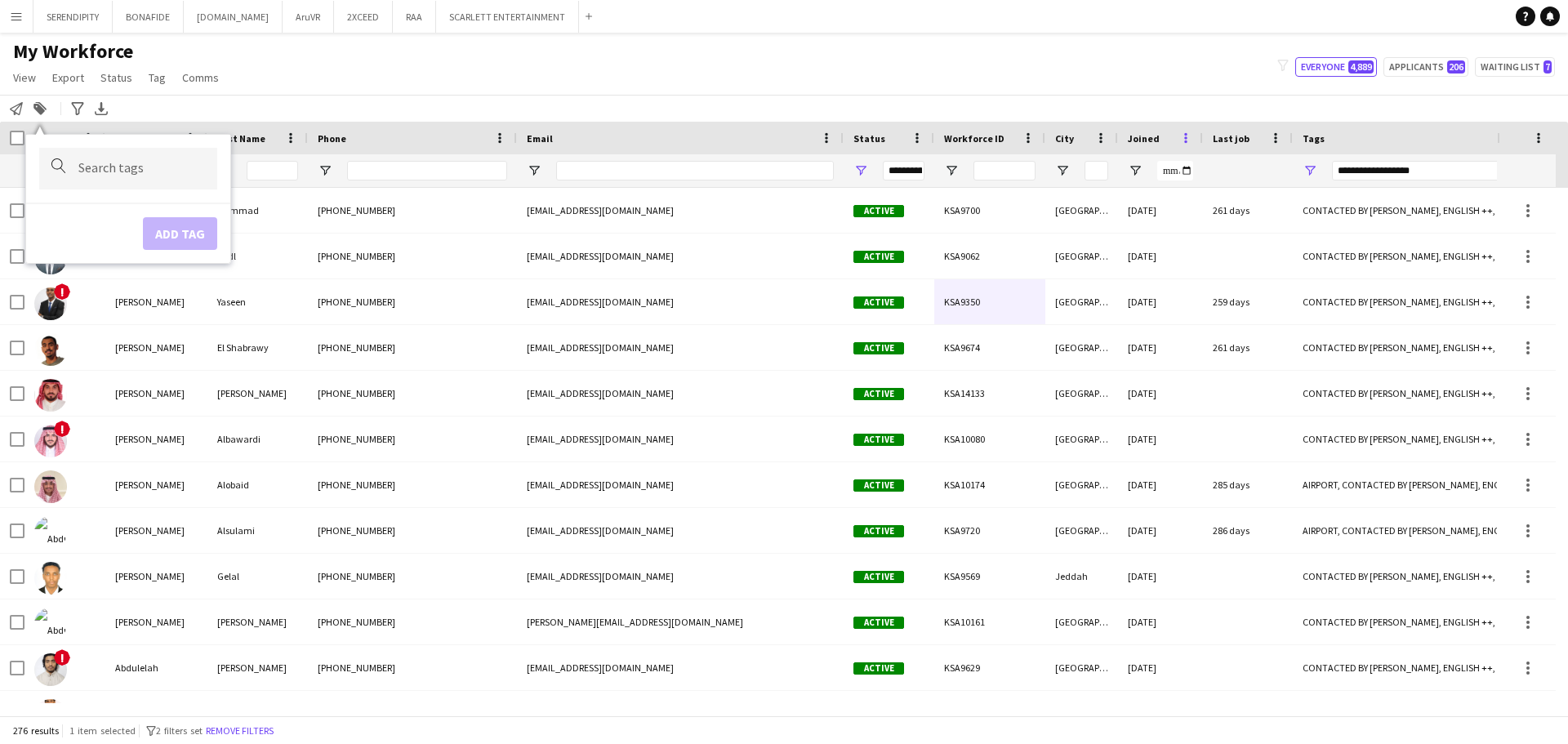
click at [781, 136] on span at bounding box center [1185, 138] width 15 height 15
click at [781, 171] on span "Open Filter Menu" at bounding box center [1135, 171] width 15 height 15
click at [781, 141] on span "Joined" at bounding box center [1144, 138] width 32 height 13
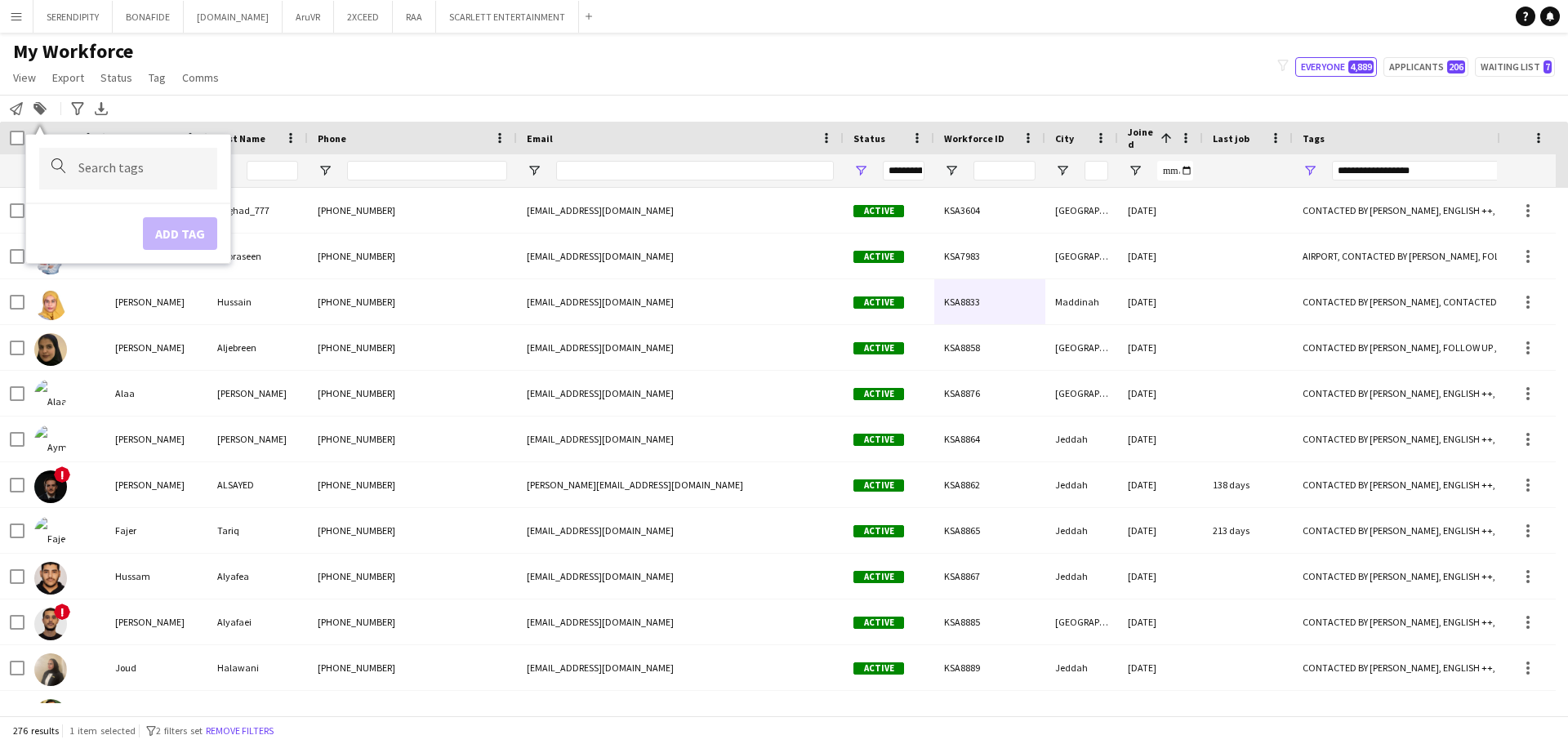
click at [781, 139] on span "Joined" at bounding box center [1140, 137] width 26 height 24
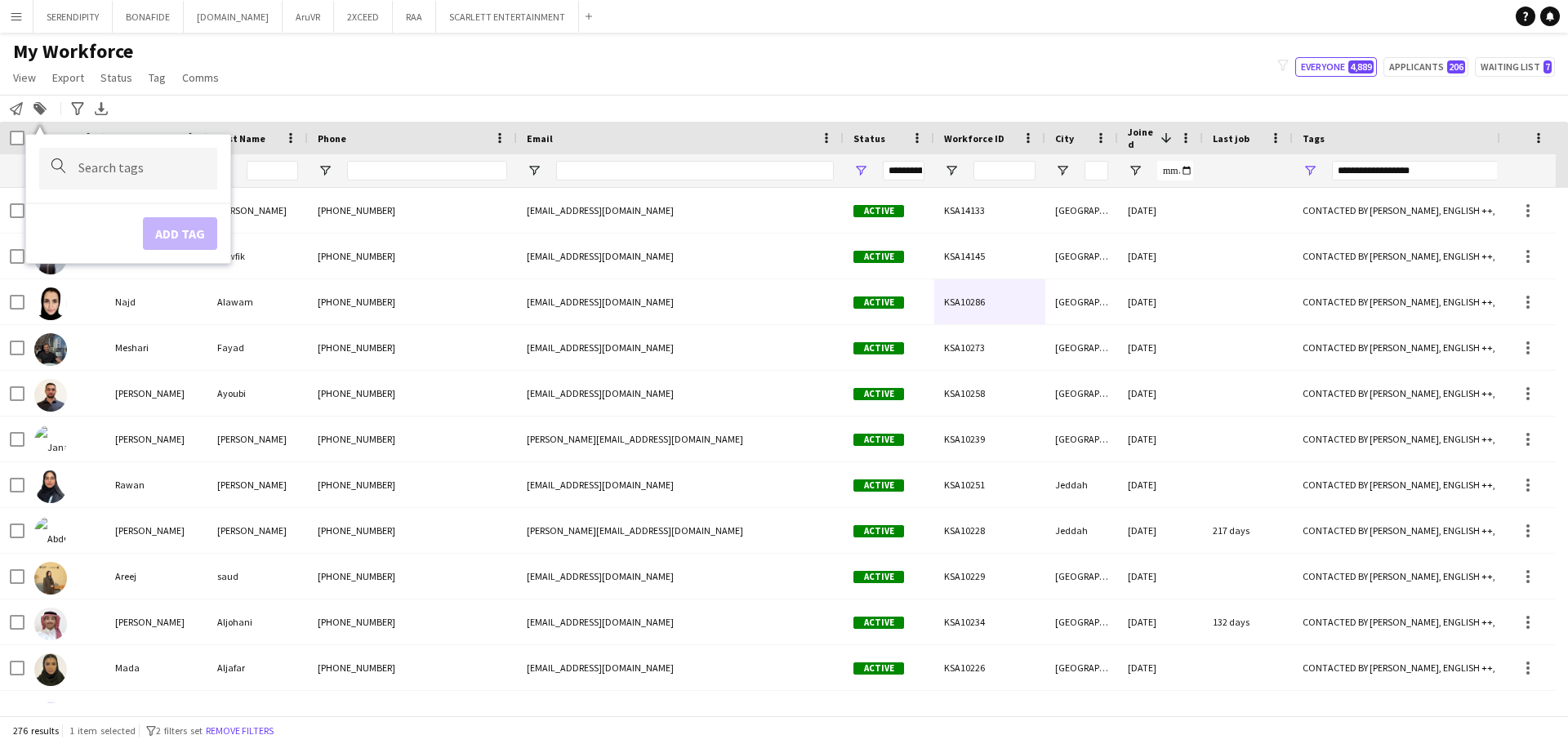
click at [342, 79] on div "My Workforce View Views Default view Basic Export View TAGS Test New view Updat…" at bounding box center [784, 67] width 1568 height 55
click at [47, 104] on div "Add to tag" at bounding box center [39, 108] width 19 height 19
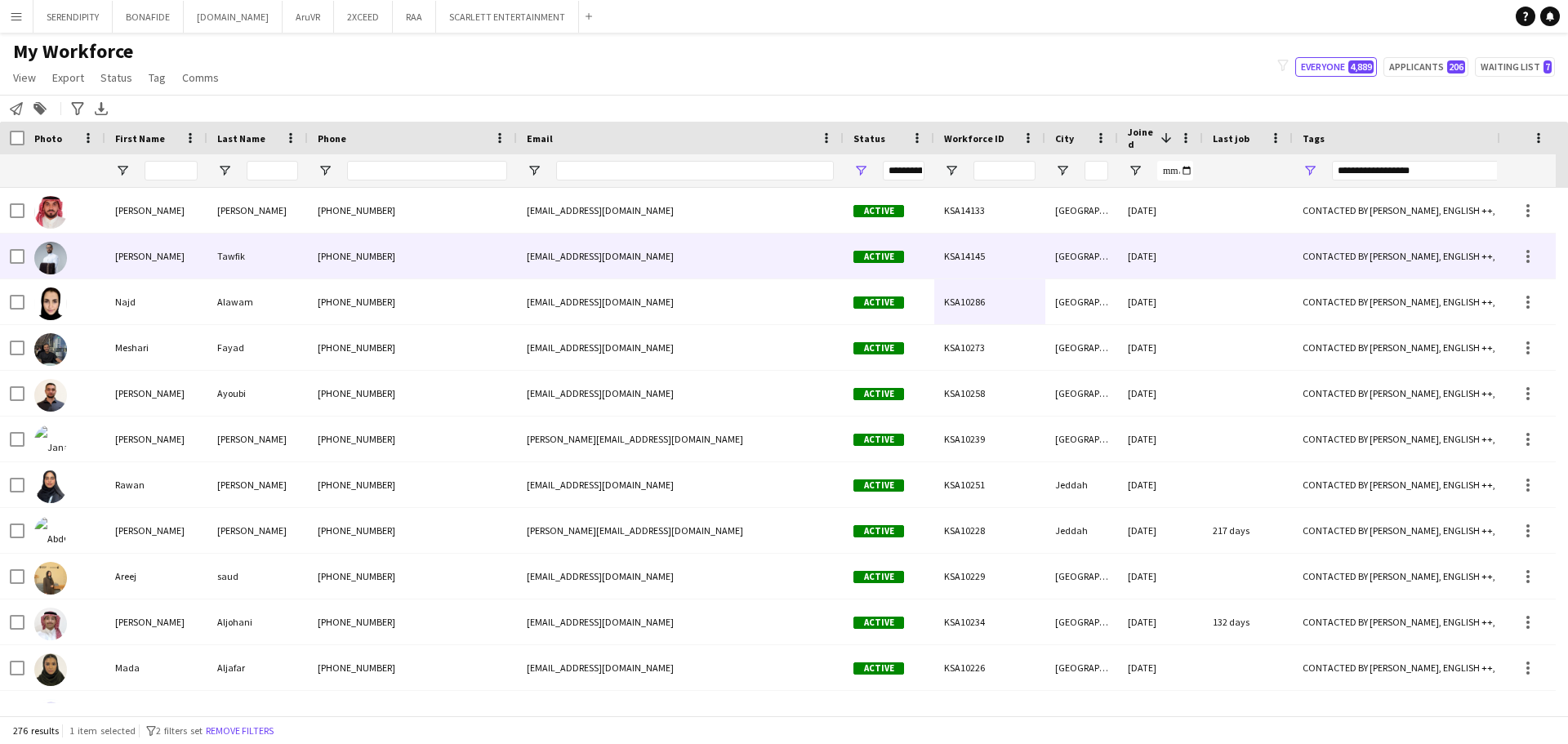
click at [781, 255] on div at bounding box center [1247, 256] width 90 height 45
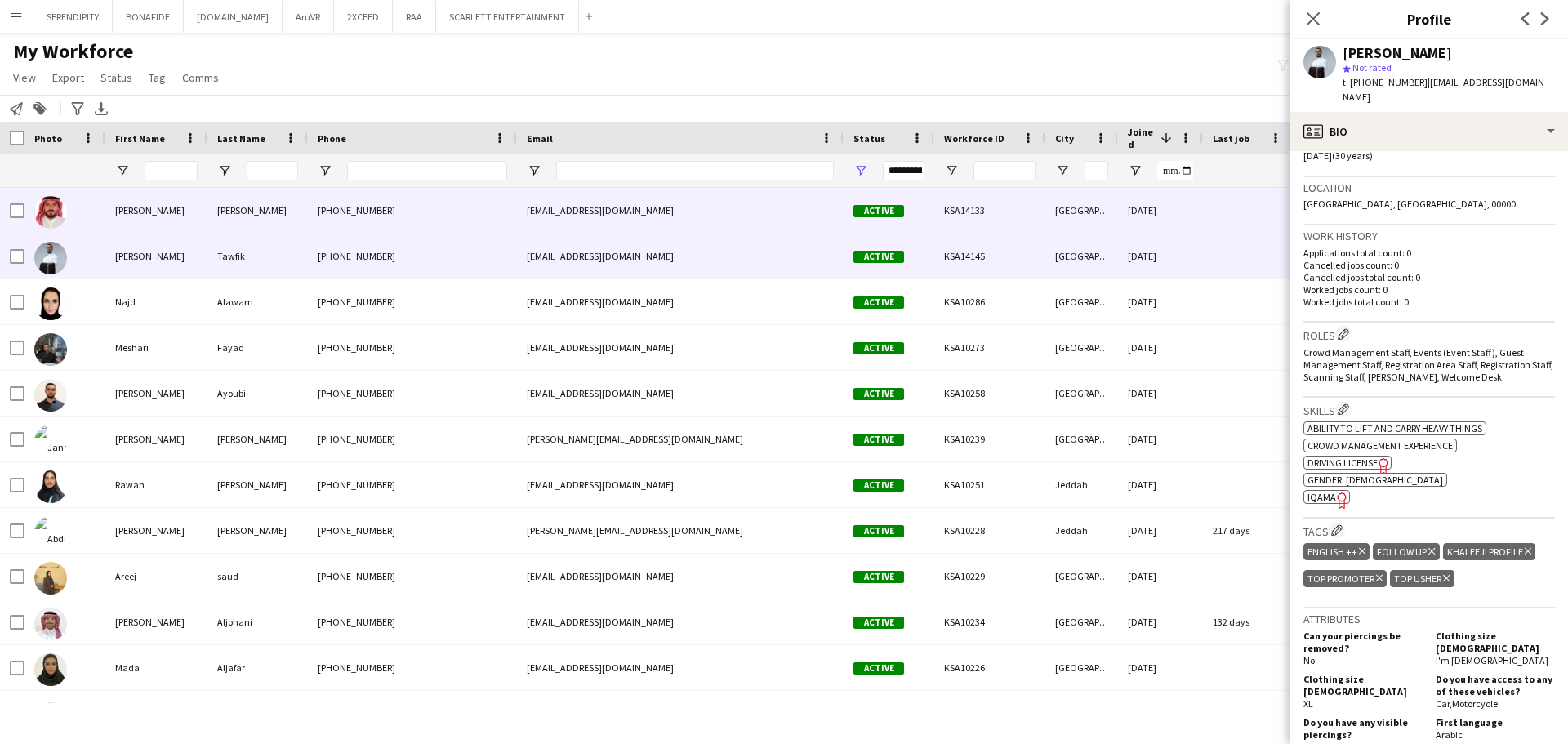
click at [781, 220] on div "[DATE]" at bounding box center [1159, 210] width 85 height 45
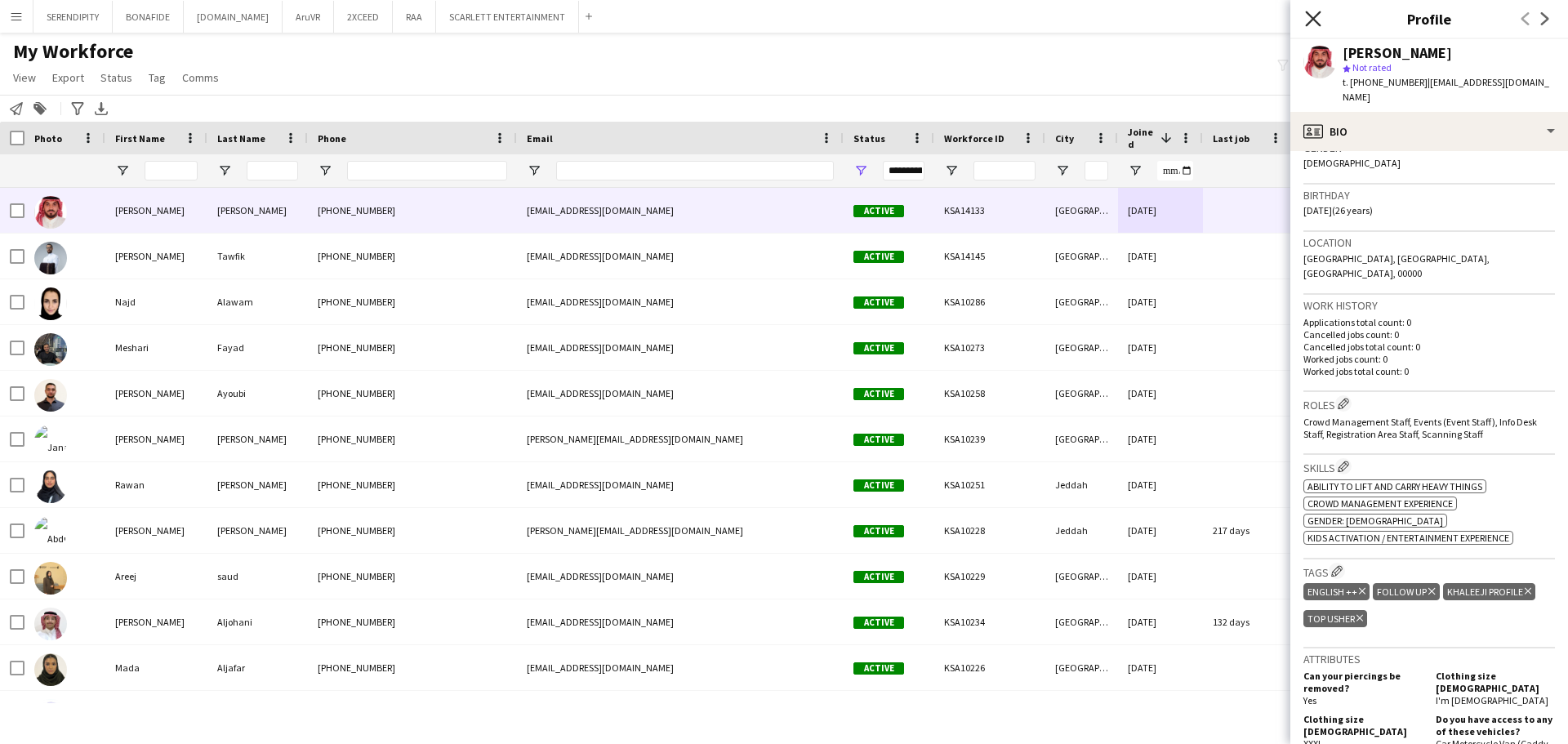
click at [781, 19] on icon "Close pop-in" at bounding box center [1313, 18] width 16 height 16
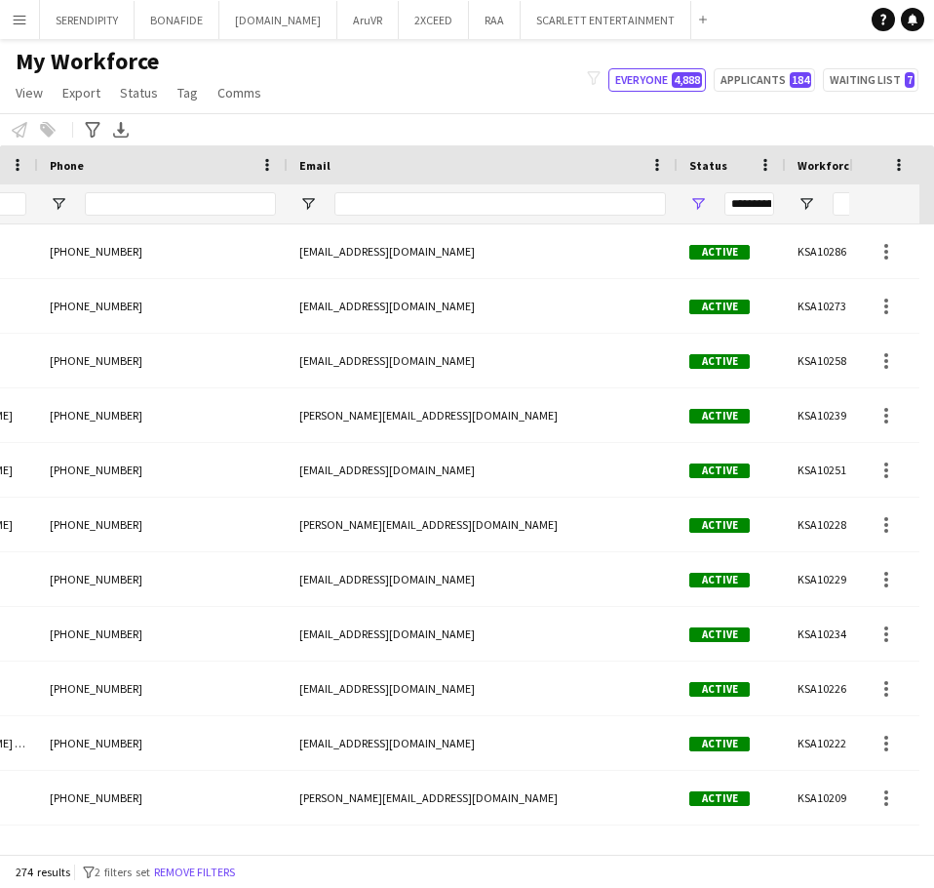
scroll to position [0, 931]
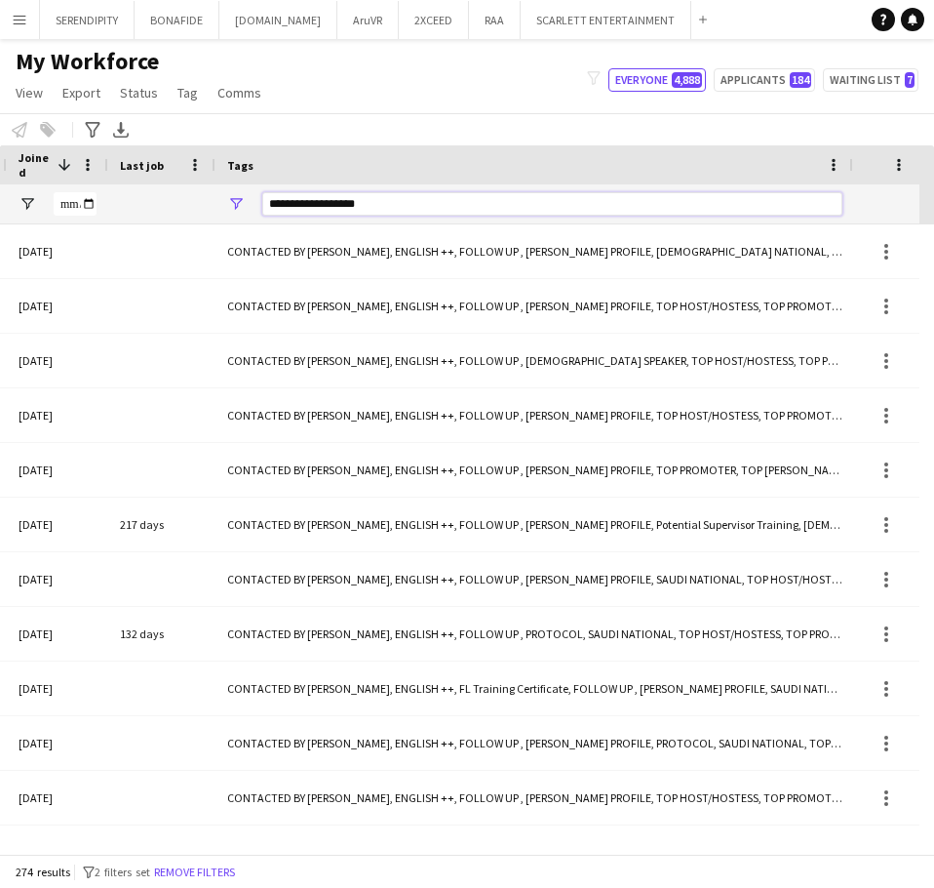
drag, startPoint x: 400, startPoint y: 203, endPoint x: 93, endPoint y: 196, distance: 307.3
click at [93, 196] on div at bounding box center [7, 203] width 2671 height 39
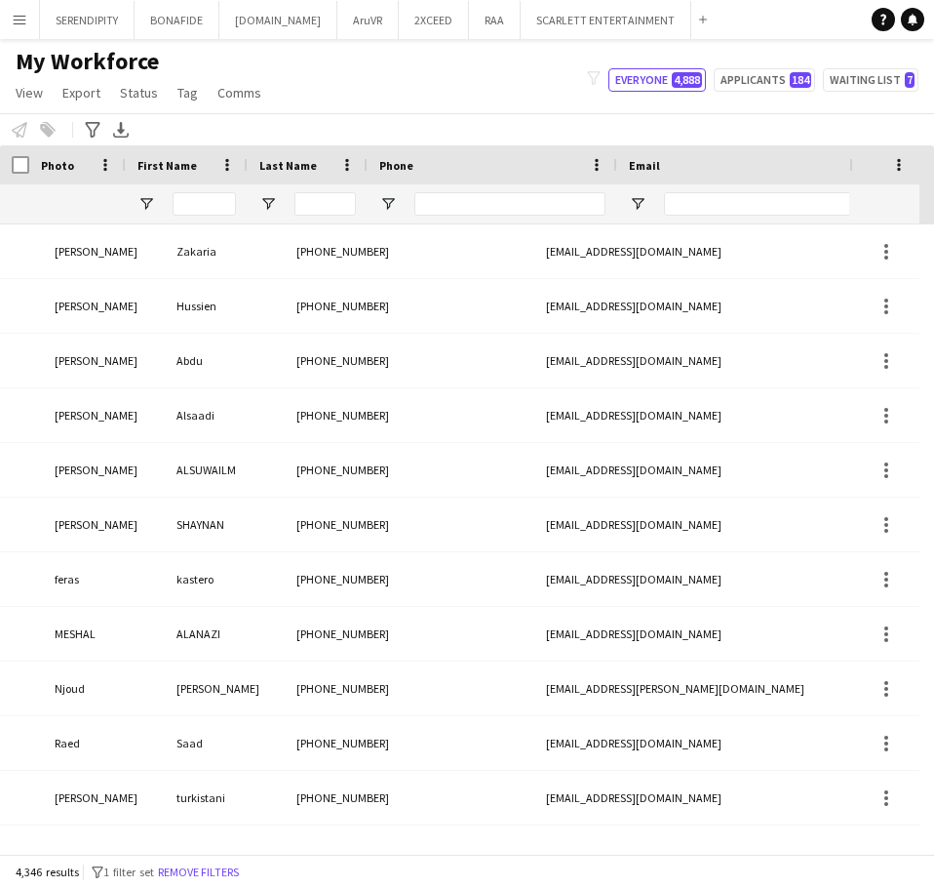
scroll to position [0, 0]
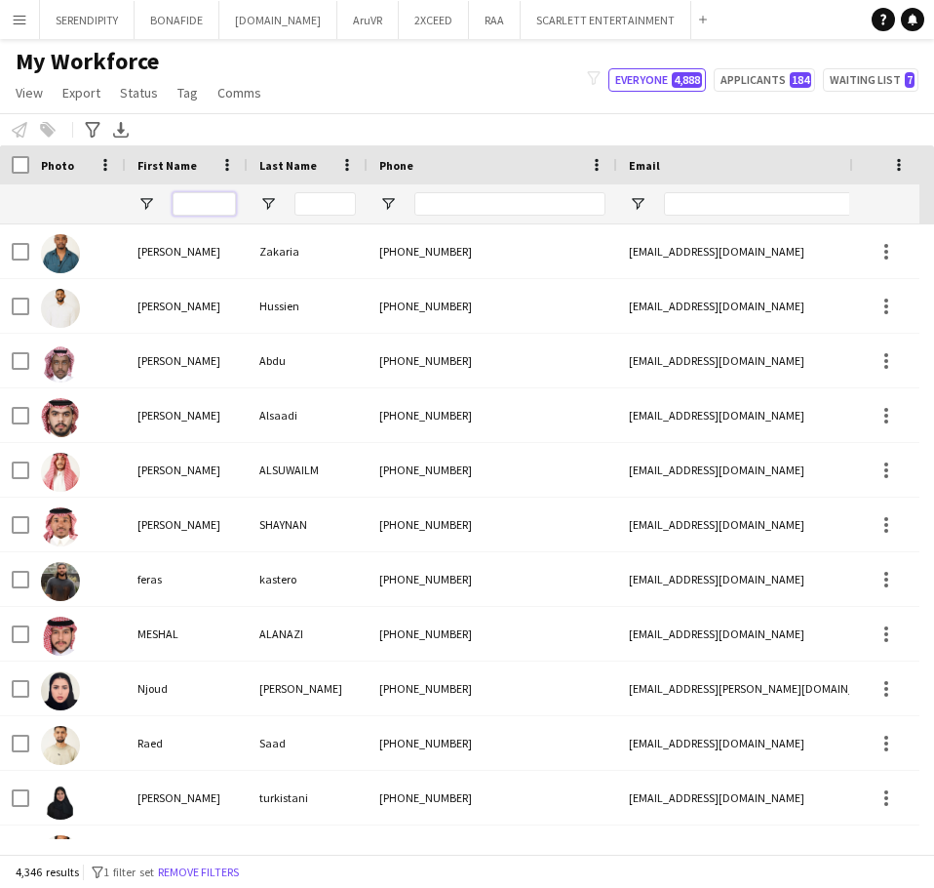
click at [184, 199] on input "First Name Filter Input" at bounding box center [204, 203] width 63 height 23
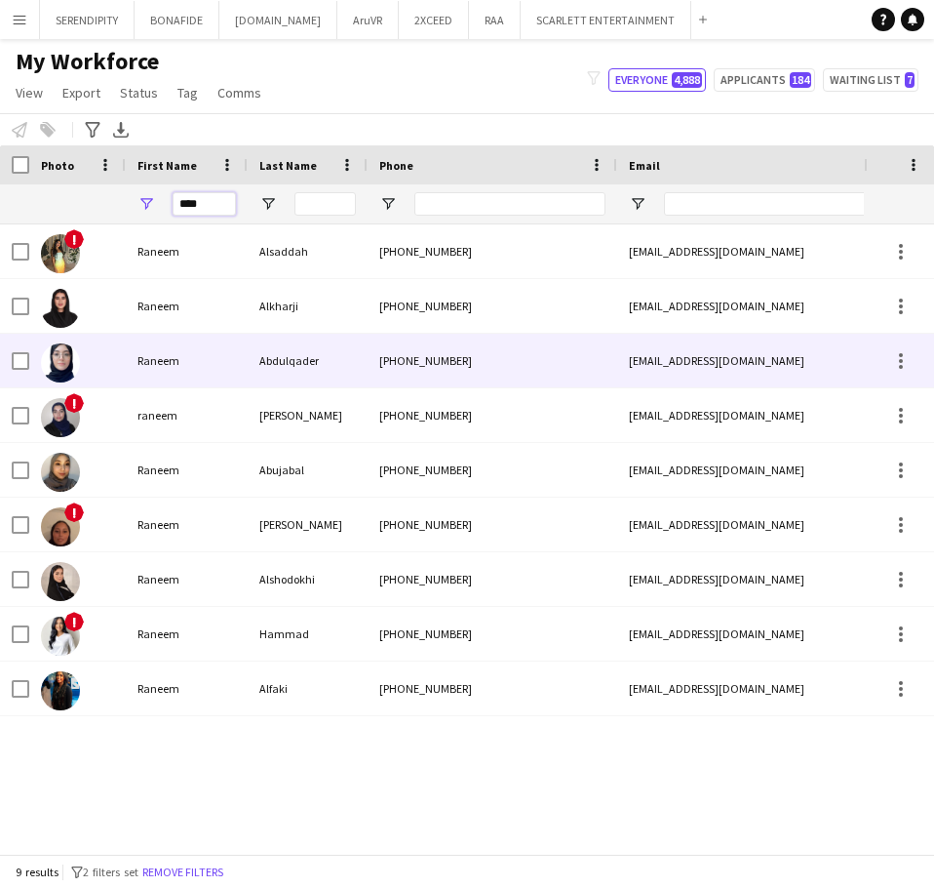
type input "****"
click at [369, 366] on div "+966559506866" at bounding box center [493, 361] width 250 height 54
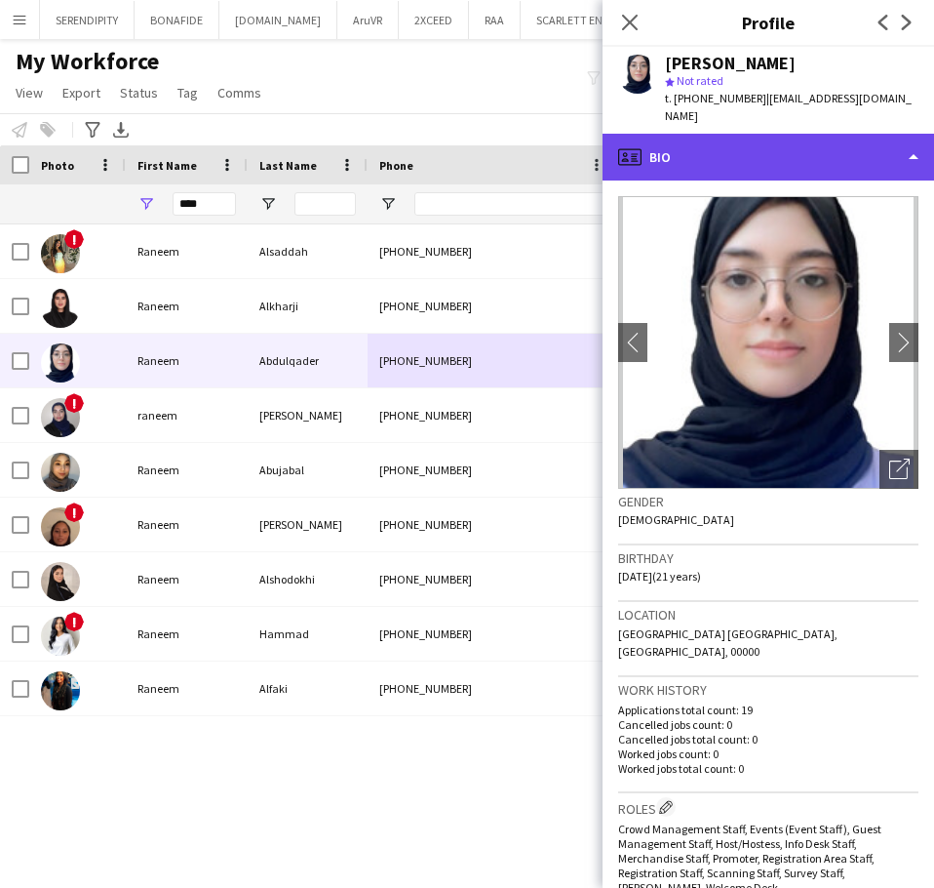
click at [802, 136] on div "profile Bio" at bounding box center [769, 157] width 332 height 47
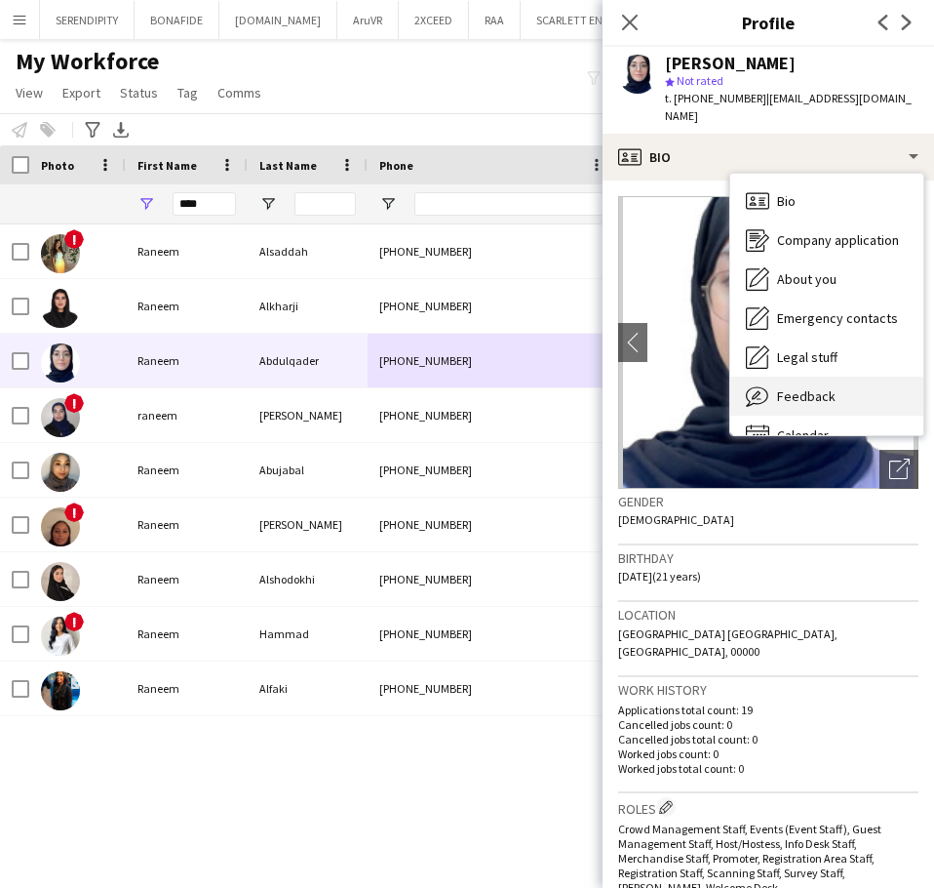
click at [833, 376] on div "Feedback Feedback" at bounding box center [827, 395] width 193 height 39
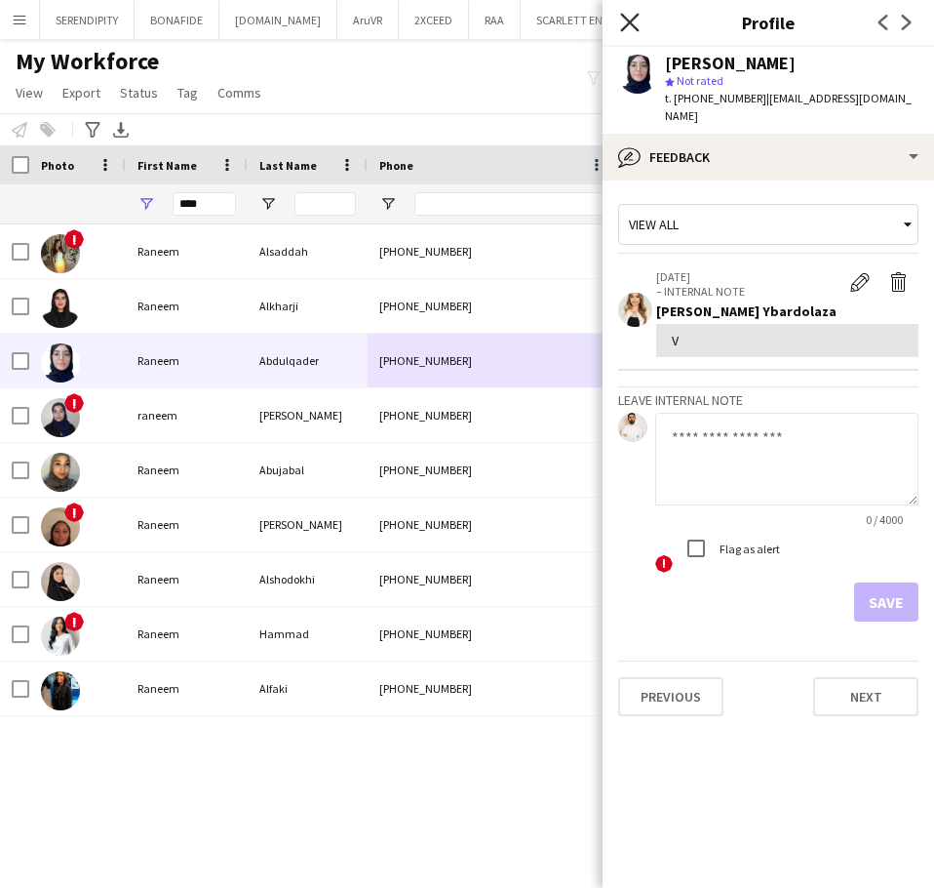
click at [634, 20] on icon at bounding box center [629, 22] width 19 height 19
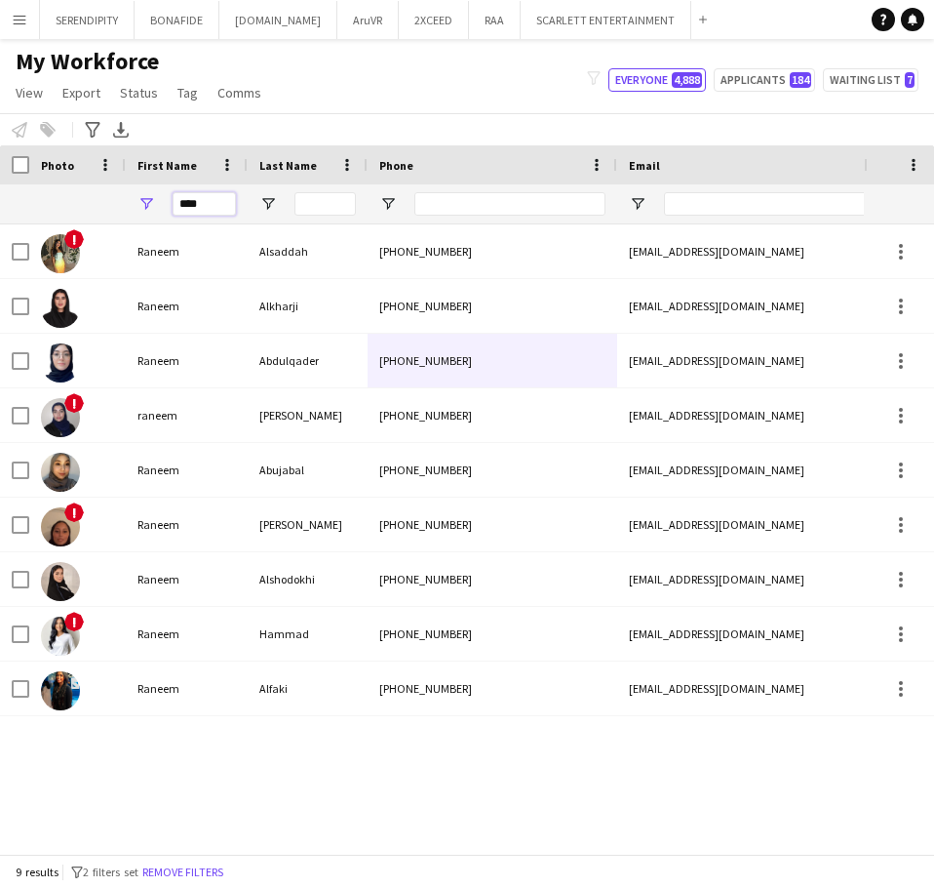
drag, startPoint x: 209, startPoint y: 208, endPoint x: 131, endPoint y: 201, distance: 78.3
click at [131, 201] on div "****" at bounding box center [187, 203] width 122 height 39
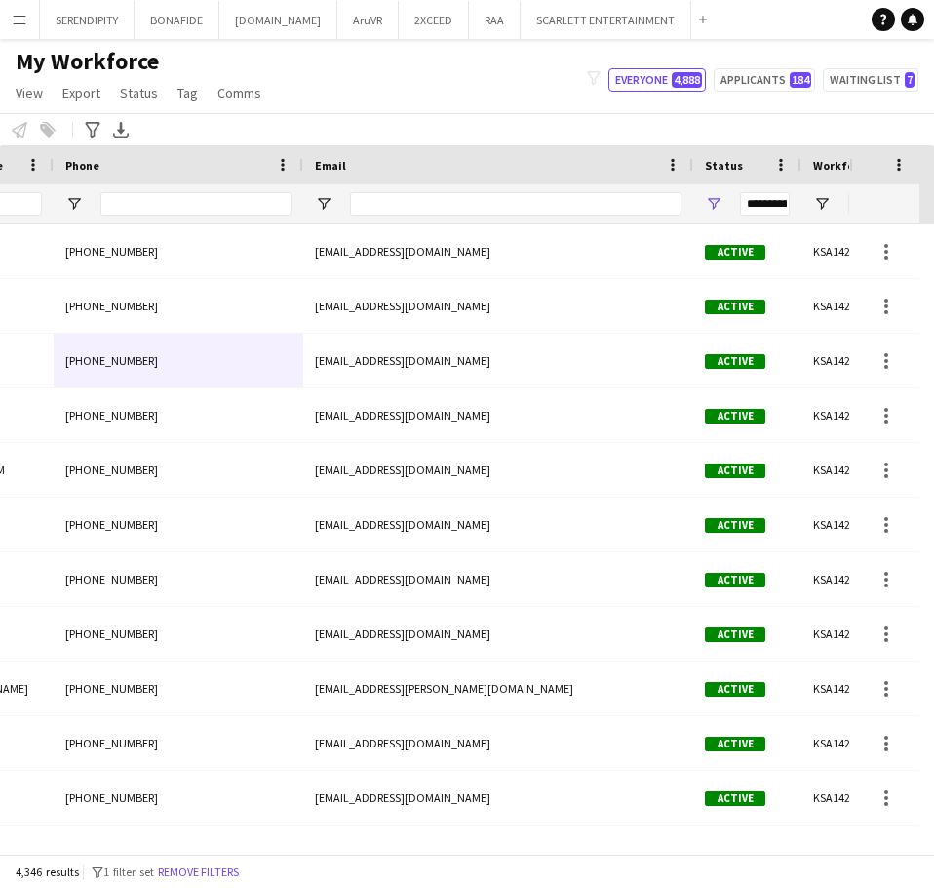
scroll to position [0, 547]
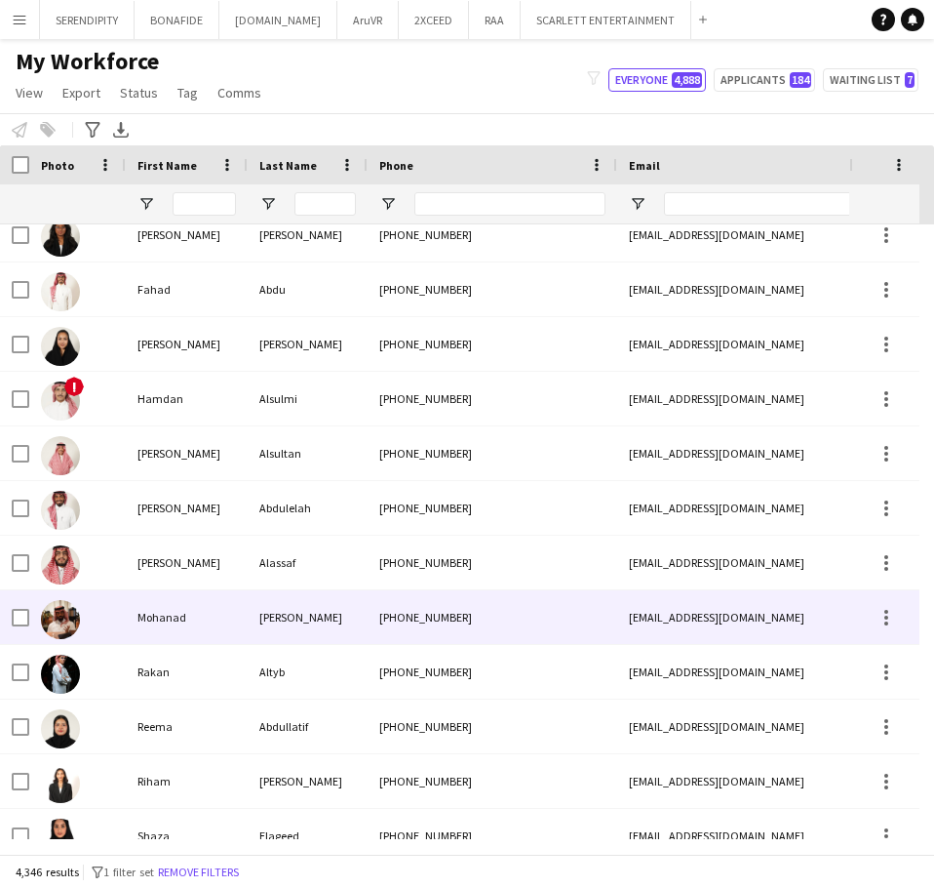
click at [295, 626] on div "[PERSON_NAME]" at bounding box center [308, 617] width 120 height 54
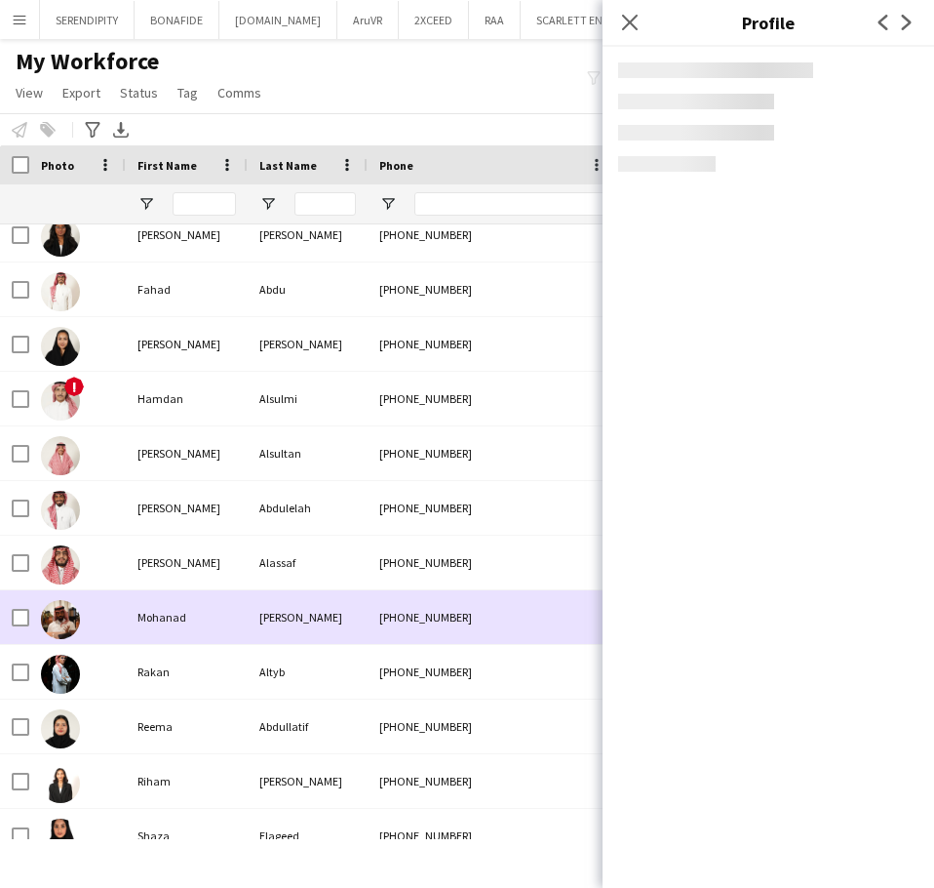
click at [309, 604] on div "[PERSON_NAME]" at bounding box center [308, 617] width 120 height 54
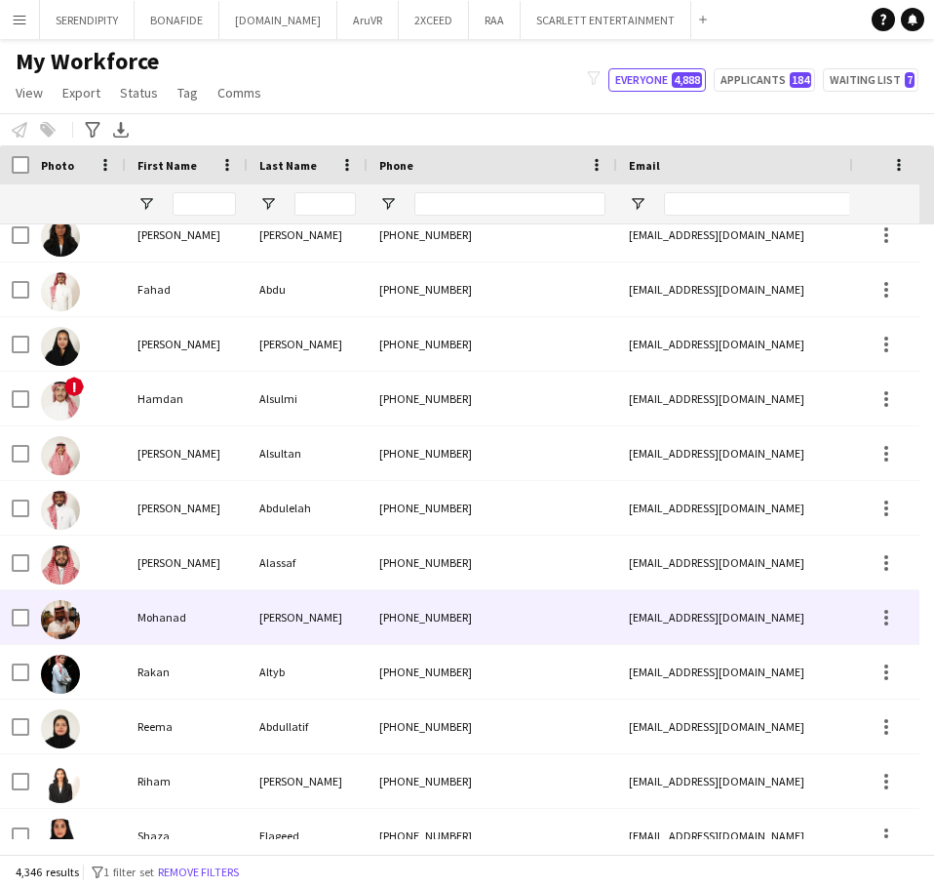
click at [266, 624] on div "[PERSON_NAME]" at bounding box center [308, 617] width 120 height 54
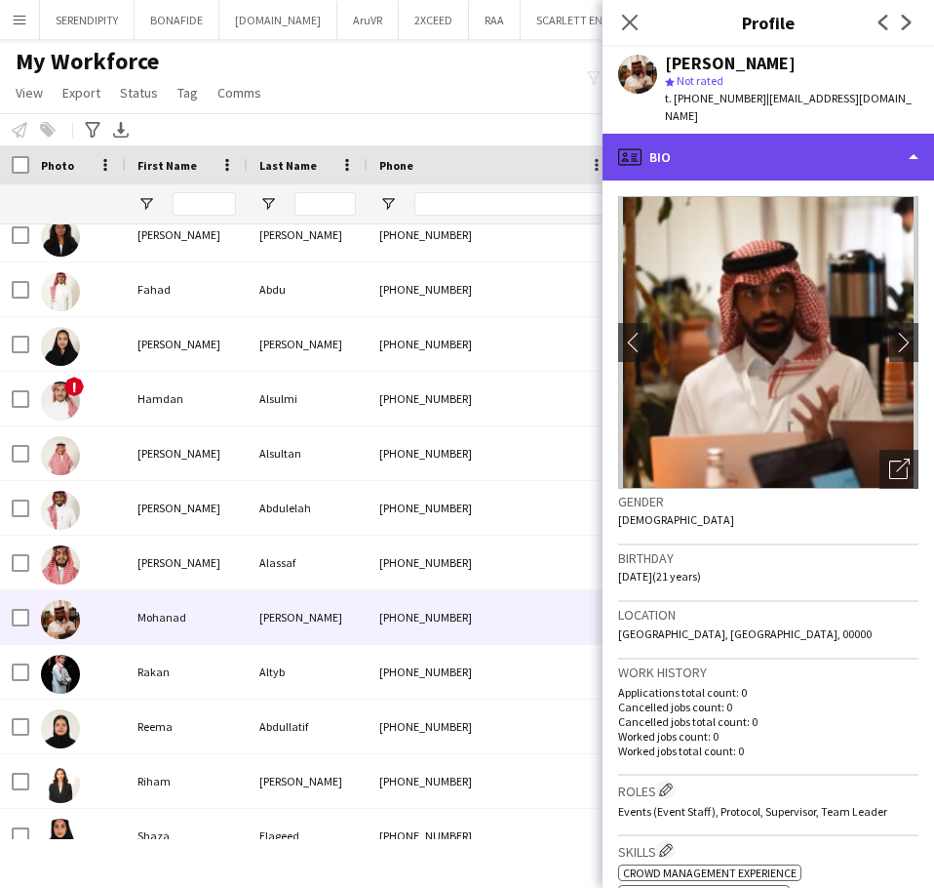
click at [840, 141] on div "profile Bio" at bounding box center [769, 157] width 332 height 47
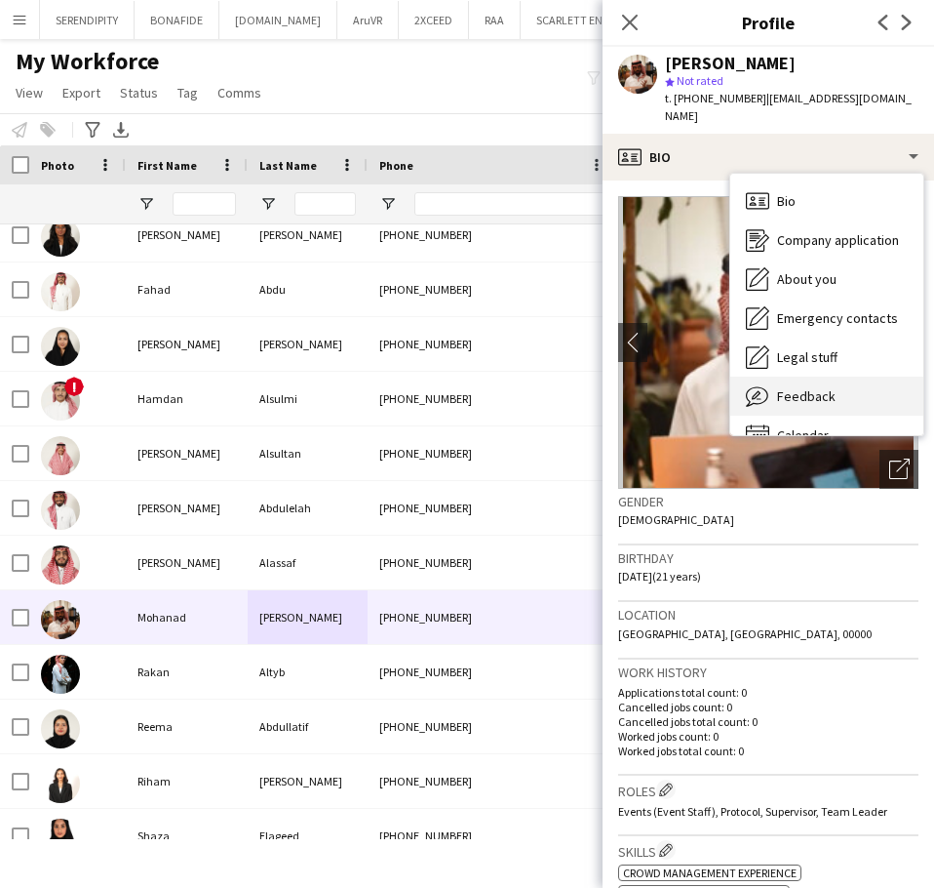
click at [873, 389] on div "Feedback Feedback" at bounding box center [827, 395] width 193 height 39
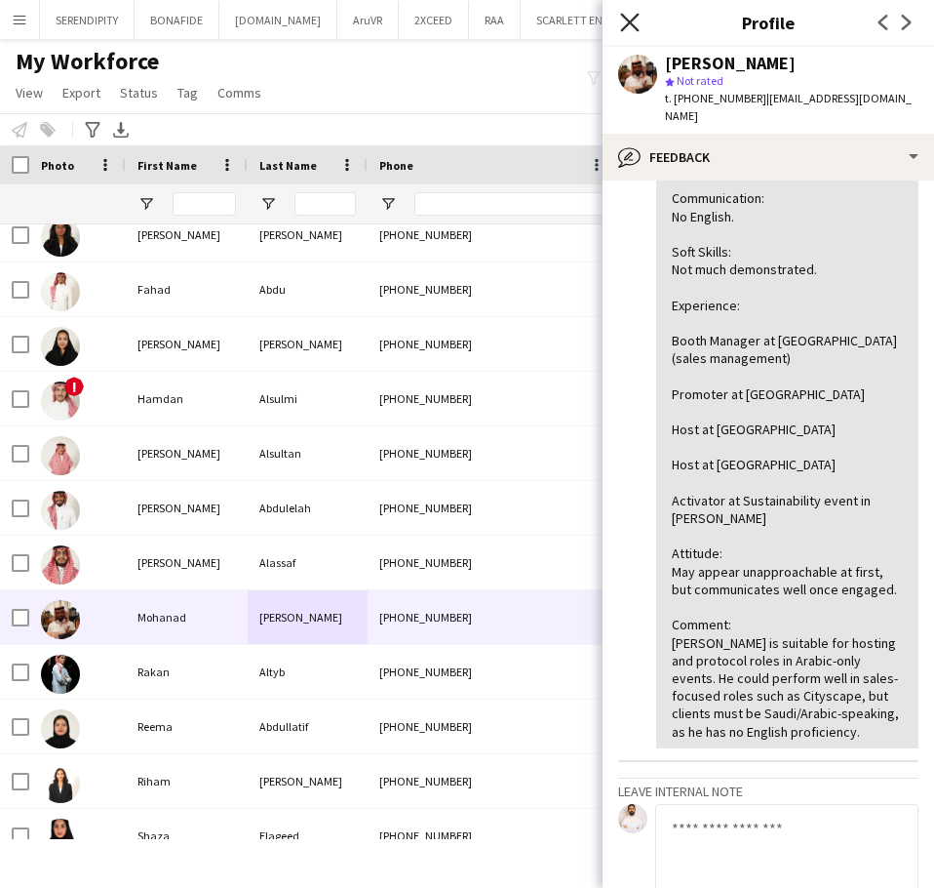
click at [629, 20] on icon at bounding box center [629, 22] width 19 height 19
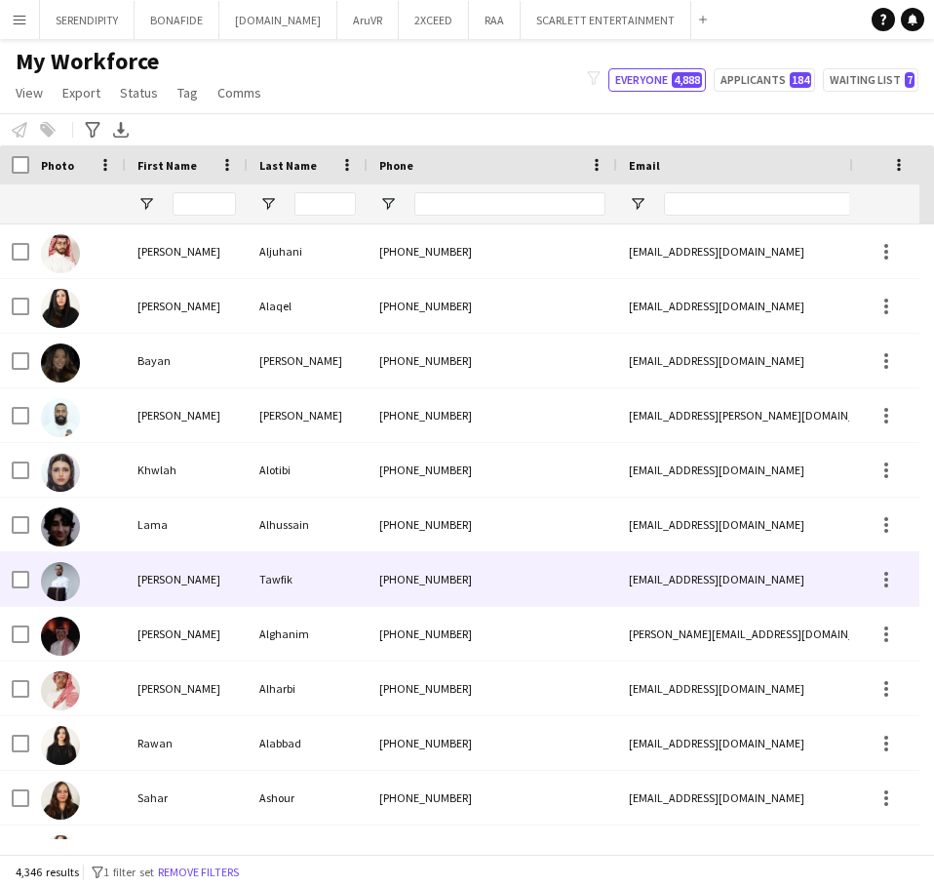
click at [336, 562] on div "Tawfik" at bounding box center [308, 579] width 120 height 54
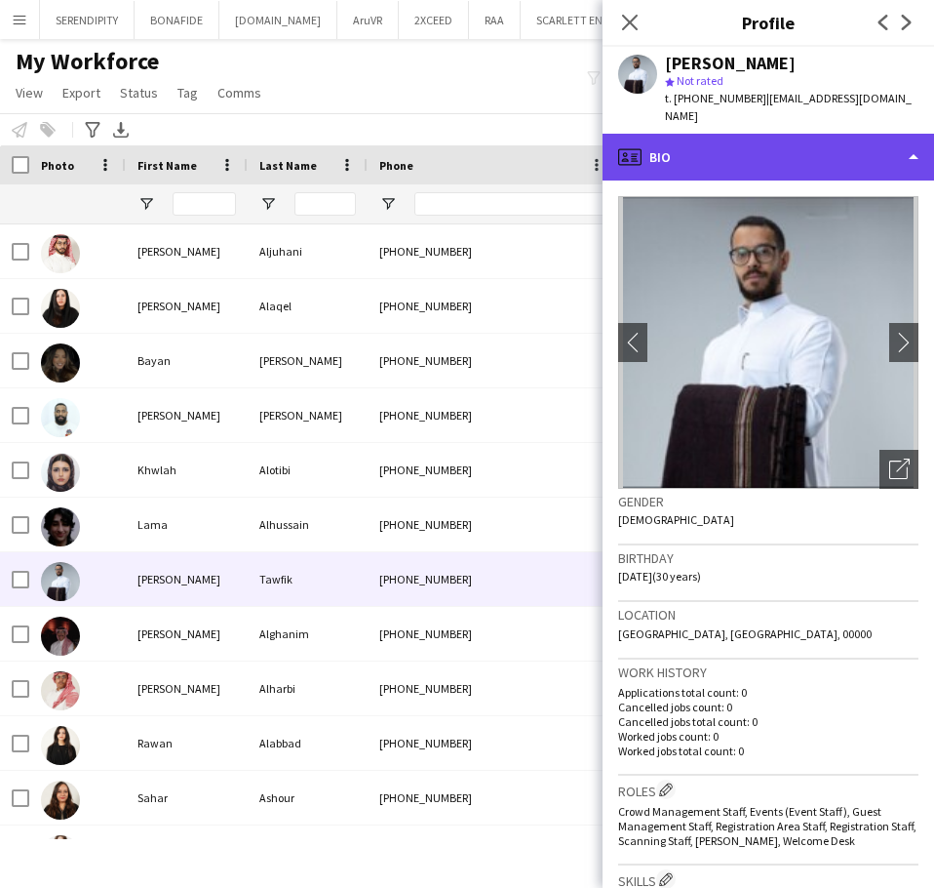
click at [813, 140] on div "profile Bio" at bounding box center [769, 157] width 332 height 47
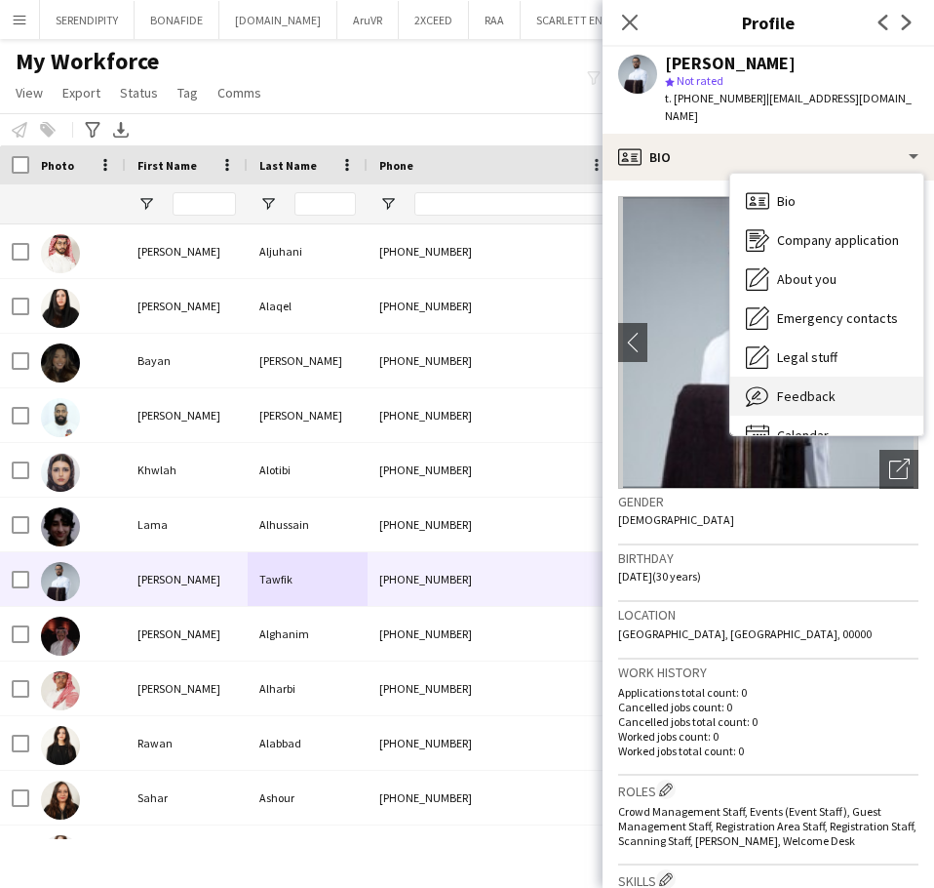
click at [824, 387] on span "Feedback" at bounding box center [806, 396] width 59 height 18
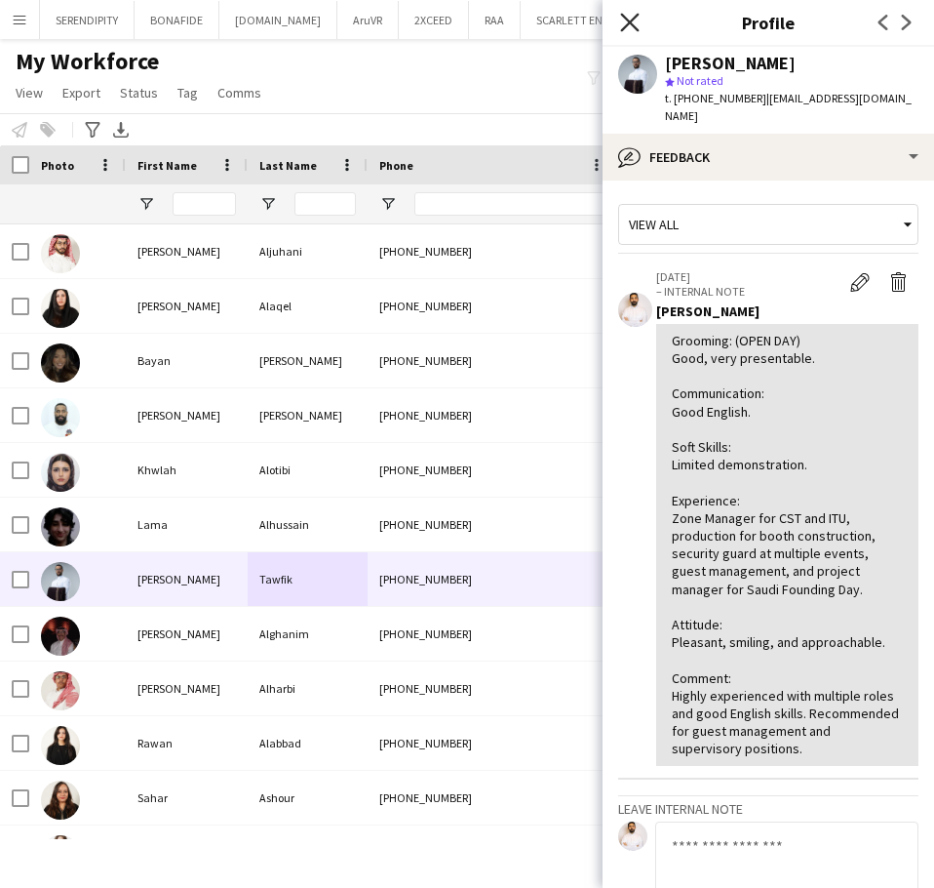
click at [627, 22] on icon "Close pop-in" at bounding box center [629, 22] width 19 height 19
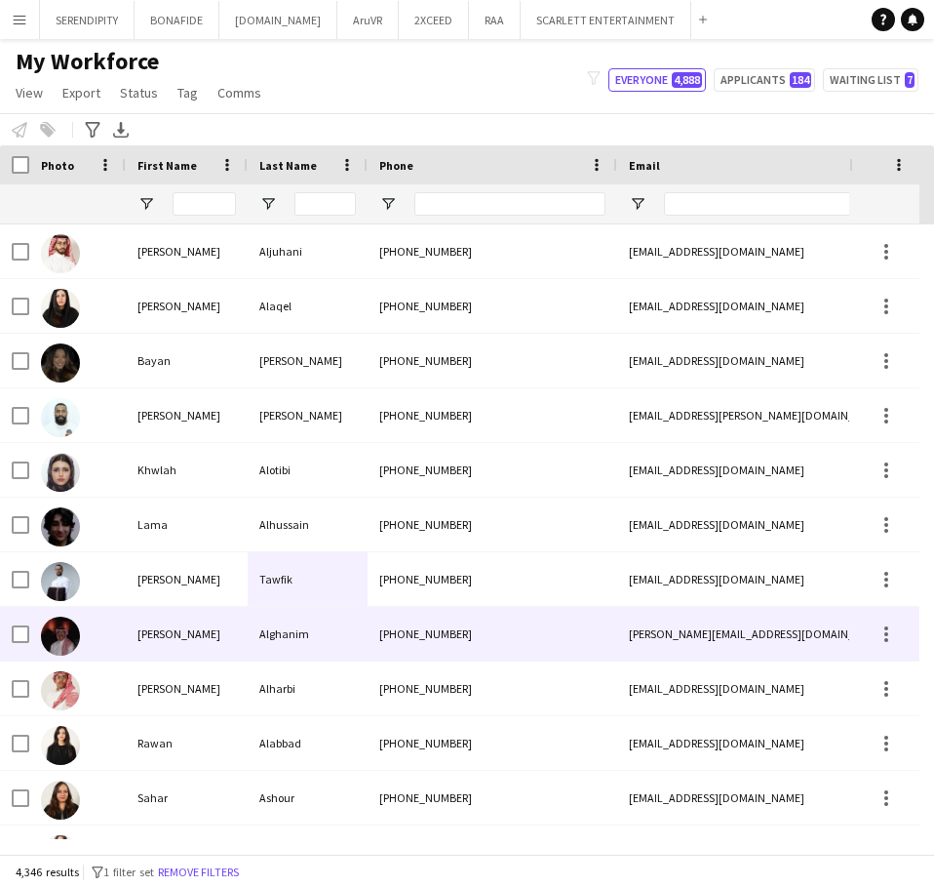
click at [402, 654] on div "+966554949123" at bounding box center [493, 634] width 250 height 54
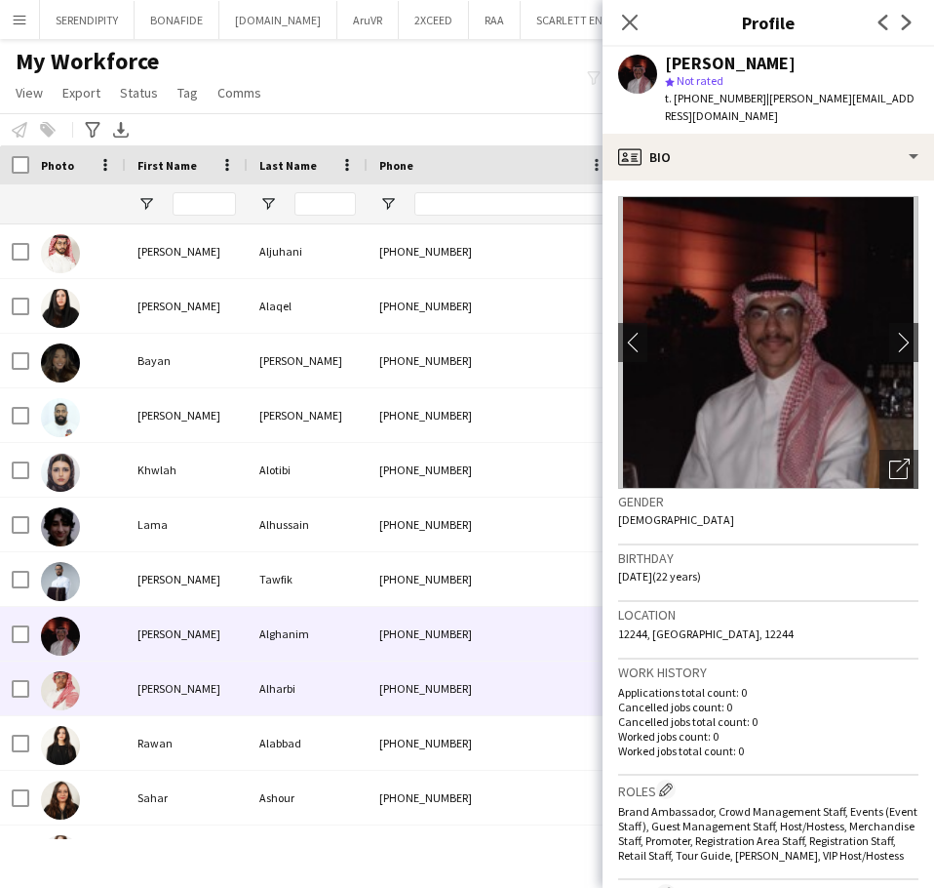
click at [305, 686] on div "Alharbi" at bounding box center [308, 688] width 120 height 54
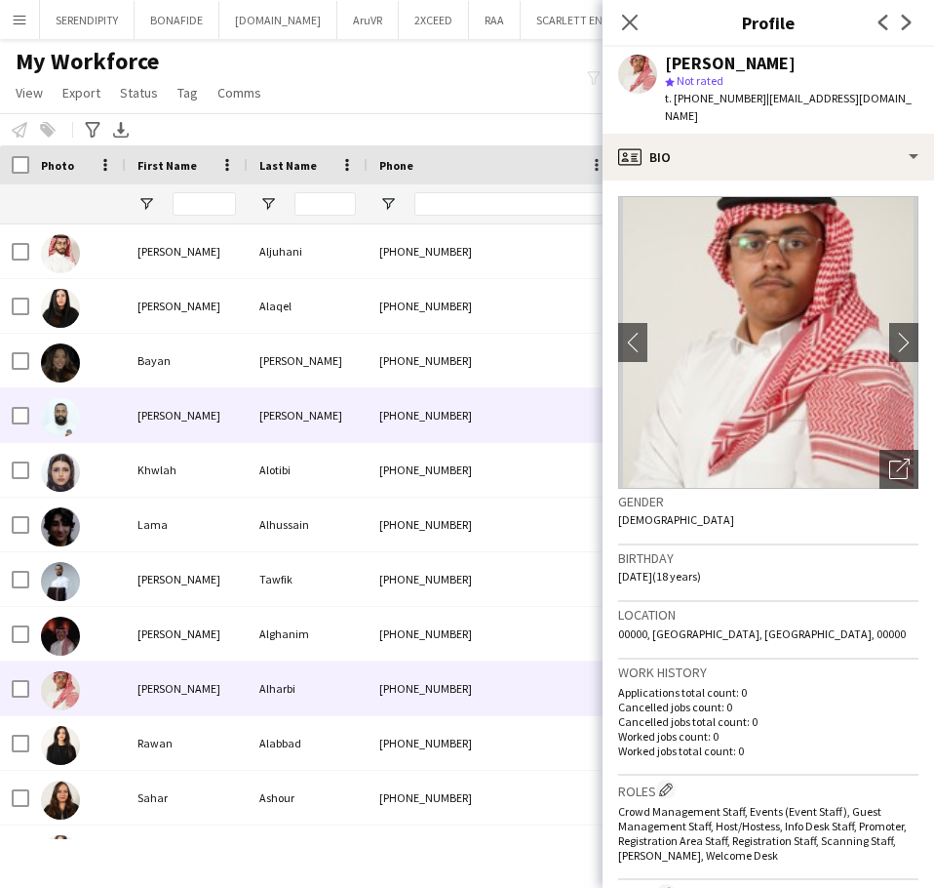
click at [294, 419] on div "[PERSON_NAME]" at bounding box center [308, 415] width 120 height 54
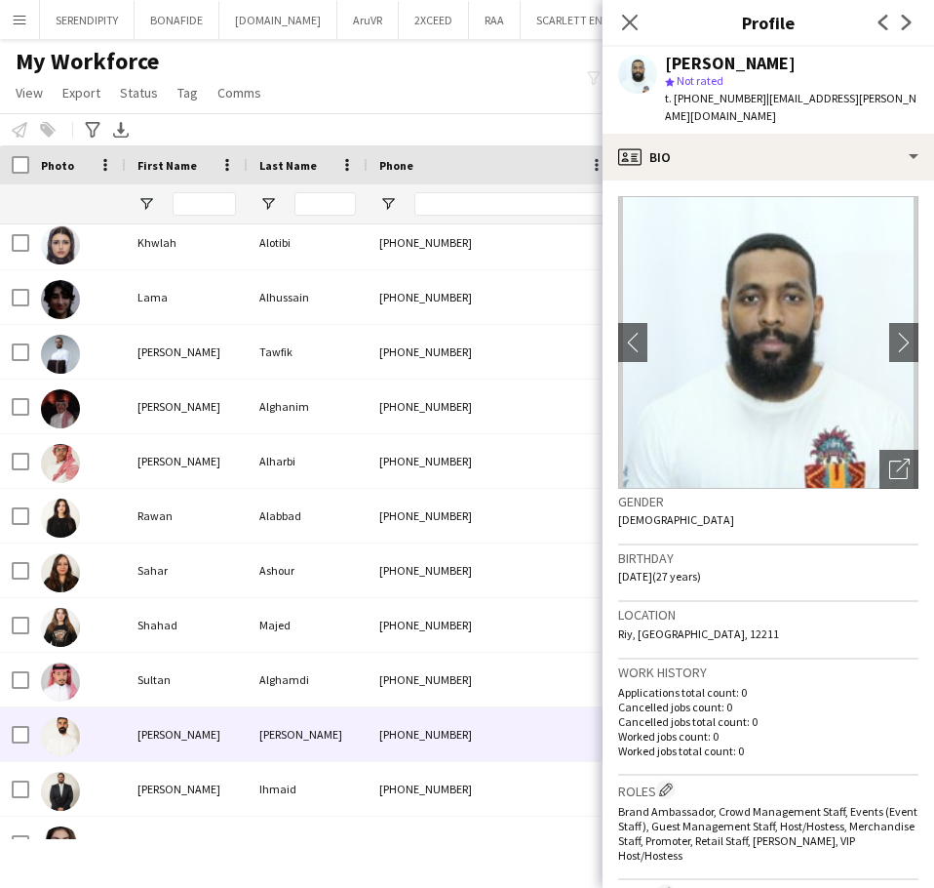
click at [345, 736] on div "Ghannam" at bounding box center [308, 734] width 120 height 54
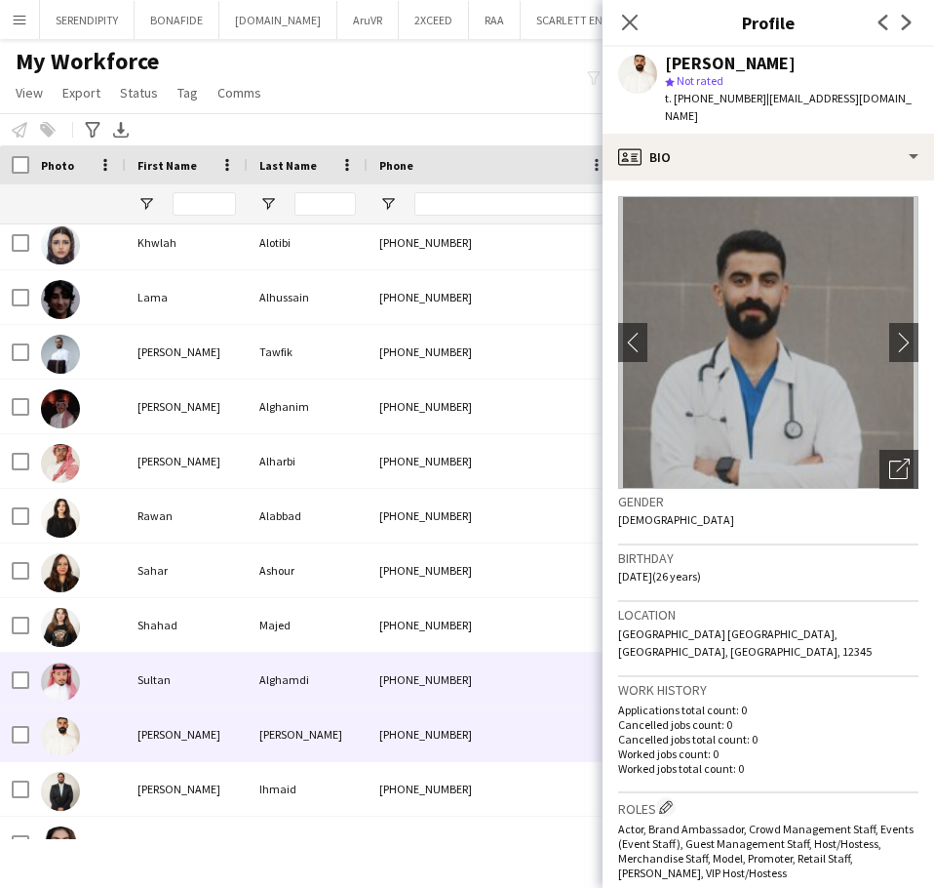
click at [349, 694] on div "Alghamdi" at bounding box center [308, 680] width 120 height 54
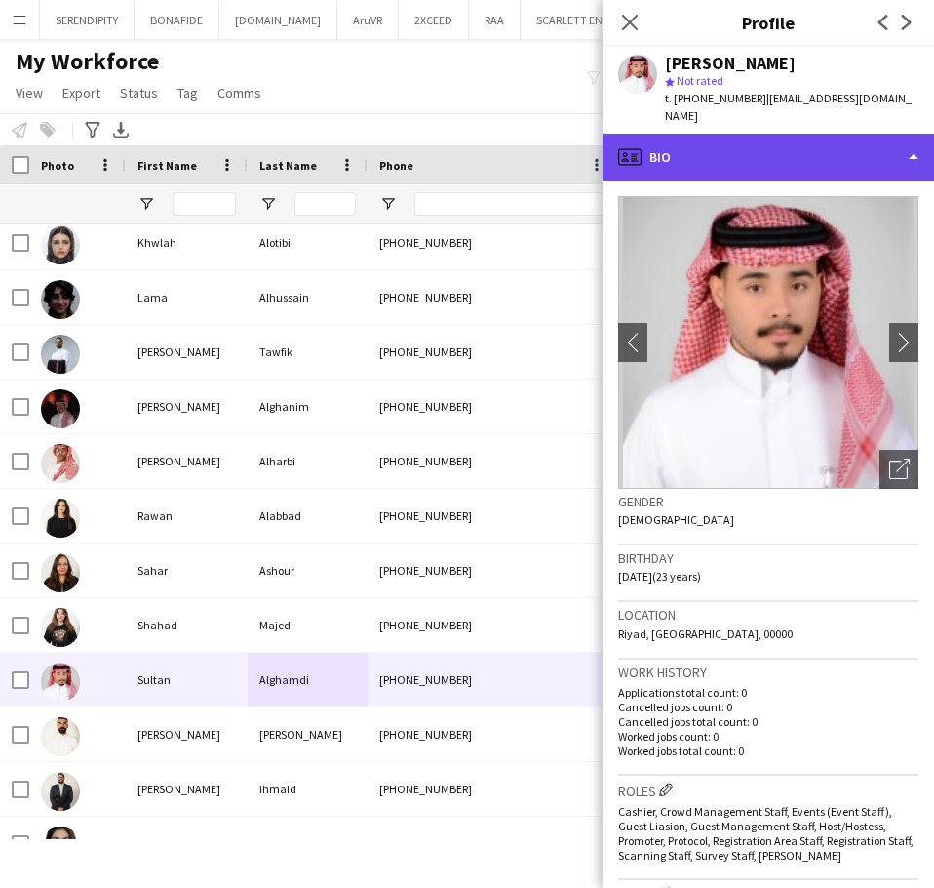
click at [784, 148] on div "profile Bio" at bounding box center [769, 157] width 332 height 47
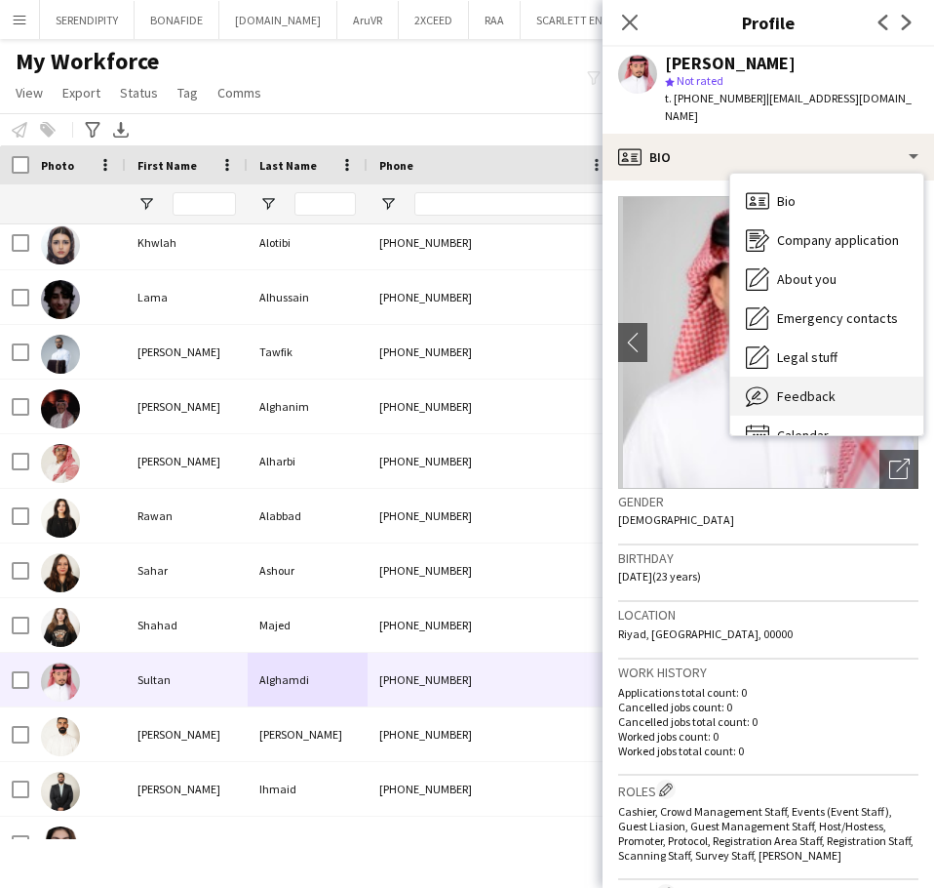
click at [802, 387] on span "Feedback" at bounding box center [806, 396] width 59 height 18
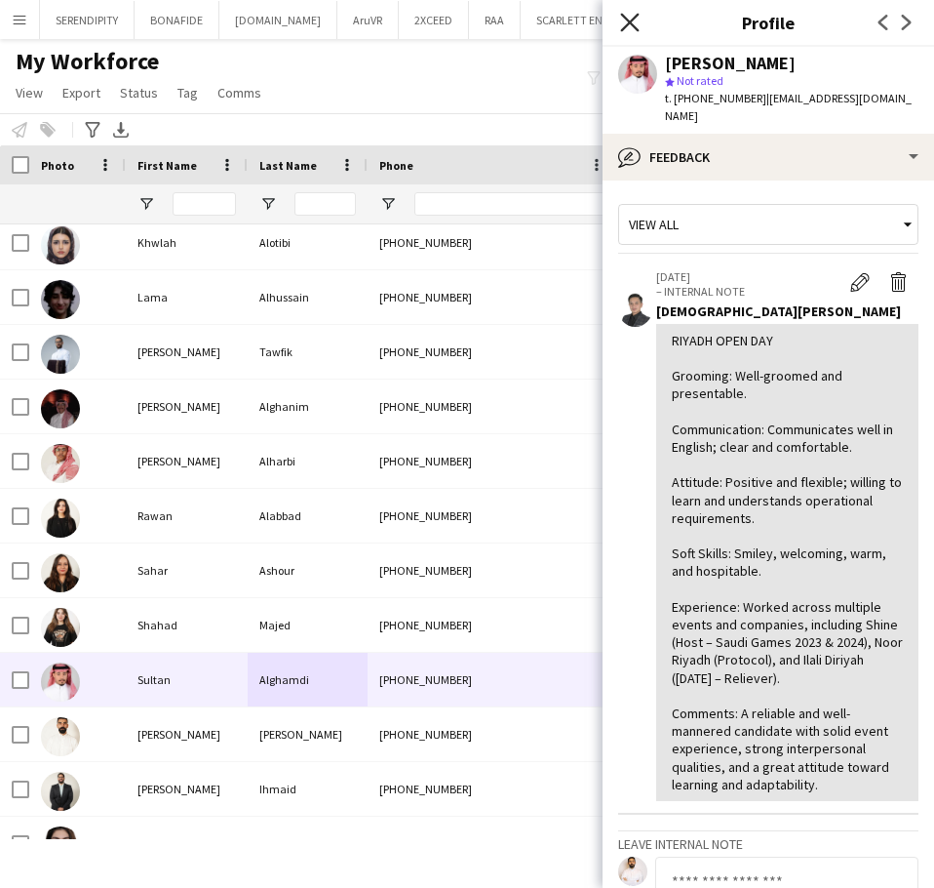
click at [637, 24] on icon "Close pop-in" at bounding box center [629, 22] width 19 height 19
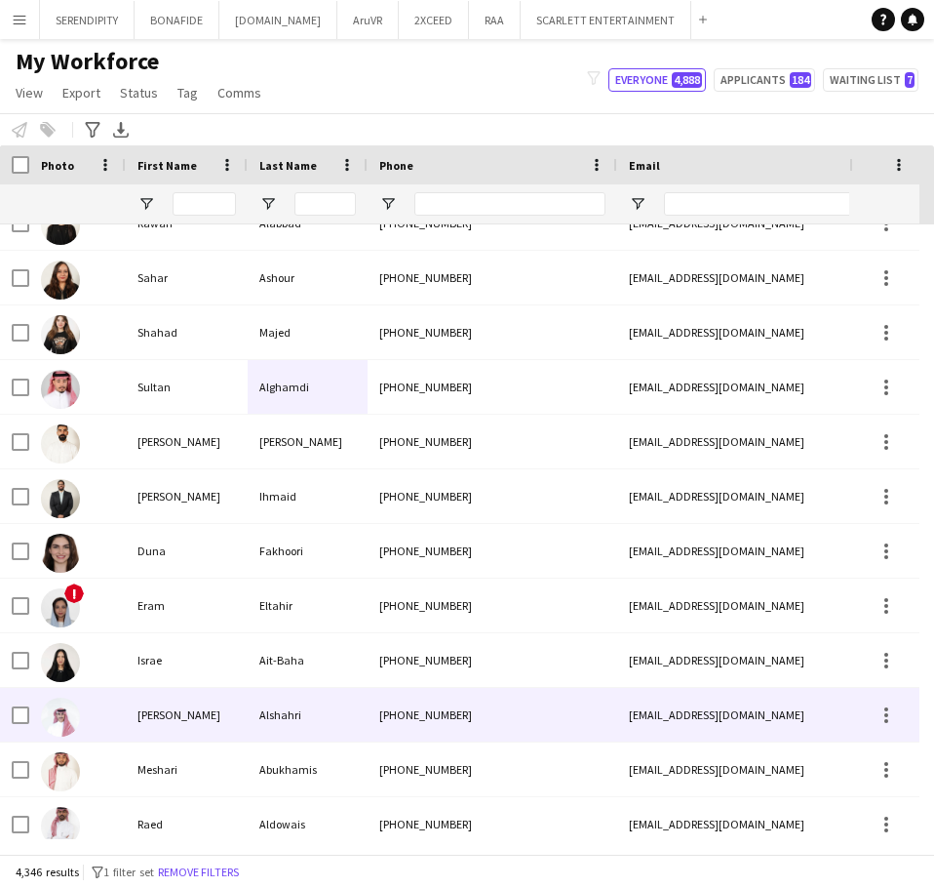
click at [475, 740] on div "+966553871011" at bounding box center [493, 715] width 250 height 54
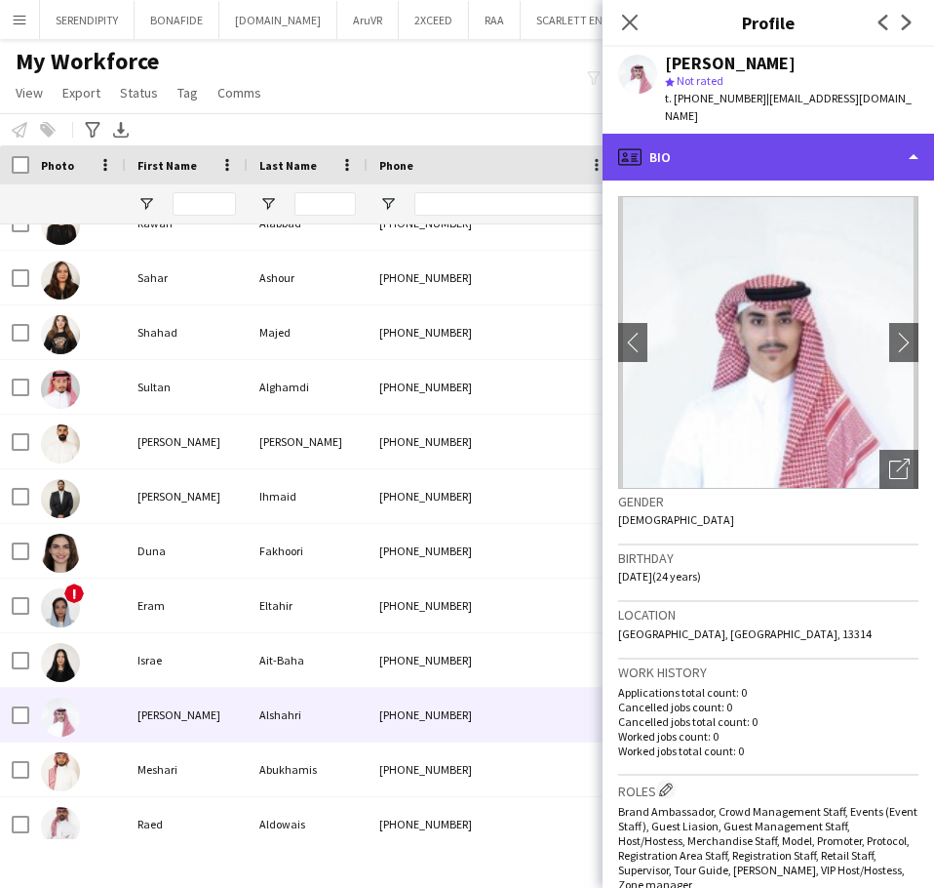
click at [832, 143] on div "profile Bio" at bounding box center [769, 157] width 332 height 47
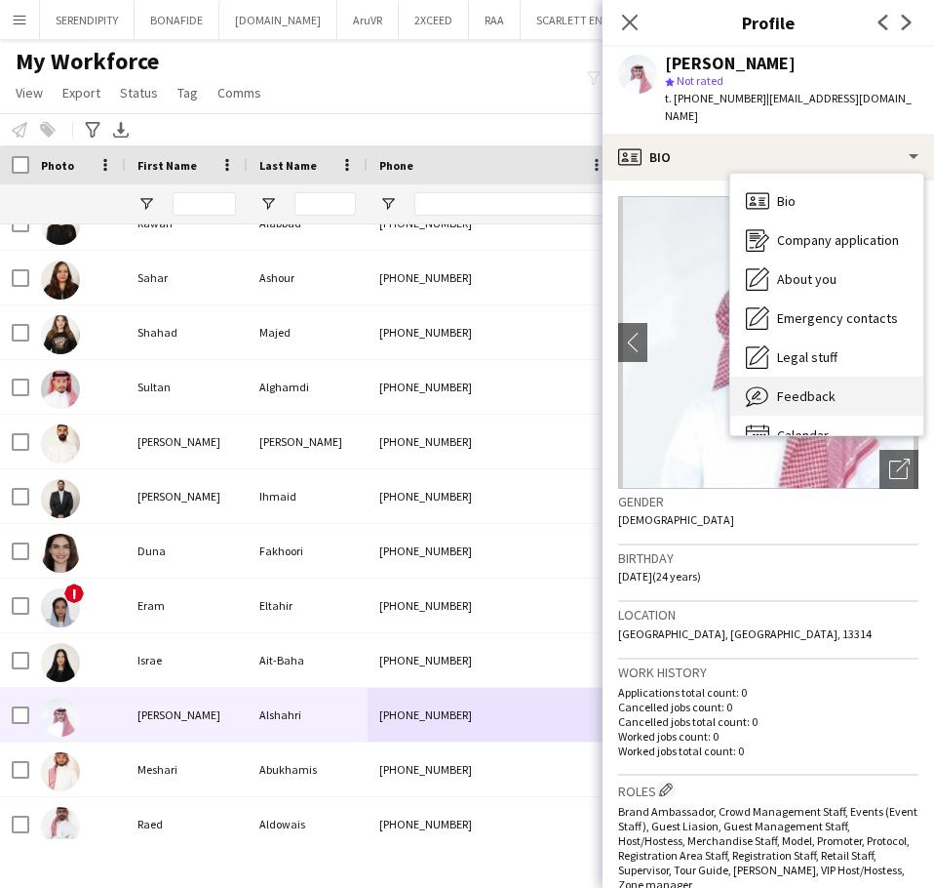
click at [839, 376] on div "Feedback Feedback" at bounding box center [827, 395] width 193 height 39
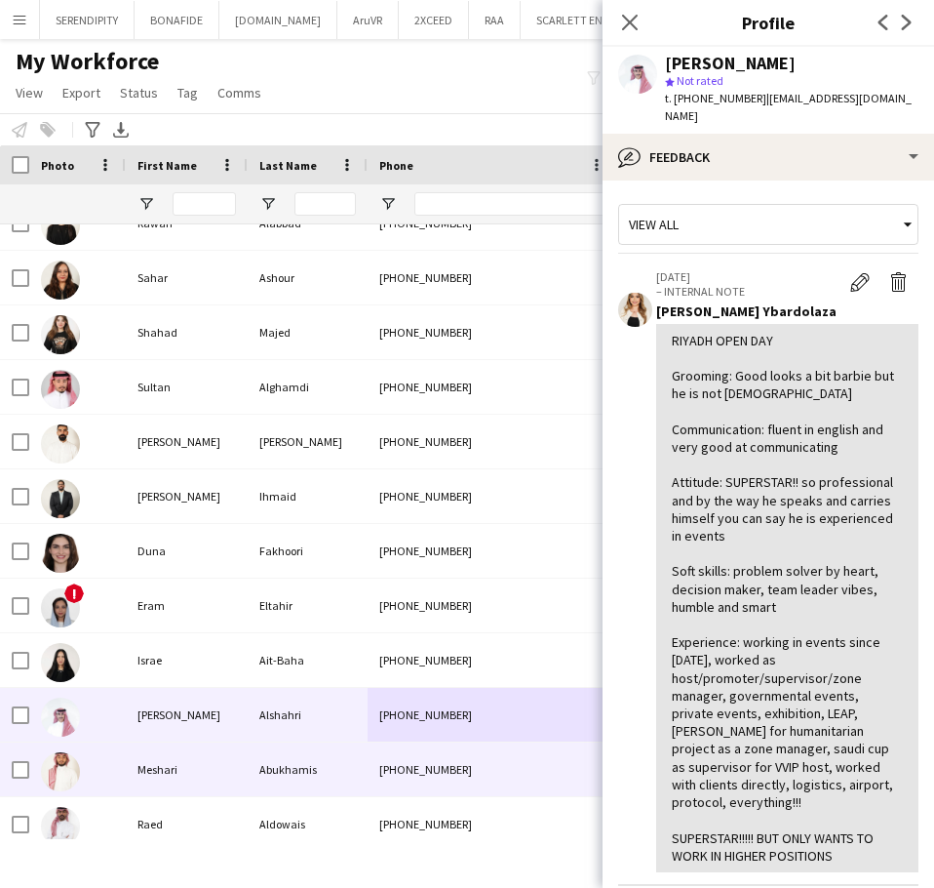
click at [362, 772] on div "Abukhamis" at bounding box center [308, 769] width 120 height 54
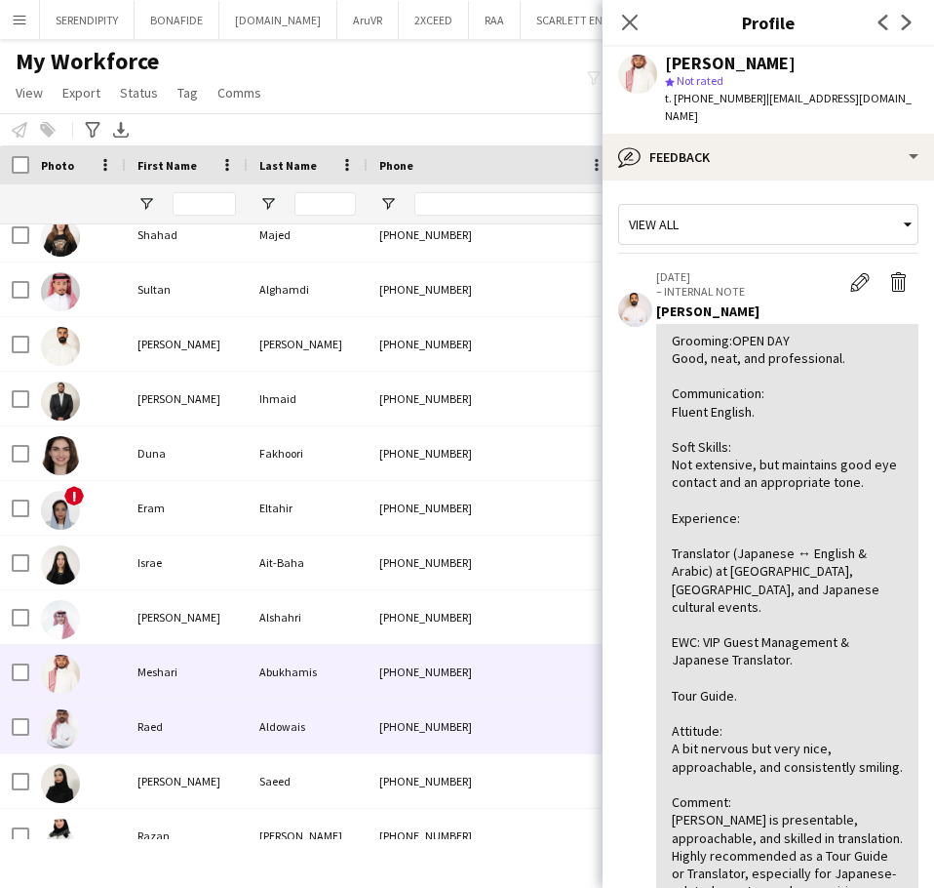
click at [368, 745] on div "+966546114653" at bounding box center [493, 726] width 250 height 54
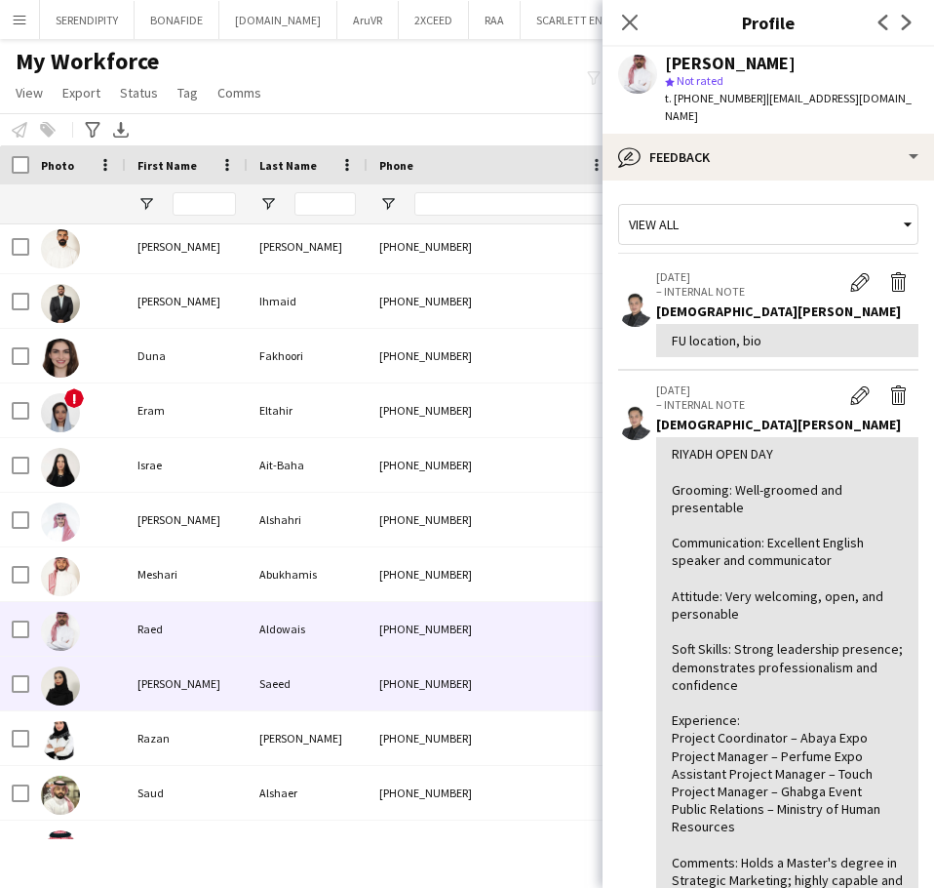
click at [359, 693] on div "Saeed" at bounding box center [308, 683] width 120 height 54
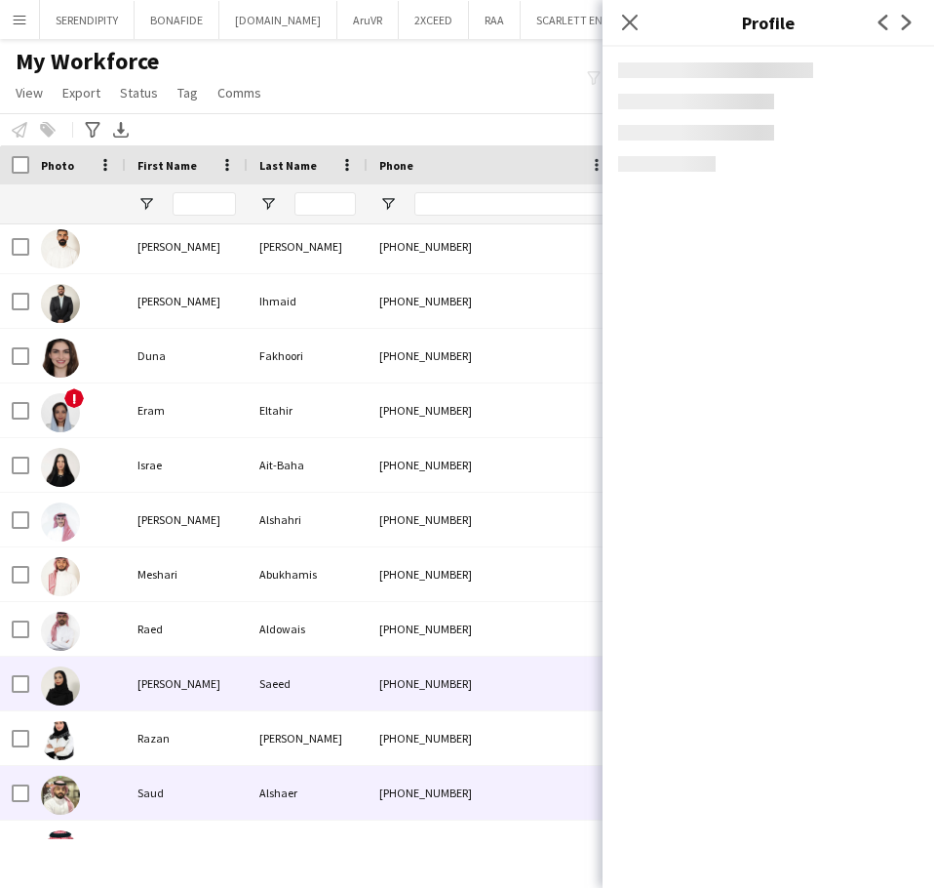
click at [365, 803] on div "Alshaer" at bounding box center [308, 793] width 120 height 54
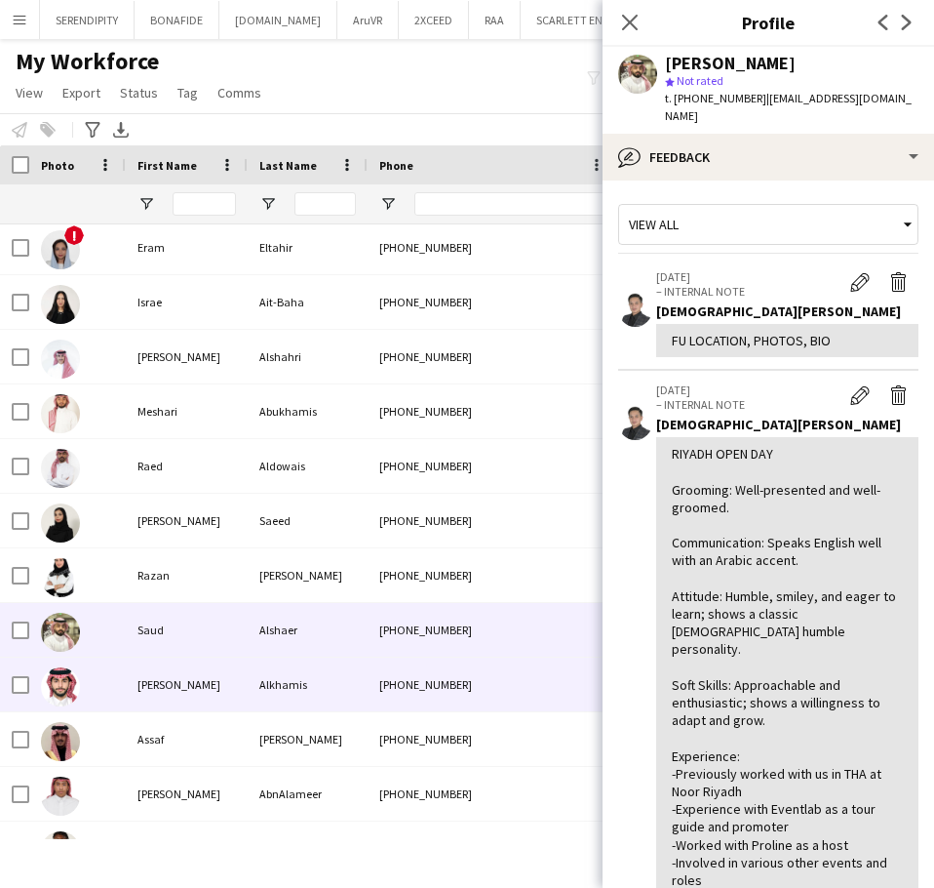
click at [316, 697] on div "Alkhamis" at bounding box center [308, 684] width 120 height 54
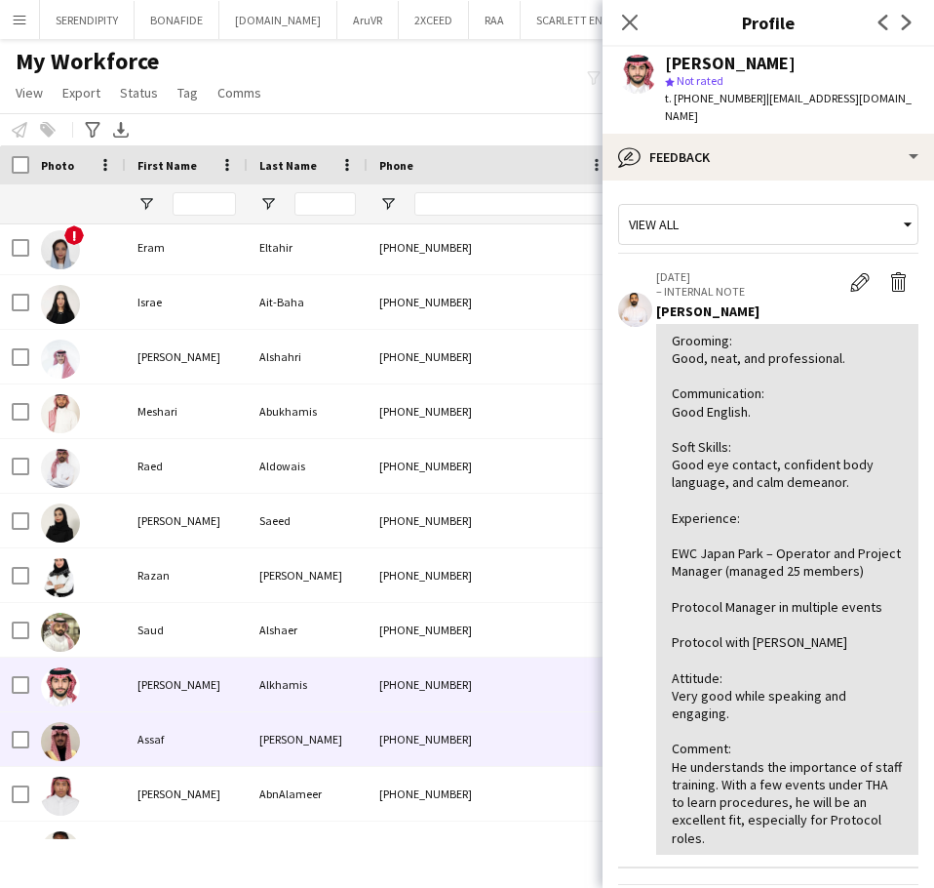
drag, startPoint x: 327, startPoint y: 730, endPoint x: 319, endPoint y: 736, distance: 10.4
click at [326, 730] on div "Alamri" at bounding box center [308, 739] width 120 height 54
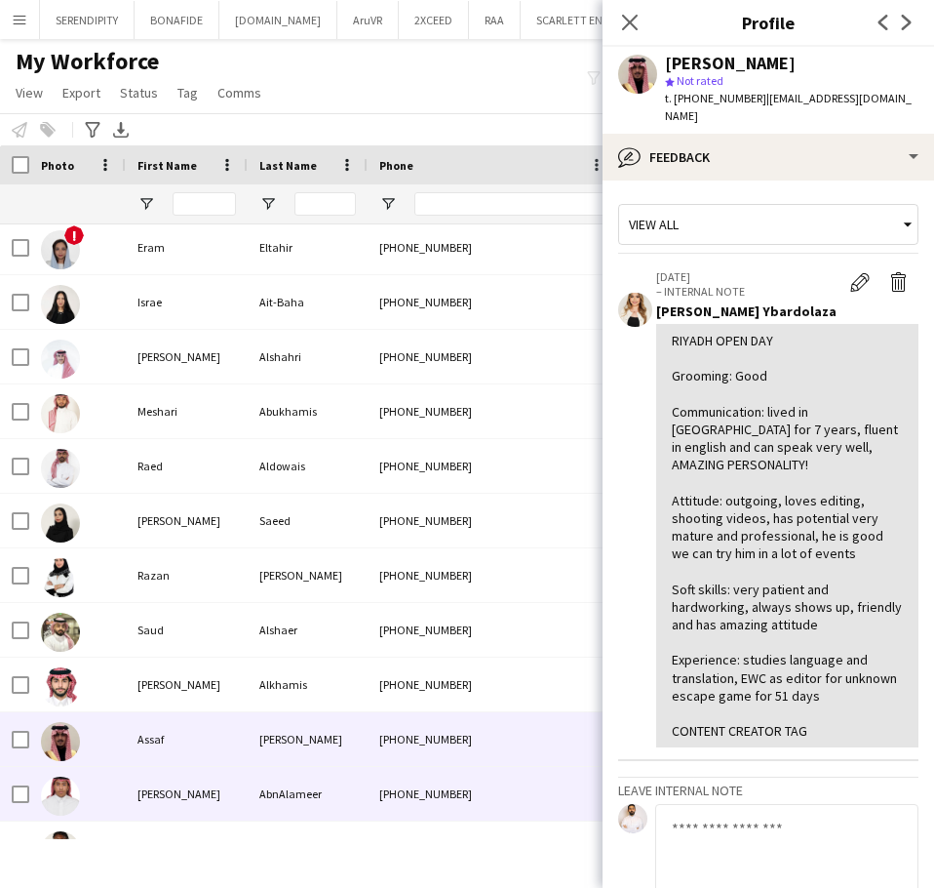
click at [337, 798] on div "AbnAlameer" at bounding box center [308, 794] width 120 height 54
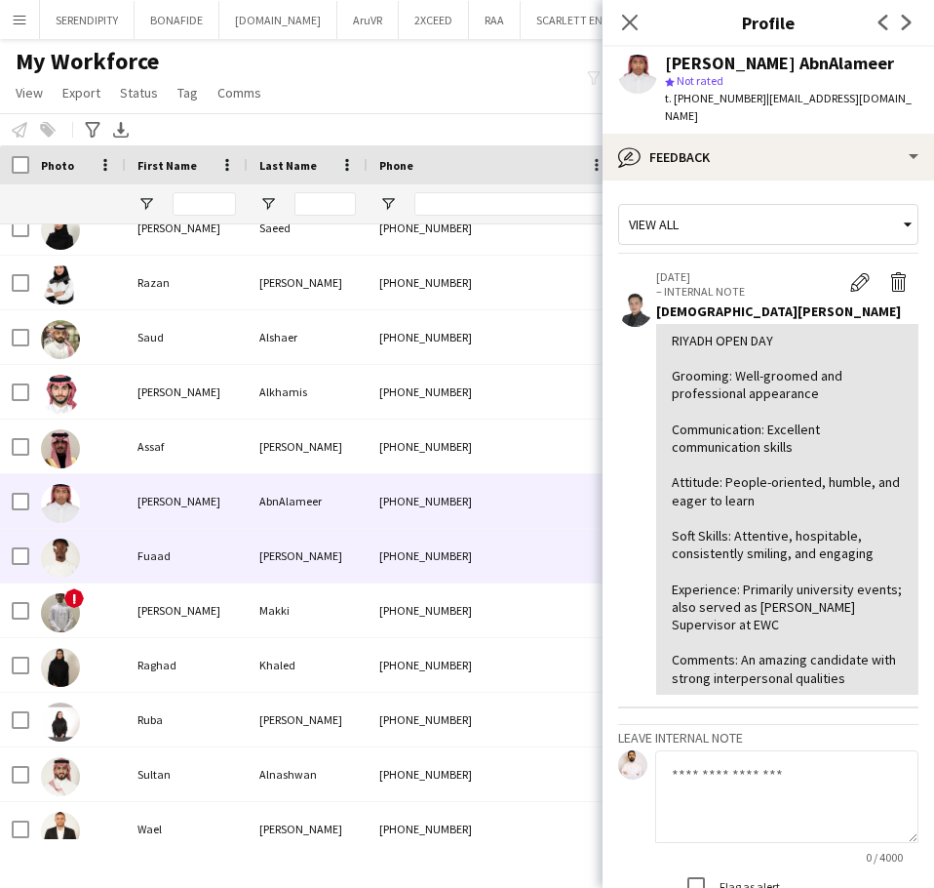
click at [315, 559] on div "Yahya" at bounding box center [308, 556] width 120 height 54
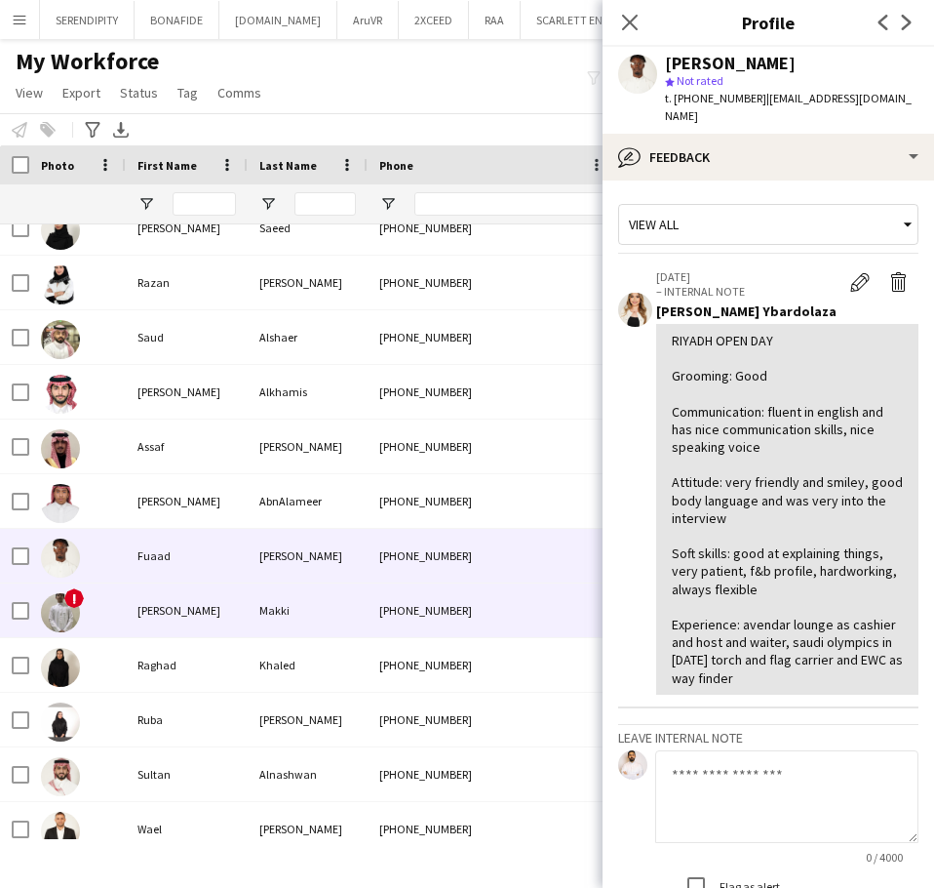
click at [335, 613] on div "Makki" at bounding box center [308, 610] width 120 height 54
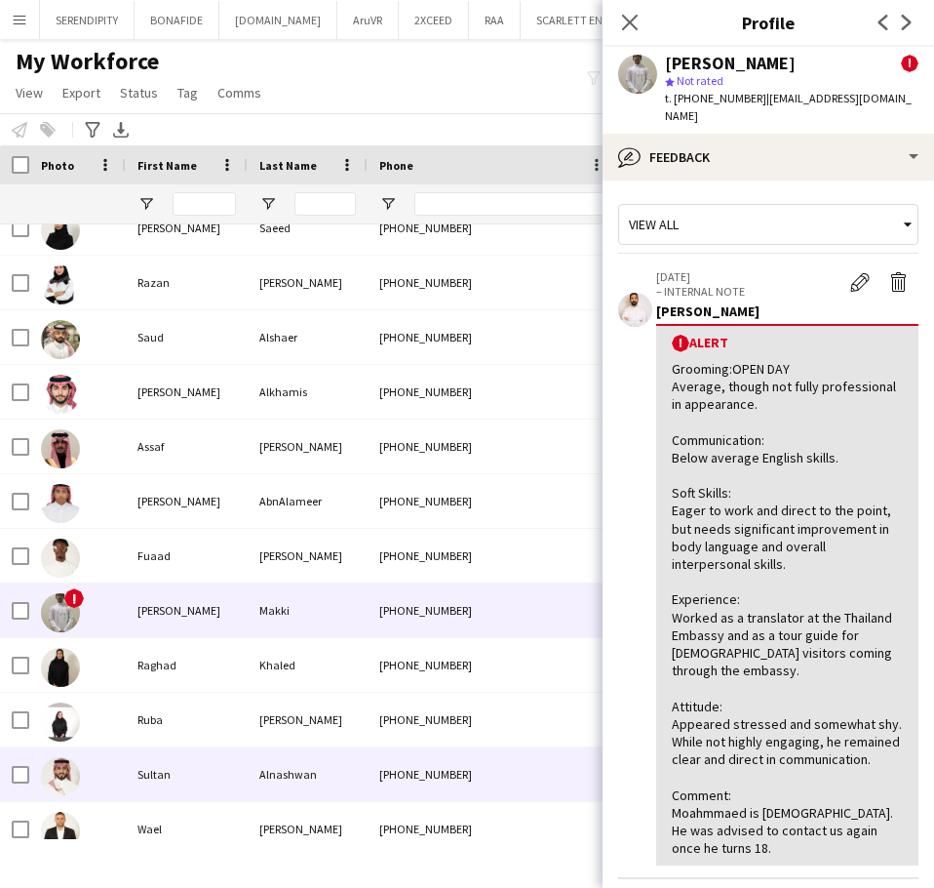
click at [289, 773] on div "Alnashwan" at bounding box center [308, 774] width 120 height 54
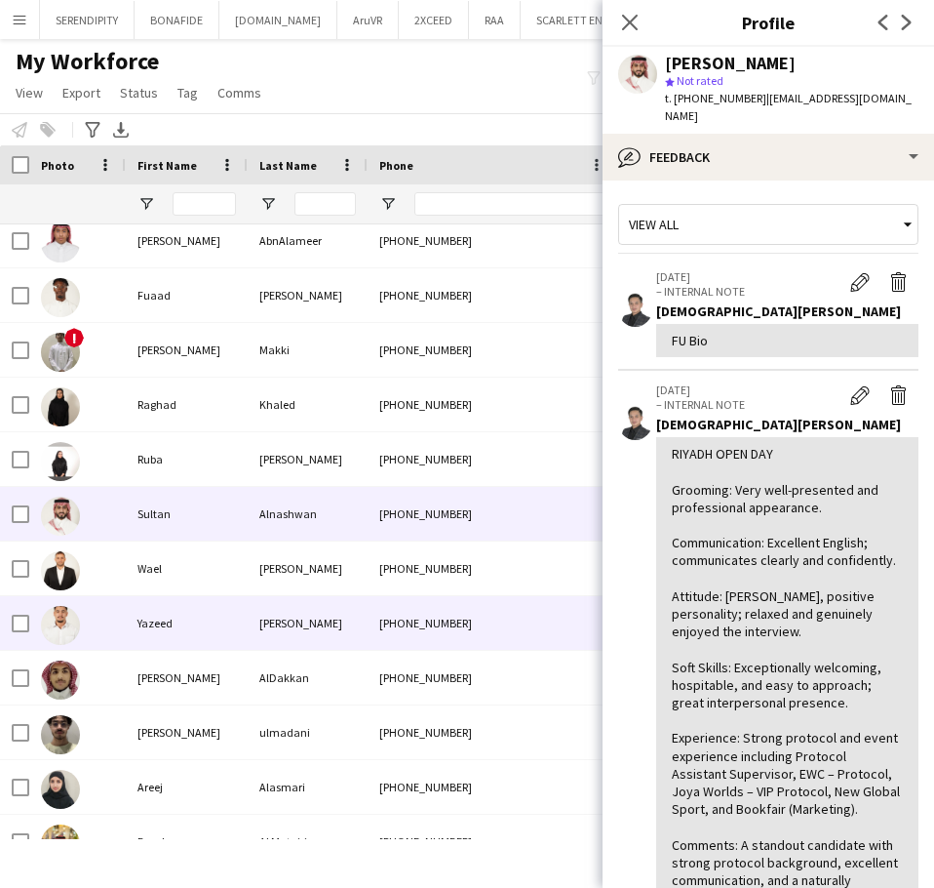
click at [333, 621] on div "Odeh" at bounding box center [308, 623] width 120 height 54
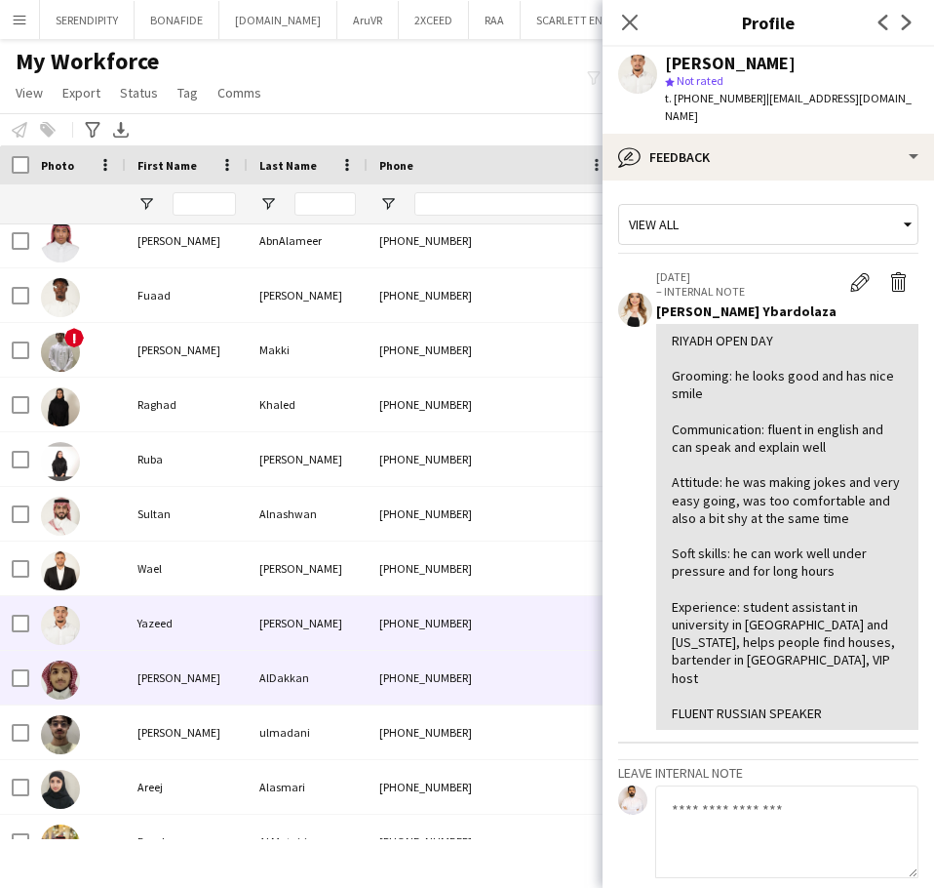
click at [335, 678] on div "AlDakkan" at bounding box center [308, 678] width 120 height 54
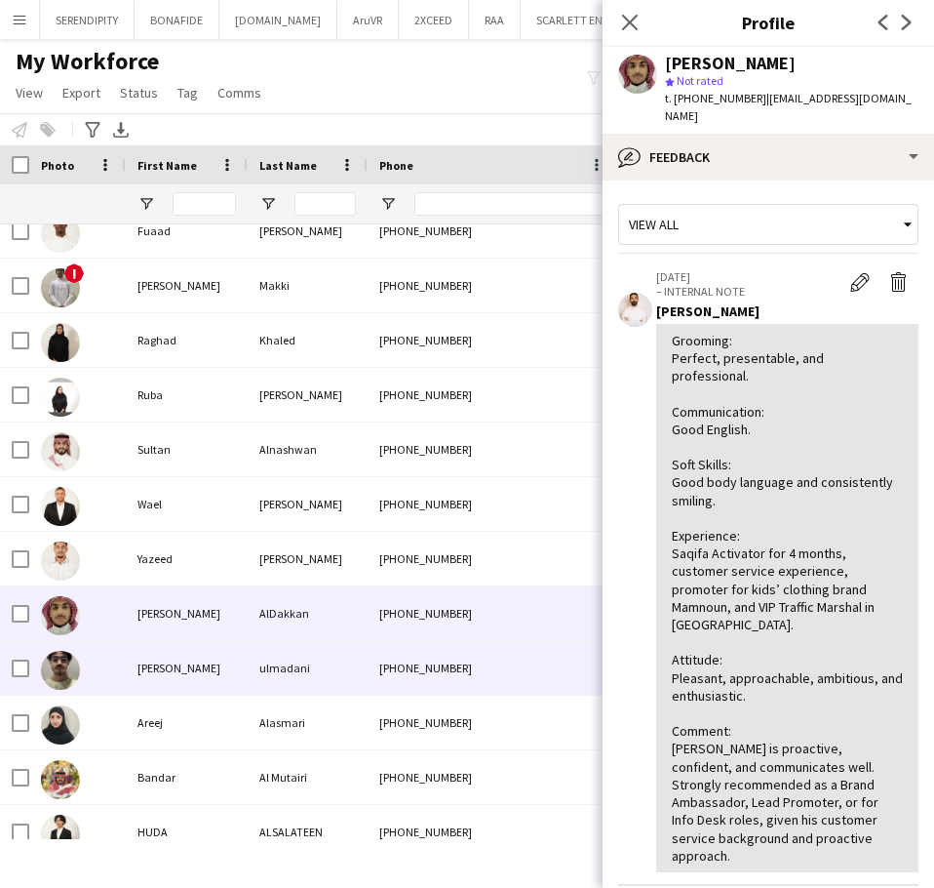
click at [392, 668] on div "[PHONE_NUMBER]" at bounding box center [493, 668] width 250 height 54
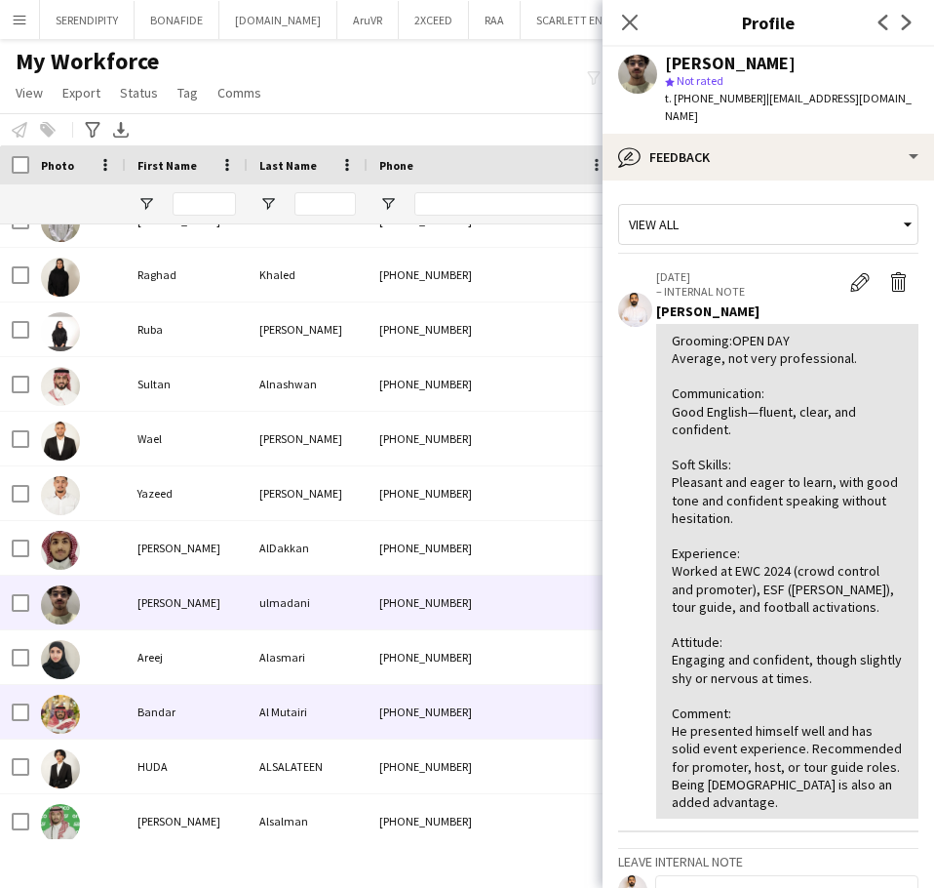
click at [360, 711] on div "Al Mutairi" at bounding box center [308, 712] width 120 height 54
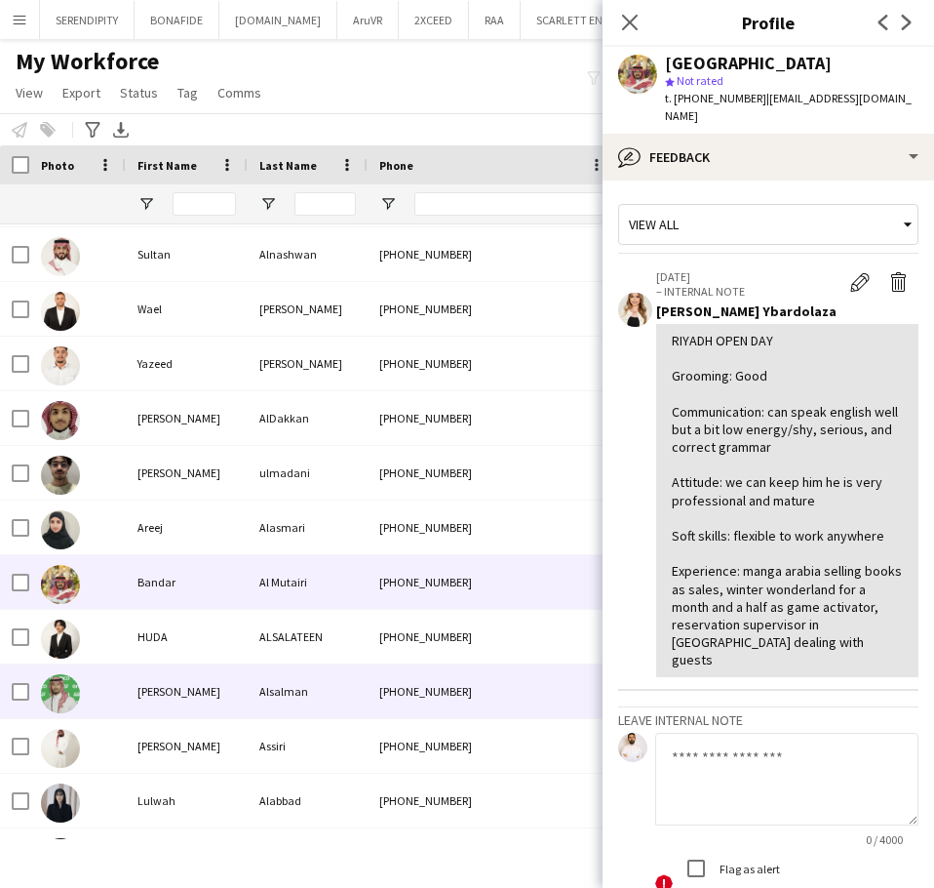
click at [388, 701] on div "[PHONE_NUMBER]" at bounding box center [493, 691] width 250 height 54
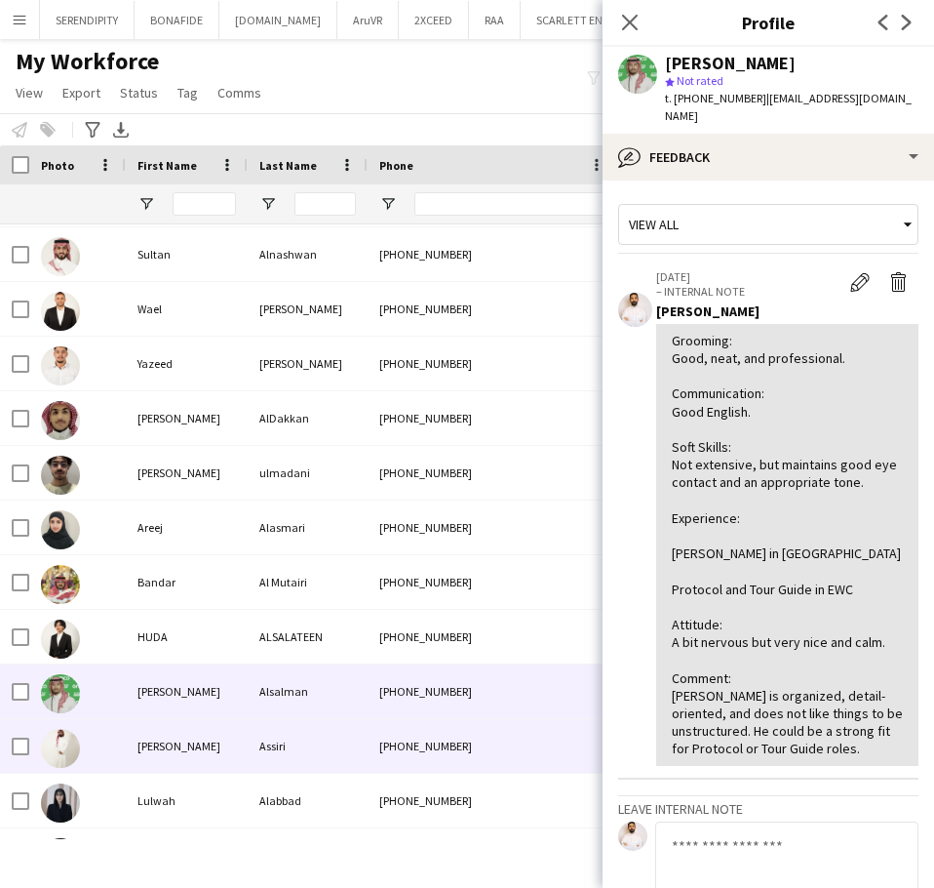
click at [376, 764] on div "+966549887513" at bounding box center [493, 746] width 250 height 54
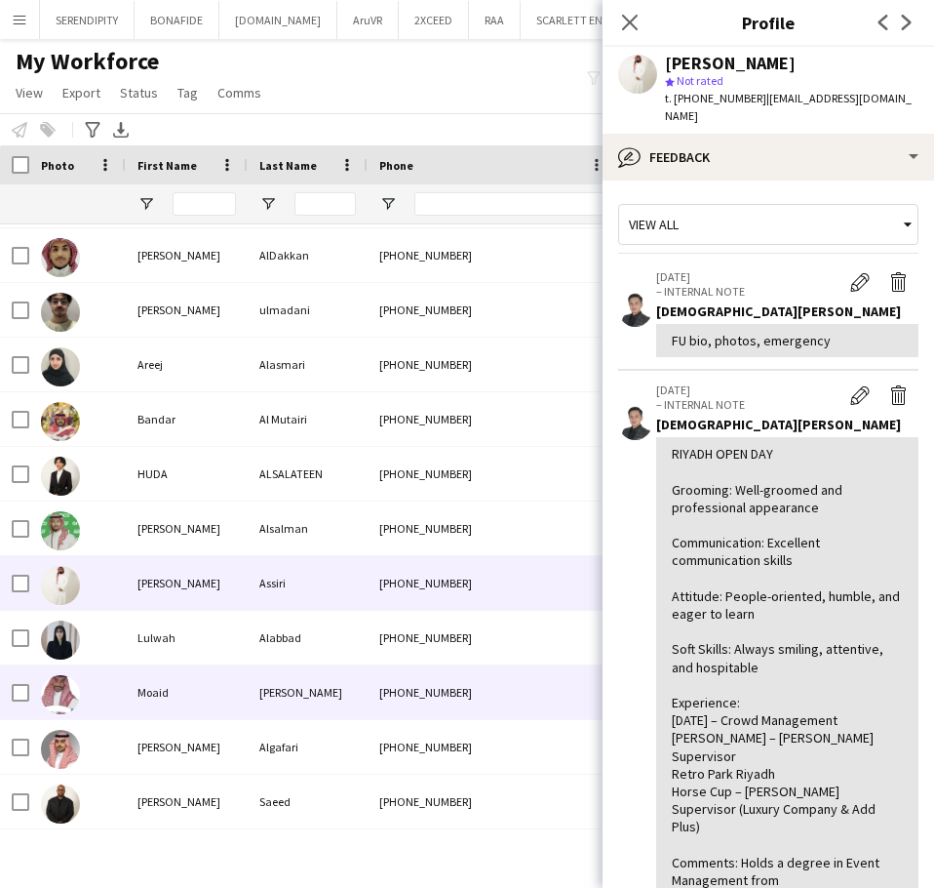
click at [368, 714] on div "+966593921824" at bounding box center [493, 692] width 250 height 54
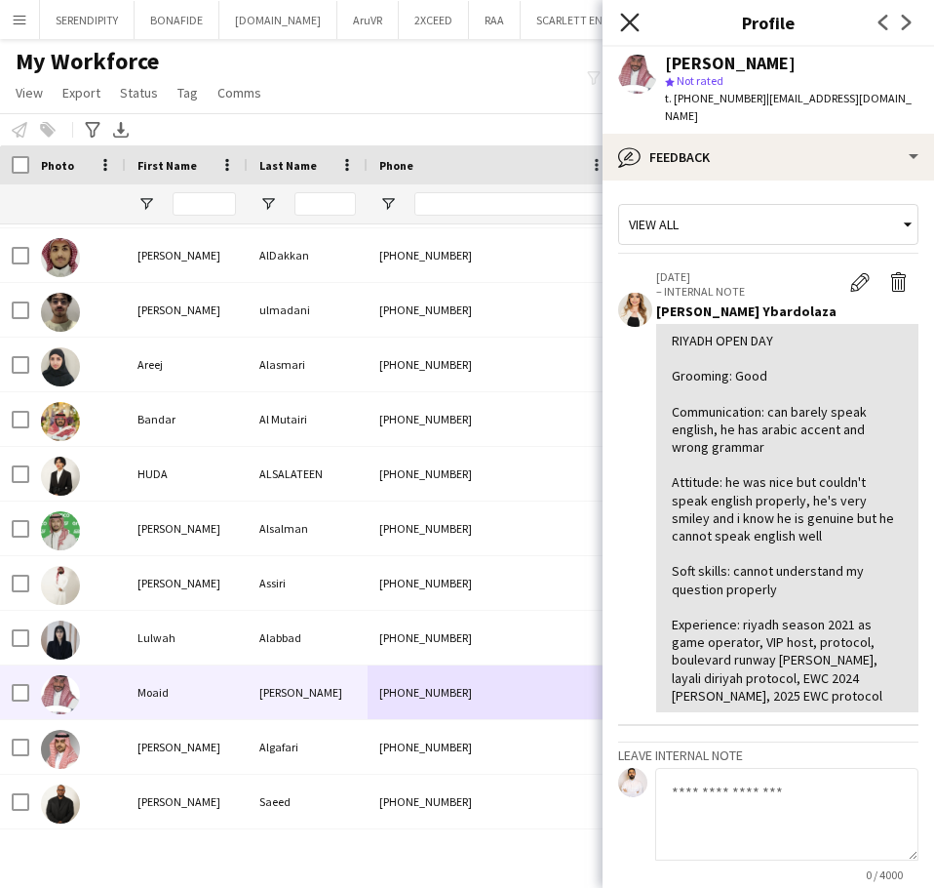
click at [632, 23] on icon at bounding box center [629, 22] width 19 height 19
